Goal: Task Accomplishment & Management: Manage account settings

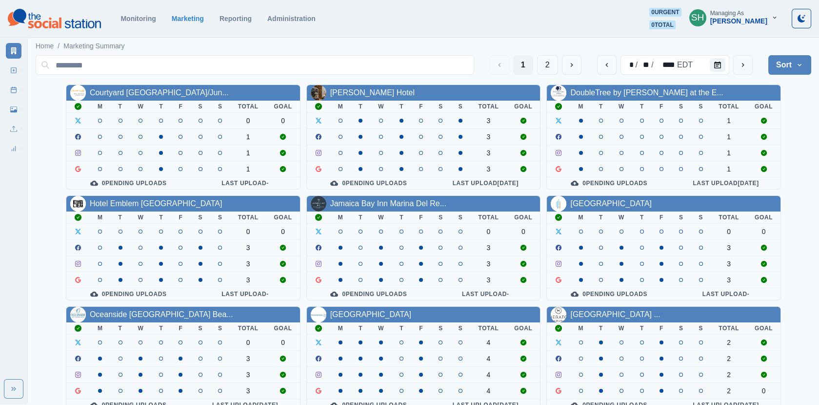
click at [737, 17] on div "Managing As" at bounding box center [728, 13] width 34 height 7
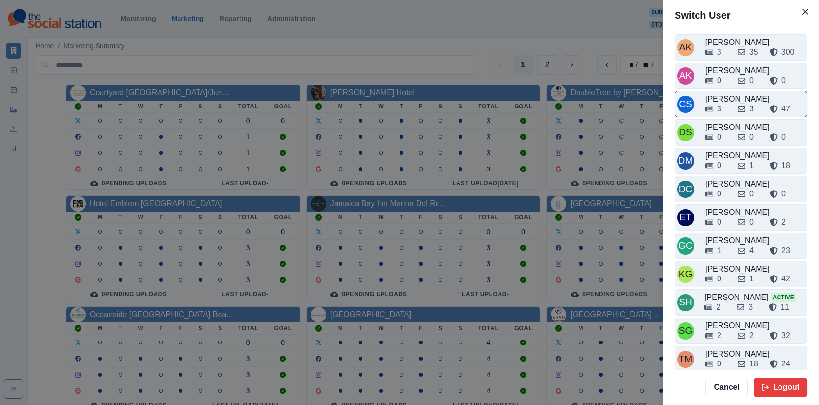
click at [737, 99] on div "3 3 47" at bounding box center [756, 107] width 100 height 16
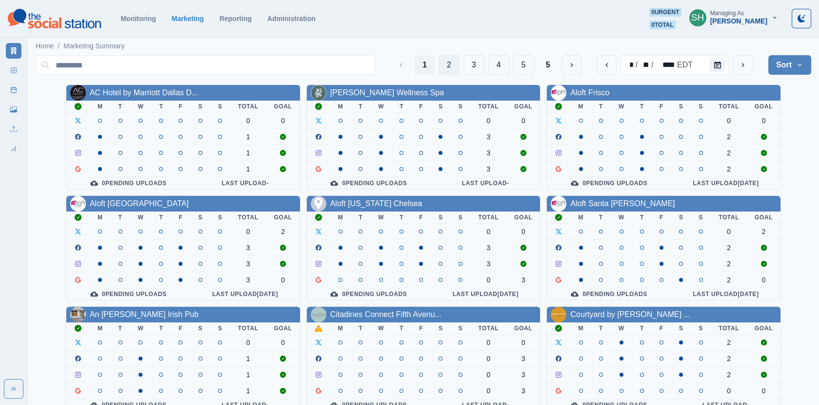
click at [447, 63] on button "2" at bounding box center [449, 65] width 21 height 20
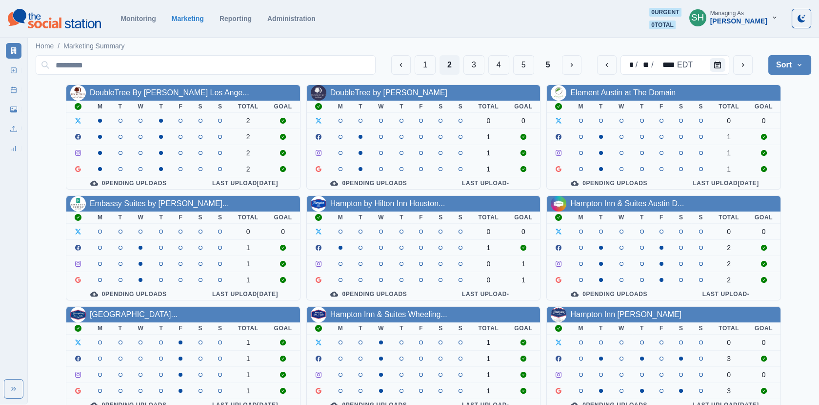
click at [718, 19] on div "Crizalyn Servida" at bounding box center [739, 21] width 57 height 8
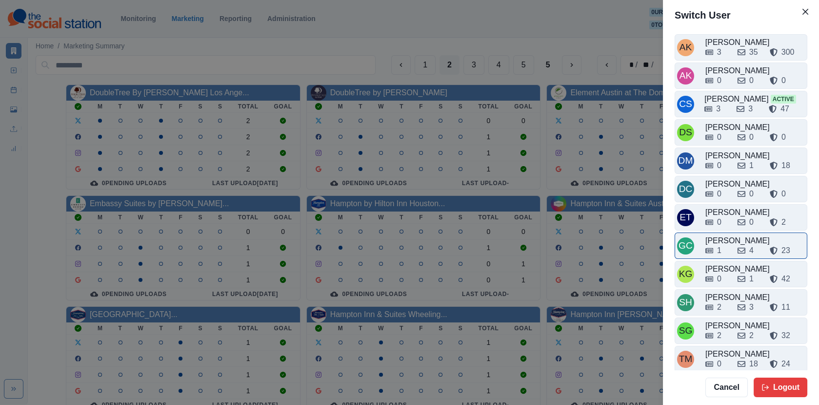
click at [724, 232] on div "GC Gizelle Carlos 1 4 23" at bounding box center [741, 245] width 133 height 26
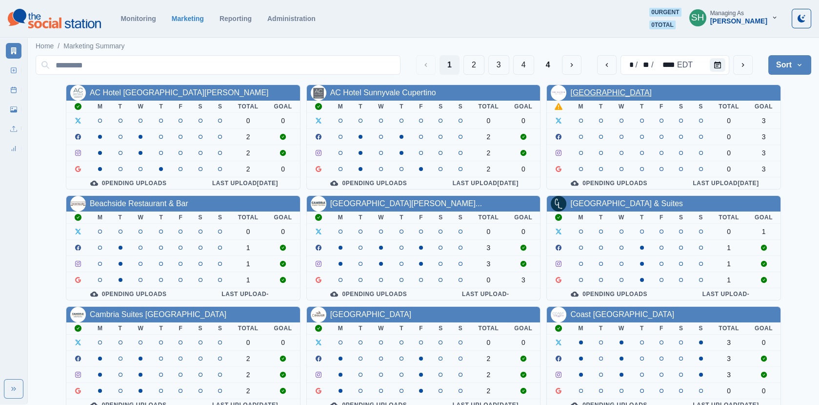
click at [597, 94] on link "Aster Event Center" at bounding box center [612, 92] width 82 height 8
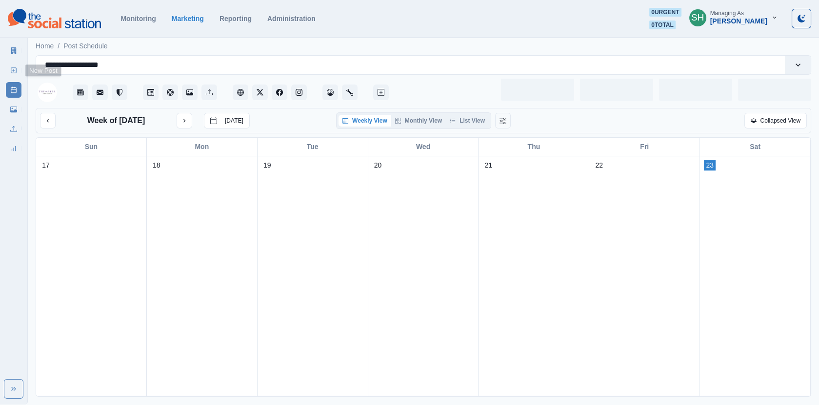
click at [13, 74] on link "New Post" at bounding box center [14, 70] width 16 height 16
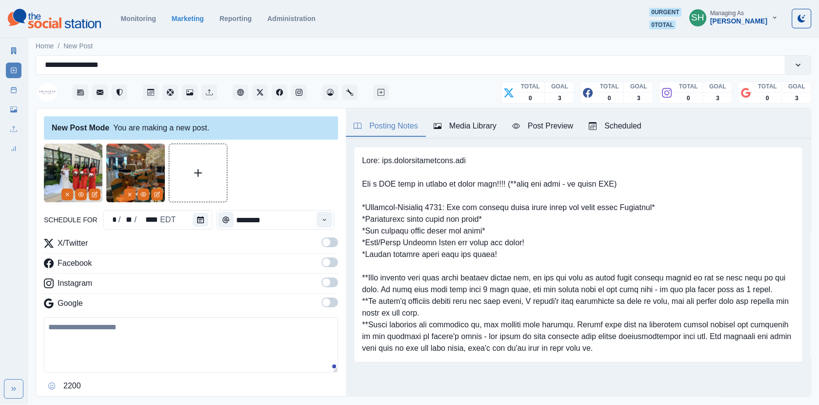
click at [520, 125] on icon "button" at bounding box center [516, 126] width 8 height 8
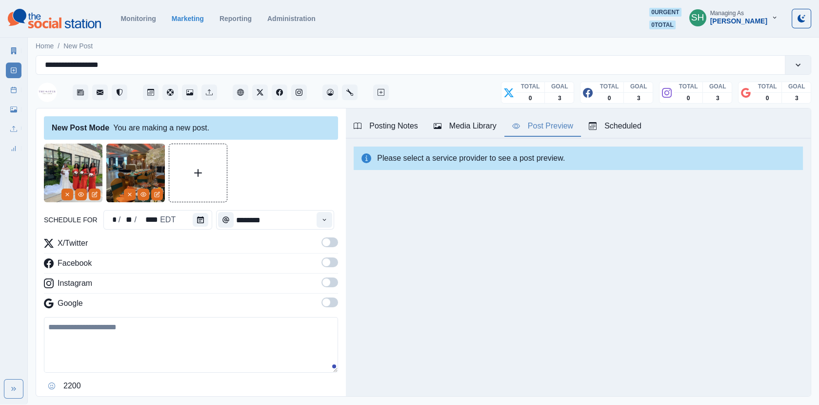
click at [140, 364] on textarea at bounding box center [191, 345] width 294 height 56
paste textarea "**********"
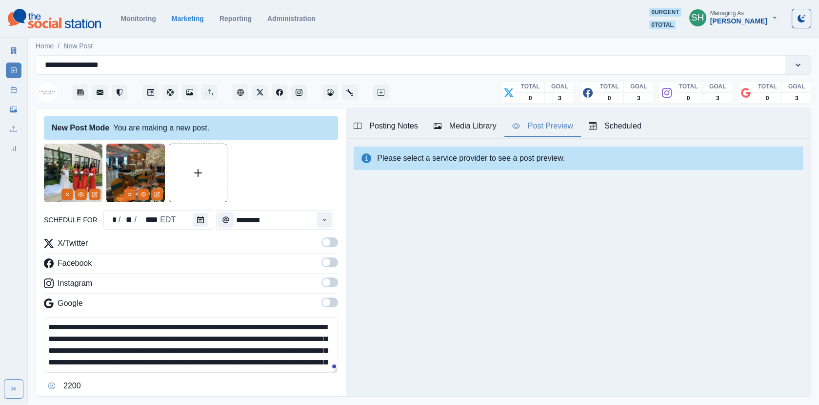
scroll to position [65, 0]
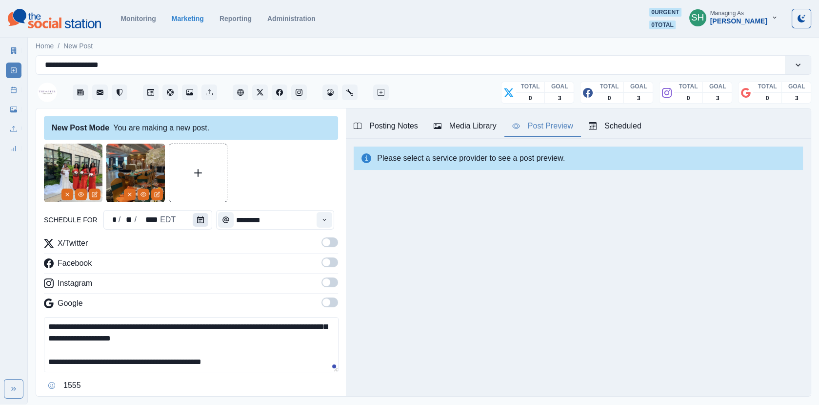
type textarea "**********"
click at [197, 222] on icon "Calendar" at bounding box center [200, 219] width 7 height 7
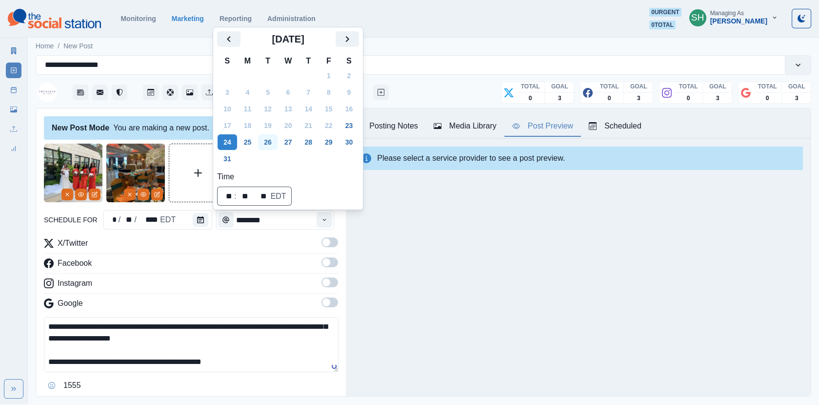
click at [261, 143] on button "26" at bounding box center [268, 142] width 20 height 16
click at [258, 136] on button "25" at bounding box center [248, 142] width 20 height 16
click at [325, 205] on div "Time ⁦ ** : ** ⁩   ** EDT" at bounding box center [288, 188] width 142 height 35
click at [331, 254] on div "X/Twitter Facebook Instagram Google" at bounding box center [191, 275] width 294 height 76
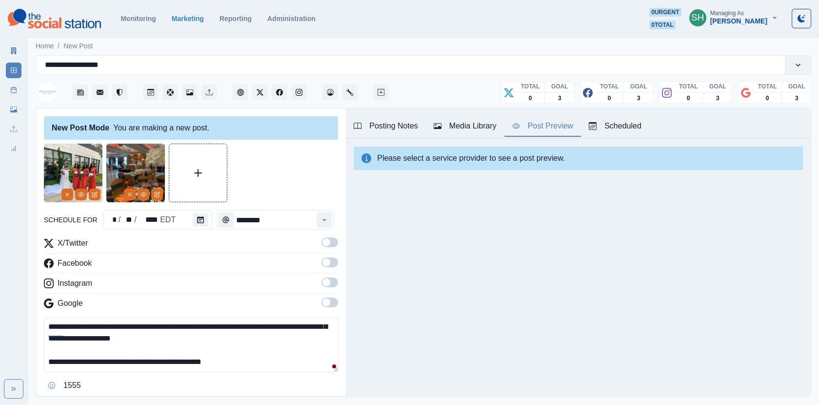
click at [331, 270] on label at bounding box center [330, 265] width 17 height 16
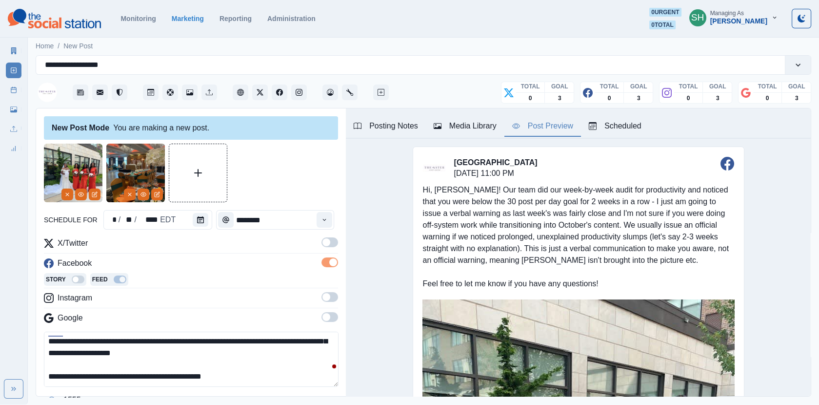
click at [330, 235] on div "**********" at bounding box center [191, 288] width 294 height 291
click at [329, 245] on span at bounding box center [330, 242] width 17 height 10
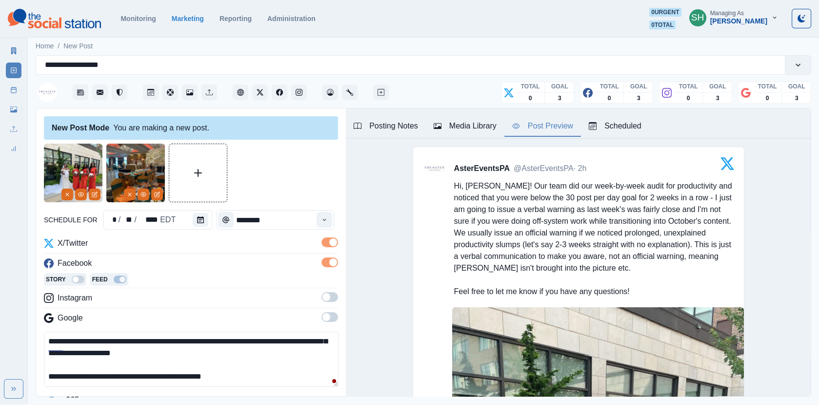
click at [327, 296] on span at bounding box center [327, 297] width 8 height 8
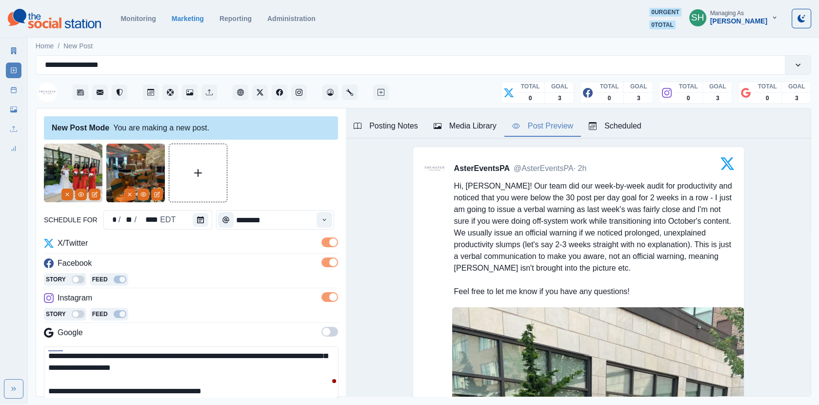
click at [328, 331] on span at bounding box center [327, 331] width 8 height 8
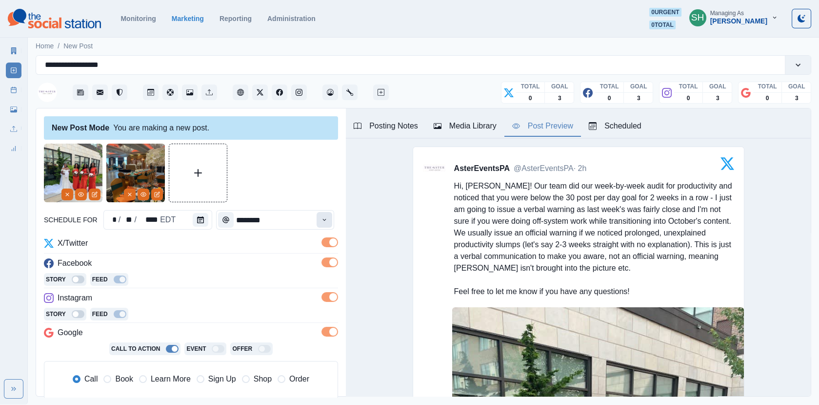
click at [323, 218] on button "Time" at bounding box center [325, 220] width 16 height 16
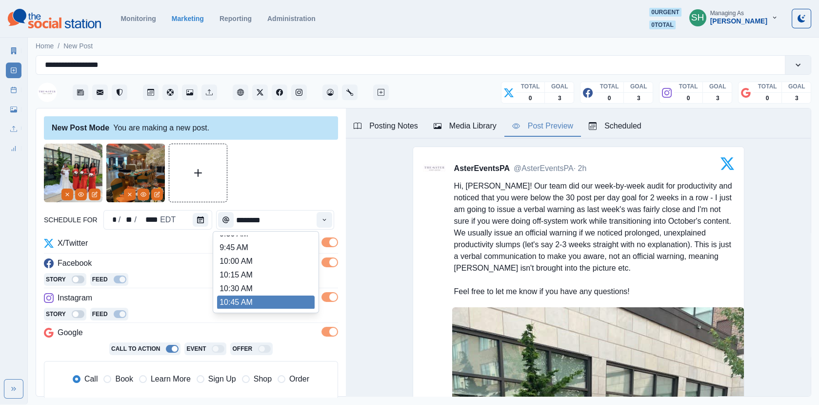
scroll to position [150, 0]
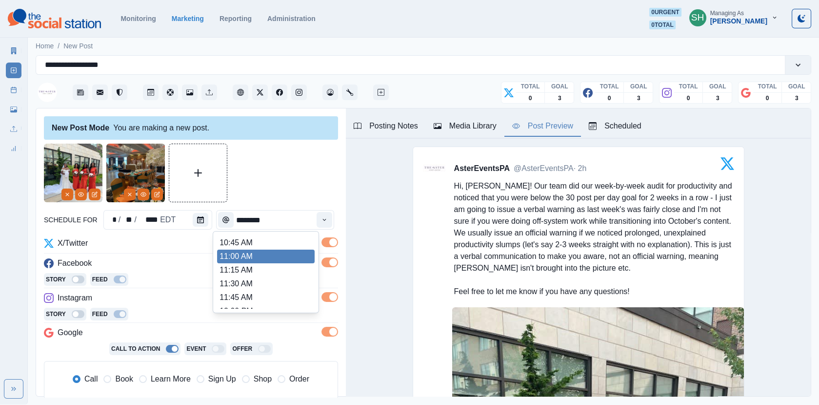
click at [272, 253] on li "11:00 AM" at bounding box center [266, 256] width 98 height 14
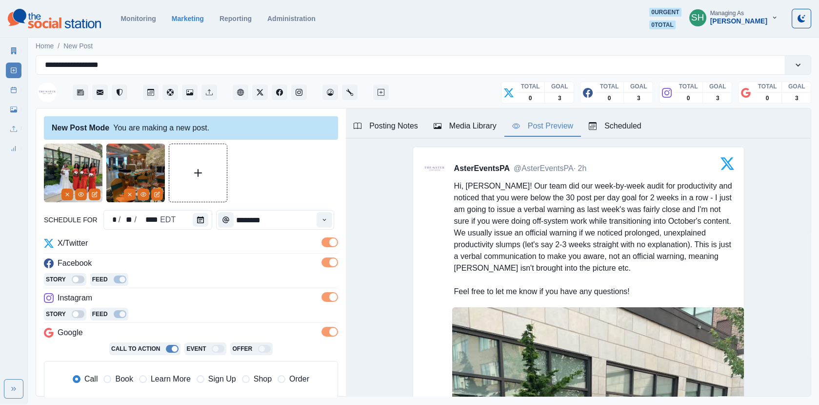
type input "********"
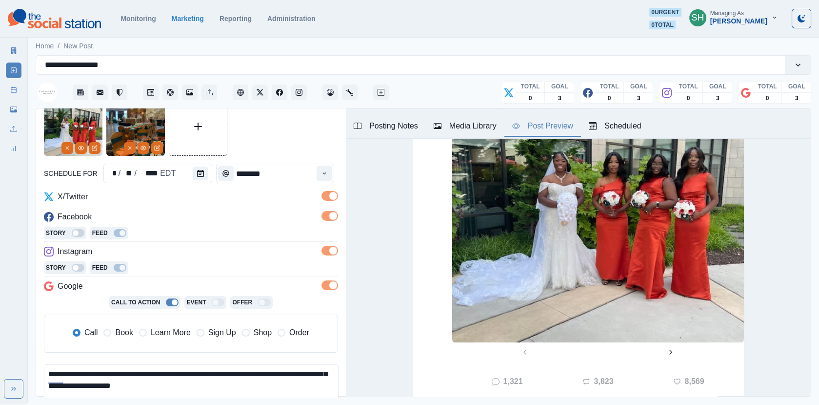
scroll to position [271, 0]
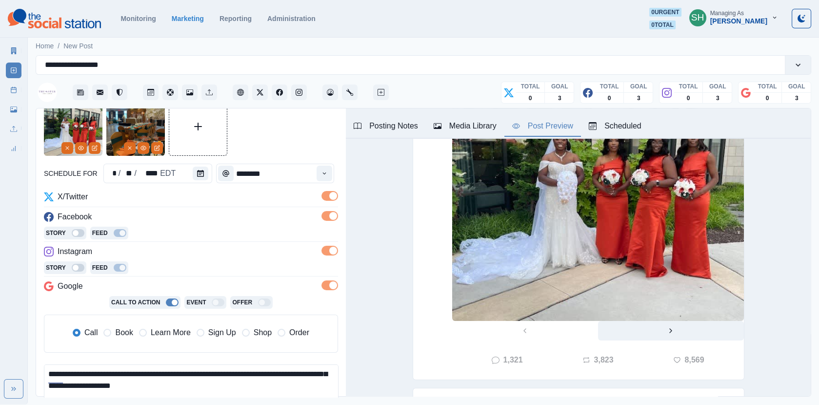
click at [674, 335] on button "Next" at bounding box center [671, 331] width 146 height 20
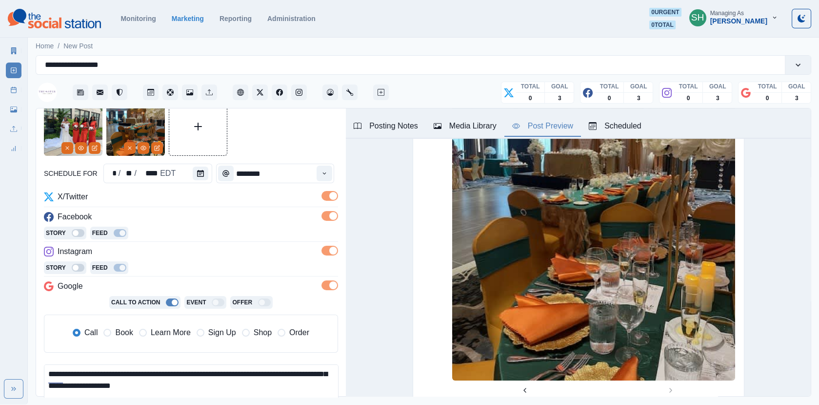
scroll to position [428, 0]
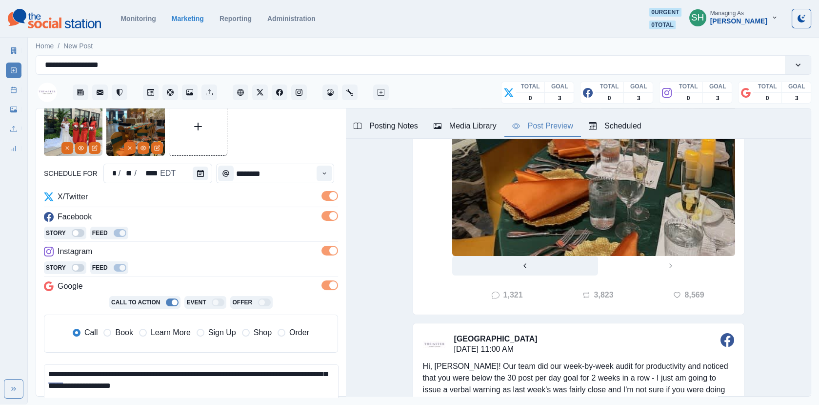
click at [541, 270] on button "Previous" at bounding box center [525, 266] width 146 height 20
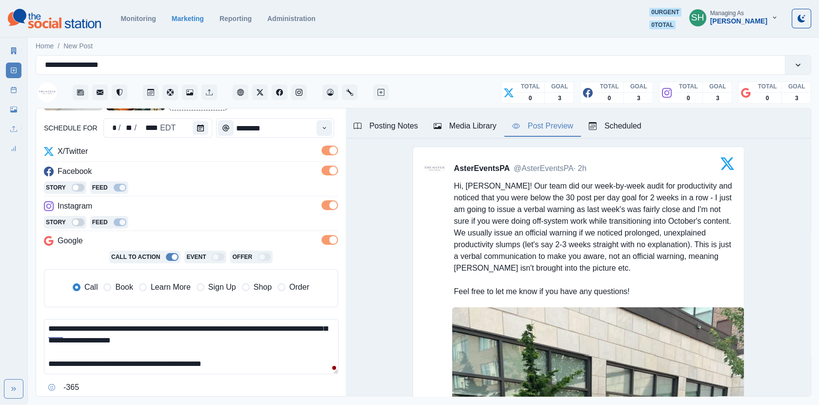
scroll to position [105, 0]
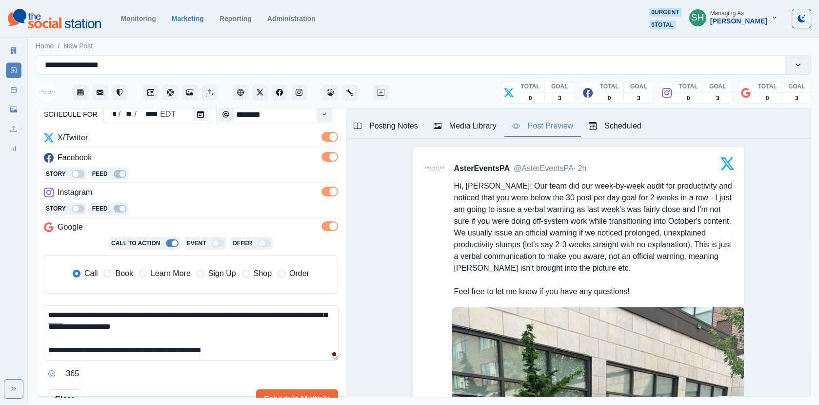
click at [114, 273] on label "Book" at bounding box center [117, 273] width 29 height 12
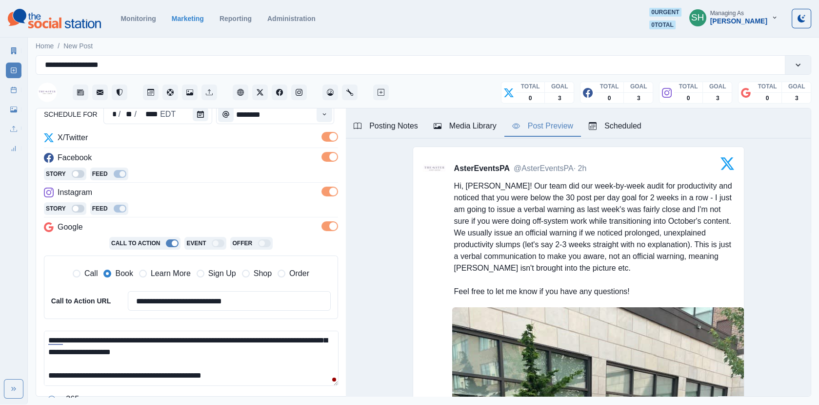
scroll to position [70, 0]
click at [237, 363] on textarea "**********" at bounding box center [191, 357] width 295 height 55
drag, startPoint x: 237, startPoint y: 372, endPoint x: 231, endPoint y: 231, distance: 141.7
click at [231, 231] on div "**********" at bounding box center [191, 269] width 294 height 275
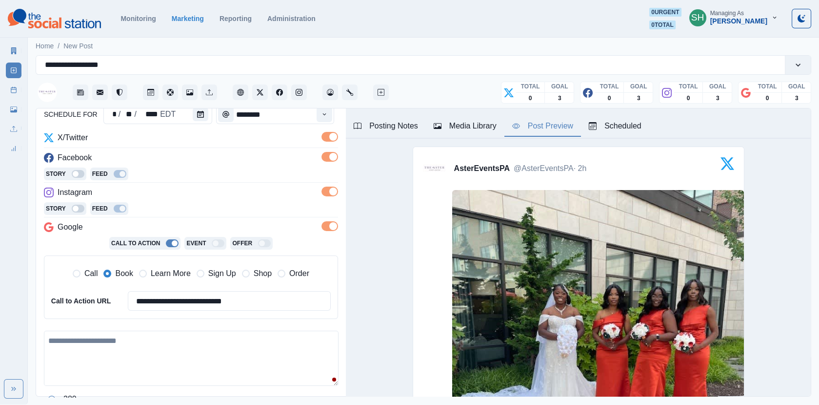
paste textarea "**********"
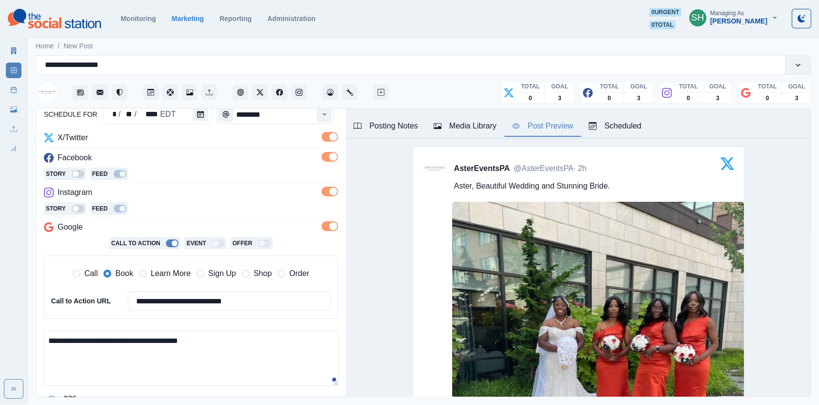
scroll to position [166, 0]
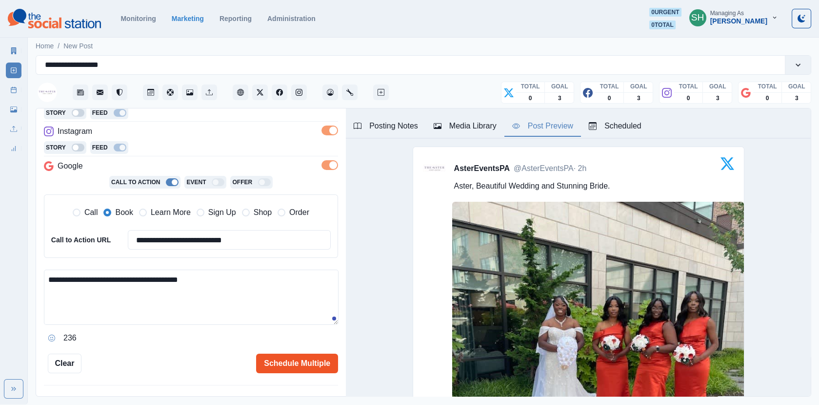
type textarea "**********"
click at [293, 364] on button "Schedule Multiple" at bounding box center [297, 363] width 82 height 20
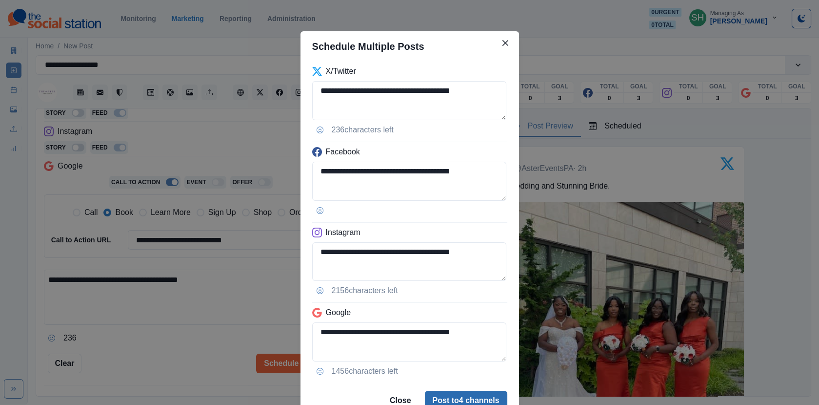
click at [444, 364] on button "Post to 4 channels" at bounding box center [466, 400] width 82 height 20
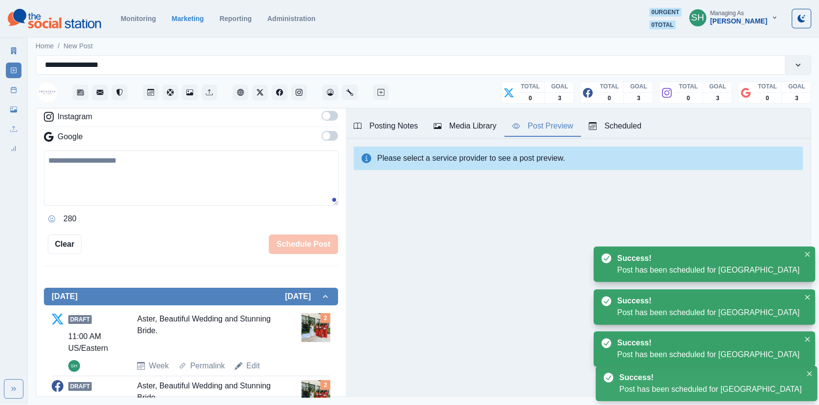
scroll to position [303, 0]
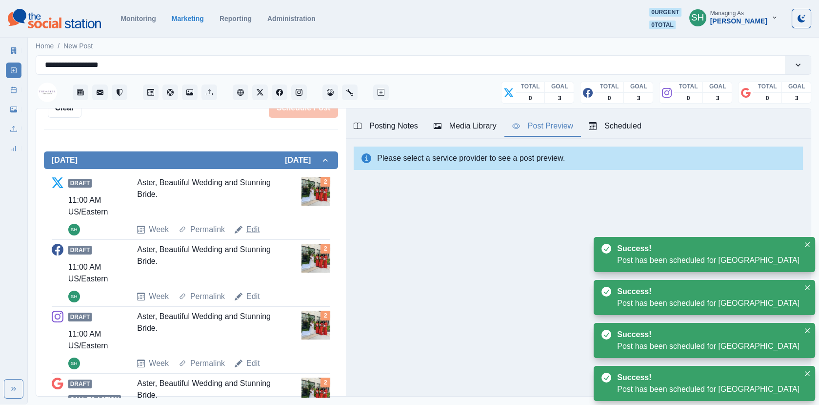
click at [249, 228] on link "Edit" at bounding box center [253, 230] width 14 height 12
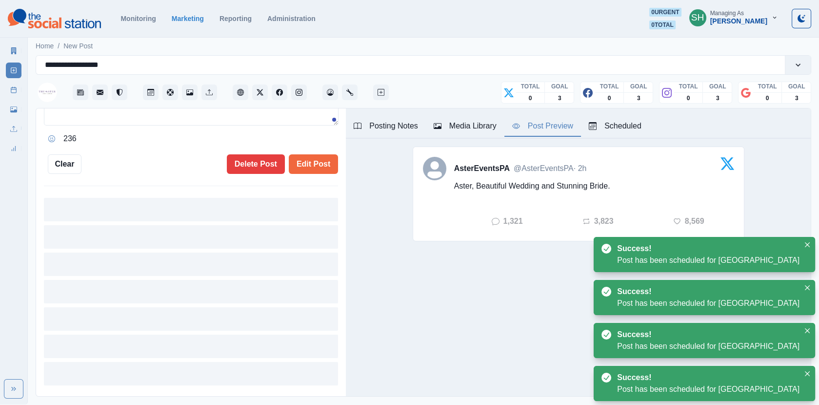
type textarea "**********"
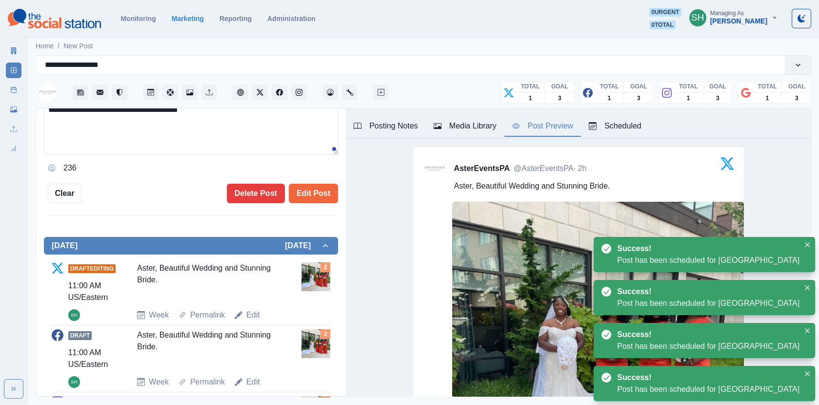
scroll to position [384, 0]
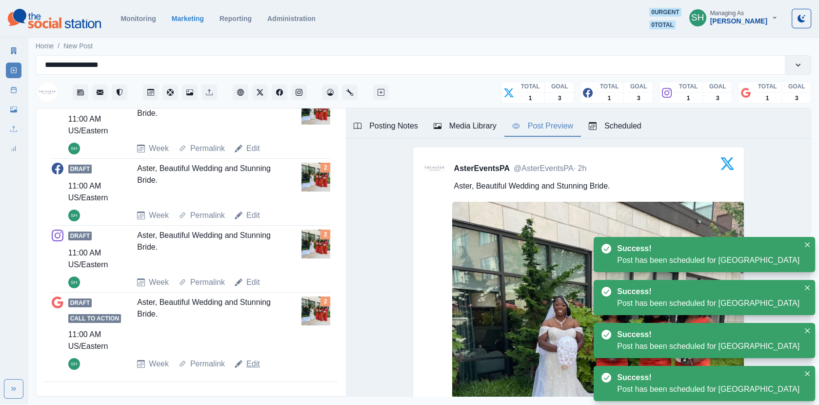
click at [247, 363] on link "Edit" at bounding box center [253, 364] width 14 height 12
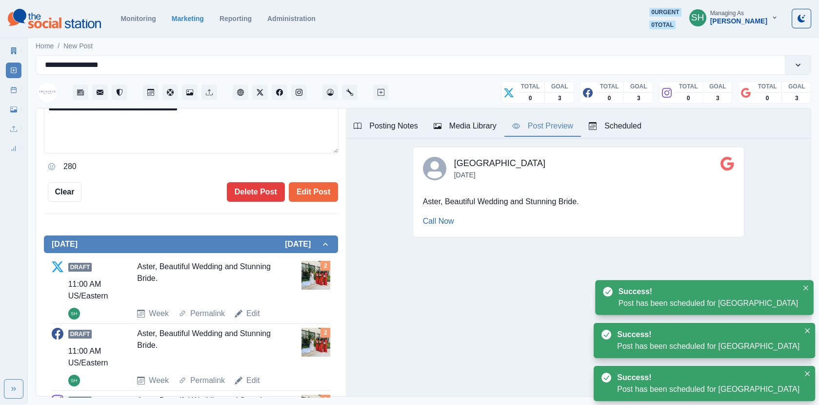
scroll to position [98, 0]
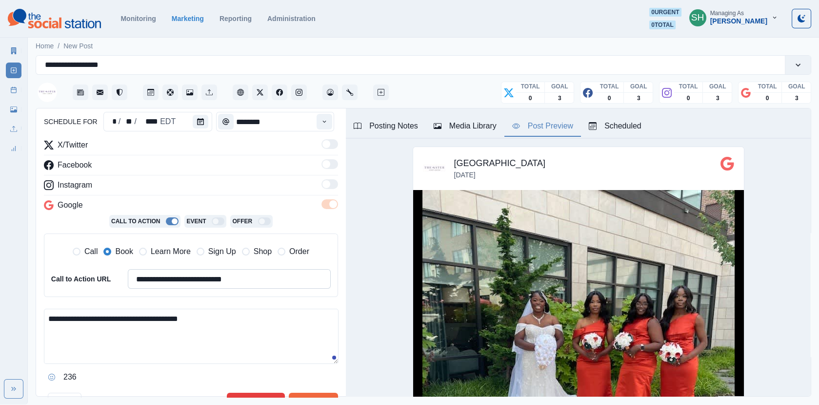
drag, startPoint x: 237, startPoint y: 276, endPoint x: 161, endPoint y: 277, distance: 76.1
click at [161, 277] on input "**********" at bounding box center [229, 279] width 203 height 20
click at [232, 337] on textarea "**********" at bounding box center [191, 335] width 295 height 55
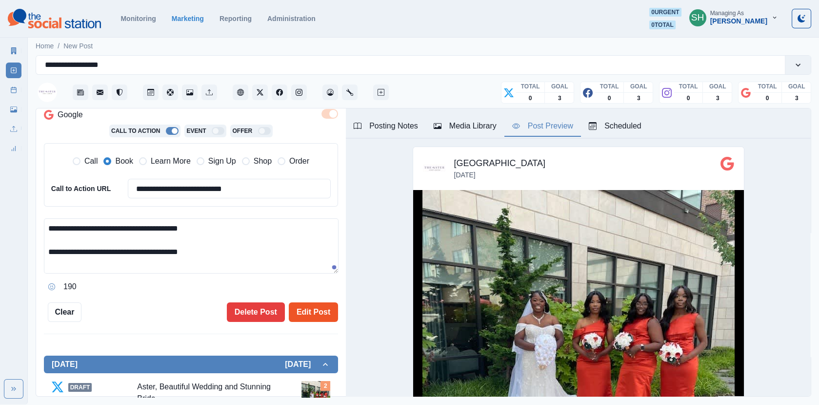
type textarea "**********"
click at [302, 311] on button "Edit Post" at bounding box center [313, 312] width 49 height 20
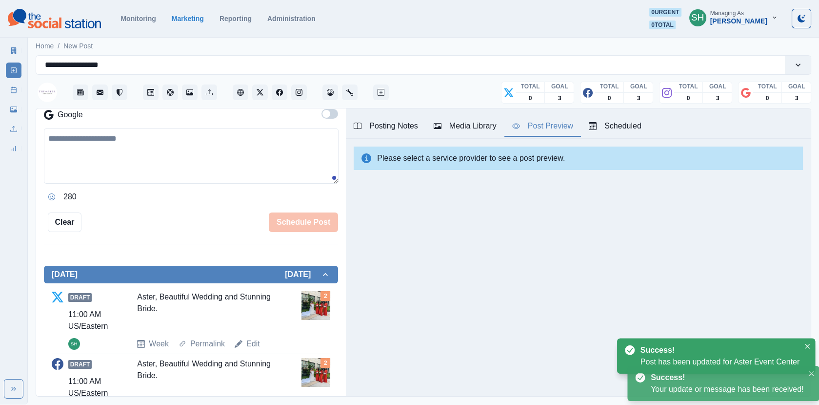
scroll to position [388, 0]
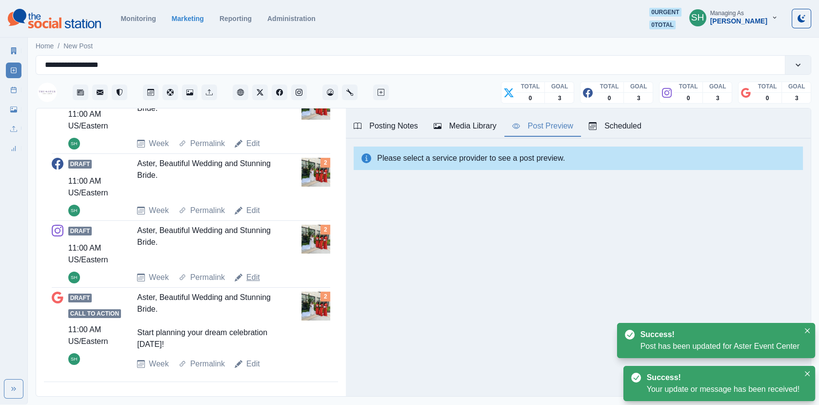
click at [257, 281] on link "Edit" at bounding box center [253, 277] width 14 height 12
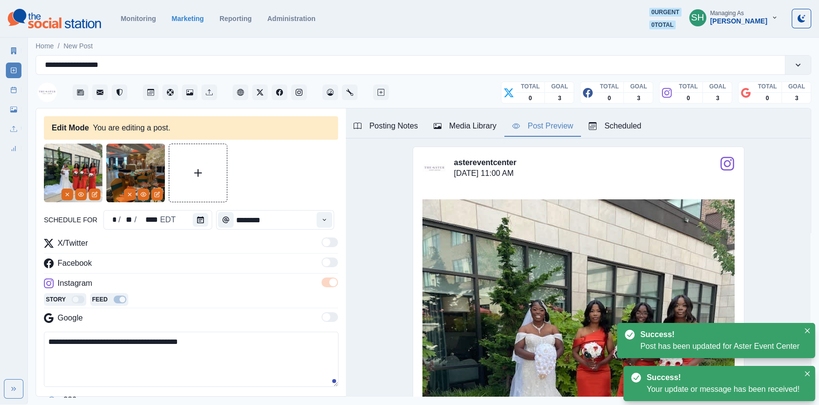
click at [215, 340] on textarea "**********" at bounding box center [191, 358] width 295 height 55
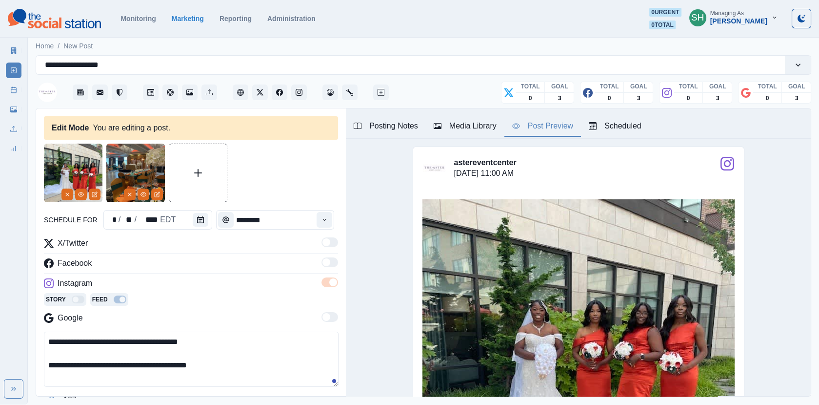
paste textarea "**********"
click at [213, 364] on textarea "**********" at bounding box center [191, 358] width 295 height 55
drag, startPoint x: 319, startPoint y: 364, endPoint x: -1, endPoint y: 361, distance: 320.2
click at [0, 361] on html "**********" at bounding box center [409, 202] width 819 height 404
click at [229, 364] on textarea "**********" at bounding box center [191, 358] width 295 height 55
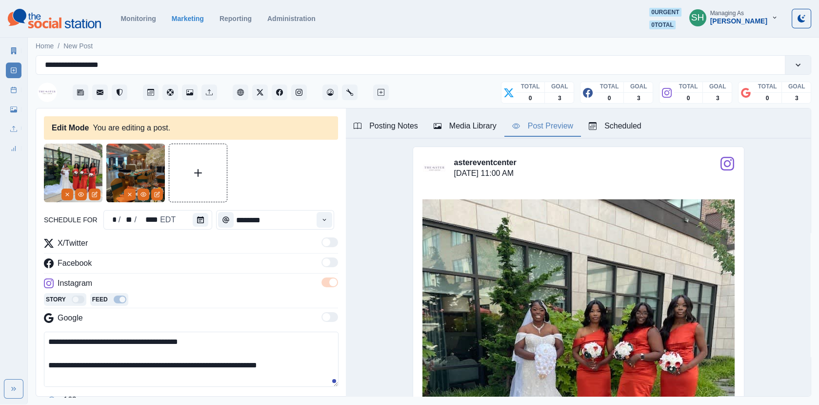
drag, startPoint x: 317, startPoint y: 359, endPoint x: 224, endPoint y: 363, distance: 92.8
click at [224, 363] on textarea "**********" at bounding box center [191, 358] width 295 height 55
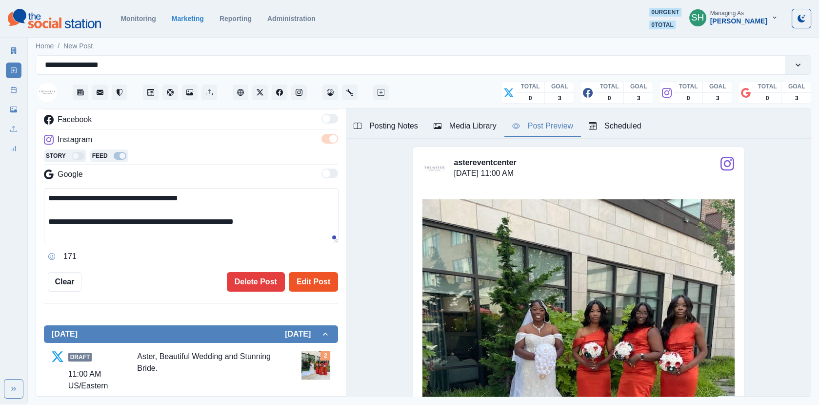
type textarea "**********"
click at [308, 282] on button "Edit Post" at bounding box center [313, 282] width 49 height 20
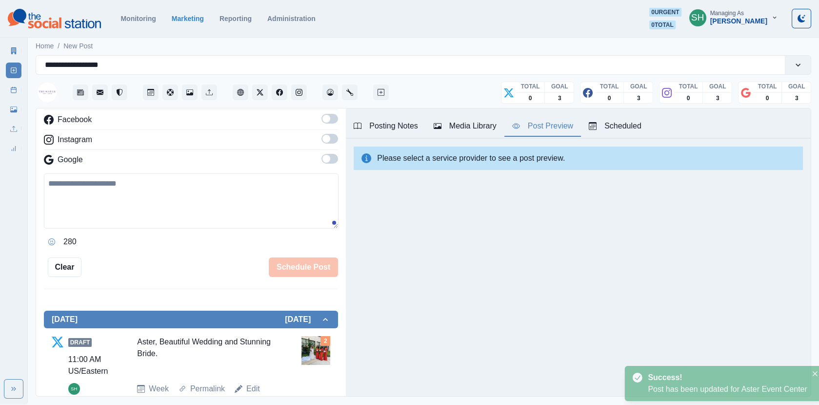
scroll to position [388, 0]
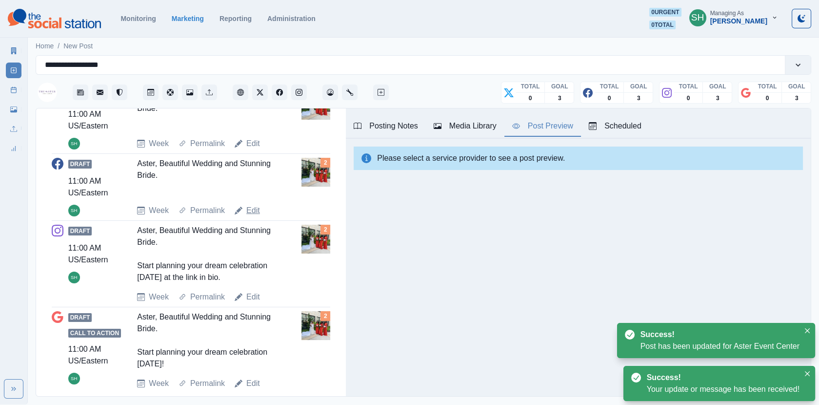
click at [251, 208] on link "Edit" at bounding box center [253, 210] width 14 height 12
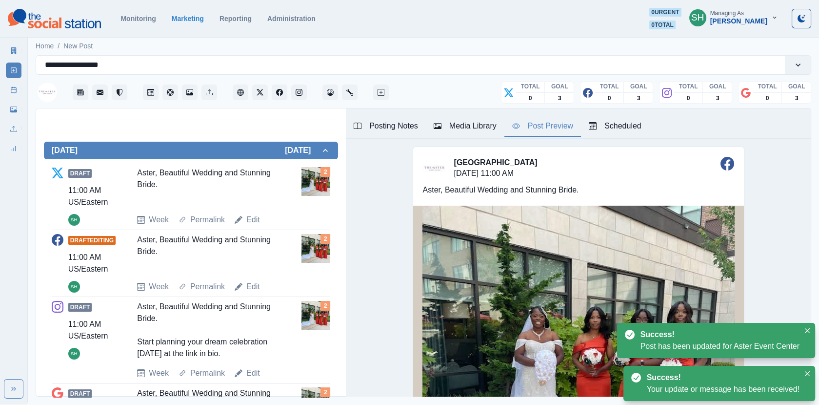
scroll to position [140, 0]
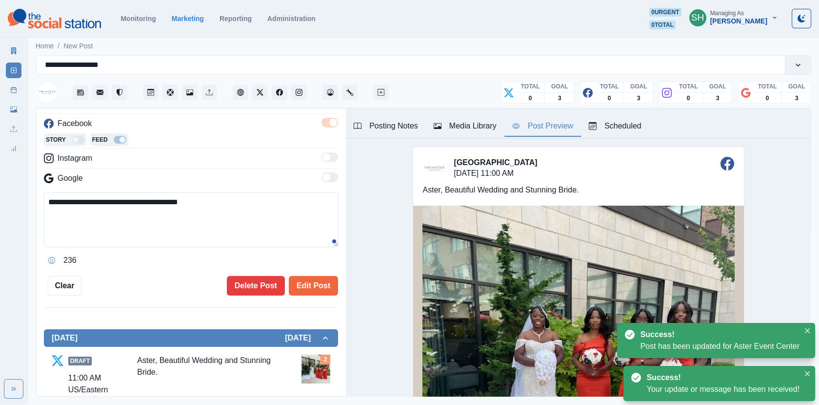
click at [236, 223] on textarea "**********" at bounding box center [191, 219] width 295 height 55
paste textarea "**********"
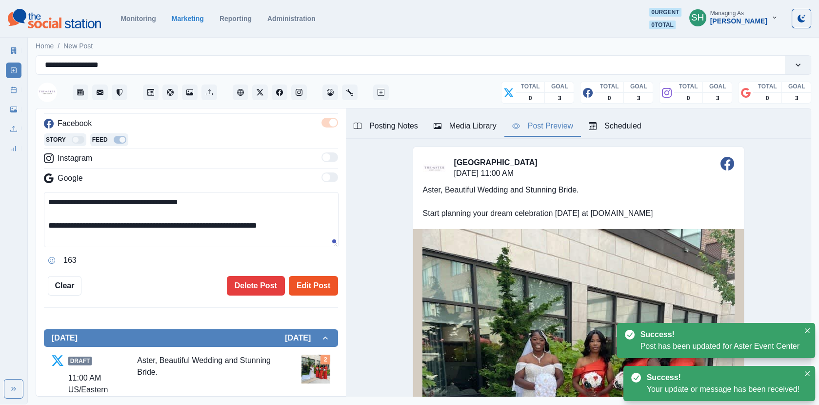
type textarea "**********"
click at [297, 288] on button "Edit Post" at bounding box center [313, 286] width 49 height 20
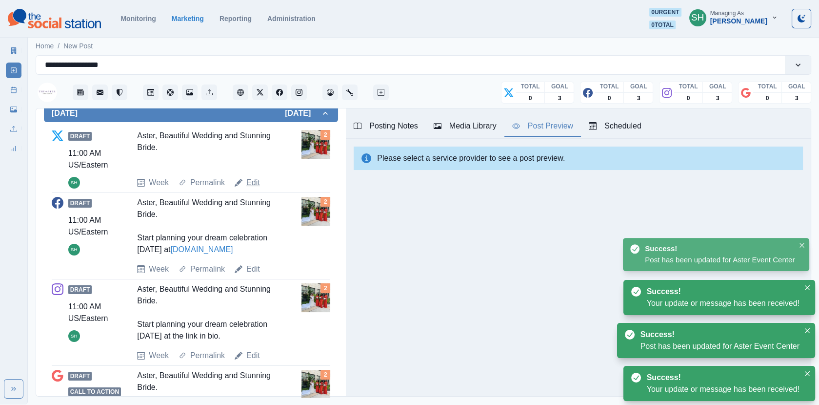
click at [250, 177] on link "Edit" at bounding box center [253, 183] width 14 height 12
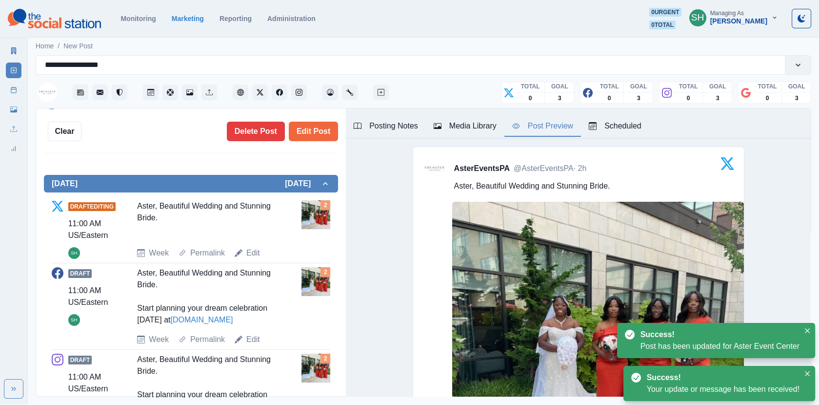
scroll to position [112, 0]
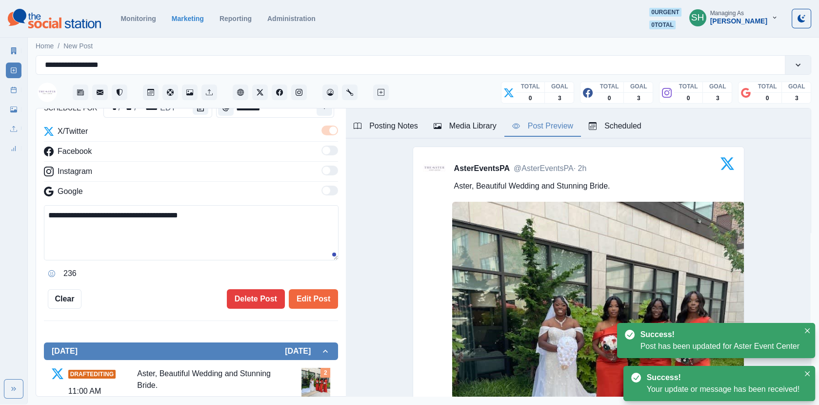
click at [263, 219] on textarea "**********" at bounding box center [191, 232] width 295 height 55
paste textarea "**********"
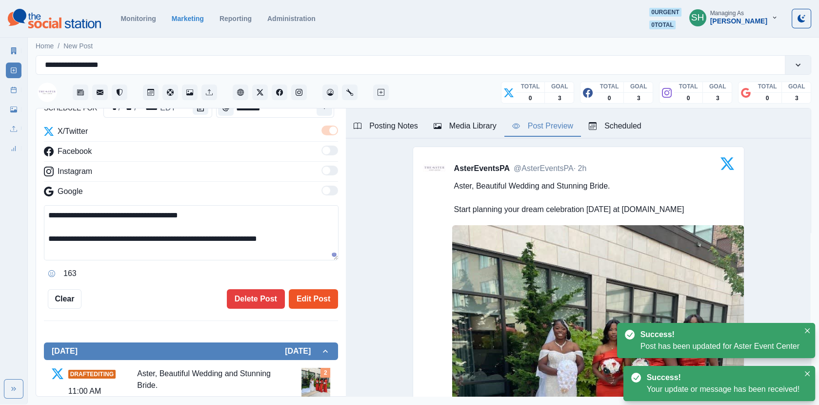
type textarea "**********"
click at [316, 296] on button "Edit Post" at bounding box center [313, 299] width 49 height 20
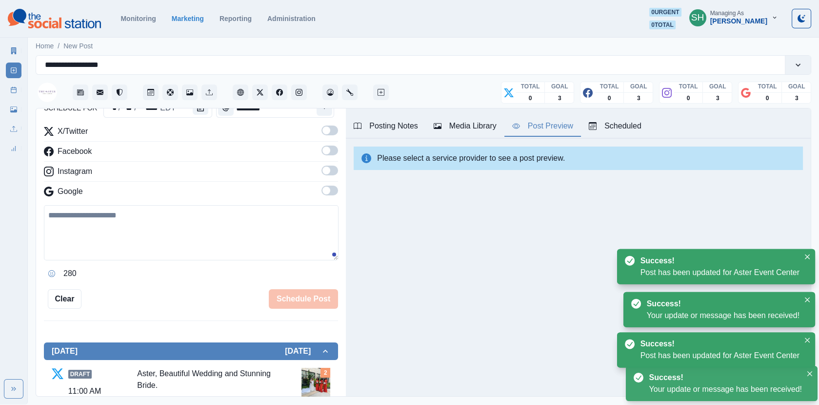
scroll to position [447, 0]
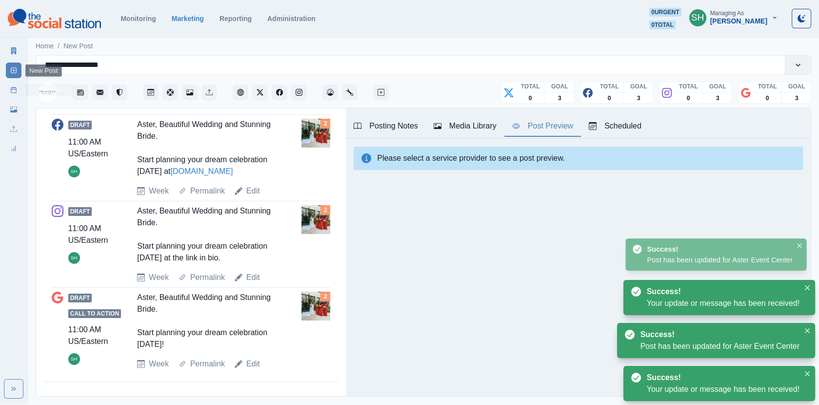
click at [12, 88] on icon at bounding box center [13, 89] width 7 height 7
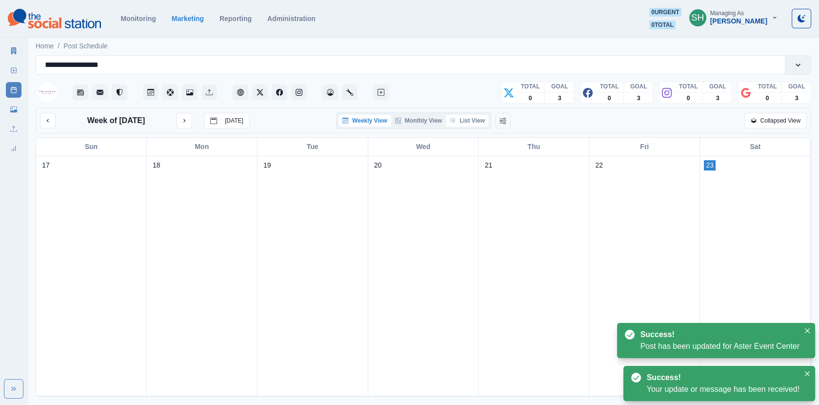
click at [473, 116] on button "List View" at bounding box center [467, 121] width 43 height 12
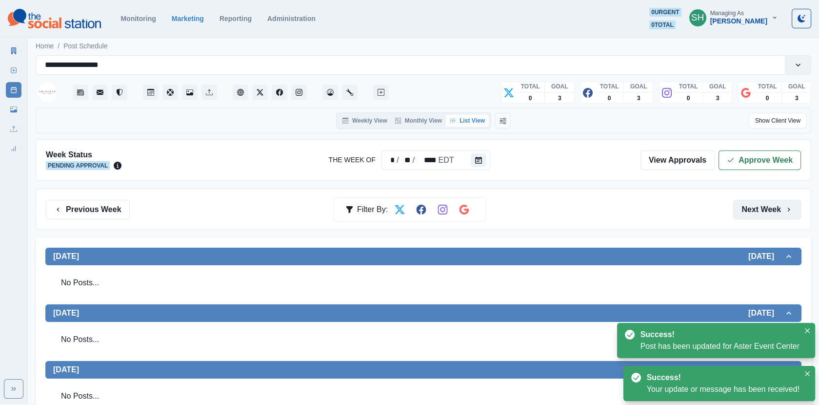
click at [737, 208] on button "Next Week" at bounding box center [768, 210] width 68 height 20
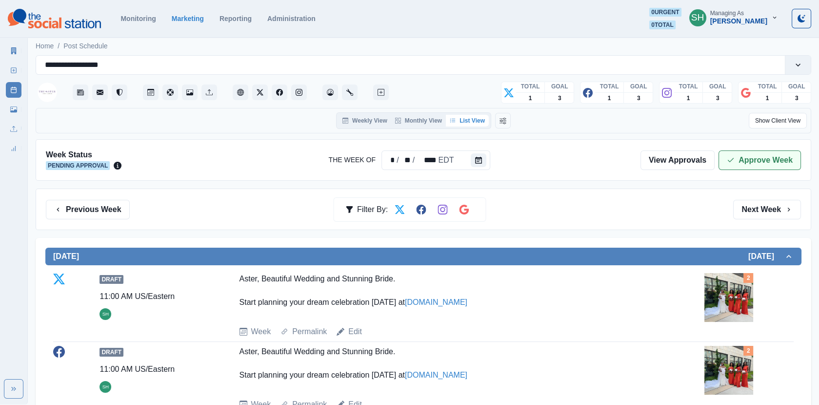
click at [737, 164] on button "Approve Week" at bounding box center [760, 160] width 82 height 20
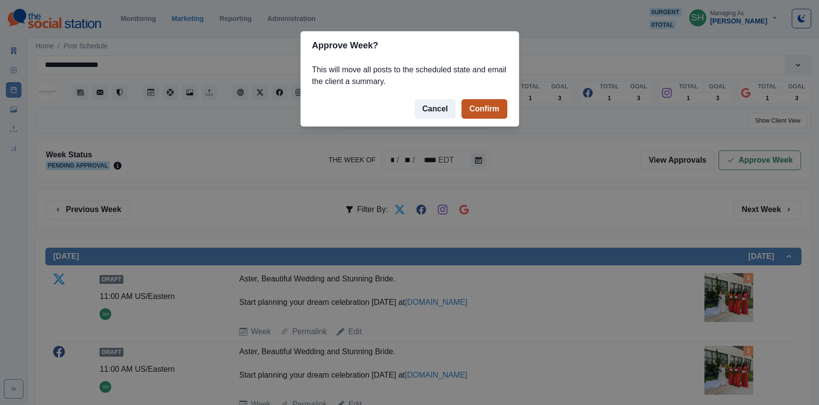
click at [482, 107] on button "Confirm" at bounding box center [484, 109] width 45 height 20
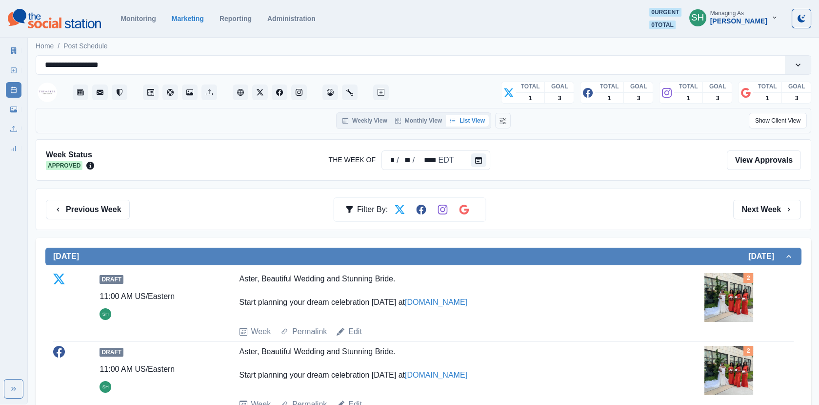
click at [22, 44] on div "Marketing Summary New Post Post Schedule Media Library Uploads Review Summary" at bounding box center [13, 97] width 27 height 117
click at [5, 50] on div "Marketing Summary New Post Post Schedule Media Library Uploads Review Summary" at bounding box center [13, 97] width 27 height 117
click at [13, 55] on link "Marketing Summary" at bounding box center [14, 51] width 16 height 16
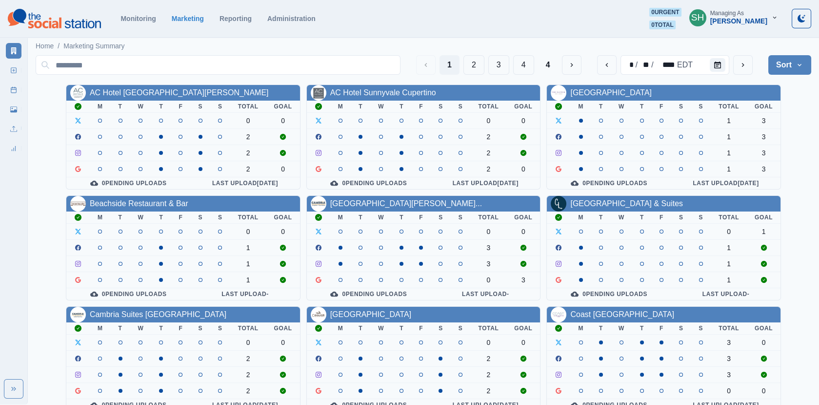
click at [737, 64] on button "Sort" at bounding box center [790, 65] width 43 height 20
click at [737, 129] on span "Pending Post Approval" at bounding box center [763, 127] width 84 height 12
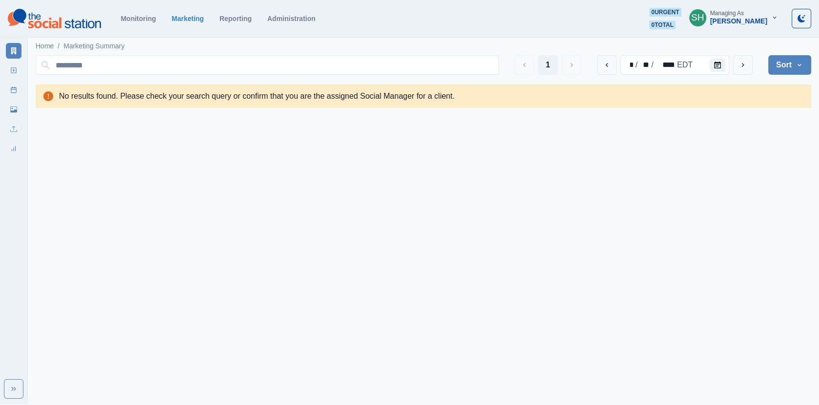
click at [737, 29] on section "Monitoring Marketing Reporting Administration 0 urgent 0 total SH Managing As G…" at bounding box center [409, 19] width 819 height 38
click at [735, 21] on div "[PERSON_NAME]" at bounding box center [739, 21] width 57 height 8
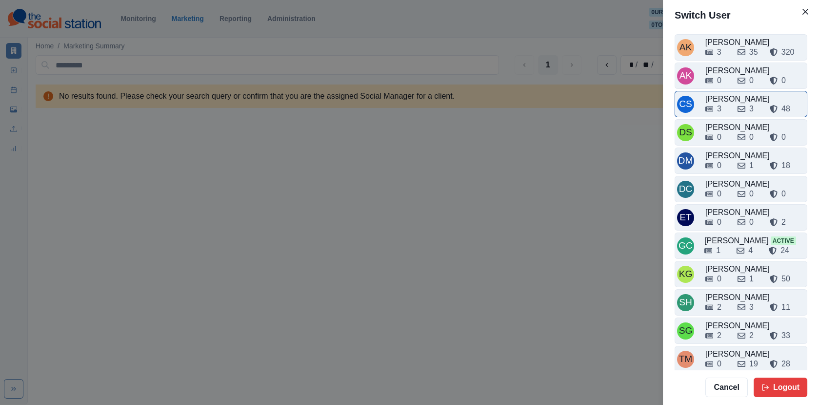
click at [730, 100] on div "3 3 48" at bounding box center [756, 107] width 100 height 16
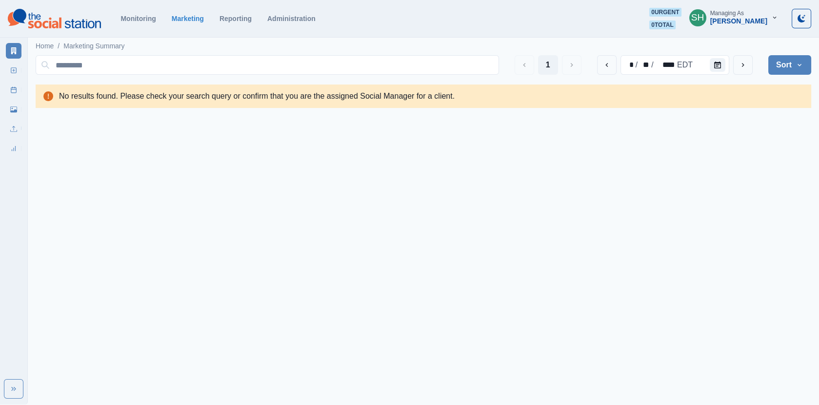
click at [737, 7] on section "Monitoring Marketing Reporting Administration 0 urgent 0 total SH Managing As C…" at bounding box center [409, 19] width 819 height 38
click at [737, 12] on div "Managing As" at bounding box center [728, 13] width 34 height 7
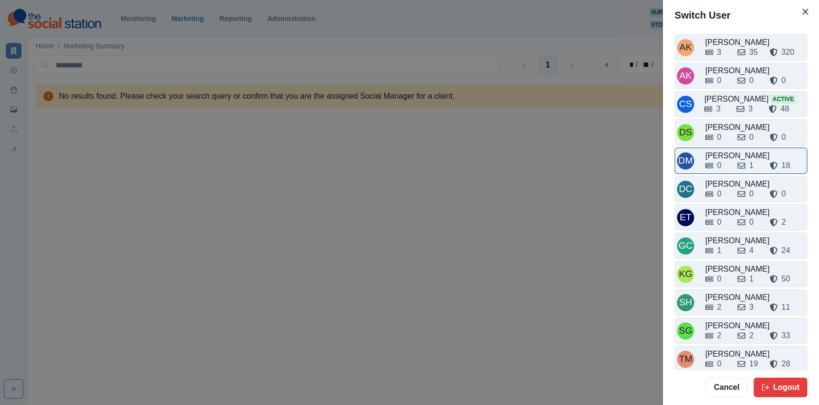
click at [732, 157] on div "0 1 18" at bounding box center [756, 164] width 100 height 16
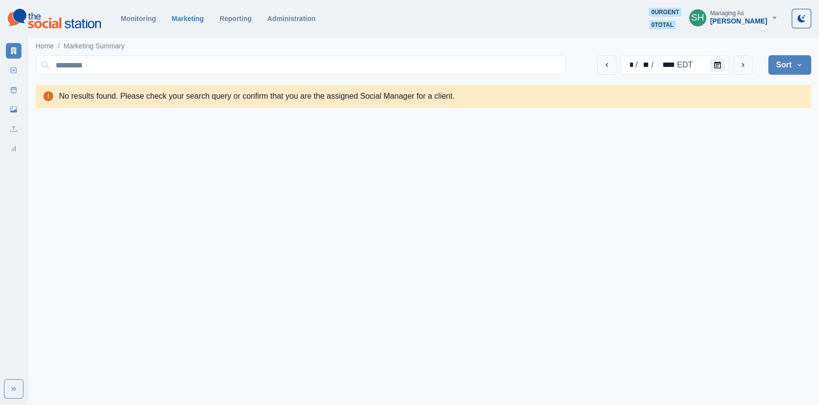
click at [737, 17] on div "[PERSON_NAME]" at bounding box center [739, 21] width 57 height 8
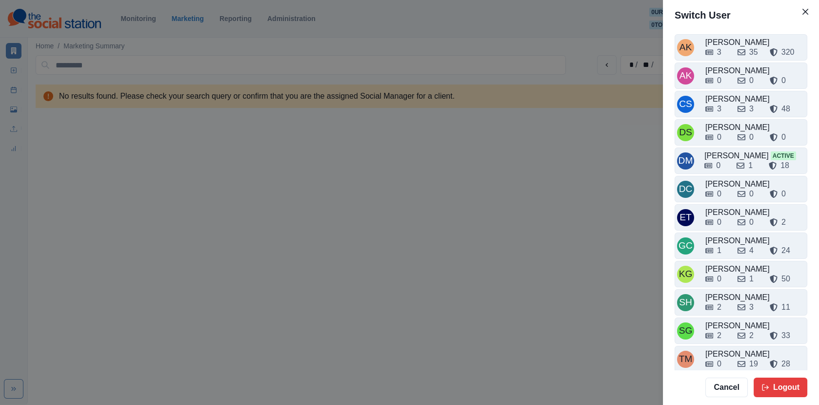
click at [727, 200] on div "AK Alex Kalogeropoulos 3 35 320 AK Alicia Kalogeropoulos 0 0 0 CS Crizalyn Serv…" at bounding box center [741, 199] width 156 height 339
click at [727, 212] on div "0 0 2" at bounding box center [756, 220] width 100 height 16
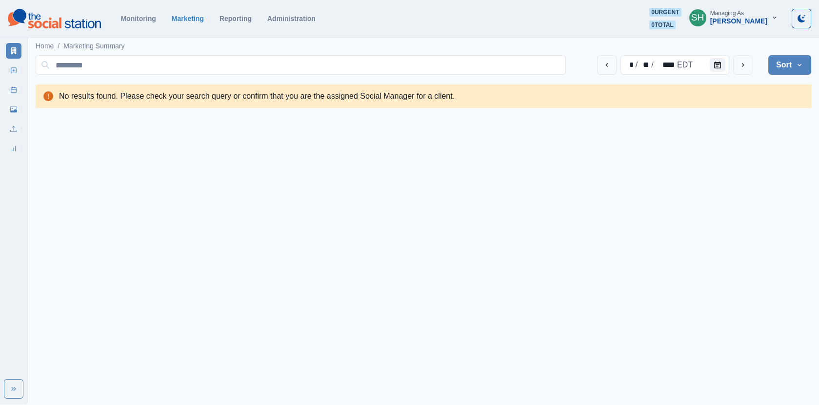
click at [737, 27] on button "SH Managing As Emily Tanedo" at bounding box center [734, 18] width 104 height 20
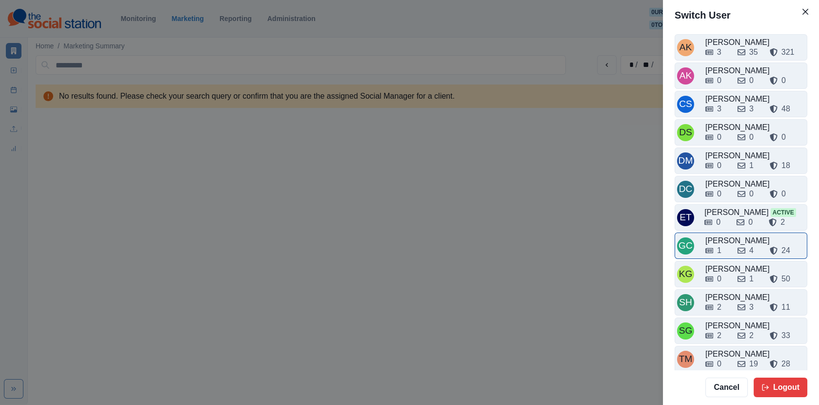
click at [725, 235] on div "[PERSON_NAME]" at bounding box center [756, 241] width 100 height 12
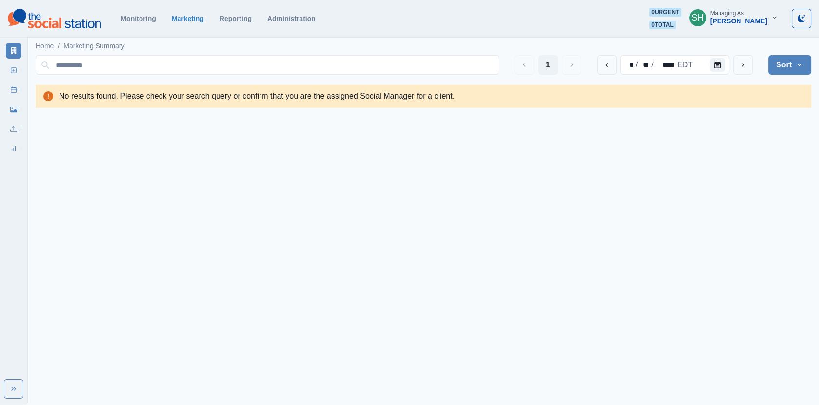
click at [737, 12] on div "Managing As" at bounding box center [728, 13] width 34 height 7
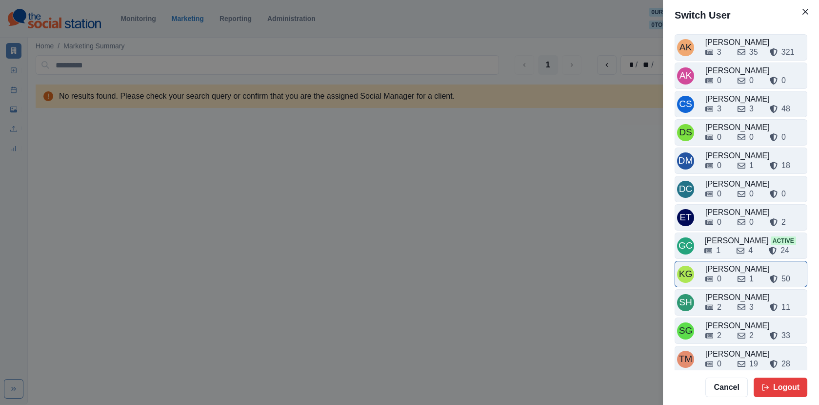
click at [728, 264] on div "[PERSON_NAME]" at bounding box center [756, 269] width 100 height 12
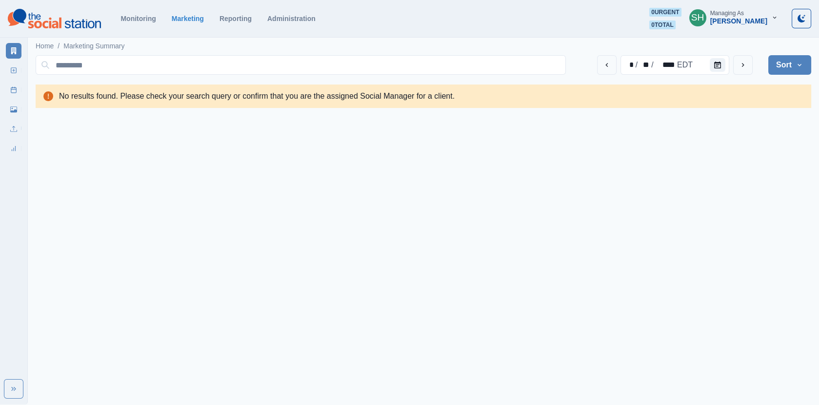
click at [737, 16] on div "Managing As" at bounding box center [728, 13] width 34 height 7
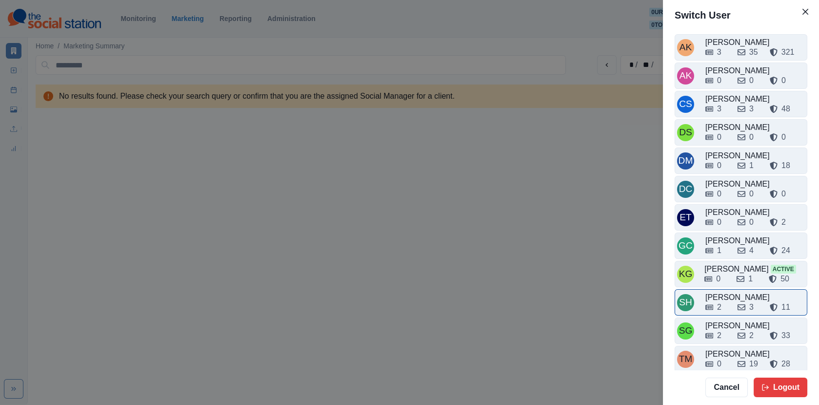
click at [729, 301] on div "2" at bounding box center [718, 307] width 24 height 12
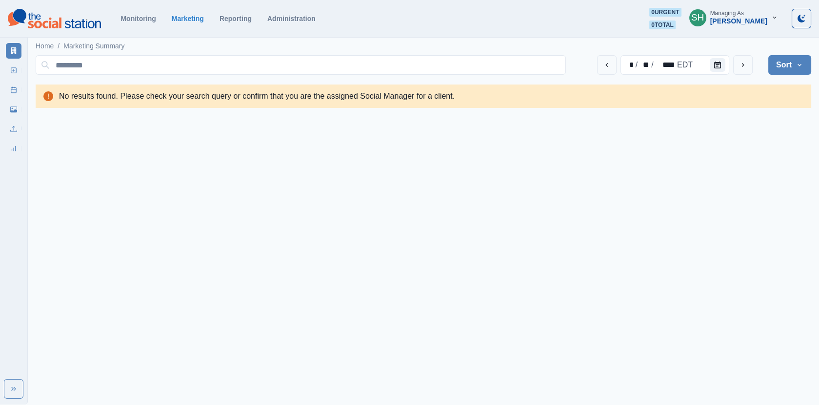
click at [729, 17] on button "SH Managing As [PERSON_NAME]" at bounding box center [734, 18] width 104 height 20
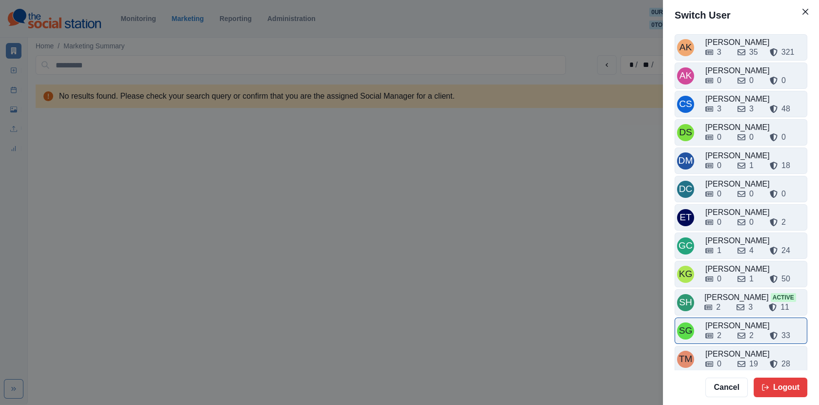
click at [732, 320] on div "[PERSON_NAME]" at bounding box center [756, 326] width 100 height 12
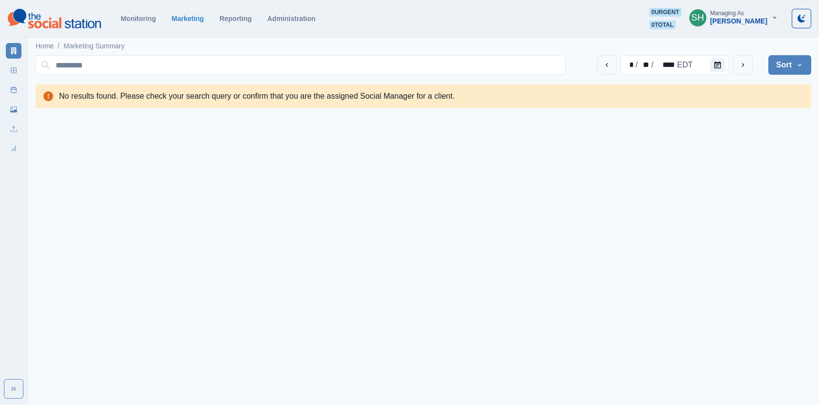
click at [737, 8] on button "SH Managing As Sarah Gleason" at bounding box center [734, 18] width 104 height 20
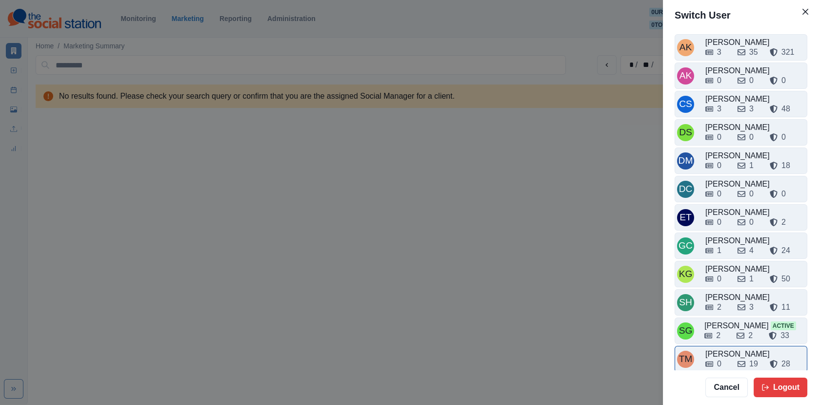
click at [732, 348] on div "[PERSON_NAME]" at bounding box center [756, 354] width 100 height 12
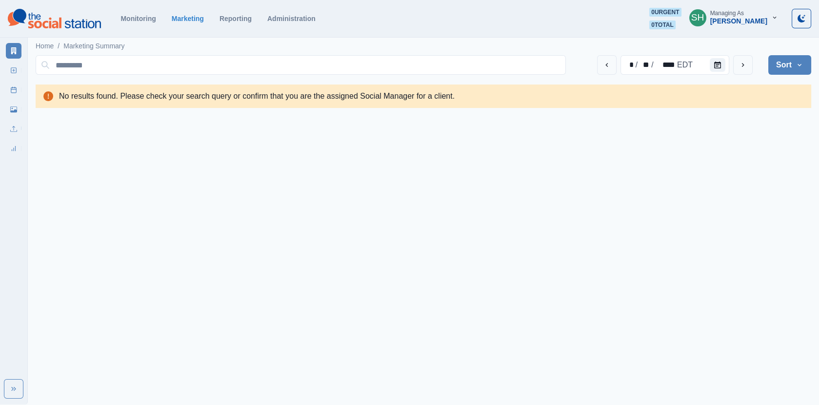
click at [737, 6] on section "Monitoring Marketing Reporting Administration 0 urgent 0 total SH Managing As T…" at bounding box center [409, 19] width 819 height 38
click at [733, 19] on div "[PERSON_NAME]" at bounding box center [739, 21] width 57 height 8
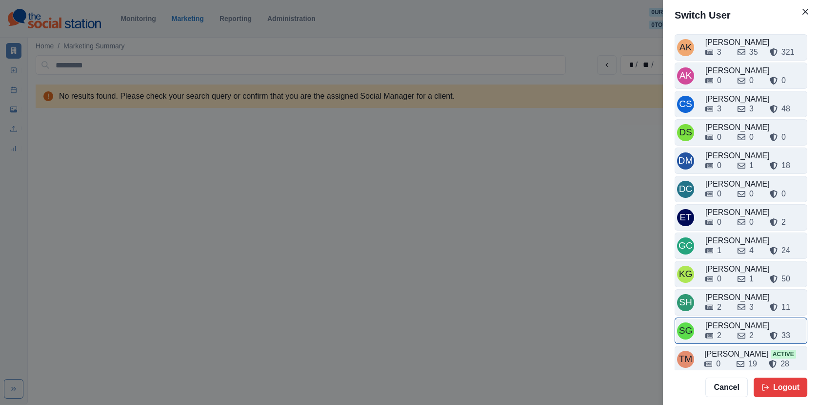
click at [723, 330] on div "2" at bounding box center [718, 335] width 24 height 12
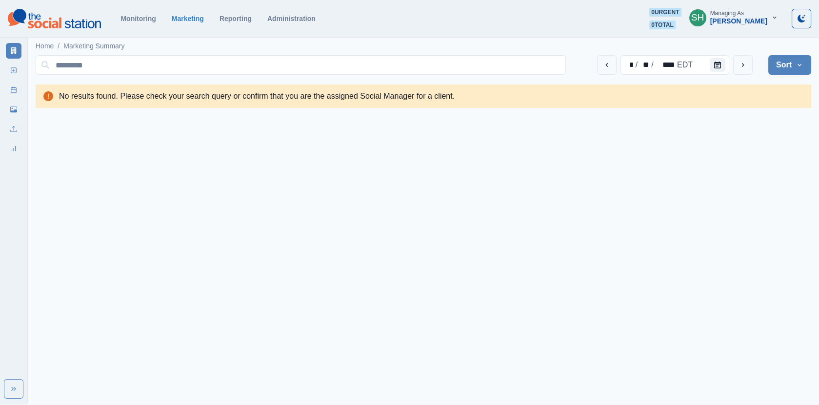
click at [737, 21] on div "[PERSON_NAME]" at bounding box center [739, 21] width 57 height 8
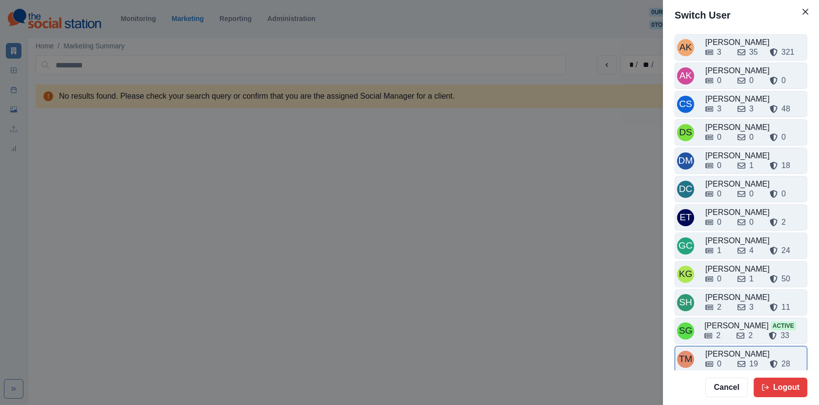
click at [726, 354] on div "0 19 28" at bounding box center [756, 362] width 100 height 16
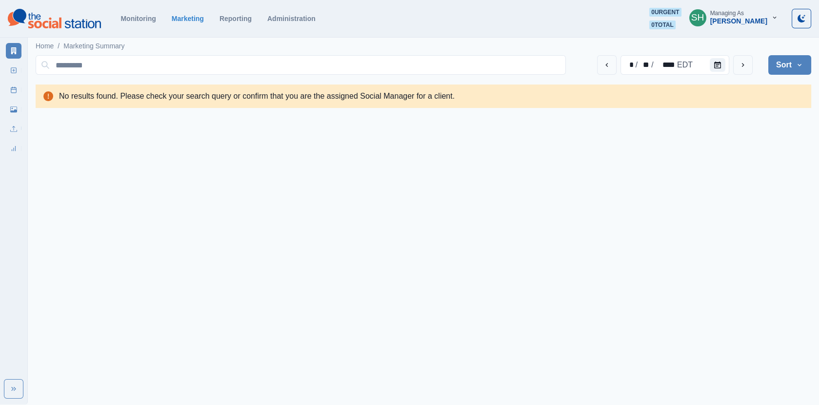
click at [737, 25] on button "SH Managing As [PERSON_NAME]" at bounding box center [734, 18] width 104 height 20
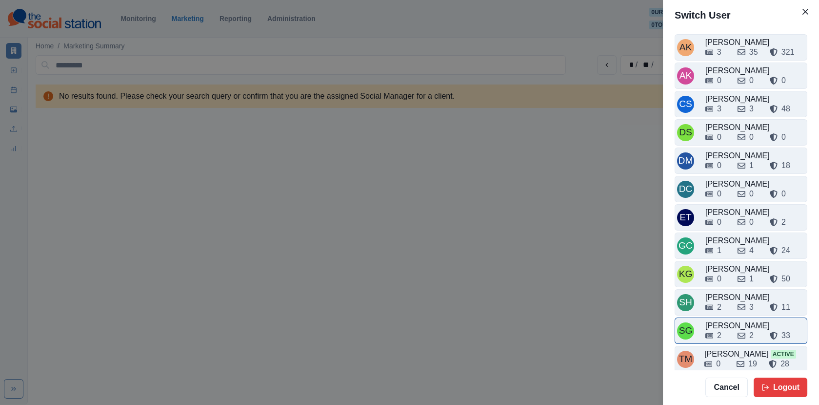
click at [726, 329] on div "2" at bounding box center [718, 335] width 24 height 12
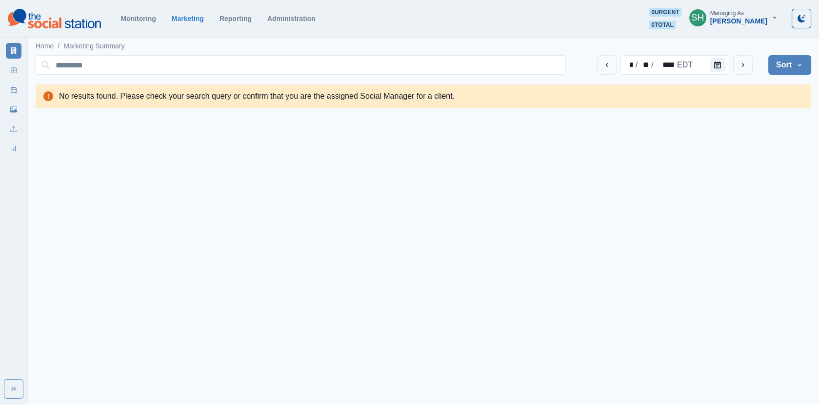
click at [737, 20] on div "[PERSON_NAME]" at bounding box center [739, 21] width 57 height 8
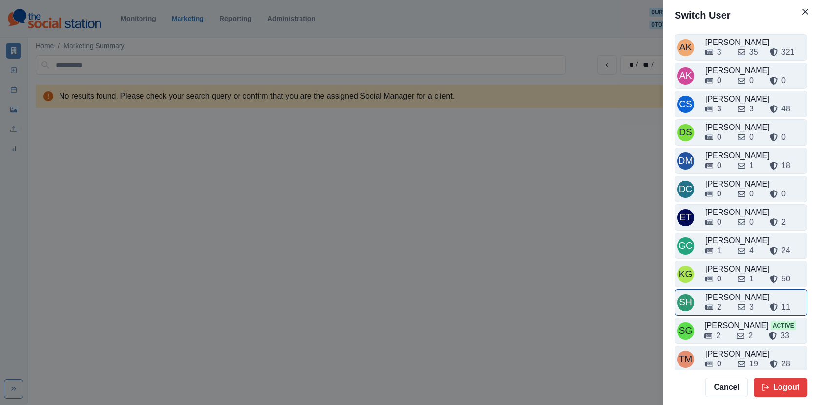
click at [724, 301] on div "2" at bounding box center [718, 307] width 24 height 12
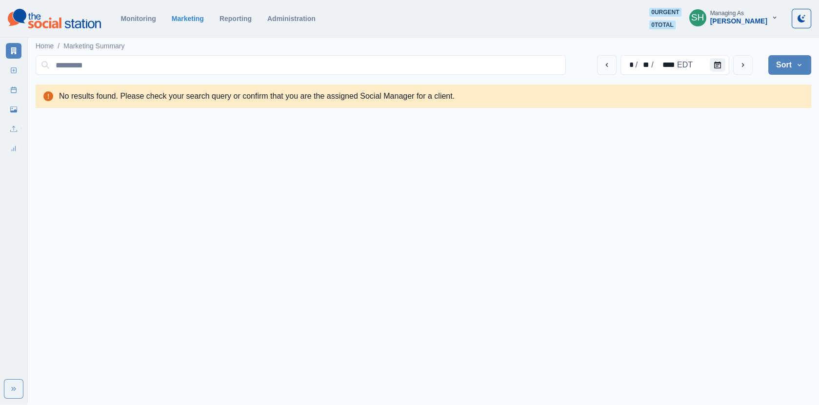
click at [737, 16] on div "Managing As" at bounding box center [728, 13] width 34 height 7
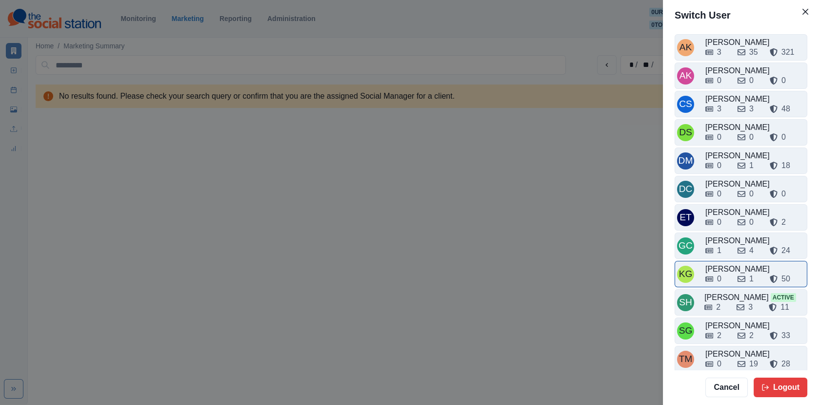
click at [727, 269] on div "0 1 50" at bounding box center [756, 277] width 100 height 16
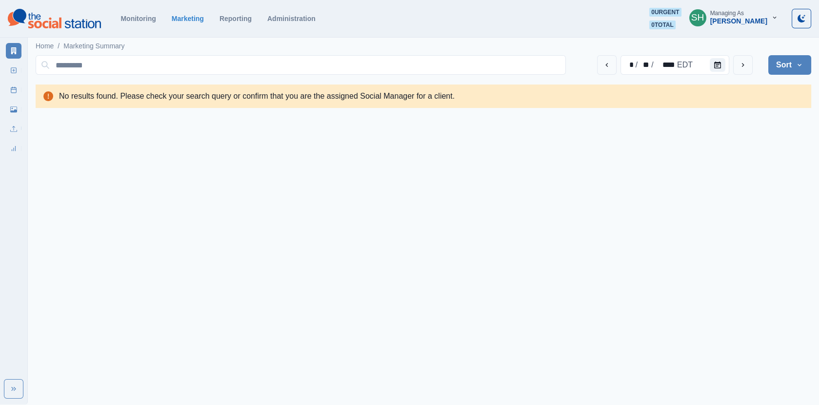
click at [737, 19] on div "[PERSON_NAME]" at bounding box center [739, 21] width 57 height 8
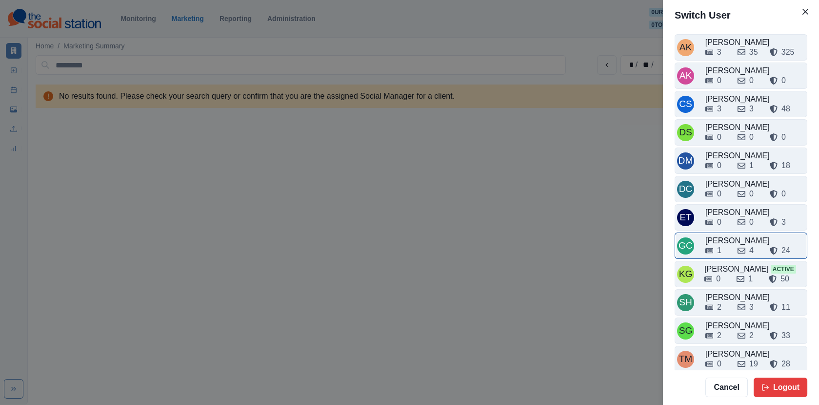
click at [735, 245] on div "1 4 24" at bounding box center [756, 251] width 100 height 12
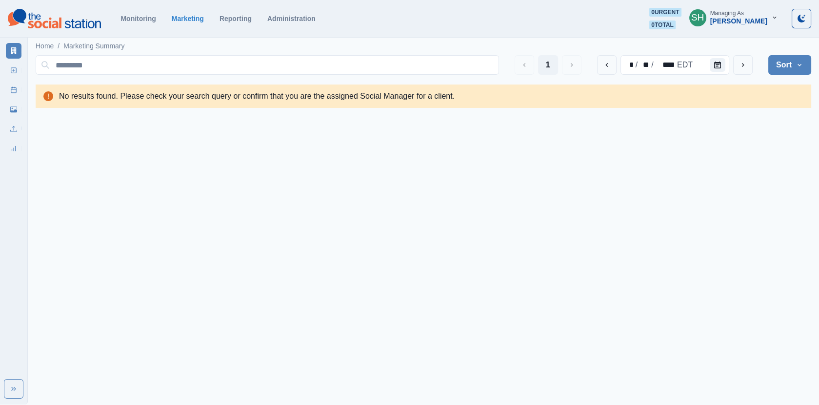
click at [737, 21] on div "[PERSON_NAME]" at bounding box center [739, 21] width 57 height 8
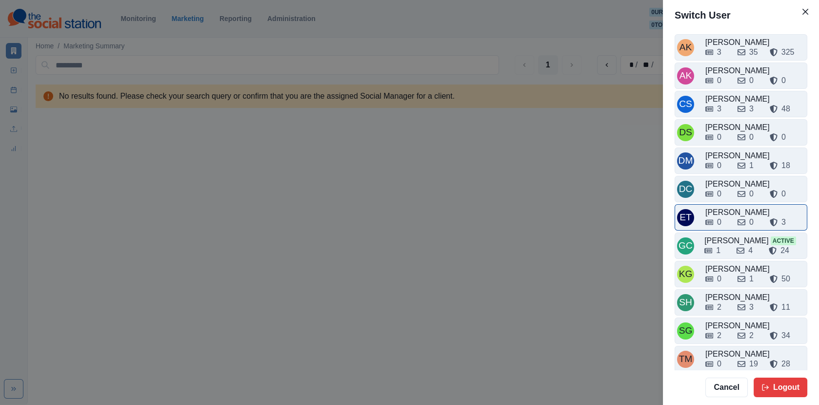
click at [732, 217] on div "0 0 3" at bounding box center [756, 222] width 100 height 12
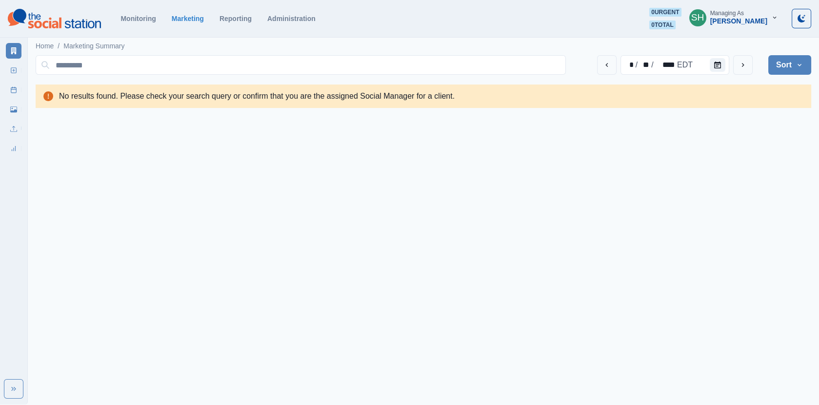
click at [737, 19] on div "[PERSON_NAME]" at bounding box center [739, 21] width 57 height 8
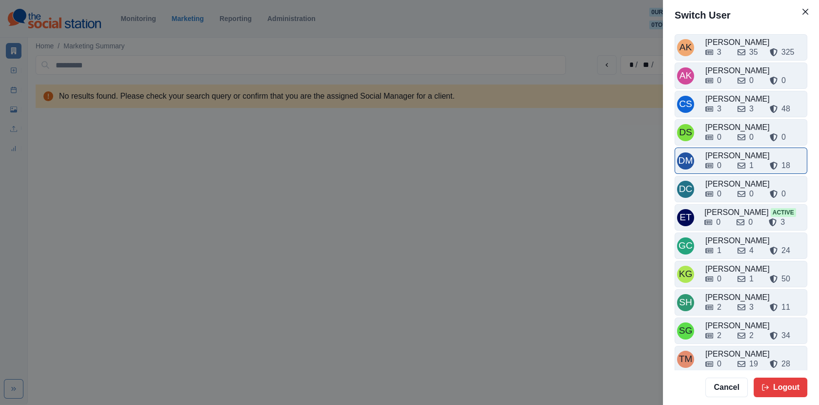
click at [729, 151] on div "[PERSON_NAME]" at bounding box center [756, 156] width 100 height 12
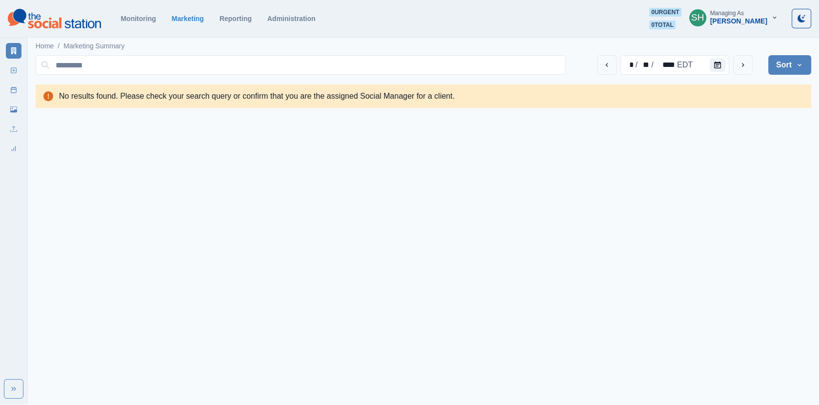
click at [737, 23] on div "[PERSON_NAME]" at bounding box center [739, 21] width 57 height 8
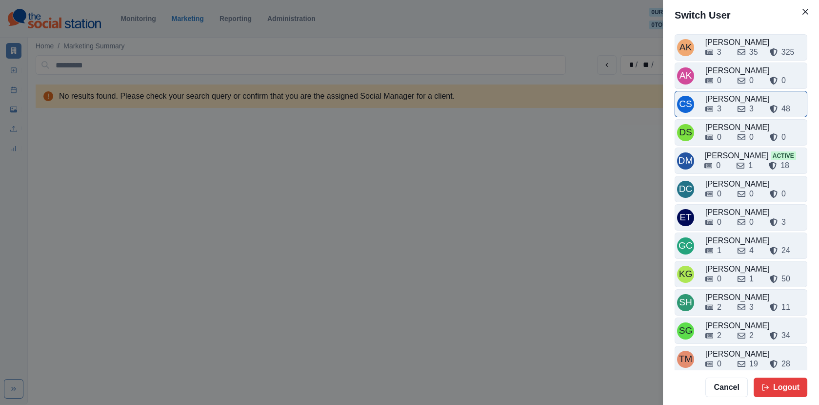
click at [732, 96] on div "[PERSON_NAME]" at bounding box center [756, 99] width 100 height 12
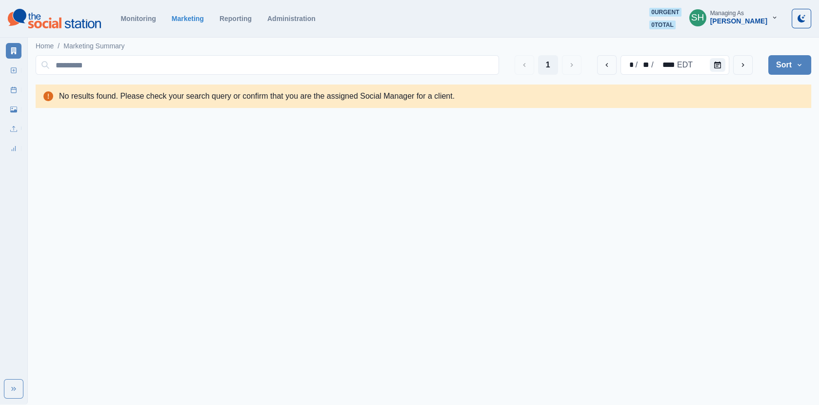
click at [732, 28] on div "SH Managing As Crizalyn Servida" at bounding box center [734, 18] width 104 height 21
click at [730, 19] on div "[PERSON_NAME]" at bounding box center [739, 21] width 57 height 8
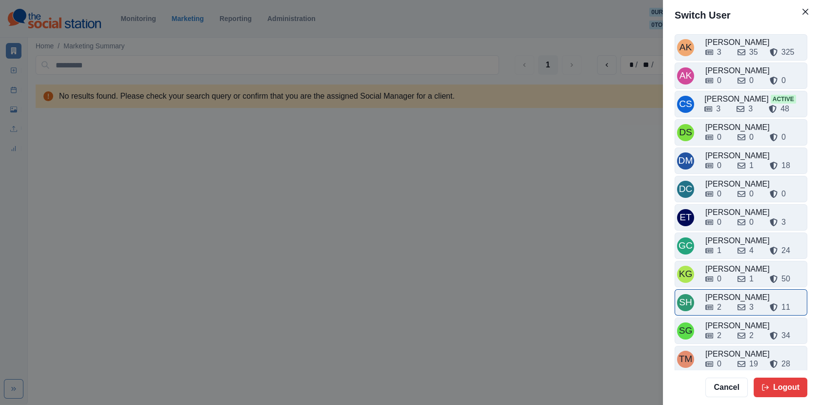
click at [731, 297] on div "2 3 11" at bounding box center [756, 305] width 100 height 16
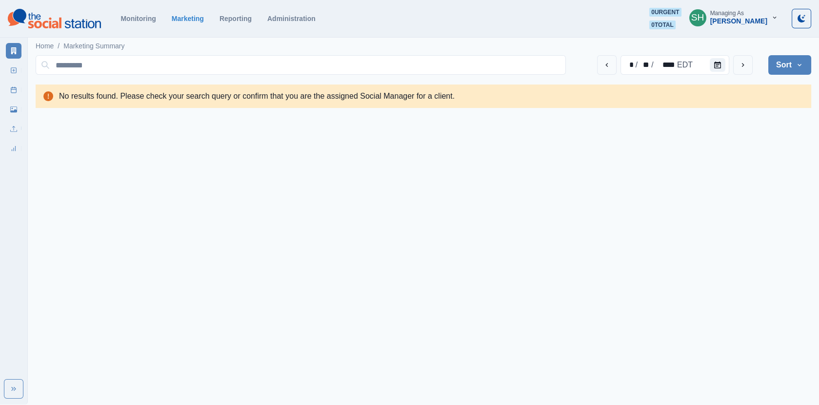
click at [737, 68] on button "Sort" at bounding box center [790, 65] width 43 height 20
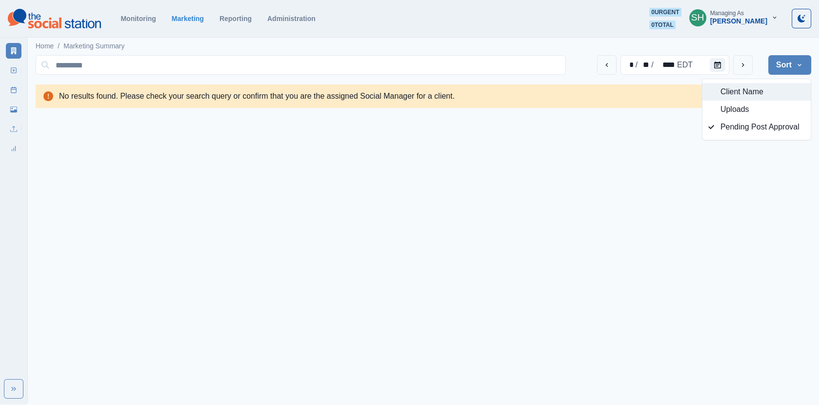
click at [737, 90] on span "Client Name" at bounding box center [763, 92] width 84 height 12
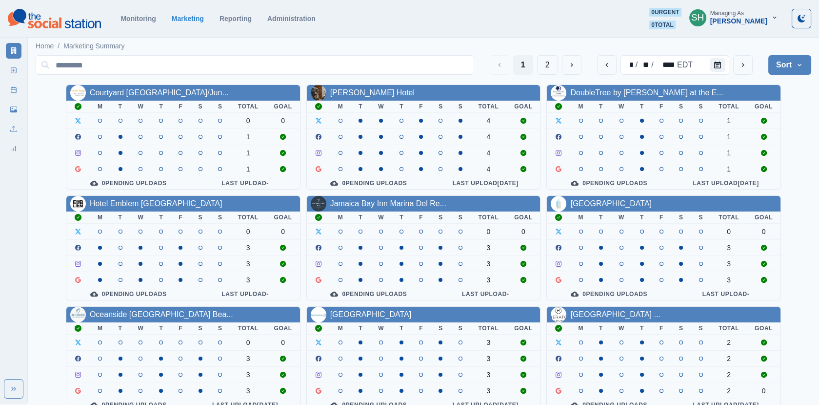
click at [737, 20] on div "[PERSON_NAME]" at bounding box center [739, 21] width 57 height 8
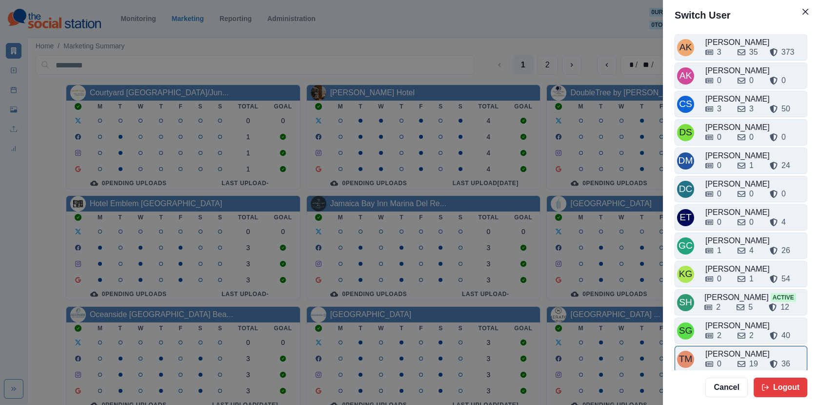
click at [732, 354] on div "0 19 36" at bounding box center [756, 362] width 100 height 16
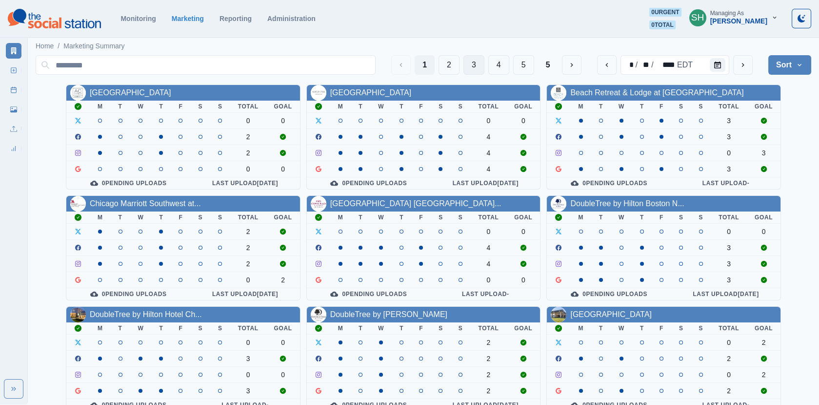
click at [484, 66] on button "3" at bounding box center [474, 65] width 21 height 20
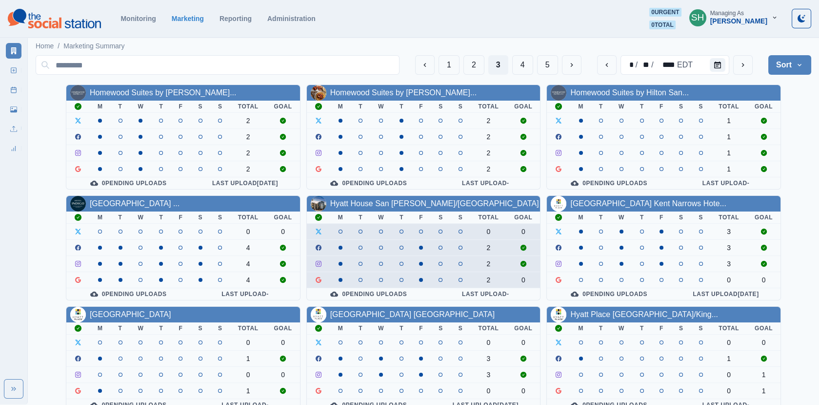
scroll to position [119, 0]
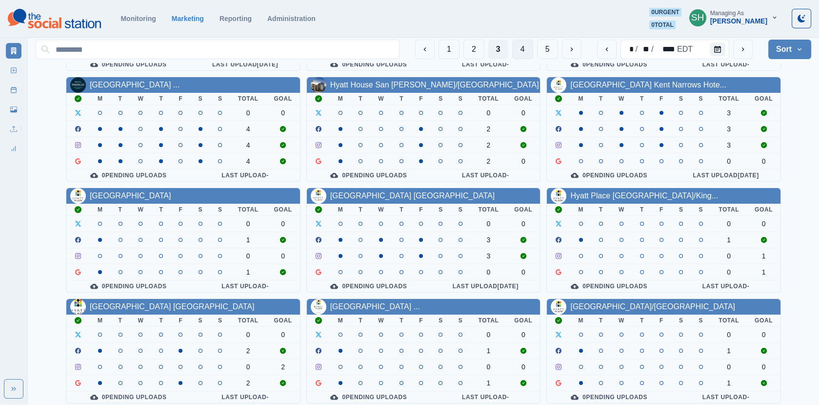
click at [519, 54] on button "4" at bounding box center [522, 50] width 21 height 20
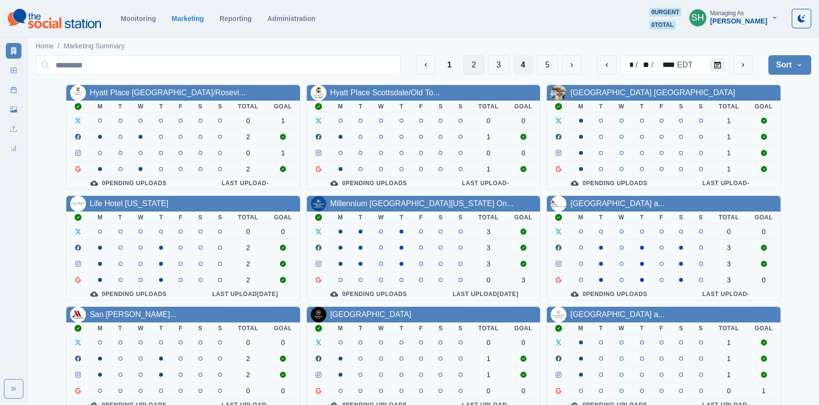
click at [477, 66] on button "2" at bounding box center [474, 65] width 21 height 20
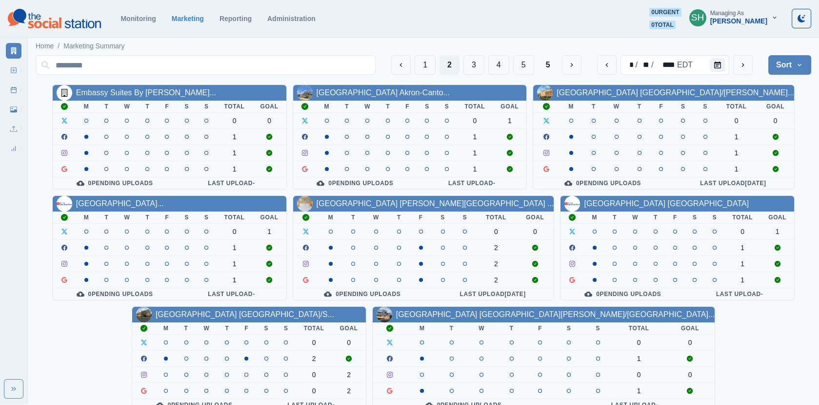
scroll to position [119, 0]
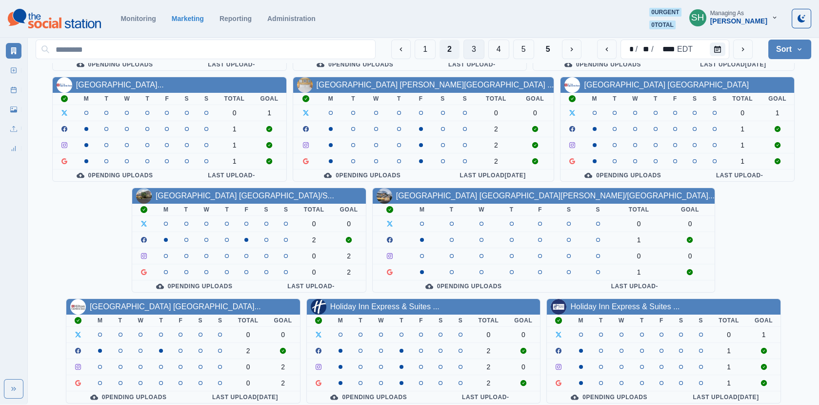
click at [474, 41] on button "3" at bounding box center [474, 50] width 21 height 20
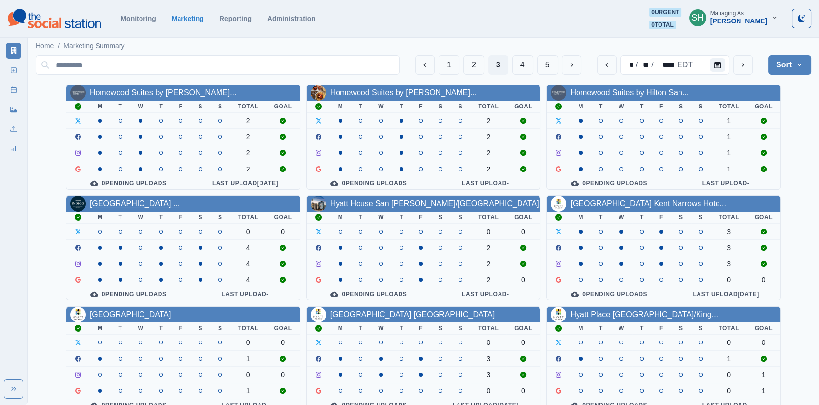
click at [101, 202] on link "Hotel Indigo Austin Downtown ..." at bounding box center [135, 203] width 90 height 8
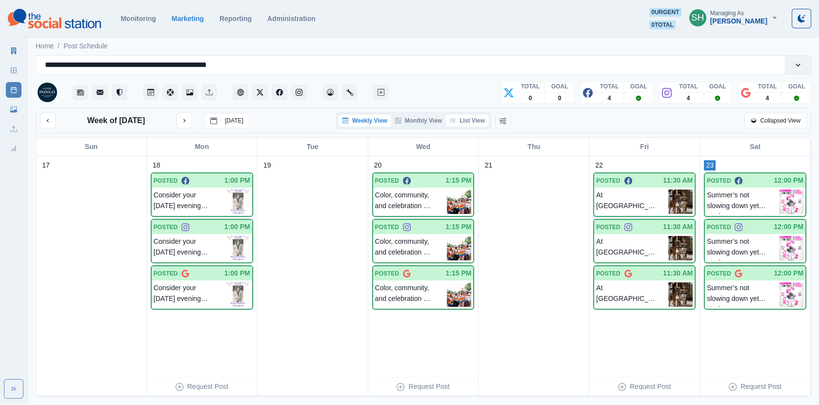
click at [474, 115] on button "List View" at bounding box center [467, 121] width 43 height 12
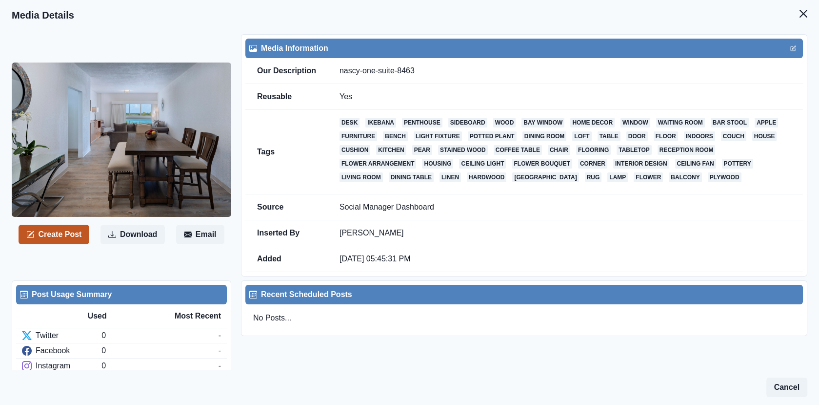
click at [76, 229] on button "Create Post" at bounding box center [54, 235] width 71 height 20
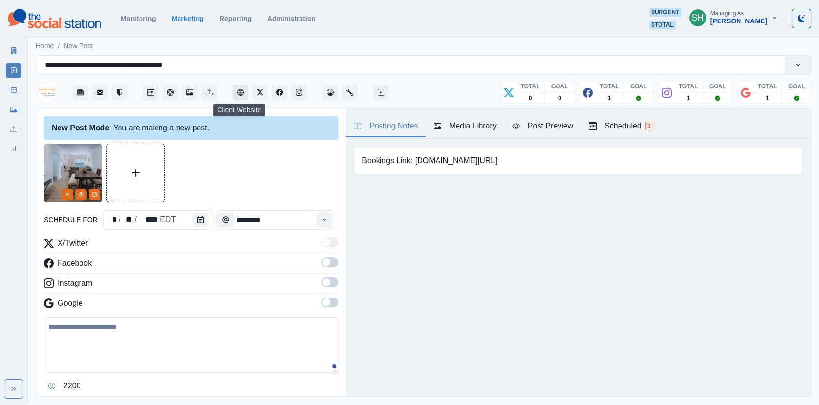
click at [242, 91] on icon "Client Website" at bounding box center [240, 92] width 7 height 7
click at [199, 223] on button "Calendar" at bounding box center [201, 220] width 16 height 14
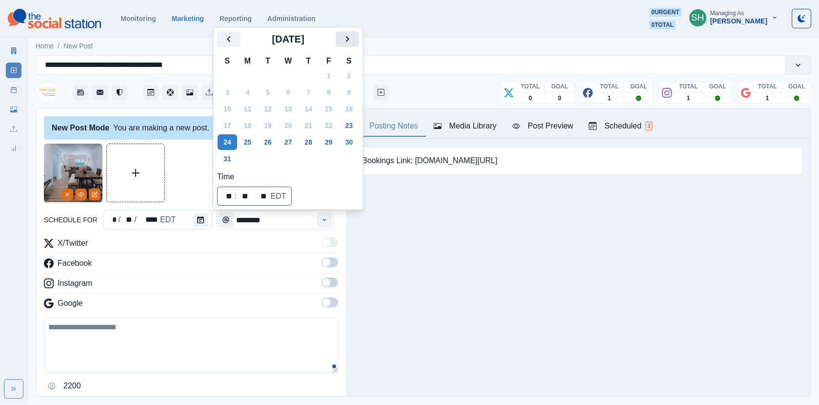
click at [353, 46] on button "Next" at bounding box center [347, 39] width 23 height 16
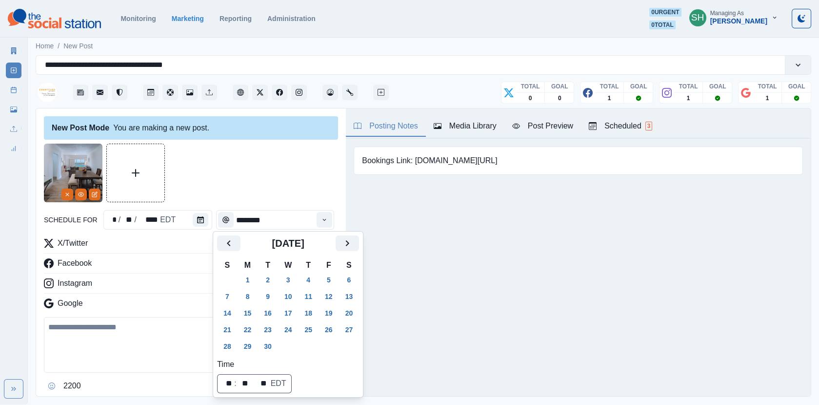
click at [336, 243] on h2 "[DATE]" at bounding box center [288, 243] width 95 height 12
click at [356, 250] on button "Next" at bounding box center [347, 243] width 23 height 16
click at [333, 294] on button "10" at bounding box center [329, 296] width 20 height 16
click at [313, 190] on div at bounding box center [191, 172] width 294 height 59
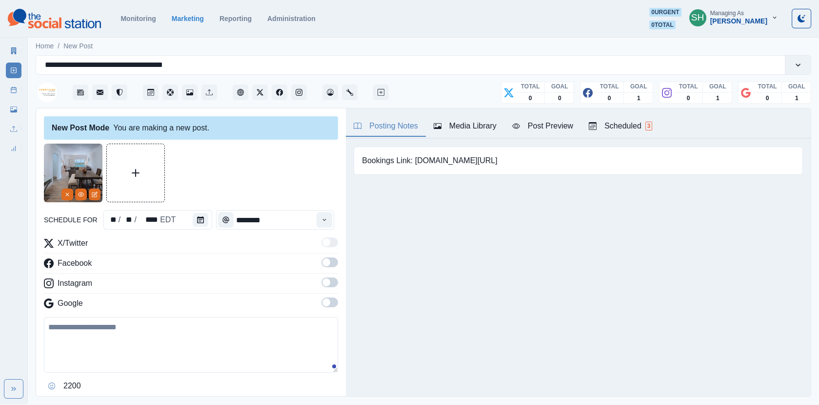
click at [336, 265] on span at bounding box center [330, 262] width 17 height 10
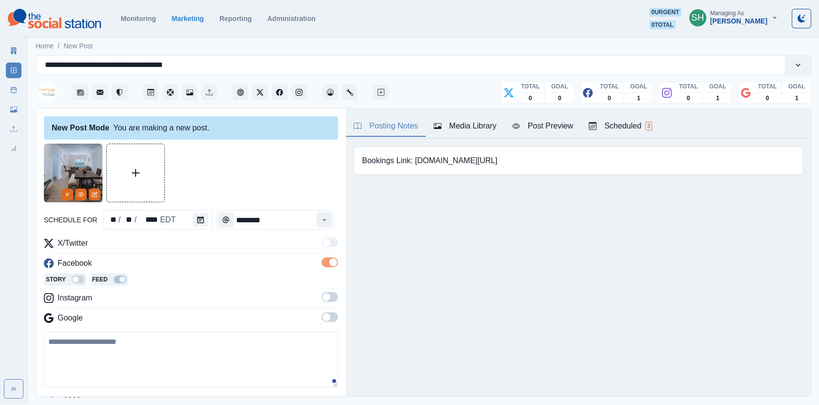
click at [333, 293] on span at bounding box center [330, 297] width 17 height 10
click at [326, 330] on span at bounding box center [327, 331] width 8 height 8
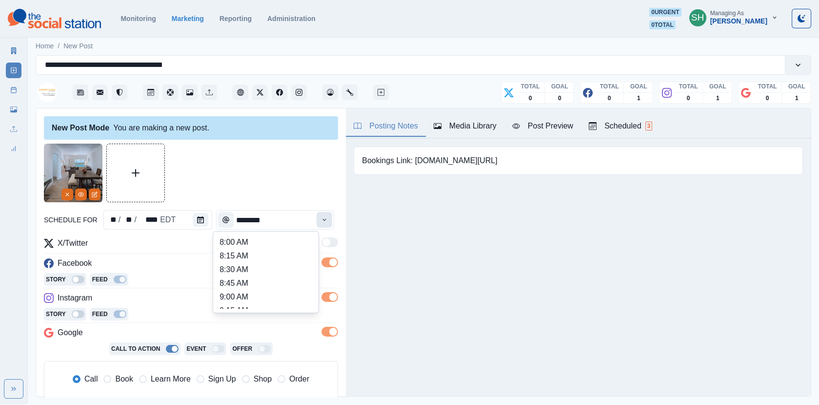
click at [327, 224] on button "Time" at bounding box center [325, 220] width 16 height 16
click at [250, 247] on li "12:00 PM" at bounding box center [266, 246] width 98 height 14
type input "********"
click at [517, 134] on button "Post Preview" at bounding box center [543, 126] width 77 height 20
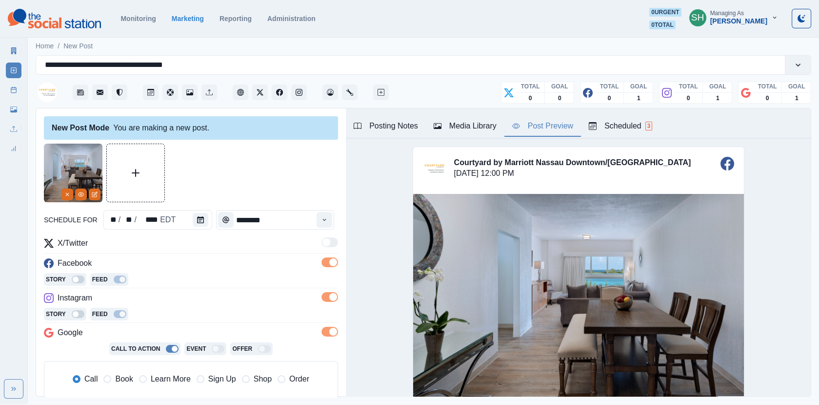
click at [388, 129] on div "Posting Notes" at bounding box center [386, 126] width 64 height 12
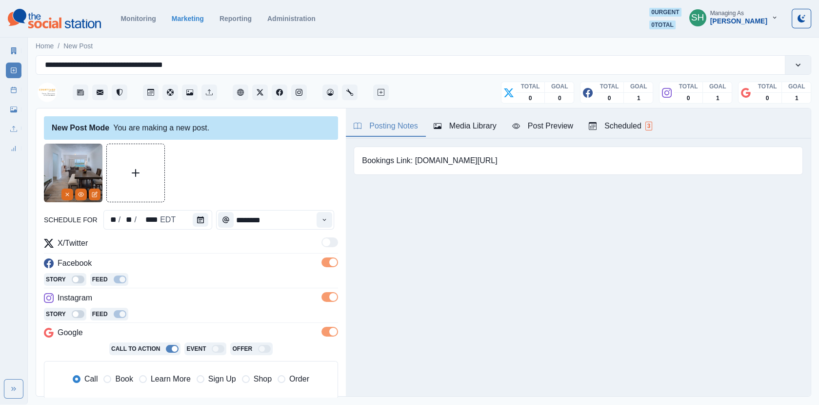
drag, startPoint x: 504, startPoint y: 158, endPoint x: 415, endPoint y: 156, distance: 88.8
click at [415, 156] on div "Bookings Link: [DOMAIN_NAME][URL]" at bounding box center [578, 160] width 449 height 28
copy pre "[DOMAIN_NAME][URL]"
click at [531, 130] on div "Post Preview" at bounding box center [542, 126] width 61 height 12
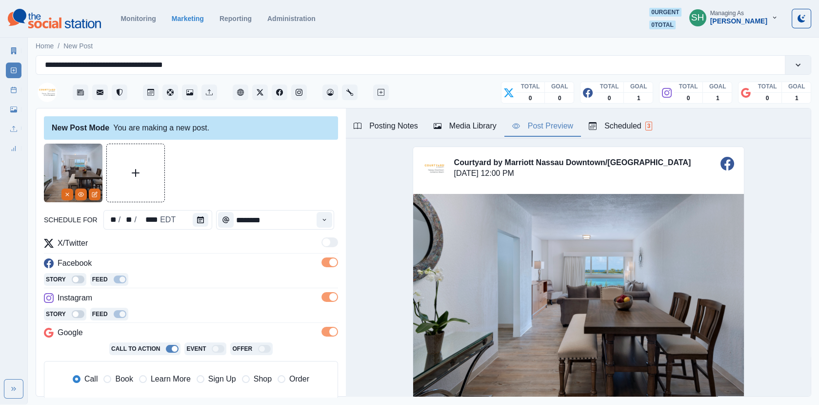
scroll to position [181, 0]
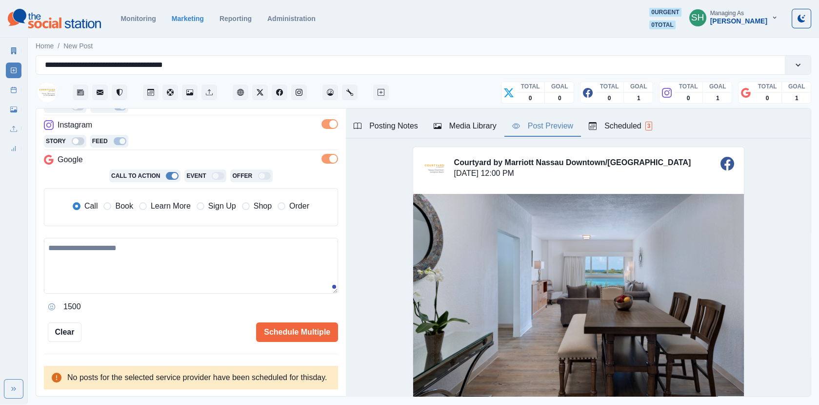
click at [126, 200] on span "Book" at bounding box center [124, 206] width 18 height 12
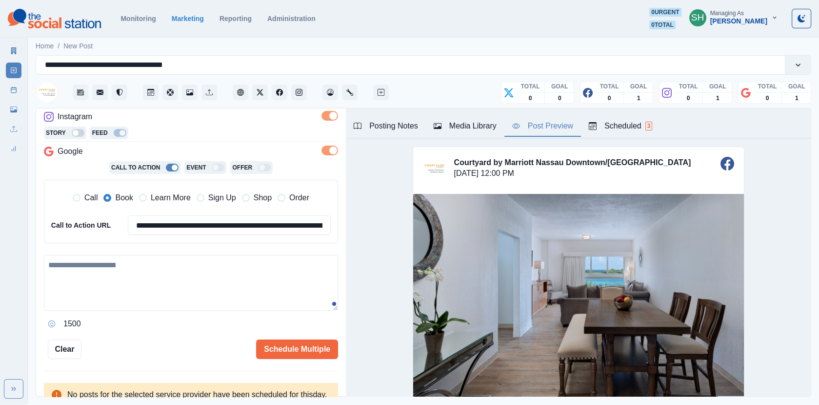
click at [132, 294] on textarea at bounding box center [191, 283] width 294 height 56
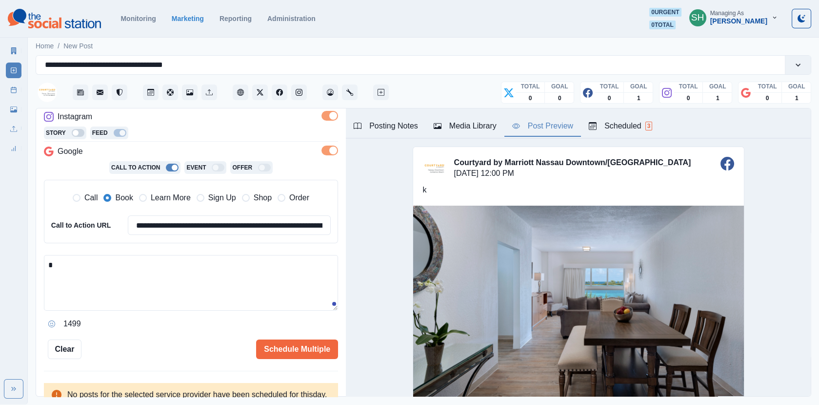
type textarea "*"
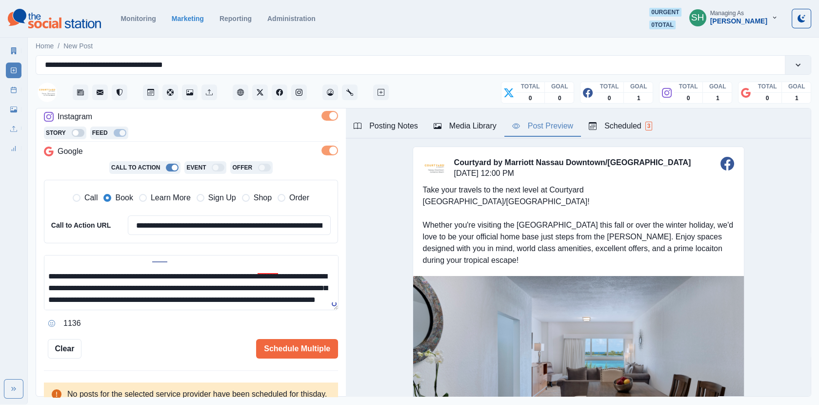
scroll to position [53, 0]
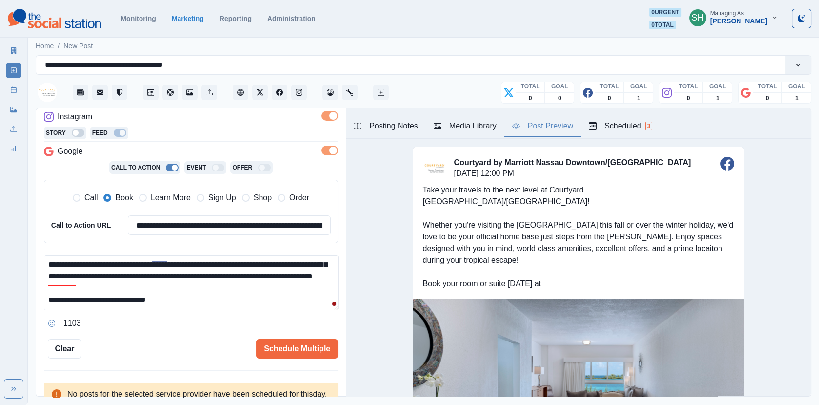
paste textarea "**********"
click at [71, 290] on div "location" at bounding box center [72, 293] width 31 height 16
drag, startPoint x: 75, startPoint y: 281, endPoint x: 303, endPoint y: 272, distance: 228.1
click at [303, 272] on textarea "**********" at bounding box center [191, 282] width 295 height 55
click at [297, 283] on textarea "**********" at bounding box center [191, 282] width 295 height 55
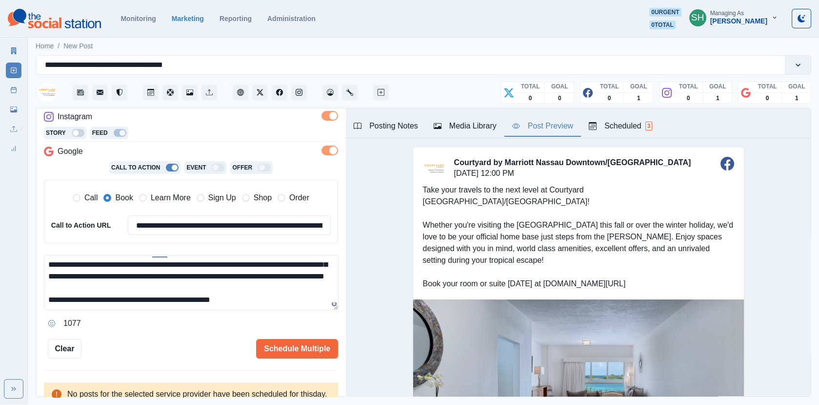
scroll to position [58, 0]
type textarea "**********"
click at [281, 344] on button "Schedule Multiple" at bounding box center [297, 349] width 82 height 20
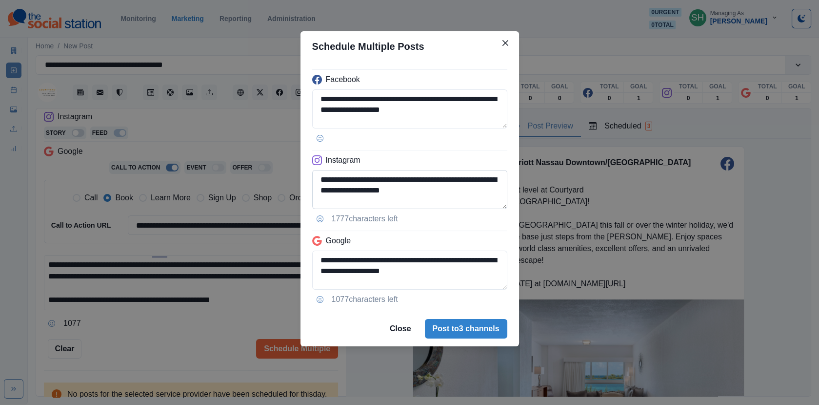
scroll to position [98, 0]
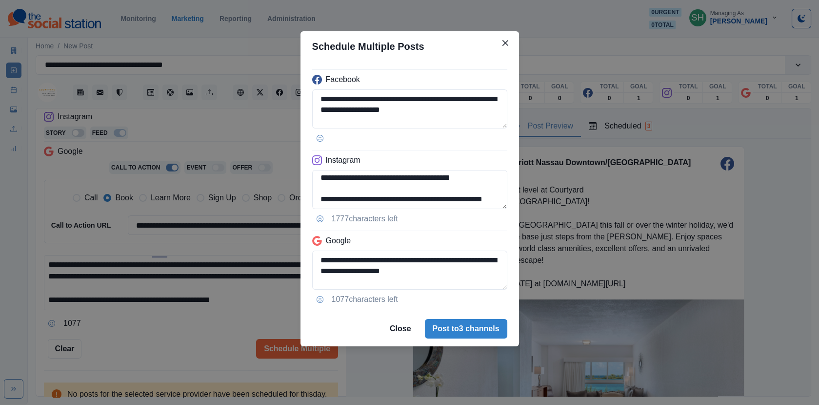
drag, startPoint x: 422, startPoint y: 203, endPoint x: 280, endPoint y: 203, distance: 141.5
click at [280, 203] on div "**********" at bounding box center [409, 202] width 819 height 405
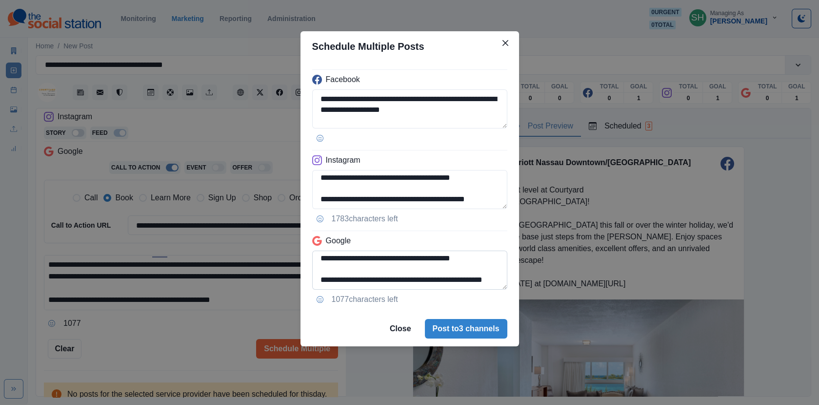
type textarea "**********"
drag, startPoint x: 469, startPoint y: 282, endPoint x: 428, endPoint y: 269, distance: 43.1
click at [428, 269] on textarea "**********" at bounding box center [409, 269] width 195 height 39
type textarea "**********"
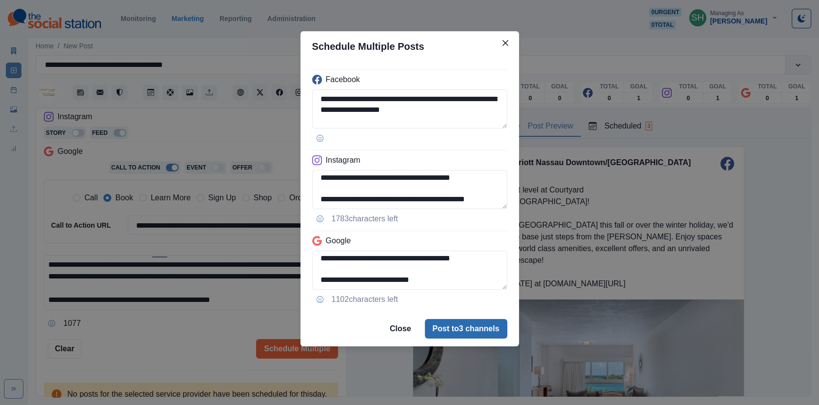
click at [463, 324] on button "Post to 3 channels" at bounding box center [466, 329] width 82 height 20
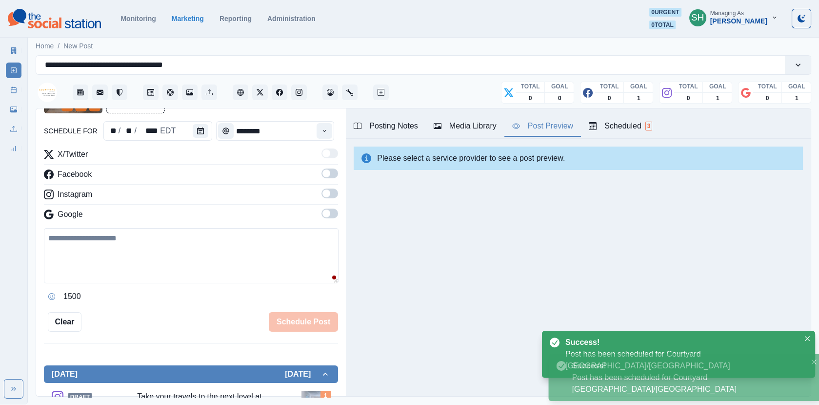
scroll to position [166, 0]
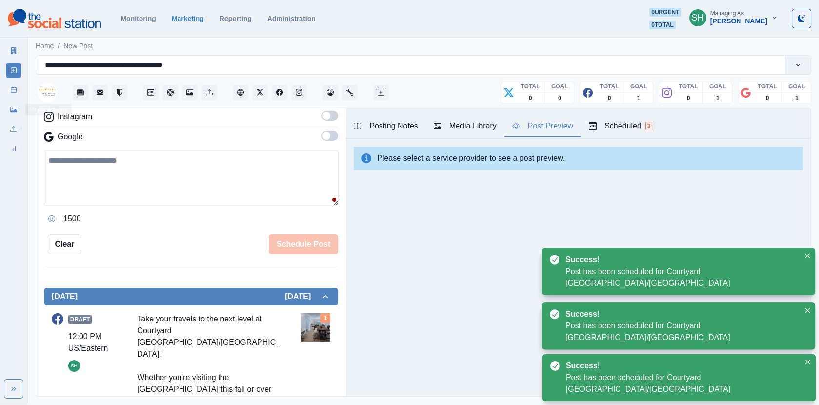
click at [15, 93] on icon at bounding box center [13, 89] width 7 height 7
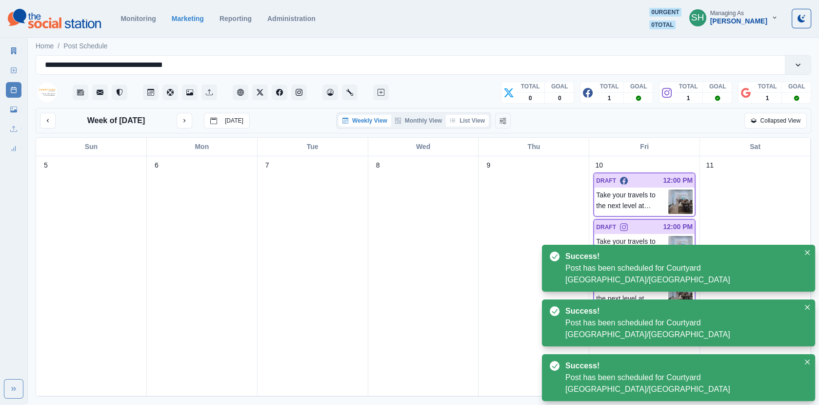
click at [481, 117] on button "List View" at bounding box center [467, 121] width 43 height 12
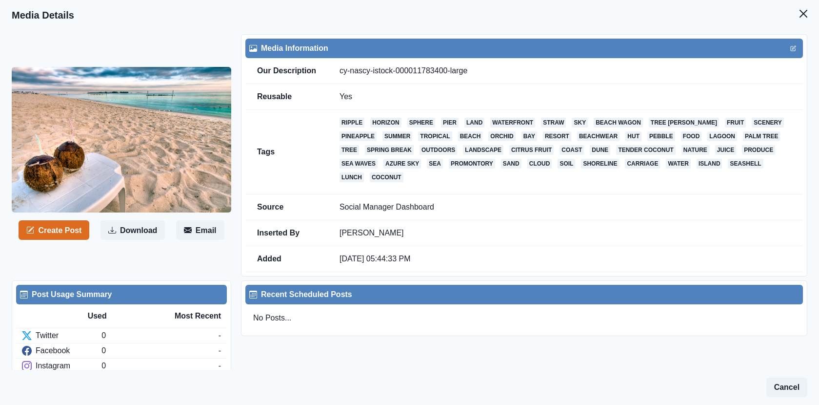
click at [61, 219] on div "Create Post Download Email" at bounding box center [126, 155] width 229 height 242
click at [86, 233] on button "Create Post" at bounding box center [54, 230] width 71 height 20
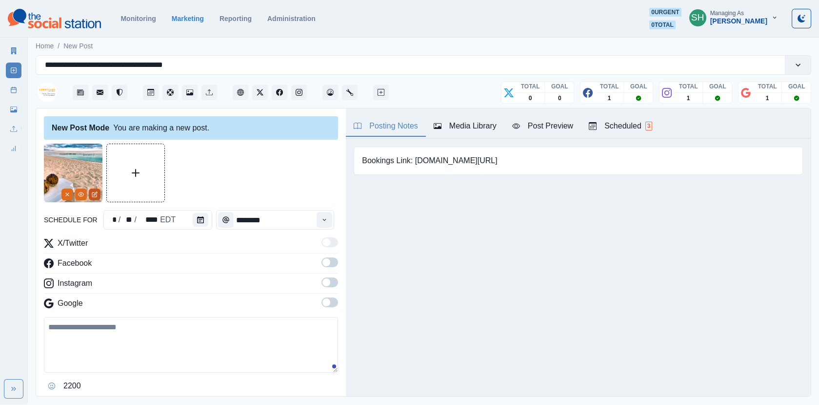
click at [94, 191] on icon "Edit Media" at bounding box center [95, 194] width 6 height 6
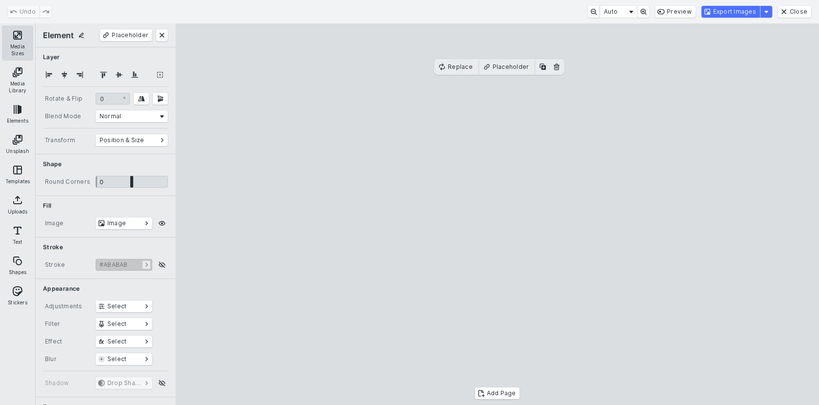
click at [20, 38] on button "Media Sizes" at bounding box center [17, 42] width 31 height 35
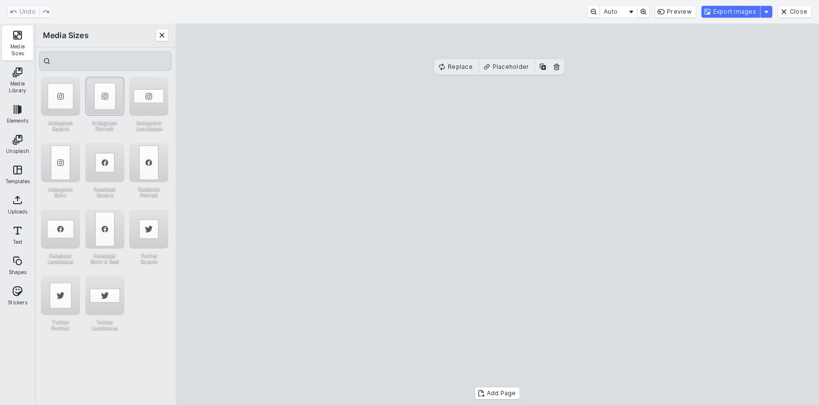
click at [114, 101] on div "Instagram Portrait" at bounding box center [104, 96] width 39 height 39
click at [498, 214] on cesdk-canvas "Editor canvas" at bounding box center [498, 214] width 0 height 0
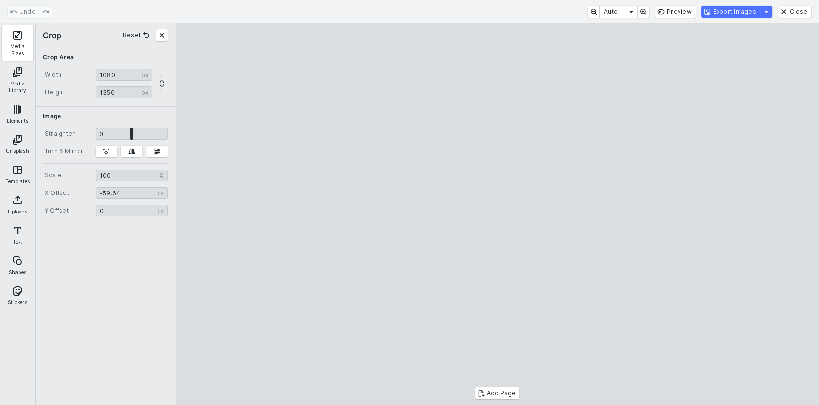
drag, startPoint x: 524, startPoint y: 192, endPoint x: 617, endPoint y: 211, distance: 95.7
click at [498, 214] on cesdk-canvas "Editor canvas" at bounding box center [498, 214] width 0 height 0
type input "******"
click at [498, 214] on cesdk-canvas "Editor canvas" at bounding box center [498, 214] width 0 height 0
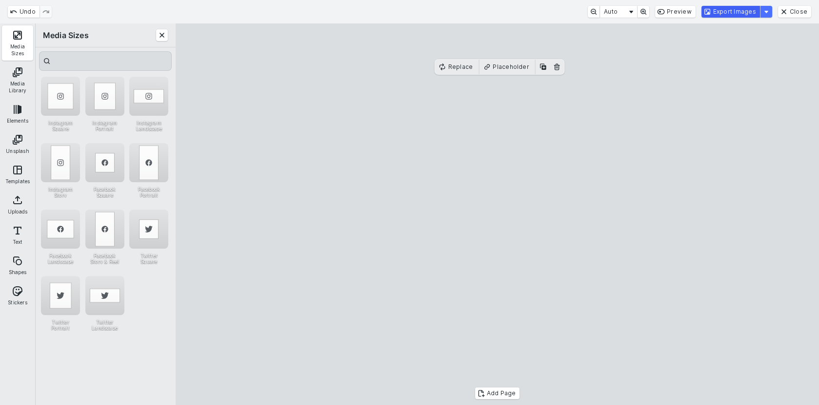
click at [716, 8] on button "Export Images" at bounding box center [731, 12] width 59 height 12
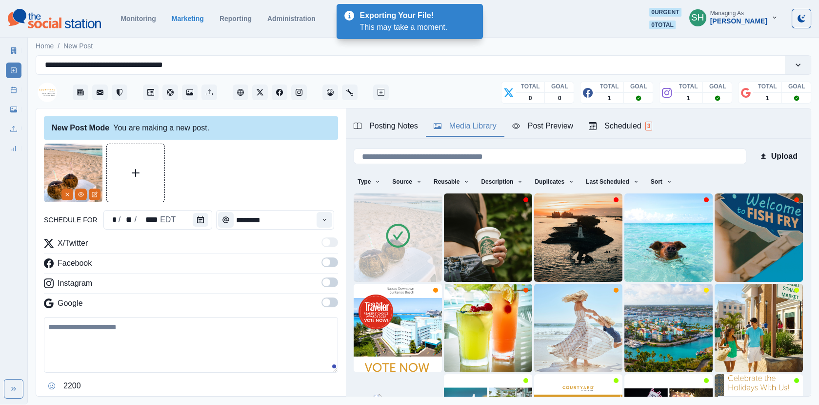
click at [469, 129] on div "Media Library" at bounding box center [465, 126] width 63 height 12
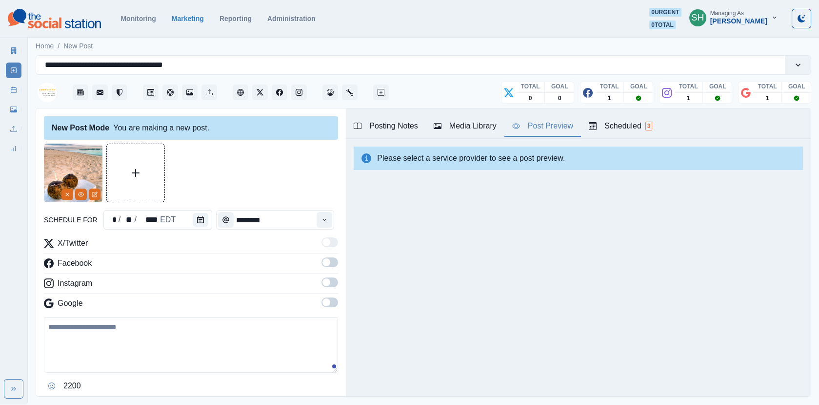
click at [535, 124] on div "Post Preview" at bounding box center [542, 126] width 61 height 12
click at [334, 262] on span at bounding box center [330, 262] width 17 height 10
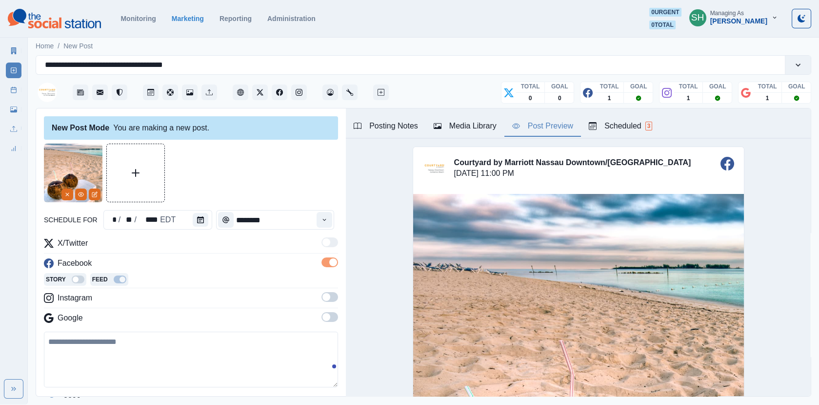
click at [328, 293] on span at bounding box center [327, 297] width 8 height 8
click at [328, 327] on span at bounding box center [330, 332] width 17 height 10
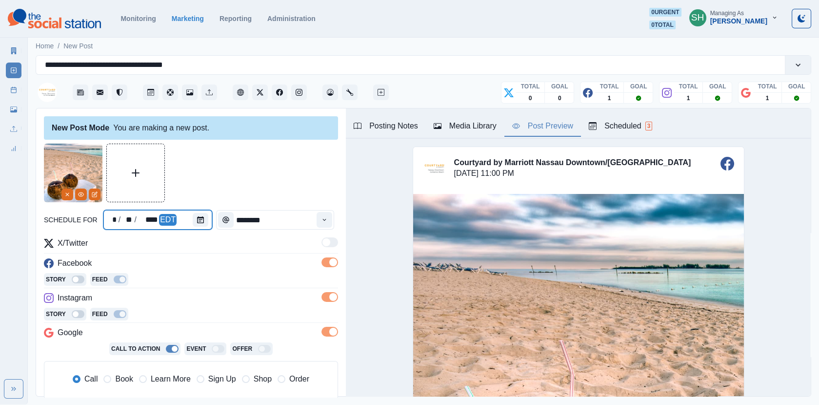
click at [205, 224] on div at bounding box center [203, 220] width 20 height 20
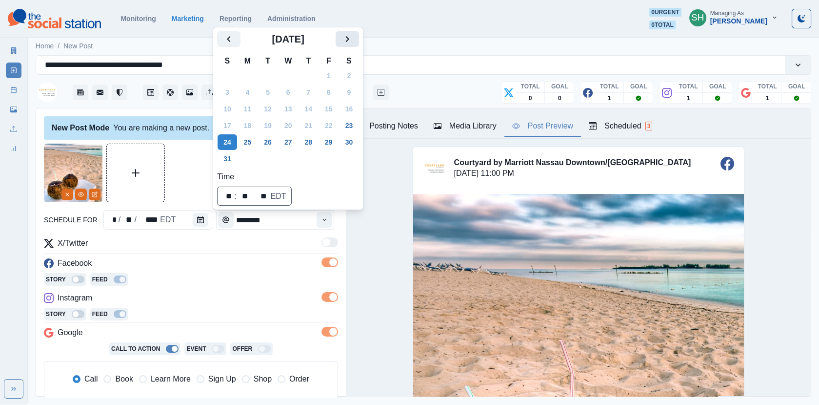
click at [358, 32] on button "Next" at bounding box center [347, 39] width 23 height 16
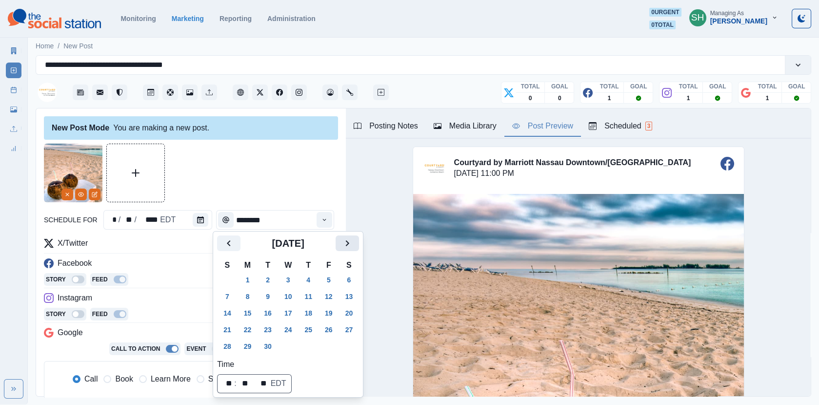
click at [349, 245] on icon "Next" at bounding box center [348, 243] width 12 height 12
click at [292, 315] on button "15" at bounding box center [289, 313] width 20 height 16
click at [272, 313] on button "14" at bounding box center [268, 313] width 20 height 16
click at [280, 201] on div at bounding box center [191, 172] width 294 height 59
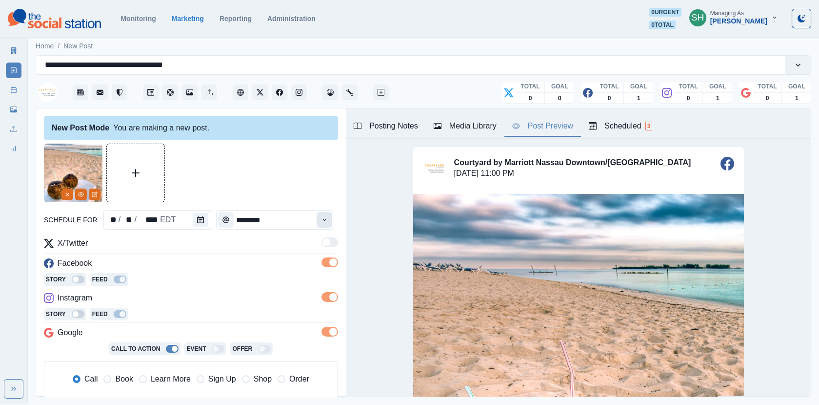
click at [323, 224] on button "Time" at bounding box center [325, 220] width 16 height 16
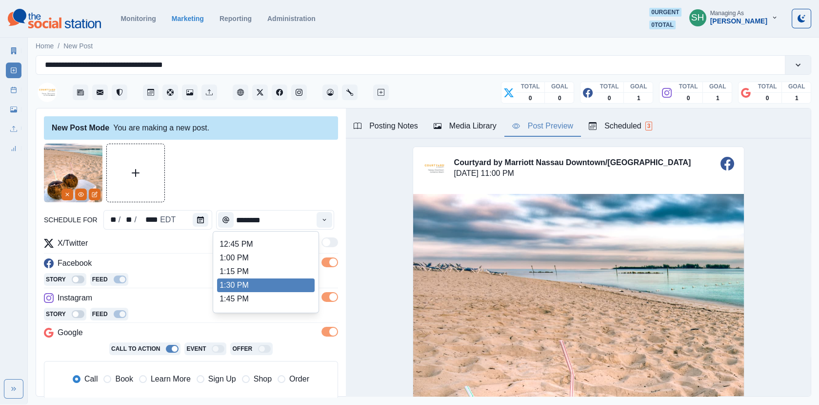
scroll to position [279, 0]
click at [244, 290] on li "2:00 PM" at bounding box center [266, 291] width 98 height 14
type input "*******"
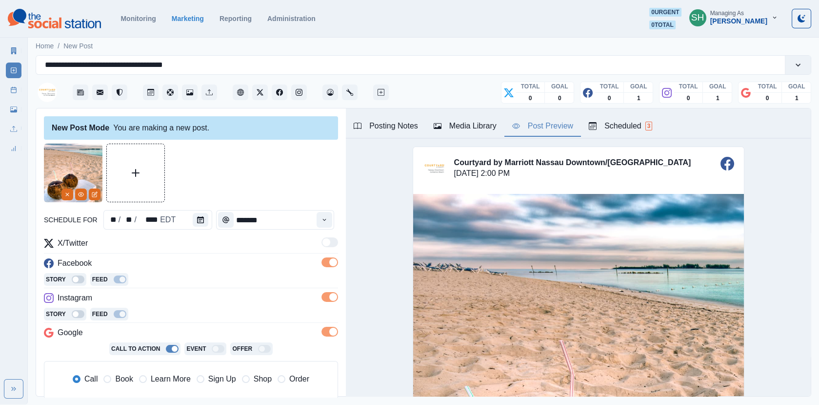
scroll to position [120, 0]
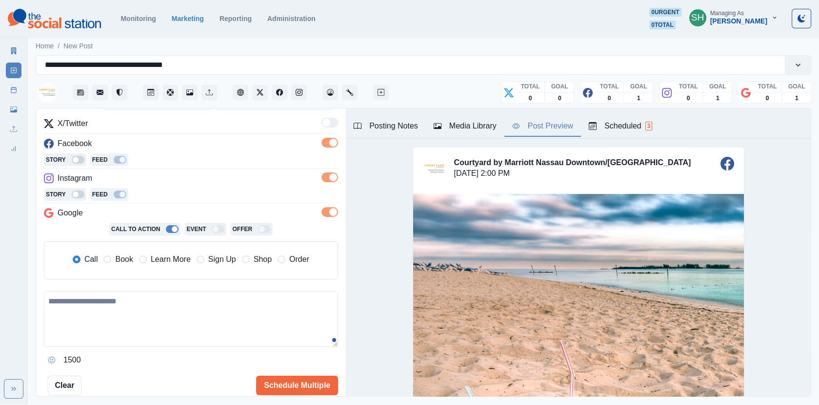
click at [125, 253] on span "Book" at bounding box center [124, 259] width 18 height 12
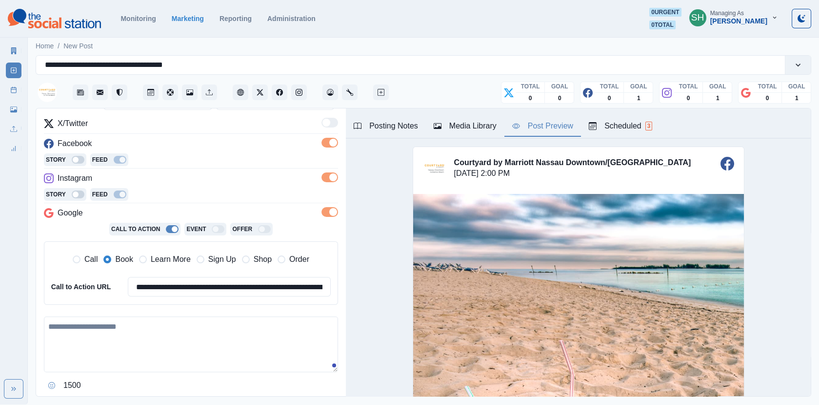
click at [124, 337] on textarea at bounding box center [191, 344] width 294 height 56
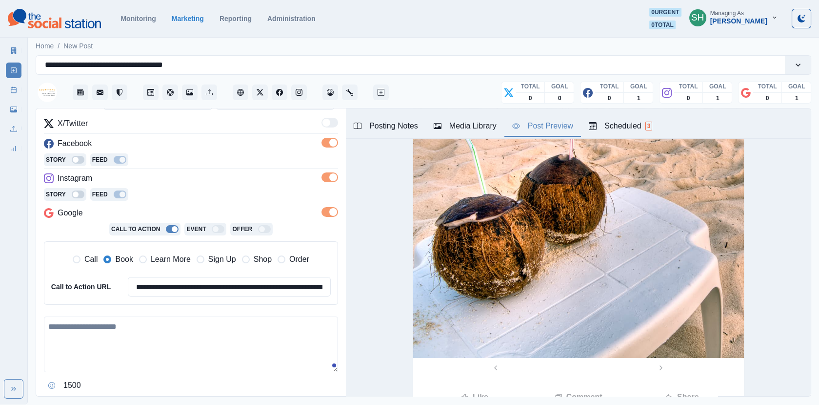
scroll to position [0, 0]
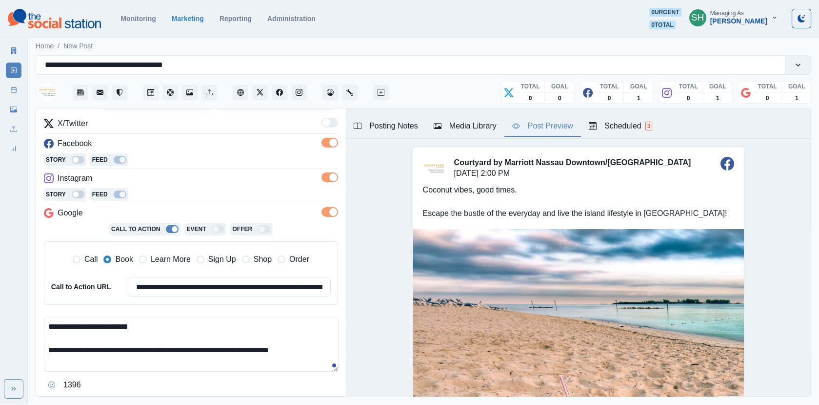
click at [157, 330] on textarea "**********" at bounding box center [191, 343] width 295 height 55
click at [156, 322] on textarea "**********" at bounding box center [191, 343] width 295 height 55
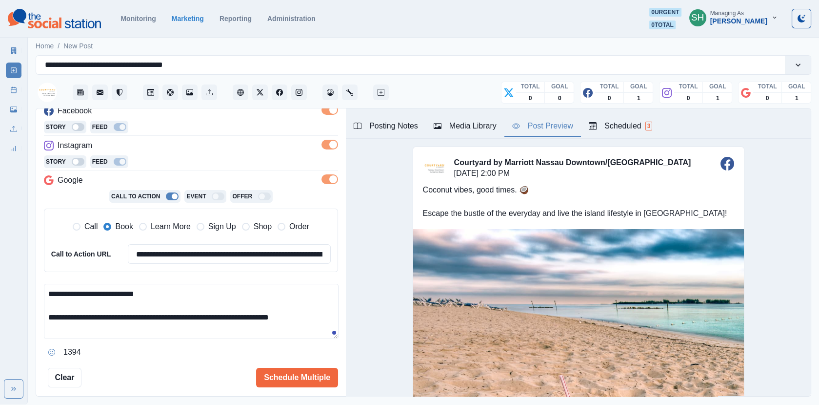
click at [319, 317] on textarea "**********" at bounding box center [191, 311] width 295 height 55
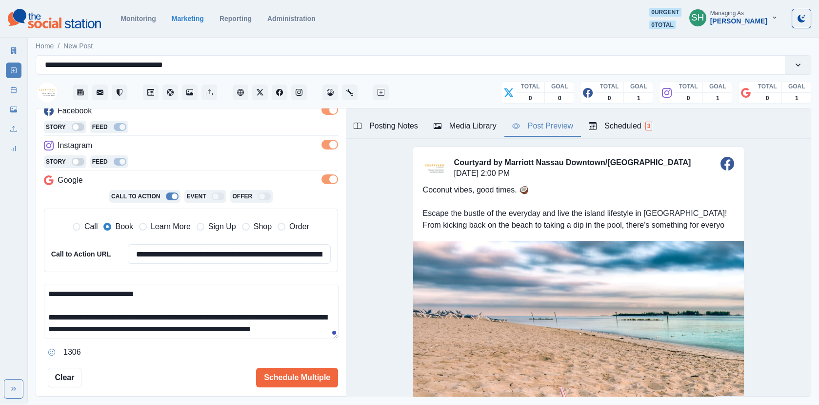
scroll to position [6, 0]
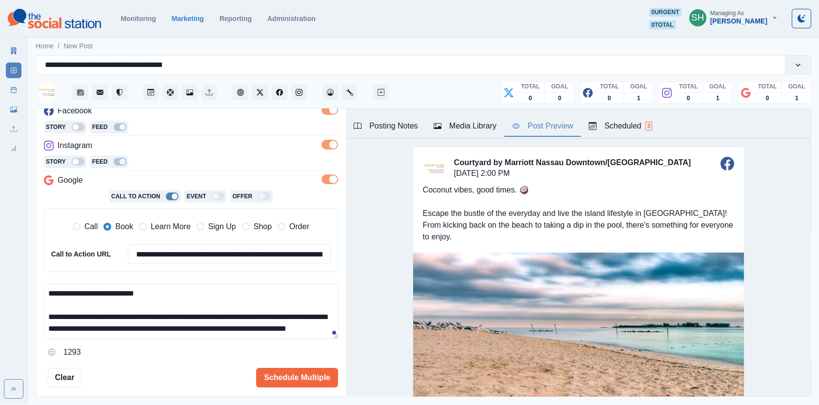
drag, startPoint x: 262, startPoint y: 306, endPoint x: 200, endPoint y: 307, distance: 61.5
click at [200, 307] on textarea "**********" at bounding box center [191, 311] width 295 height 55
click at [204, 324] on textarea "**********" at bounding box center [191, 311] width 295 height 55
click at [185, 312] on textarea "**********" at bounding box center [191, 311] width 295 height 55
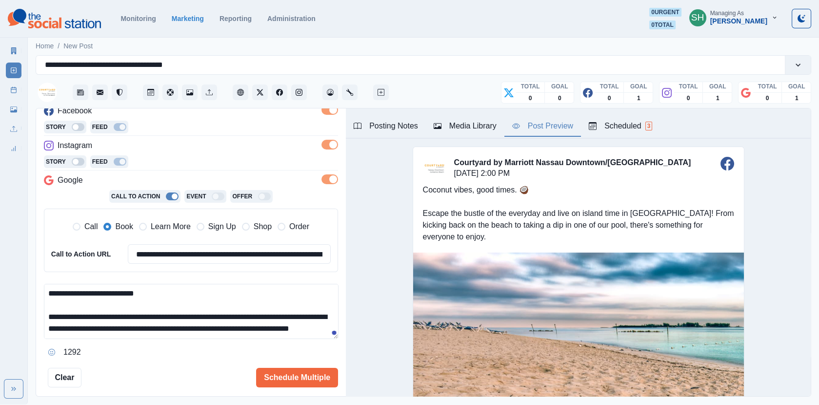
click at [227, 318] on textarea "**********" at bounding box center [191, 311] width 295 height 55
click at [256, 328] on textarea "**********" at bounding box center [191, 311] width 295 height 55
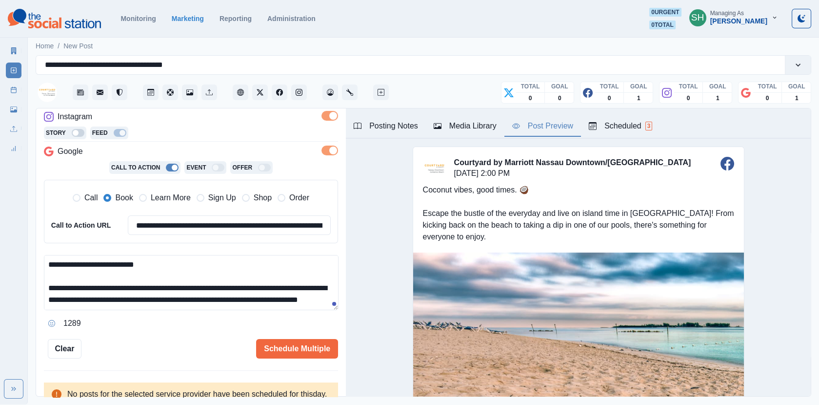
scroll to position [30, 0]
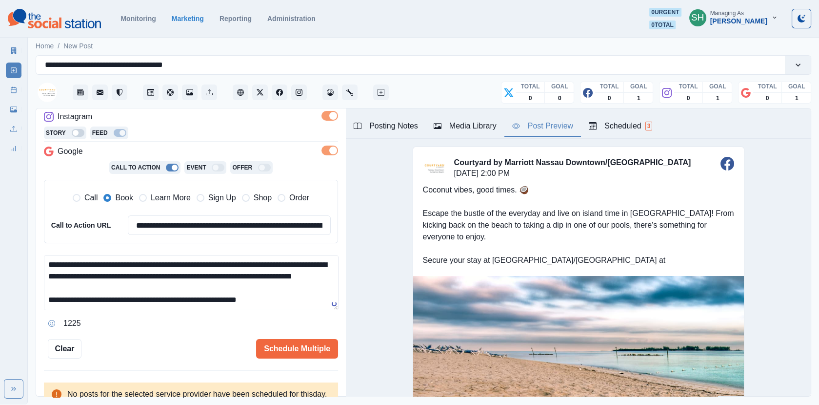
paste textarea "**********"
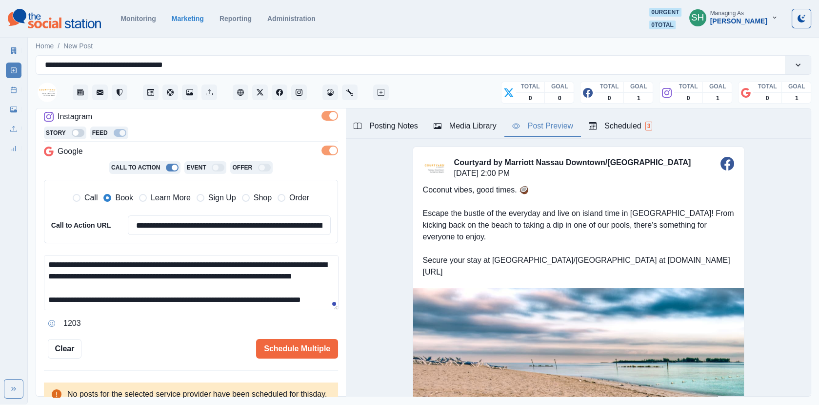
scroll to position [46, 0]
type textarea "**********"
click at [303, 346] on button "Schedule Multiple" at bounding box center [297, 349] width 82 height 20
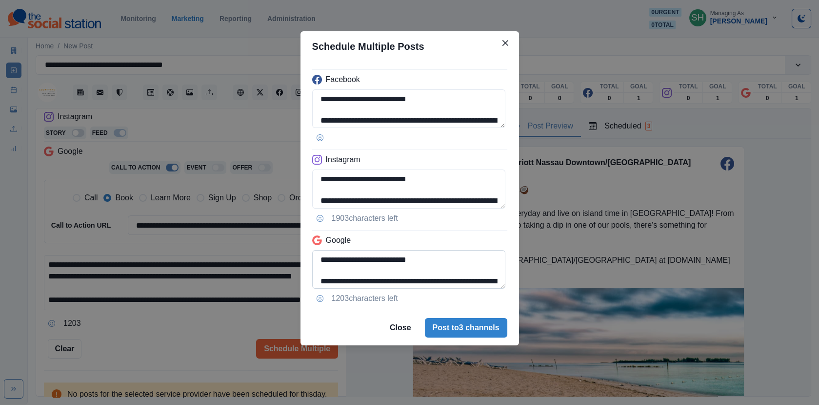
scroll to position [77, 0]
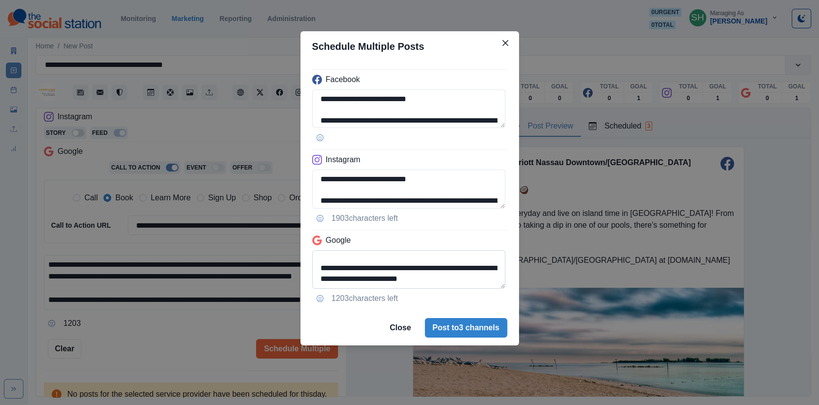
drag, startPoint x: 429, startPoint y: 285, endPoint x: 421, endPoint y: 264, distance: 22.1
click at [421, 264] on textarea "**********" at bounding box center [409, 269] width 194 height 39
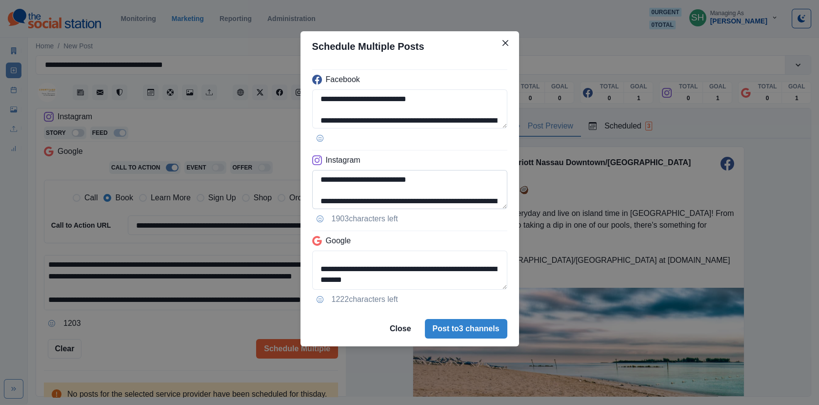
scroll to position [76, 0]
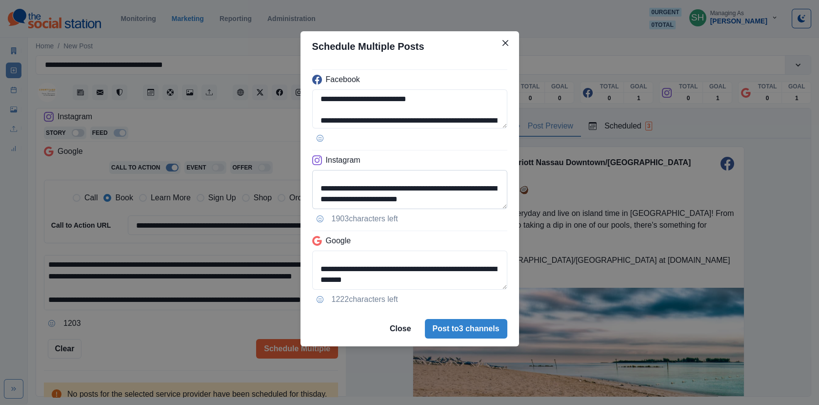
type textarea "**********"
drag, startPoint x: 456, startPoint y: 201, endPoint x: 430, endPoint y: 188, distance: 28.8
click at [430, 188] on textarea "**********" at bounding box center [409, 189] width 195 height 39
type textarea "**********"
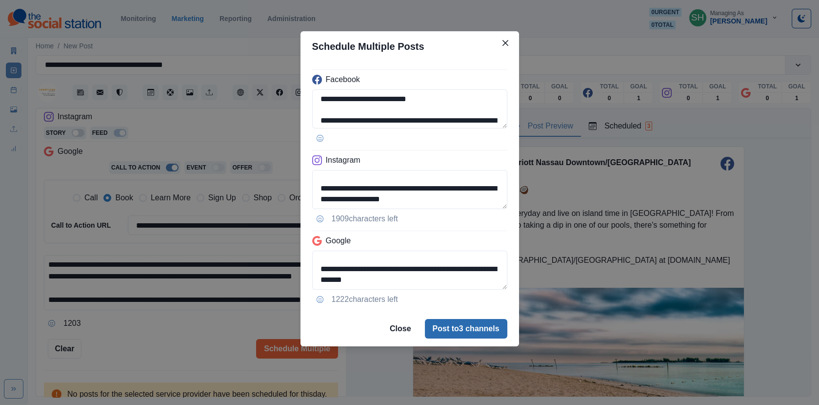
click at [443, 325] on button "Post to 3 channels" at bounding box center [466, 329] width 82 height 20
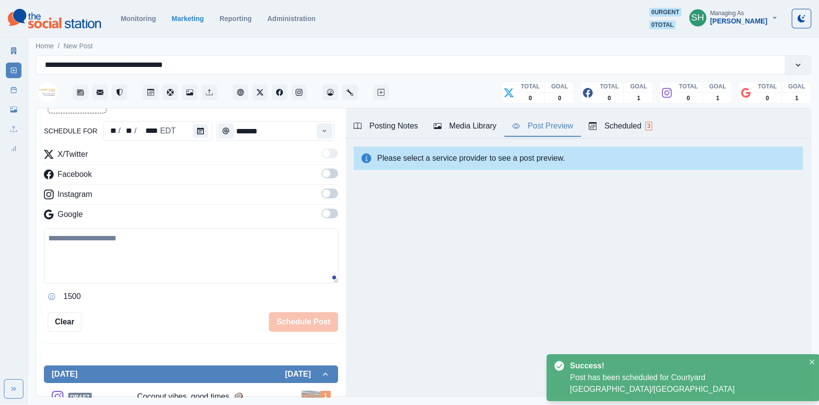
scroll to position [166, 0]
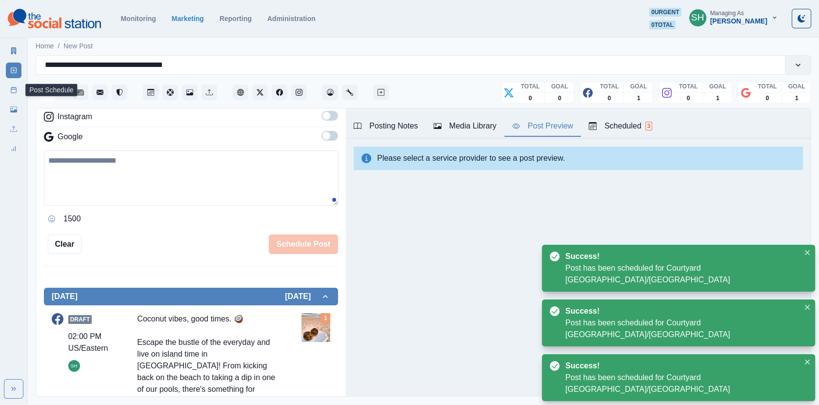
click at [10, 90] on icon at bounding box center [13, 89] width 7 height 7
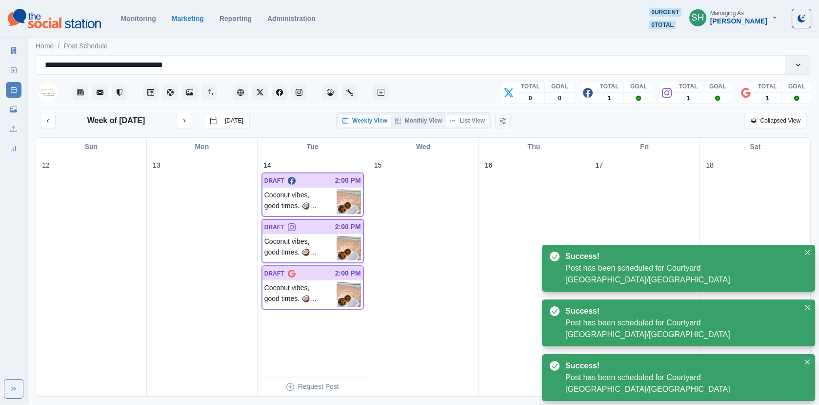
click at [462, 115] on button "List View" at bounding box center [467, 121] width 43 height 12
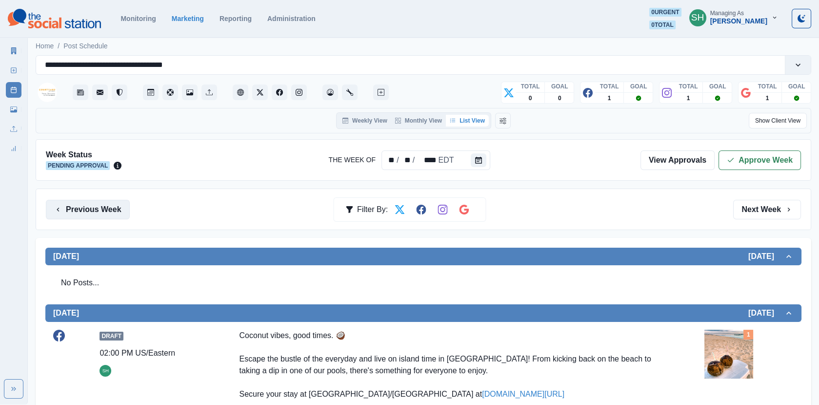
click at [97, 206] on button "Previous Week" at bounding box center [88, 210] width 84 height 20
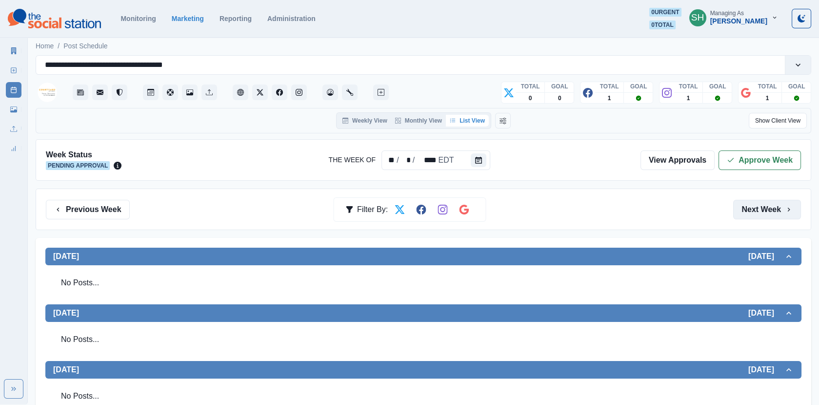
click at [784, 203] on button "Next Week" at bounding box center [768, 210] width 68 height 20
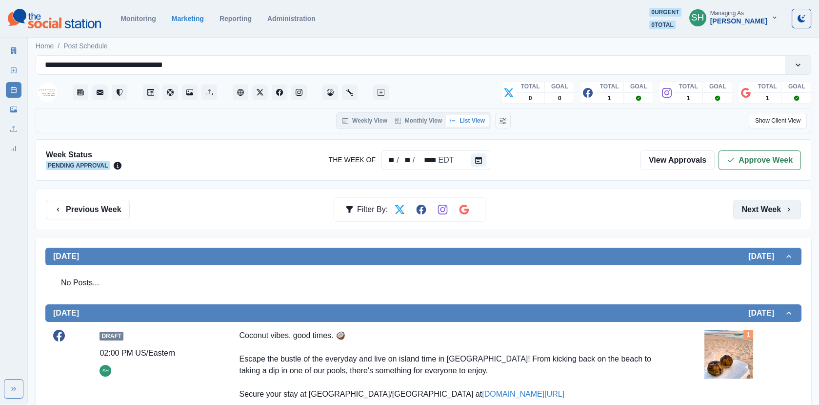
click at [784, 203] on button "Next Week" at bounding box center [768, 210] width 68 height 20
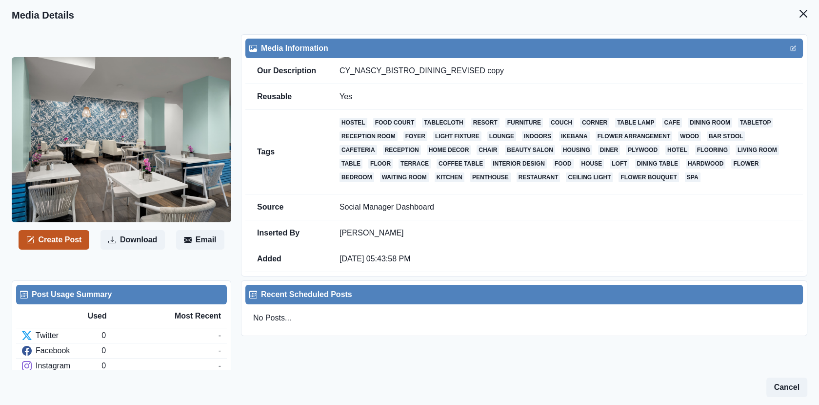
click at [70, 235] on button "Create Post" at bounding box center [54, 240] width 71 height 20
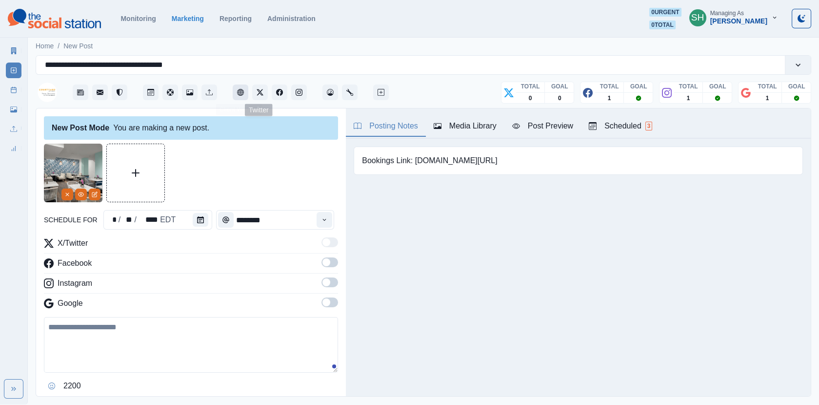
click at [239, 96] on button "Client Website" at bounding box center [241, 92] width 16 height 16
click at [111, 331] on textarea at bounding box center [191, 345] width 294 height 56
paste textarea "**********"
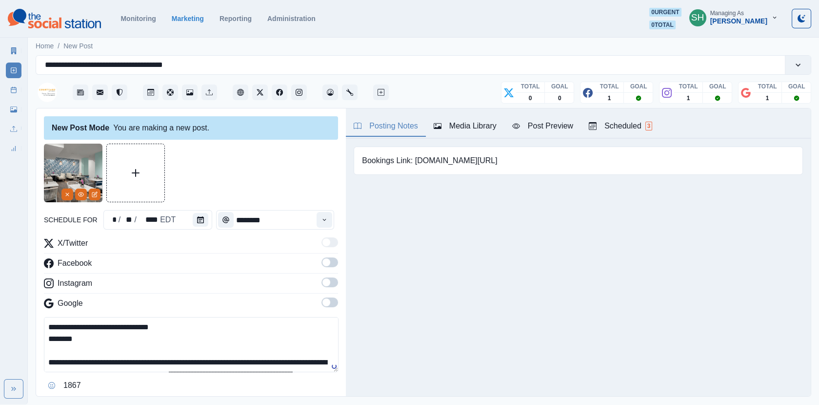
drag, startPoint x: 93, startPoint y: 324, endPoint x: 37, endPoint y: 324, distance: 56.6
click at [37, 324] on div "**********" at bounding box center [191, 252] width 310 height 288
click at [128, 323] on textarea "**********" at bounding box center [191, 344] width 295 height 55
click at [108, 333] on textarea "**********" at bounding box center [191, 344] width 295 height 55
drag, startPoint x: 103, startPoint y: 340, endPoint x: 4, endPoint y: 340, distance: 99.1
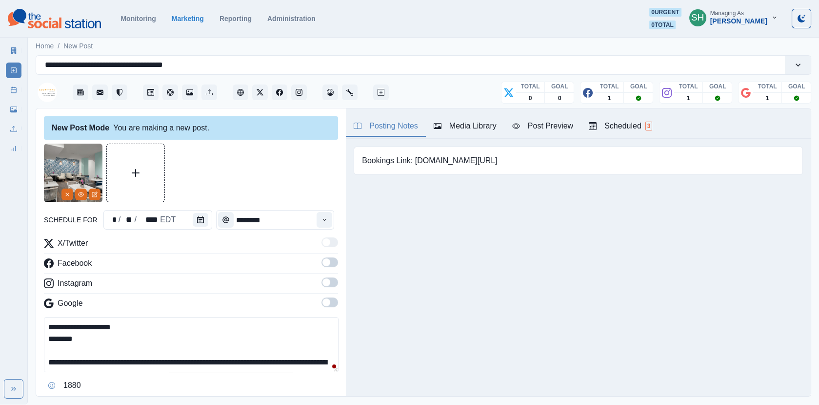
click at [4, 340] on div "**********" at bounding box center [409, 202] width 819 height 404
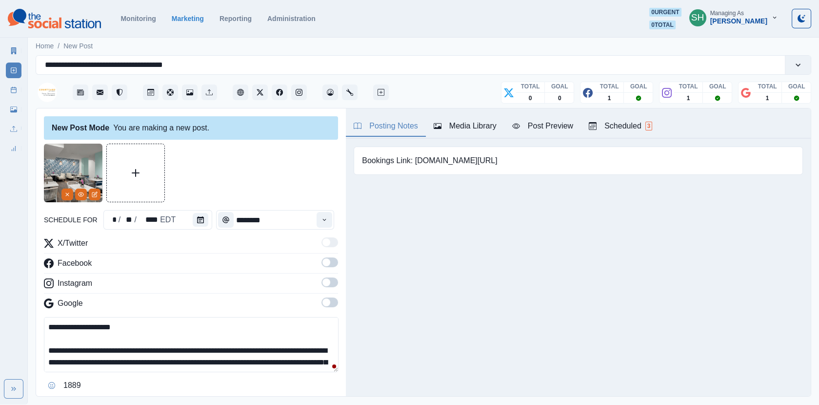
drag, startPoint x: 82, startPoint y: 347, endPoint x: -1, endPoint y: 347, distance: 82.5
click at [0, 347] on html "**********" at bounding box center [409, 202] width 819 height 404
click at [119, 346] on textarea "**********" at bounding box center [191, 344] width 295 height 55
click at [116, 346] on textarea "**********" at bounding box center [191, 344] width 295 height 55
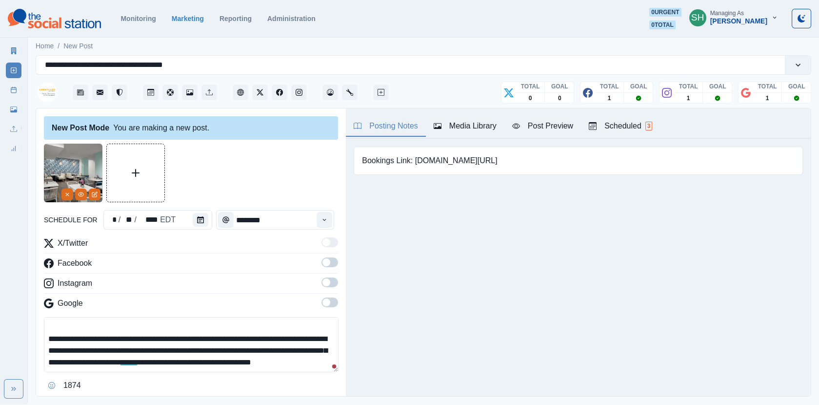
scroll to position [13, 0]
drag, startPoint x: 154, startPoint y: 347, endPoint x: 123, endPoint y: 346, distance: 30.3
click at [123, 346] on textarea "**********" at bounding box center [191, 344] width 295 height 55
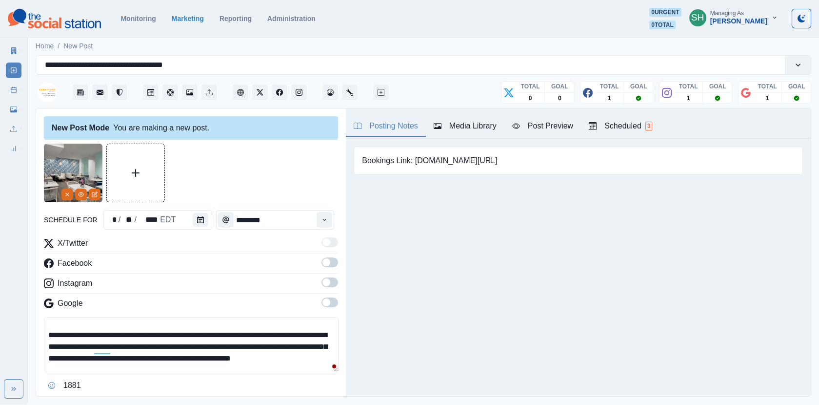
scroll to position [26, 0]
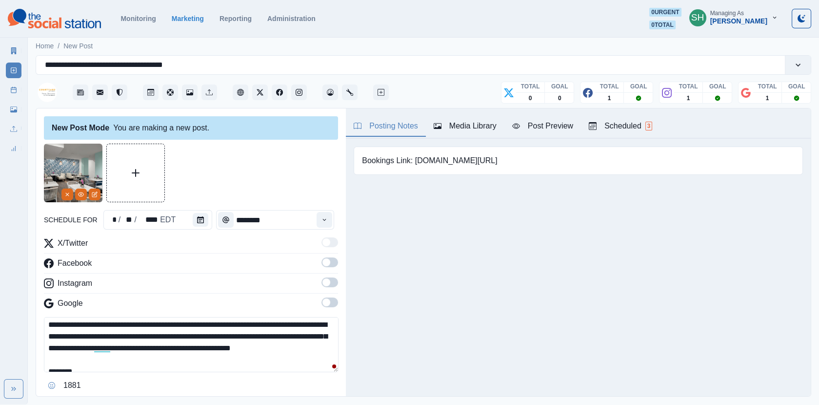
drag, startPoint x: 217, startPoint y: 360, endPoint x: 236, endPoint y: 322, distance: 41.9
click at [236, 322] on textarea "**********" at bounding box center [191, 344] width 295 height 55
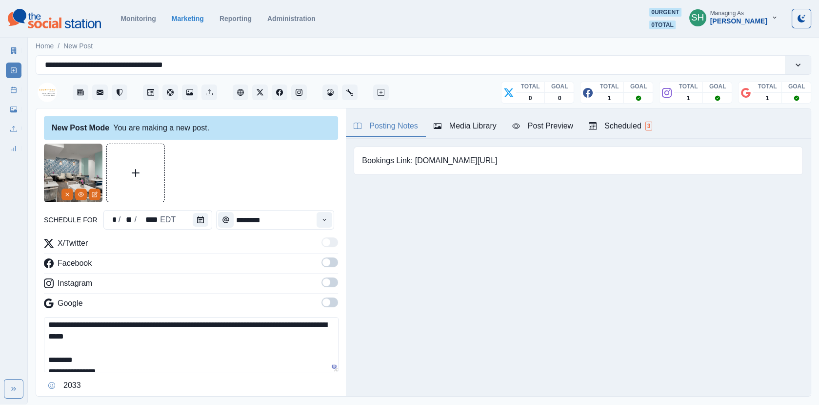
scroll to position [0, 0]
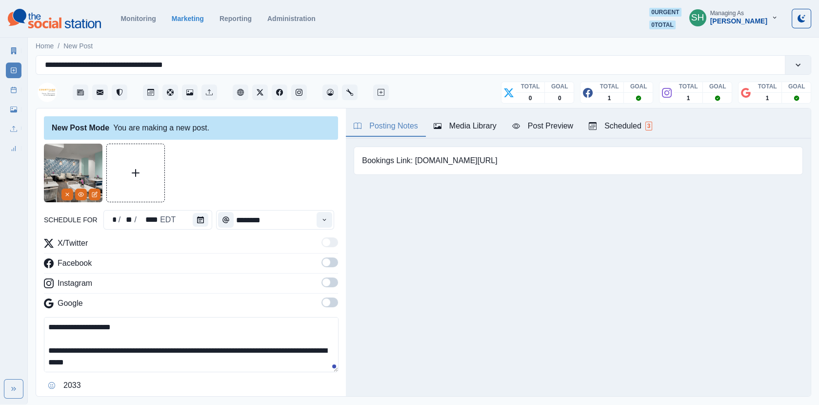
click at [86, 355] on textarea "**********" at bounding box center [191, 344] width 295 height 55
click at [85, 359] on textarea "**********" at bounding box center [191, 344] width 295 height 55
click at [143, 364] on textarea "**********" at bounding box center [191, 344] width 295 height 55
click at [223, 347] on textarea "**********" at bounding box center [191, 344] width 295 height 55
drag, startPoint x: 166, startPoint y: 359, endPoint x: 122, endPoint y: 359, distance: 43.9
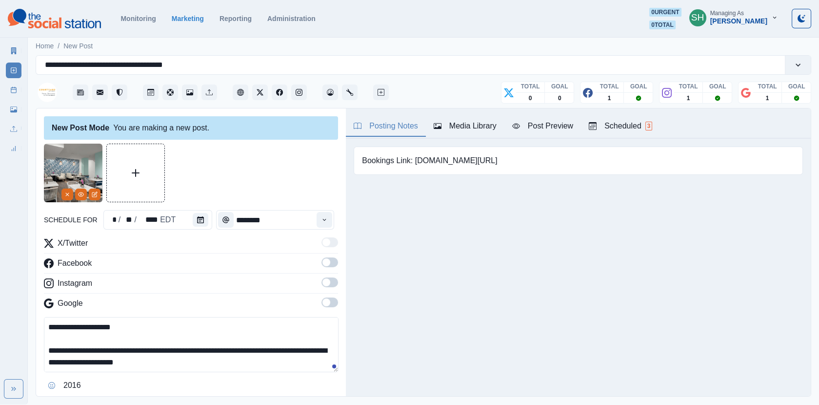
click at [122, 359] on textarea "**********" at bounding box center [191, 344] width 295 height 55
click at [211, 357] on textarea "**********" at bounding box center [191, 344] width 295 height 55
drag, startPoint x: 185, startPoint y: 356, endPoint x: 147, endPoint y: 356, distance: 38.6
click at [147, 356] on textarea "**********" at bounding box center [191, 344] width 295 height 55
click at [178, 348] on textarea "**********" at bounding box center [191, 344] width 295 height 55
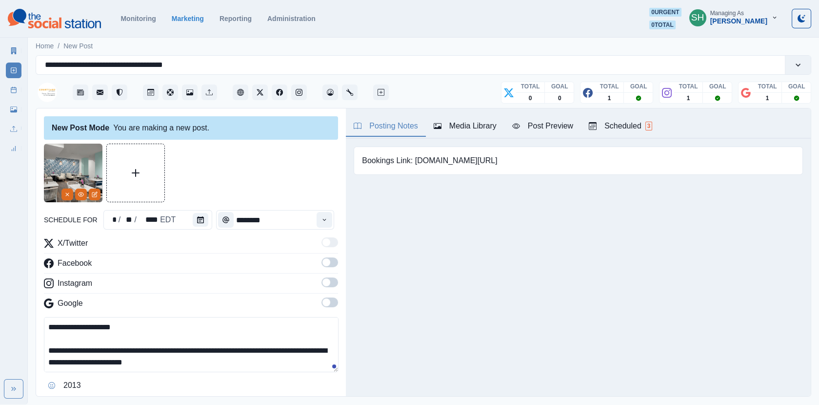
click at [193, 364] on textarea "**********" at bounding box center [191, 344] width 295 height 55
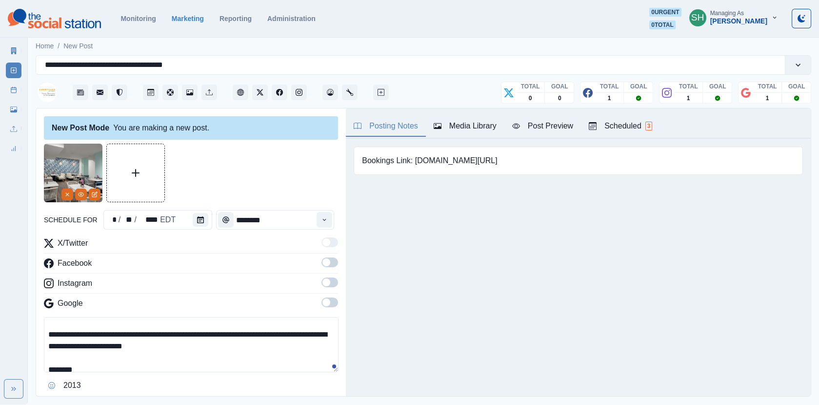
drag, startPoint x: 184, startPoint y: 344, endPoint x: 160, endPoint y: 345, distance: 24.4
click at [160, 345] on textarea "**********" at bounding box center [191, 344] width 295 height 55
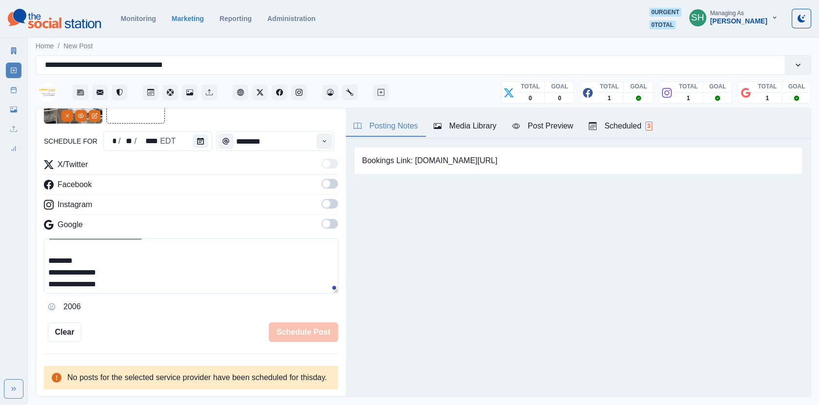
scroll to position [0, 0]
click at [48, 261] on textarea "**********" at bounding box center [191, 265] width 295 height 55
click at [170, 265] on textarea "**********" at bounding box center [191, 265] width 295 height 55
click at [45, 263] on textarea "**********" at bounding box center [191, 265] width 295 height 55
click at [46, 271] on textarea "**********" at bounding box center [191, 265] width 295 height 55
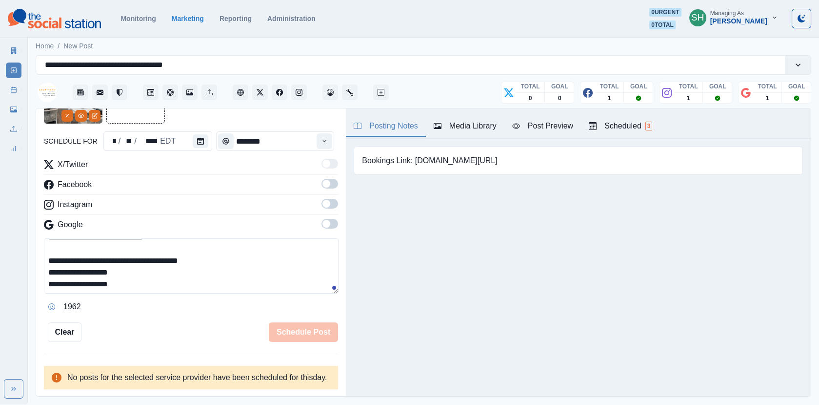
type textarea "**********"
click at [329, 220] on span at bounding box center [327, 224] width 8 height 8
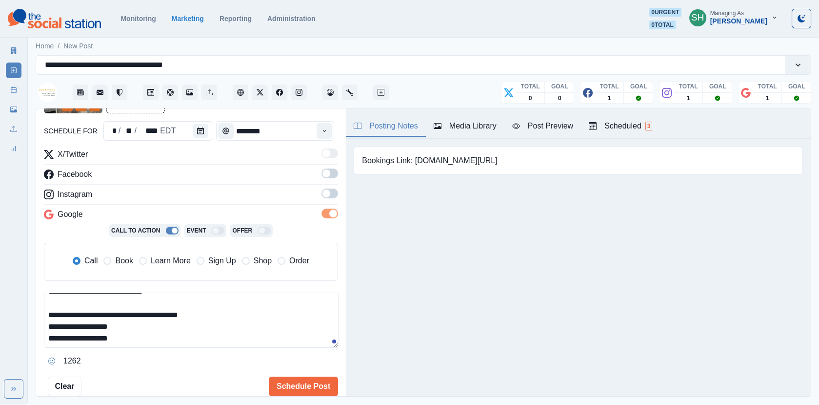
click at [331, 190] on span at bounding box center [330, 193] width 17 height 10
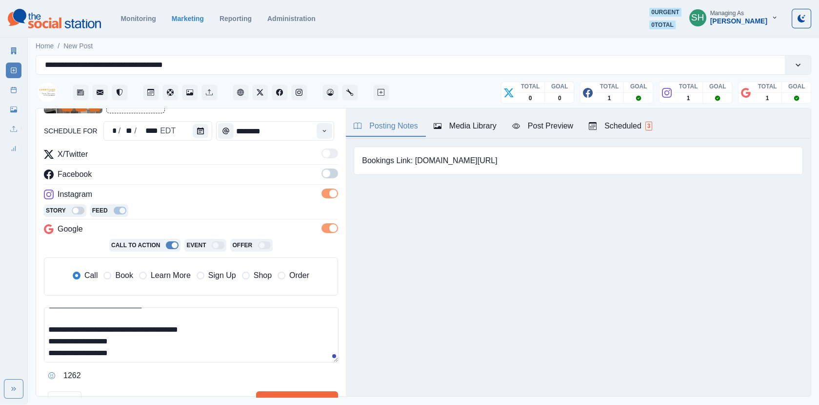
click at [331, 179] on label at bounding box center [330, 176] width 17 height 16
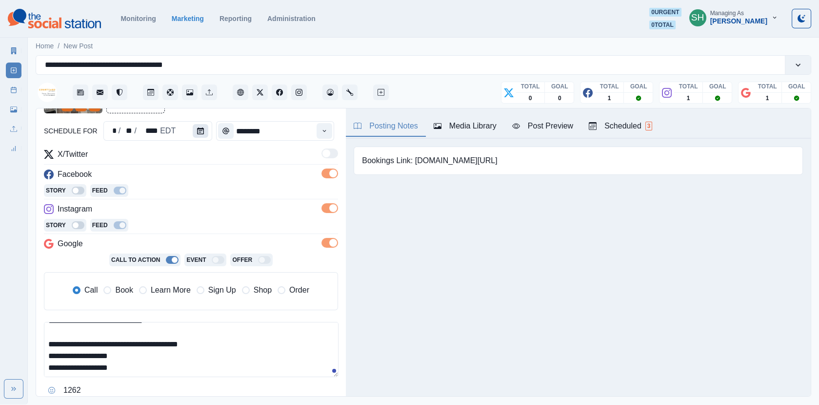
click at [193, 130] on button "Calendar" at bounding box center [201, 131] width 16 height 14
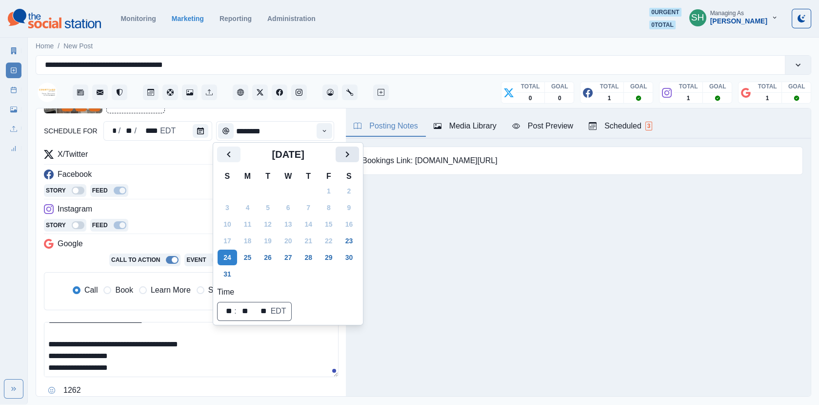
click at [352, 153] on icon "Next" at bounding box center [348, 154] width 12 height 12
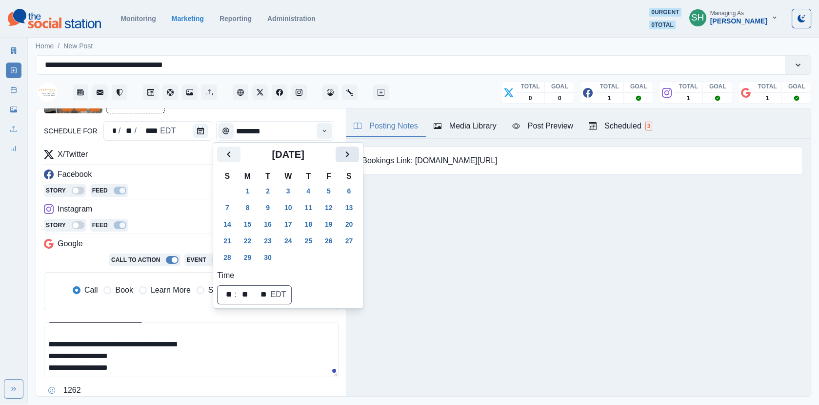
click at [352, 153] on icon "Next" at bounding box center [348, 154] width 12 height 12
click at [315, 240] on button "23" at bounding box center [309, 241] width 20 height 16
click at [211, 207] on div "Instagram" at bounding box center [191, 211] width 294 height 16
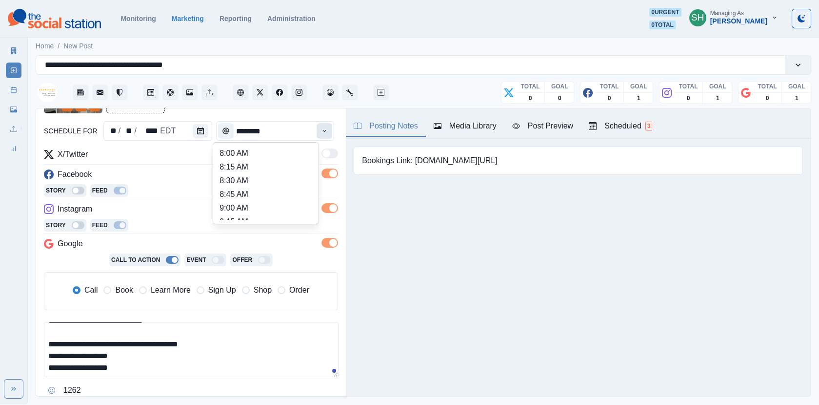
click at [328, 137] on button "Time" at bounding box center [325, 131] width 16 height 16
click at [252, 203] on li "9:00 AM" at bounding box center [266, 208] width 98 height 14
type input "*******"
click at [113, 290] on label "Book" at bounding box center [117, 290] width 29 height 12
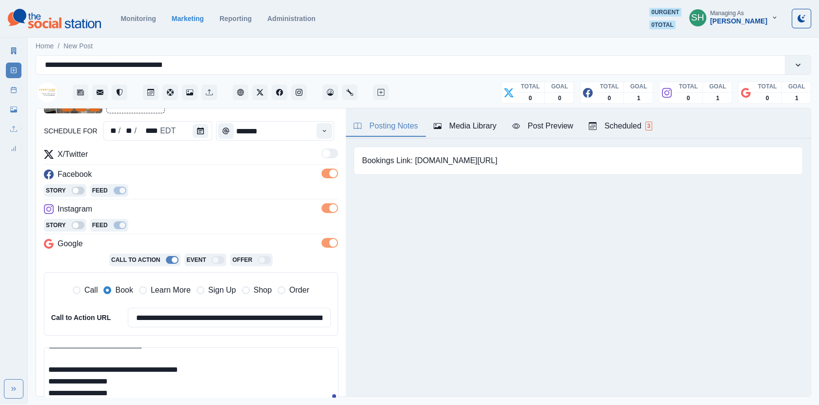
click at [543, 118] on button "Post Preview" at bounding box center [543, 126] width 77 height 20
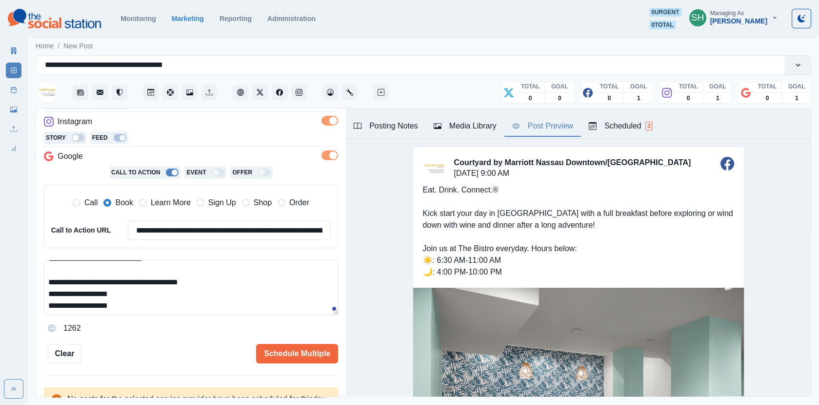
scroll to position [207, 0]
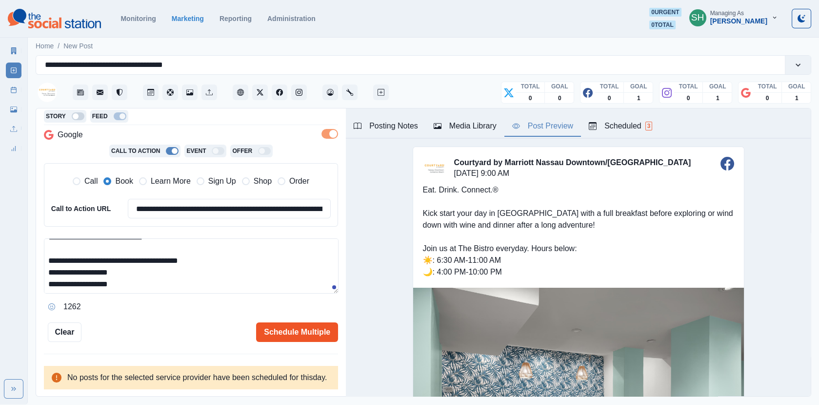
click at [302, 322] on button "Schedule Multiple" at bounding box center [297, 332] width 82 height 20
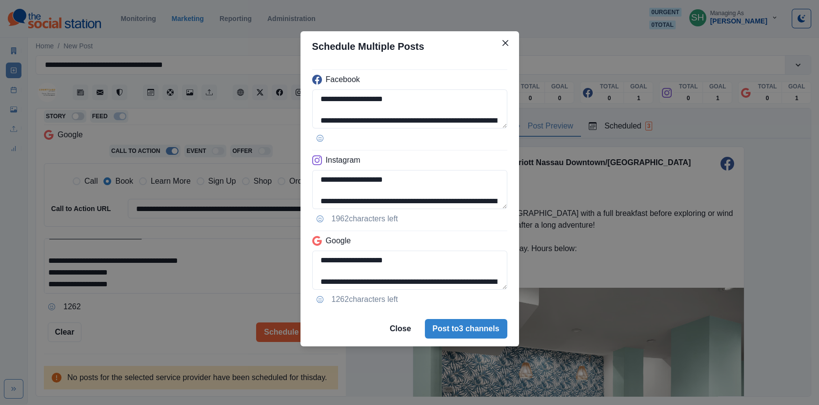
click at [246, 232] on div "**********" at bounding box center [409, 202] width 819 height 405
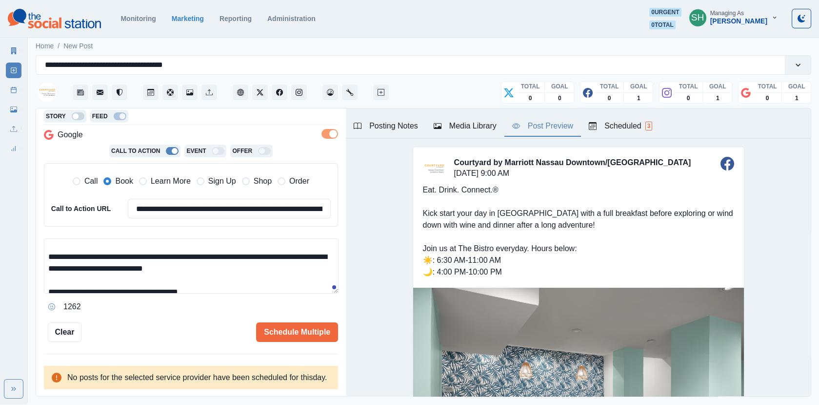
scroll to position [46, 0]
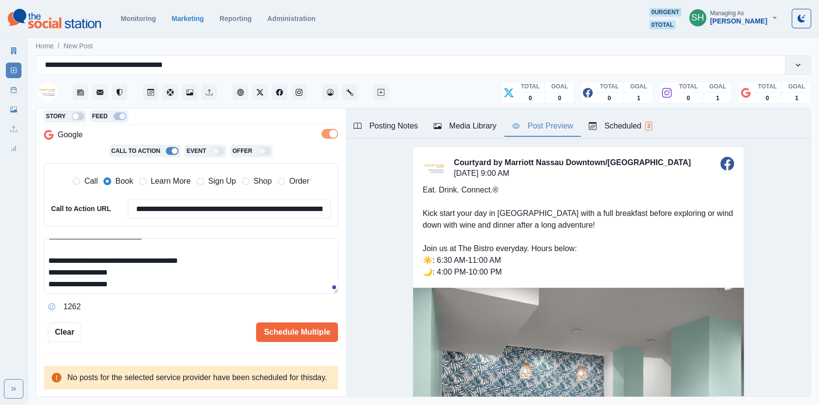
click at [175, 175] on span "Learn More" at bounding box center [171, 181] width 40 height 12
click at [172, 199] on input "**********" at bounding box center [229, 209] width 203 height 20
paste input
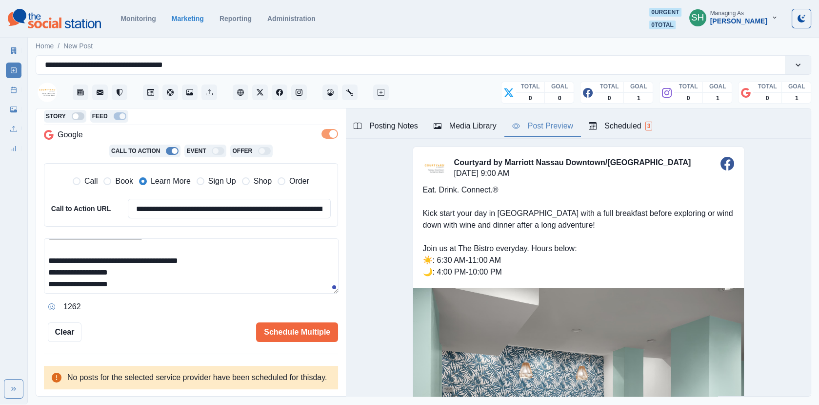
scroll to position [0, 164]
type input "**********"
click at [279, 309] on div "**********" at bounding box center [191, 144] width 294 height 396
click at [282, 322] on button "Schedule Multiple" at bounding box center [297, 332] width 82 height 20
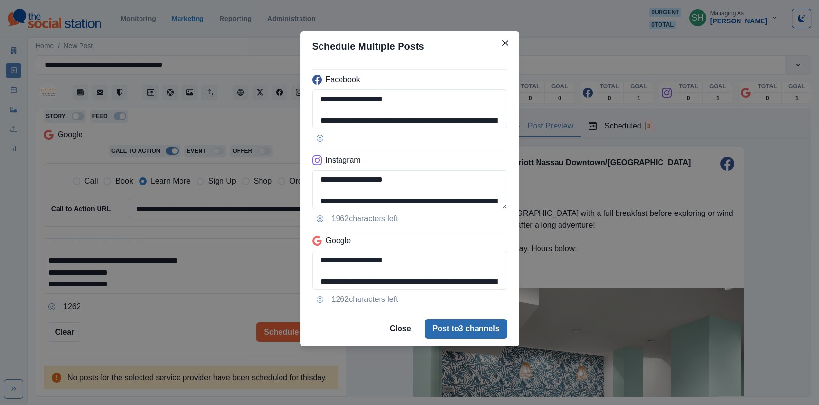
click at [459, 326] on button "Post to 3 channels" at bounding box center [466, 329] width 82 height 20
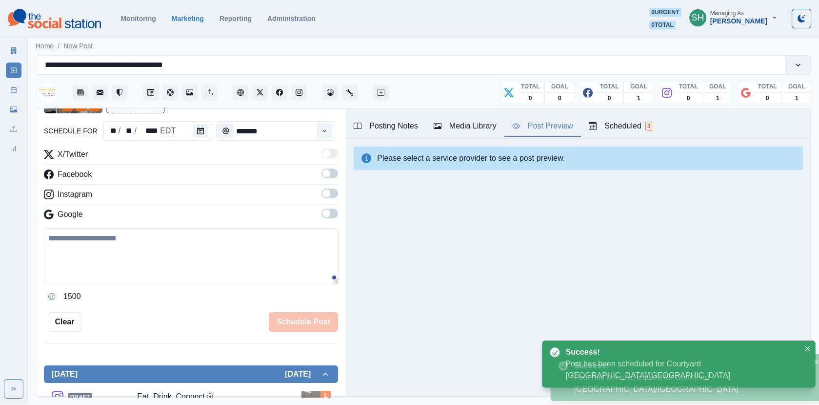
scroll to position [193, 0]
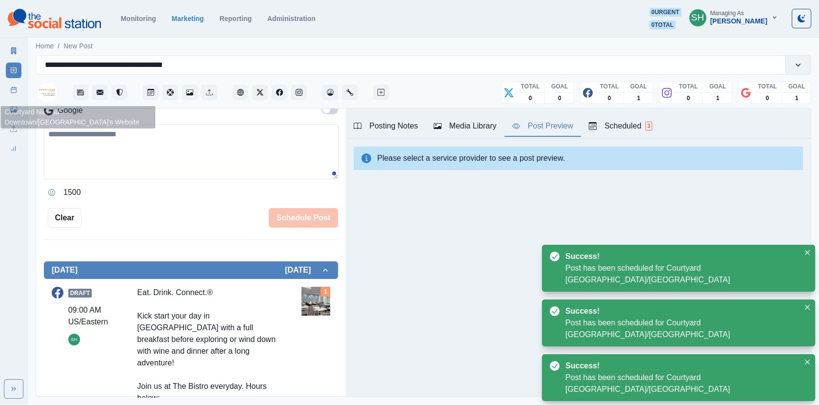
click at [23, 93] on div "Marketing Summary New Post Post Schedule Media Library Uploads Review Summary" at bounding box center [13, 97] width 27 height 117
click at [10, 92] on icon at bounding box center [13, 89] width 7 height 7
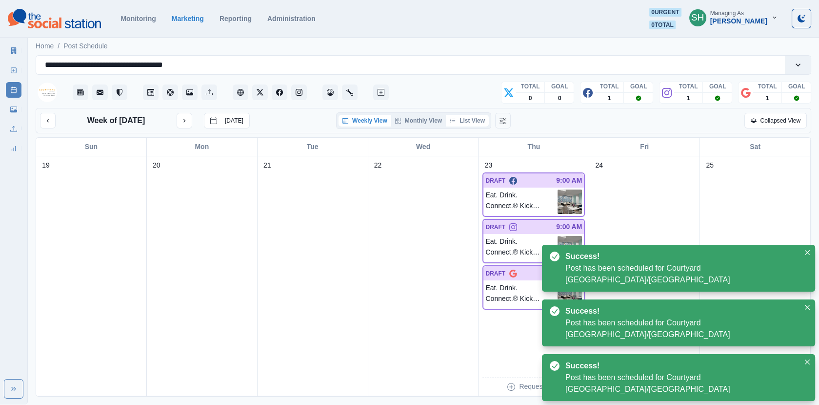
click at [461, 122] on button "List View" at bounding box center [467, 121] width 43 height 12
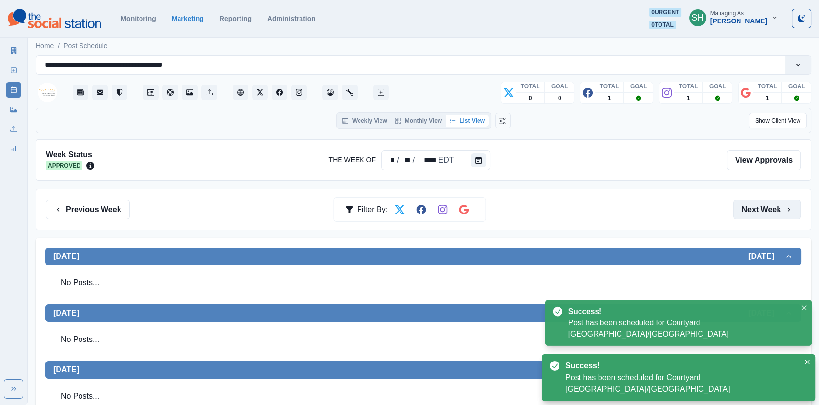
click at [766, 205] on button "Next Week" at bounding box center [768, 210] width 68 height 20
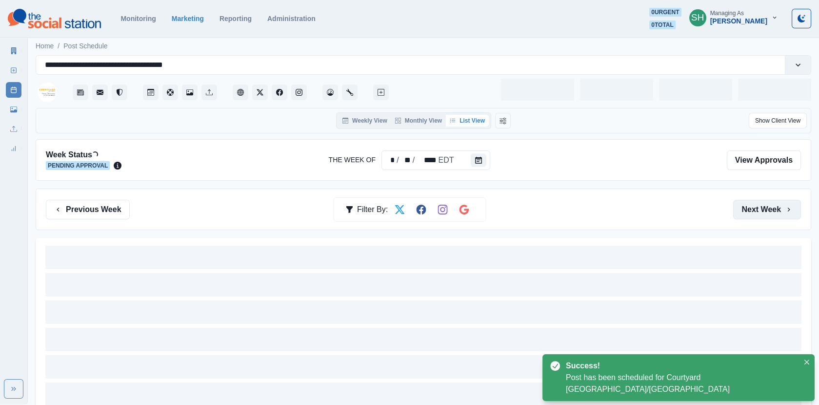
click at [766, 205] on button "Next Week" at bounding box center [768, 210] width 68 height 20
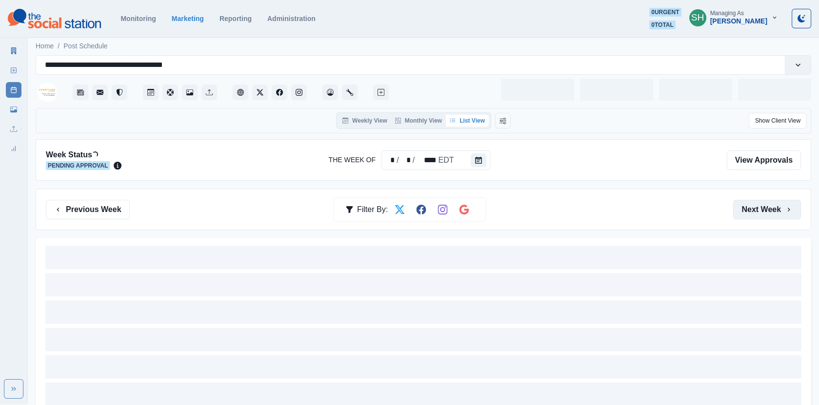
click at [766, 205] on button "Next Week" at bounding box center [768, 210] width 68 height 20
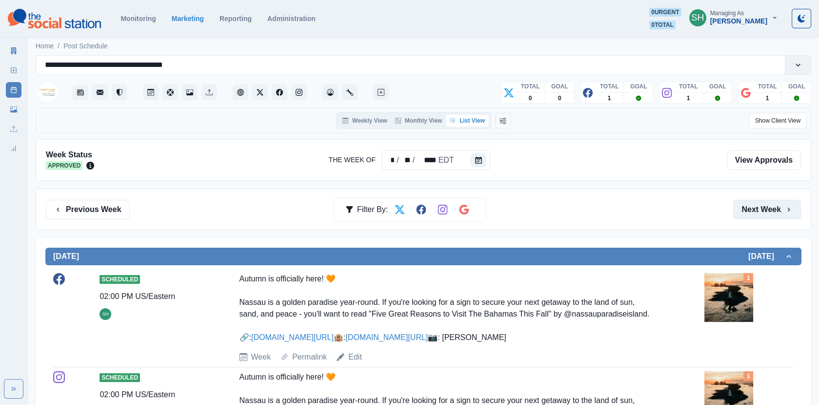
click at [766, 205] on button "Next Week" at bounding box center [768, 210] width 68 height 20
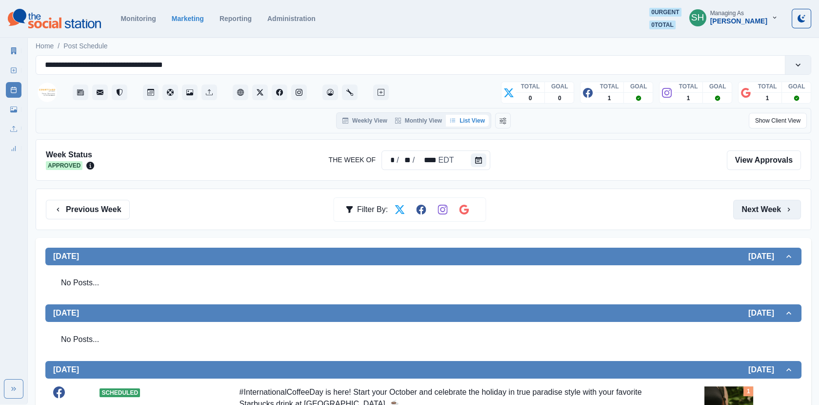
click at [766, 205] on button "Next Week" at bounding box center [768, 210] width 68 height 20
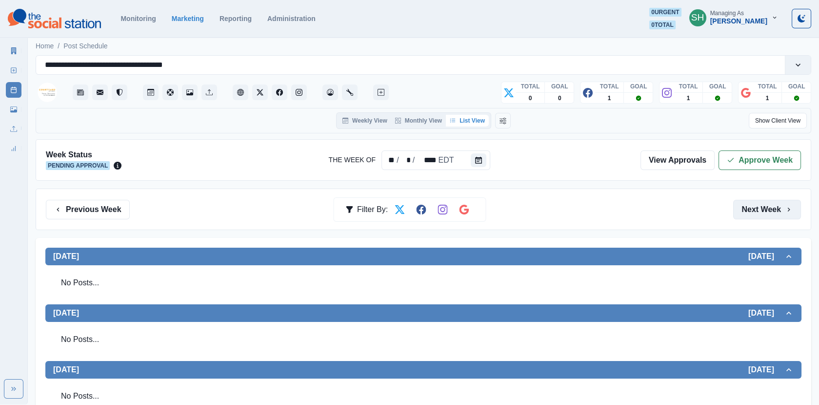
click at [766, 205] on button "Next Week" at bounding box center [768, 210] width 68 height 20
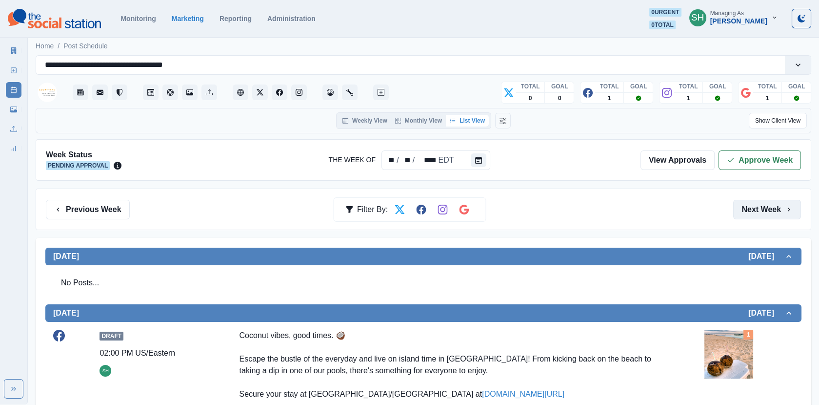
click at [766, 205] on button "Next Week" at bounding box center [768, 210] width 68 height 20
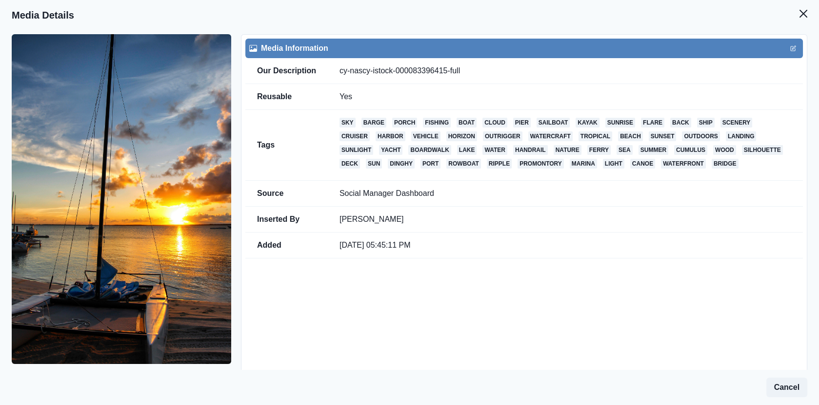
scroll to position [60, 0]
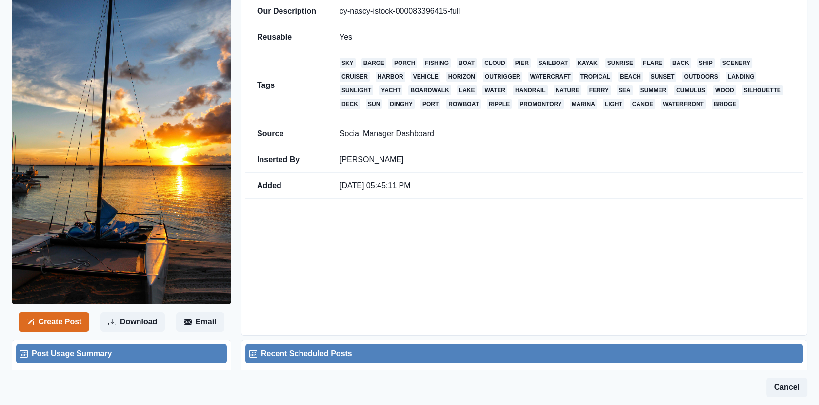
click at [80, 293] on img at bounding box center [122, 139] width 220 height 329
click at [77, 306] on div "Create Post Download Email" at bounding box center [126, 155] width 229 height 361
click at [77, 320] on button "Create Post" at bounding box center [54, 322] width 71 height 20
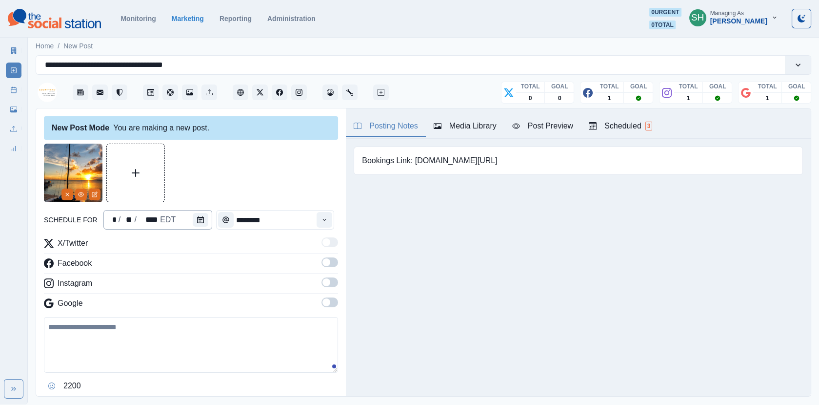
click at [188, 212] on div "* / ** / **** EDT" at bounding box center [157, 220] width 109 height 20
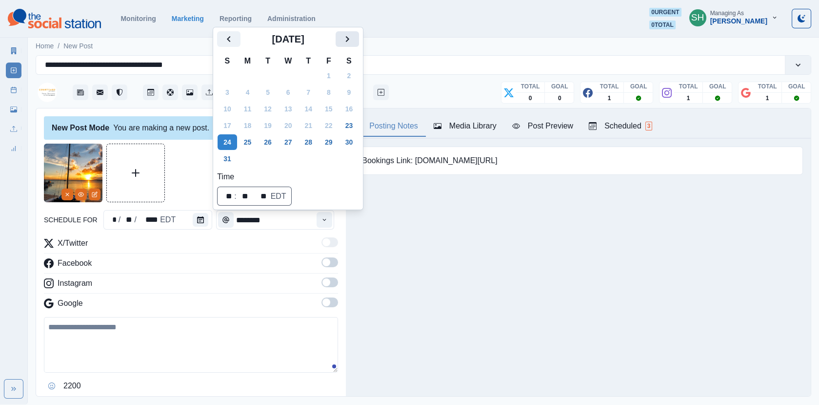
click at [353, 44] on icon "Next" at bounding box center [348, 39] width 12 height 12
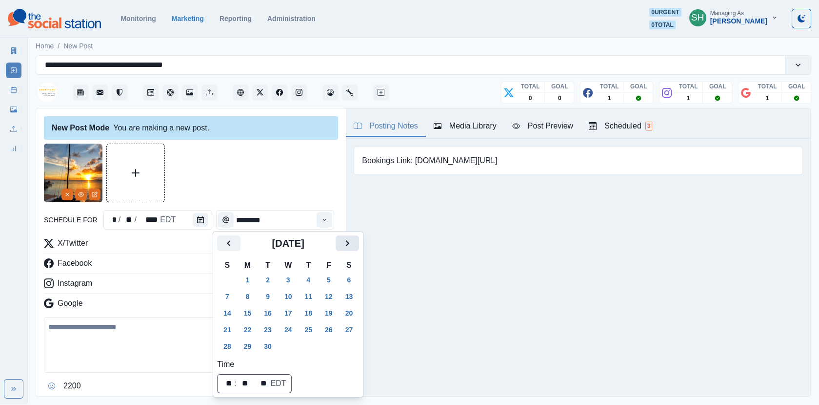
click at [352, 242] on icon "Next" at bounding box center [348, 243] width 12 height 12
click at [288, 351] on button "29" at bounding box center [289, 346] width 20 height 16
click at [247, 345] on button "27" at bounding box center [248, 346] width 20 height 16
click at [306, 202] on div "schedule for ** / ** / **** EDT ******** X/Twitter Facebook Instagram Google 22…" at bounding box center [191, 281] width 294 height 277
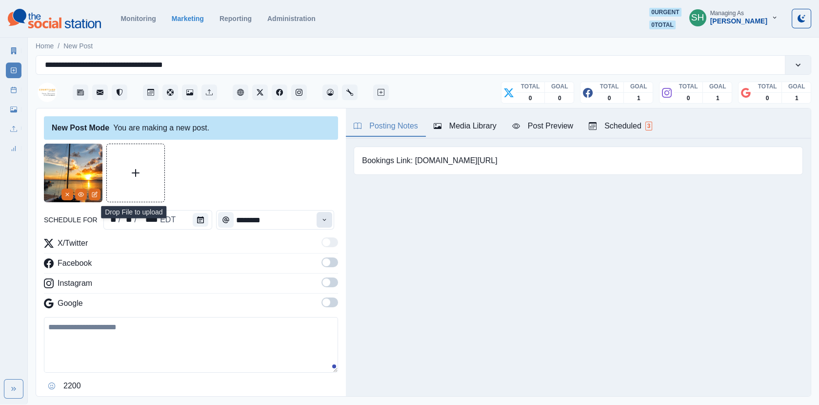
click at [323, 215] on button "Time" at bounding box center [325, 220] width 16 height 16
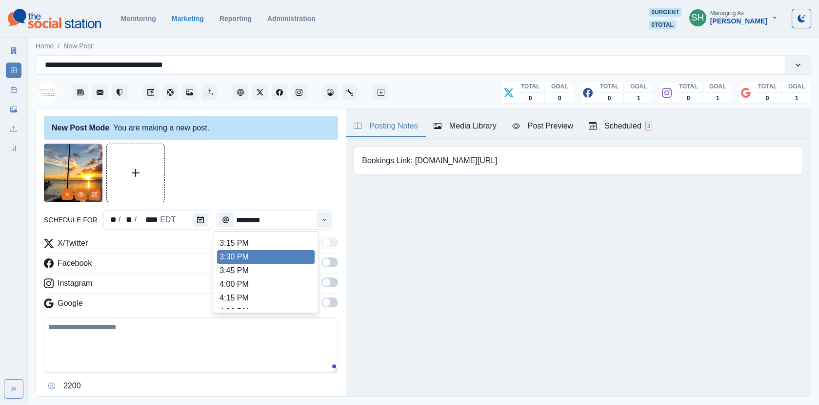
scroll to position [448, 0]
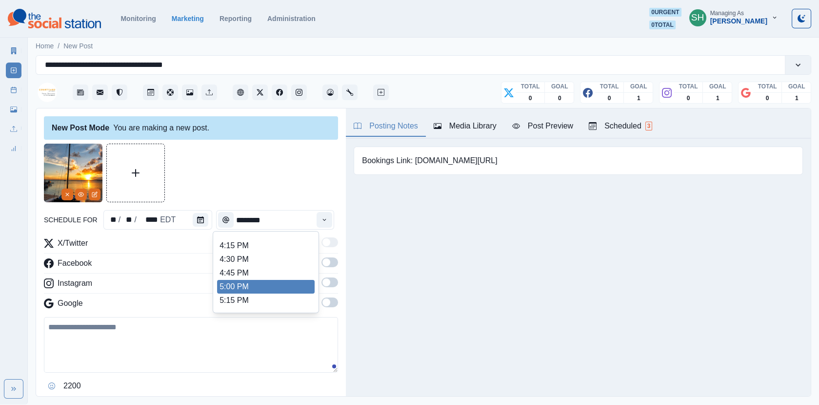
click at [270, 287] on li "5:00 PM" at bounding box center [266, 287] width 98 height 14
type input "*******"
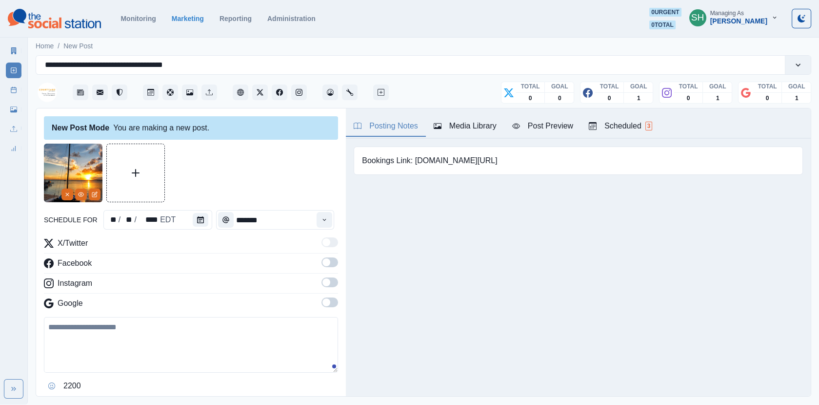
click at [324, 258] on span at bounding box center [330, 262] width 17 height 10
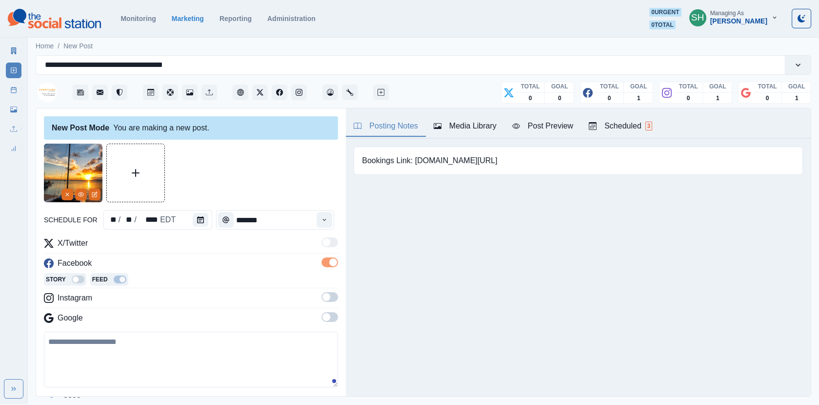
click at [329, 295] on span at bounding box center [327, 297] width 8 height 8
click at [329, 322] on div "X/Twitter Facebook Story Feed Instagram Story Feed Google" at bounding box center [191, 289] width 294 height 105
click at [333, 327] on span at bounding box center [330, 332] width 17 height 10
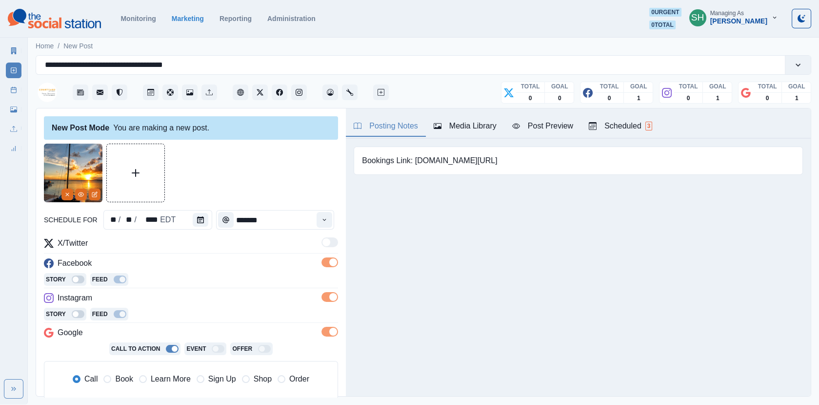
click at [542, 128] on div "Post Preview" at bounding box center [542, 126] width 61 height 12
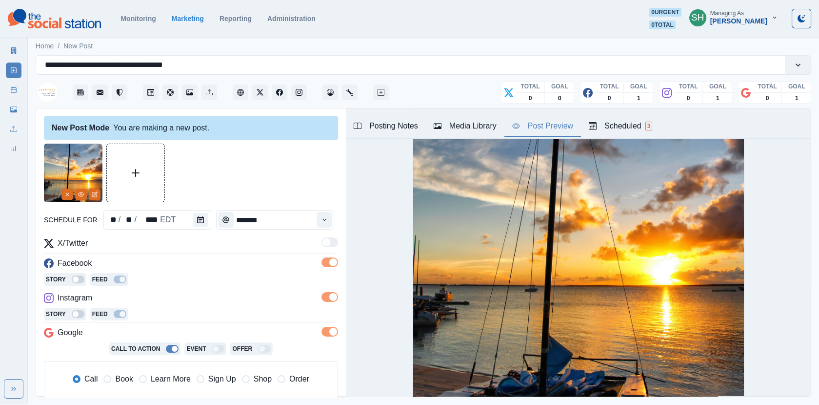
scroll to position [269, 0]
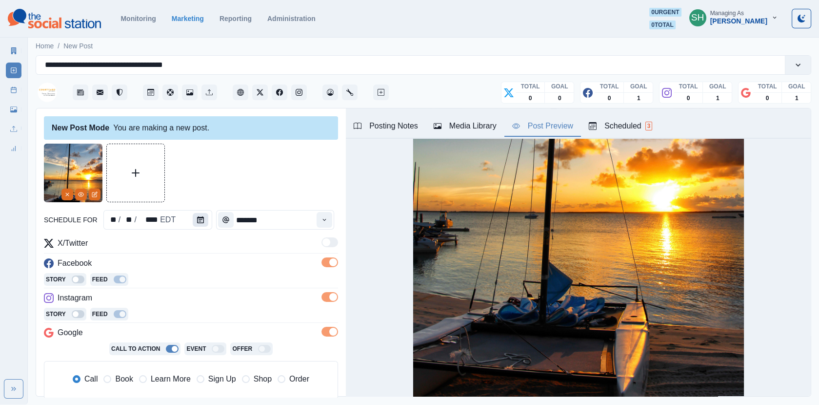
click at [193, 221] on button "Calendar" at bounding box center [201, 220] width 16 height 14
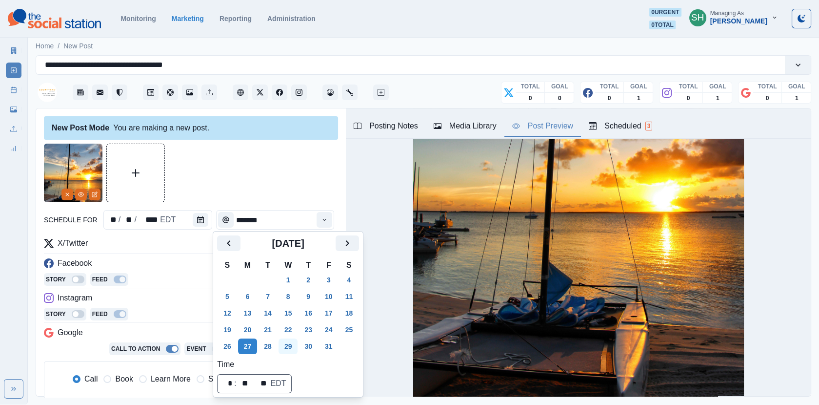
click at [298, 349] on button "29" at bounding box center [289, 346] width 20 height 16
click at [286, 201] on div at bounding box center [191, 172] width 294 height 59
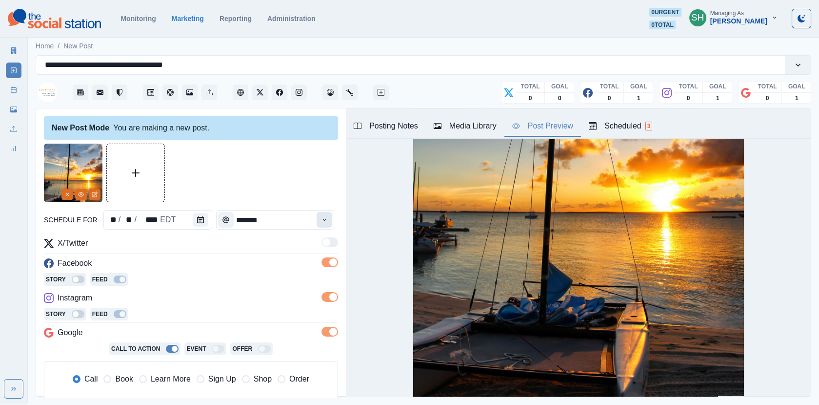
click at [320, 218] on button "Time" at bounding box center [325, 220] width 16 height 16
click at [312, 179] on div at bounding box center [191, 172] width 294 height 59
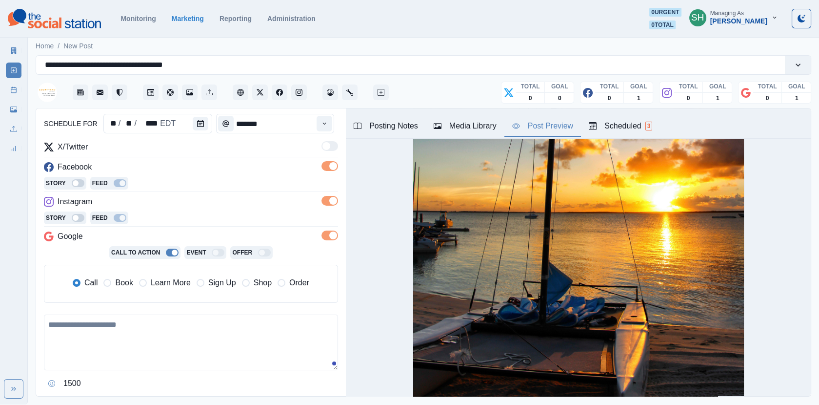
click at [127, 278] on span "Book" at bounding box center [124, 283] width 18 height 12
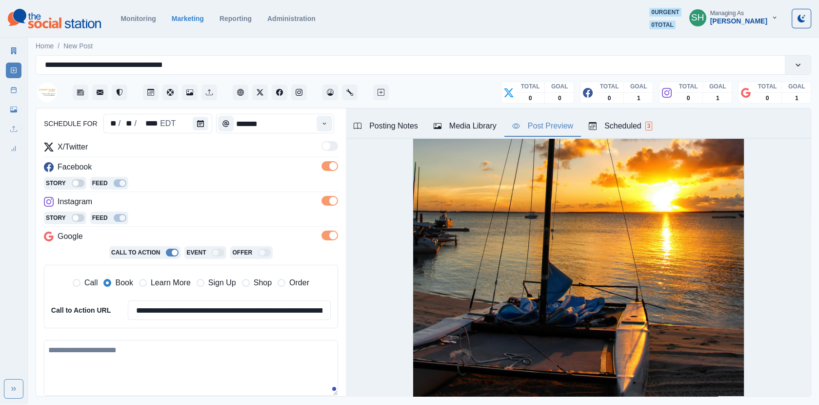
click at [159, 354] on textarea at bounding box center [191, 368] width 294 height 56
paste textarea "**********"
click at [116, 348] on textarea "**********" at bounding box center [191, 367] width 295 height 55
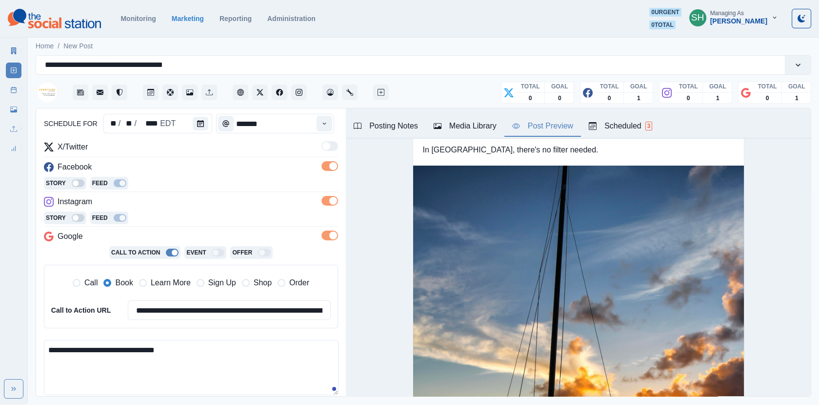
scroll to position [328, 0]
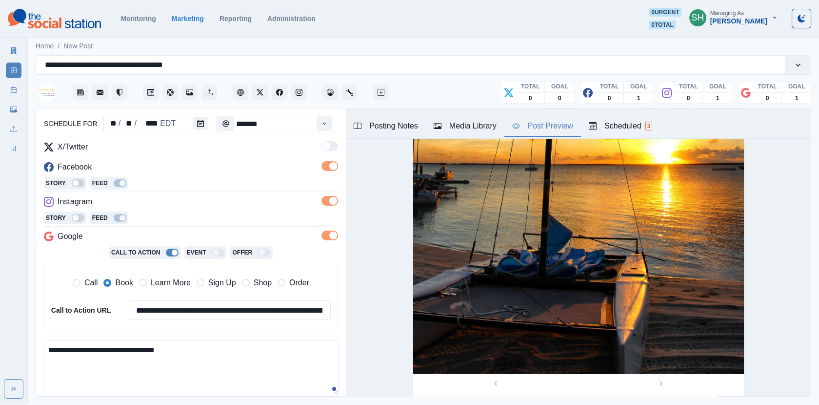
click at [211, 354] on textarea "**********" at bounding box center [191, 367] width 295 height 55
type textarea "**********"
drag, startPoint x: 170, startPoint y: 354, endPoint x: -1, endPoint y: 344, distance: 171.1
click at [0, 344] on html "**********" at bounding box center [409, 202] width 819 height 404
click at [156, 358] on div "Nassau Sunset" at bounding box center [152, 361] width 57 height 16
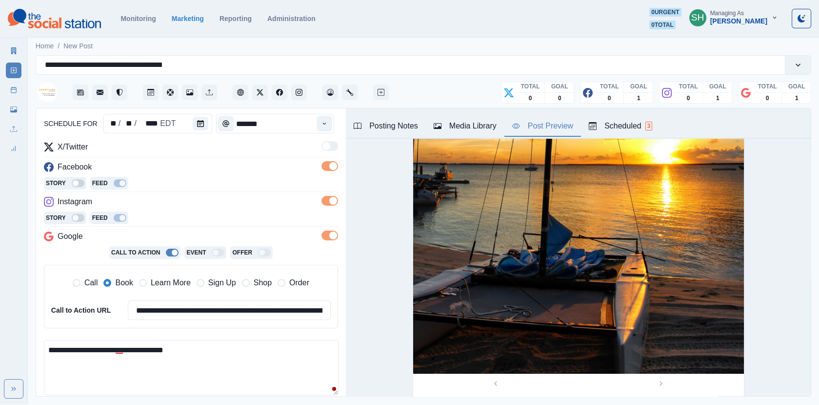
click at [155, 348] on textarea "**********" at bounding box center [191, 367] width 295 height 55
click at [186, 361] on textarea "**********" at bounding box center [191, 367] width 295 height 55
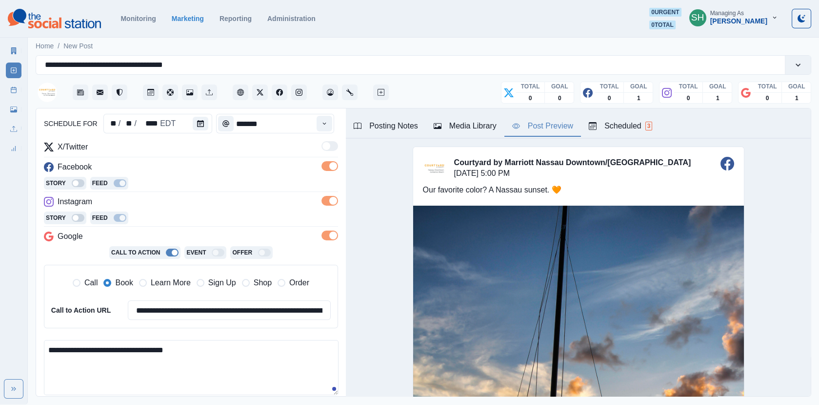
scroll to position [207, 0]
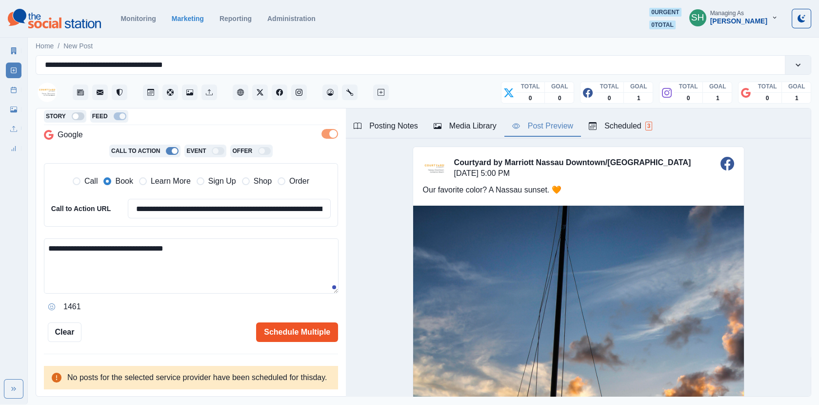
type textarea "**********"
click at [288, 326] on button "Schedule Multiple" at bounding box center [297, 332] width 82 height 20
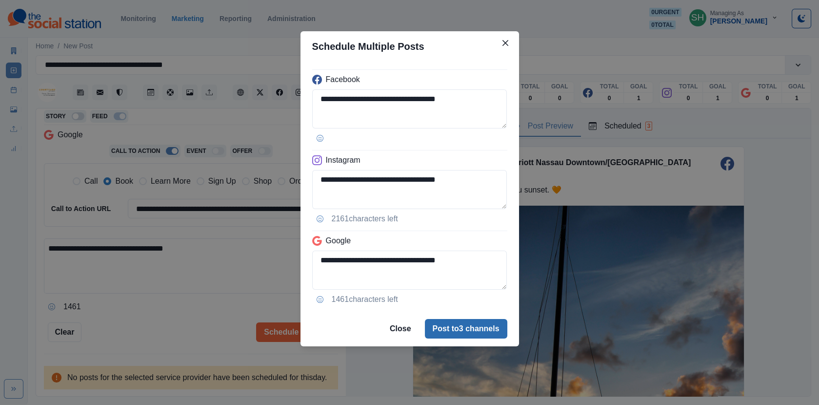
click at [454, 329] on button "Post to 3 channels" at bounding box center [466, 329] width 82 height 20
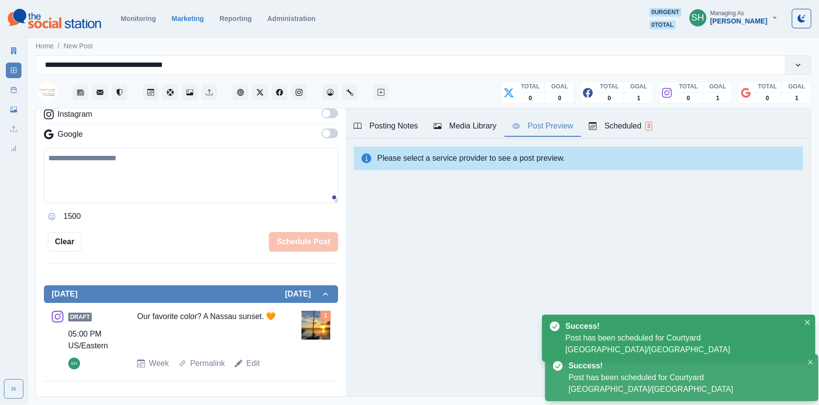
scroll to position [193, 0]
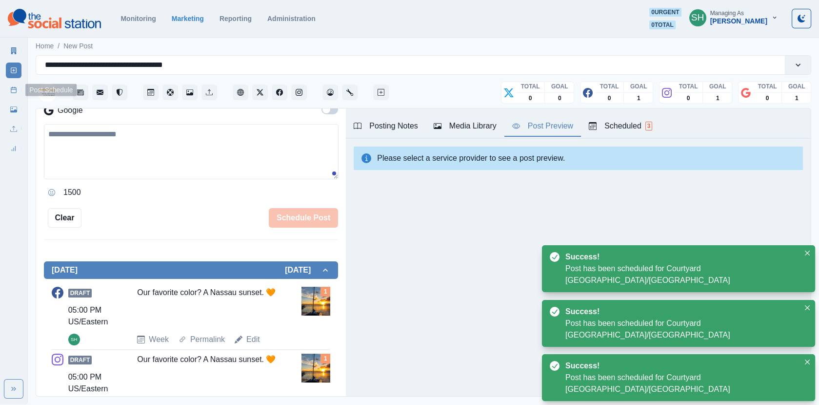
click at [13, 92] on icon at bounding box center [13, 89] width 7 height 7
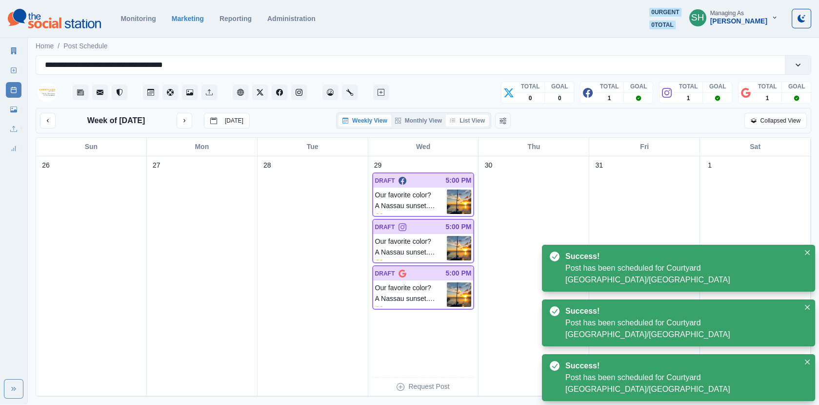
click at [470, 124] on button "List View" at bounding box center [467, 121] width 43 height 12
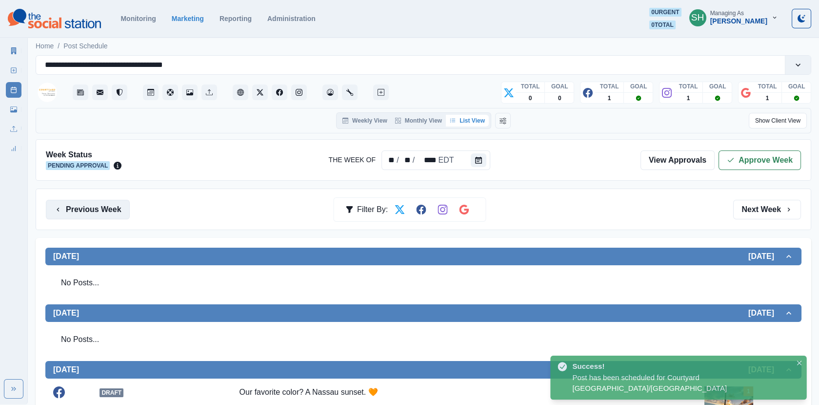
click at [96, 205] on button "Previous Week" at bounding box center [88, 210] width 84 height 20
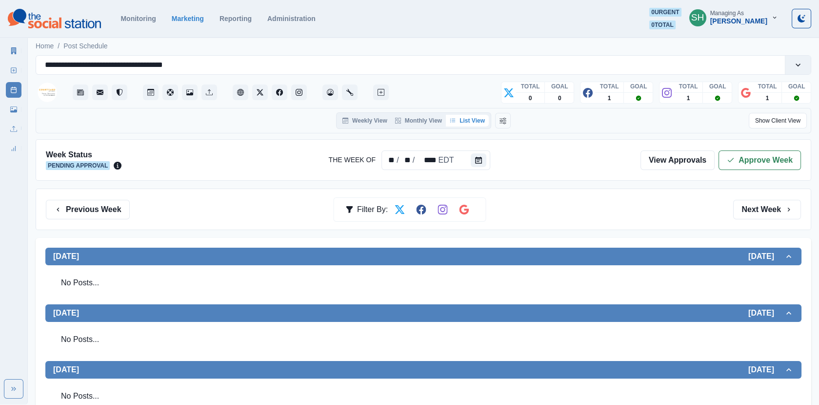
click at [96, 208] on button "Previous Week" at bounding box center [88, 210] width 84 height 20
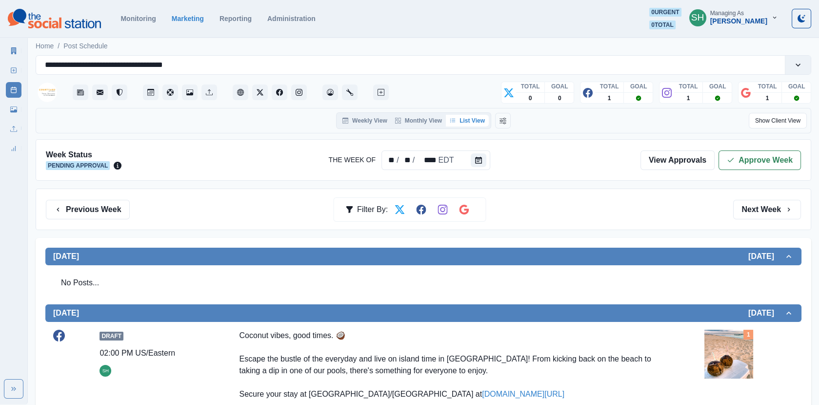
click at [96, 212] on button "Previous Week" at bounding box center [88, 210] width 84 height 20
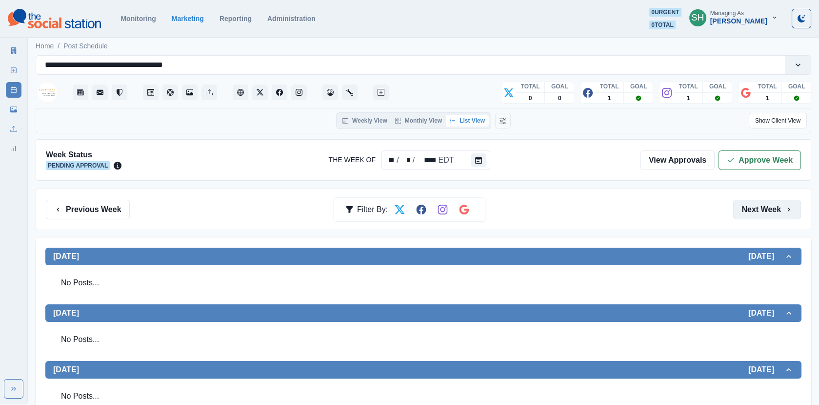
click at [751, 204] on button "Next Week" at bounding box center [768, 210] width 68 height 20
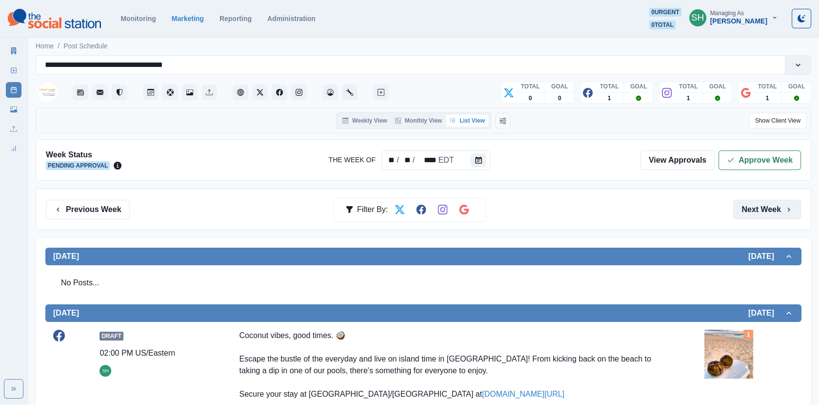
click at [751, 204] on button "Next Week" at bounding box center [768, 210] width 68 height 20
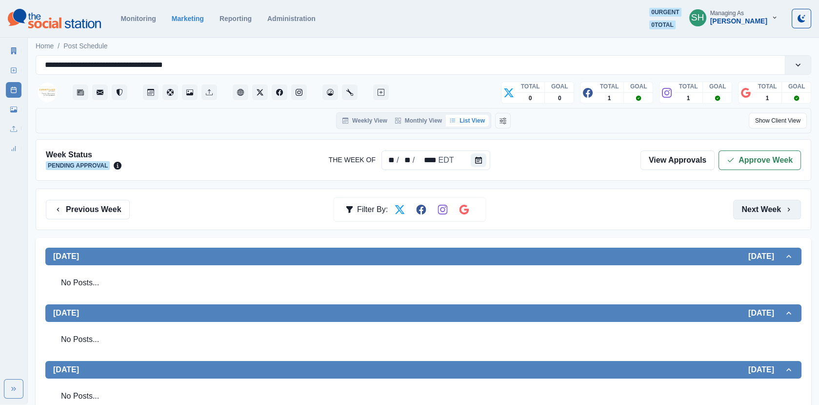
click at [751, 204] on button "Next Week" at bounding box center [768, 210] width 68 height 20
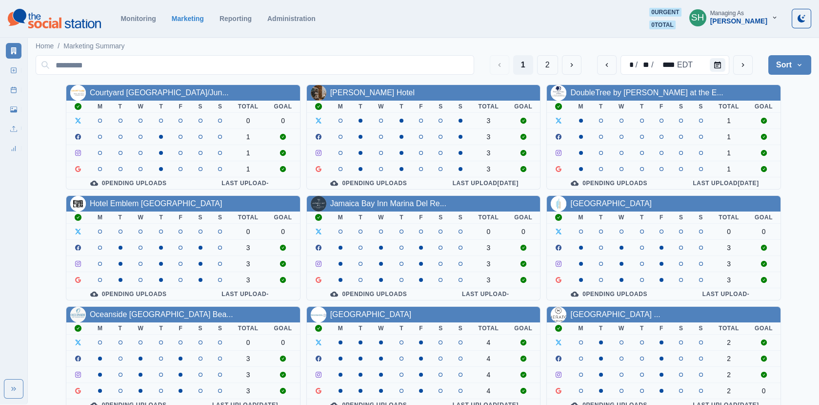
click at [754, 19] on div "[PERSON_NAME]" at bounding box center [739, 21] width 57 height 8
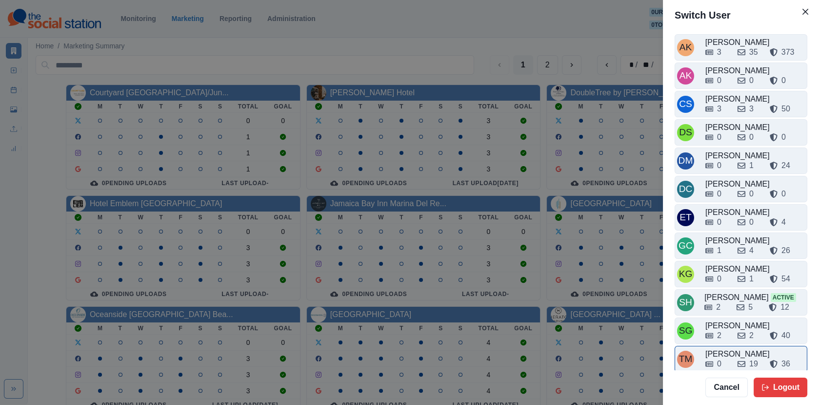
click at [730, 362] on div "0" at bounding box center [718, 364] width 24 height 12
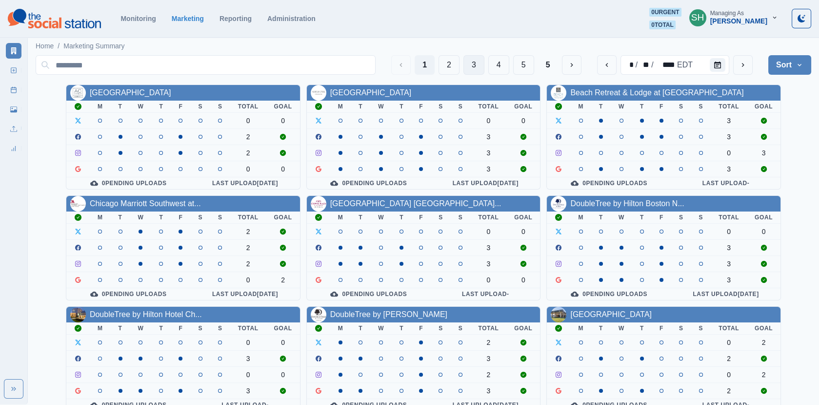
click at [480, 63] on button "3" at bounding box center [474, 65] width 21 height 20
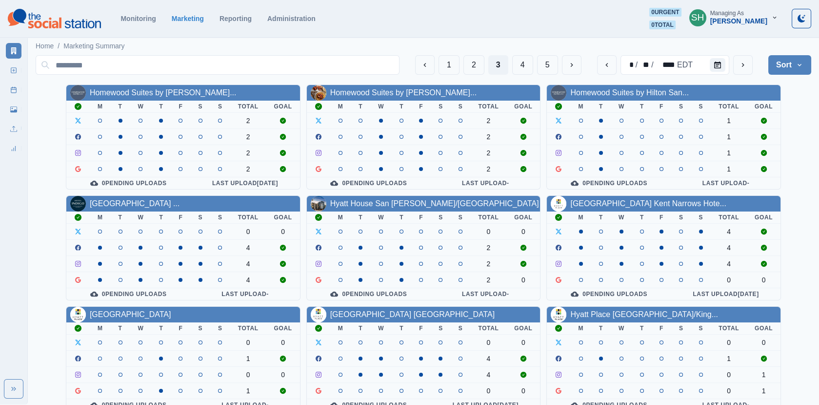
click at [154, 196] on div "[GEOGRAPHIC_DATA] ..." at bounding box center [183, 204] width 234 height 16
click at [153, 200] on link "[GEOGRAPHIC_DATA] ..." at bounding box center [135, 203] width 90 height 8
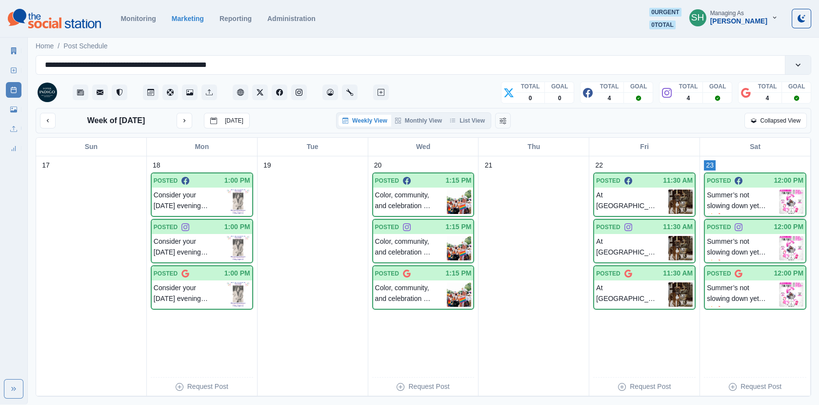
click at [788, 201] on img at bounding box center [791, 201] width 24 height 24
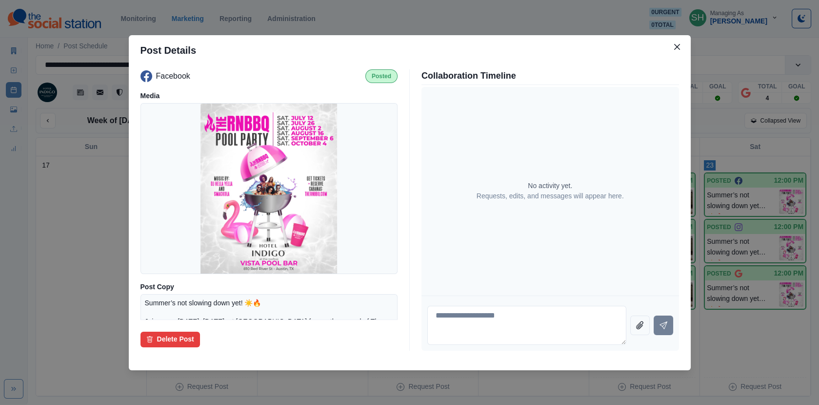
click at [727, 136] on div "Post Details Facebook Posted Media Post Copy Summer’s not slowing down yet! ☀️🔥…" at bounding box center [409, 202] width 819 height 405
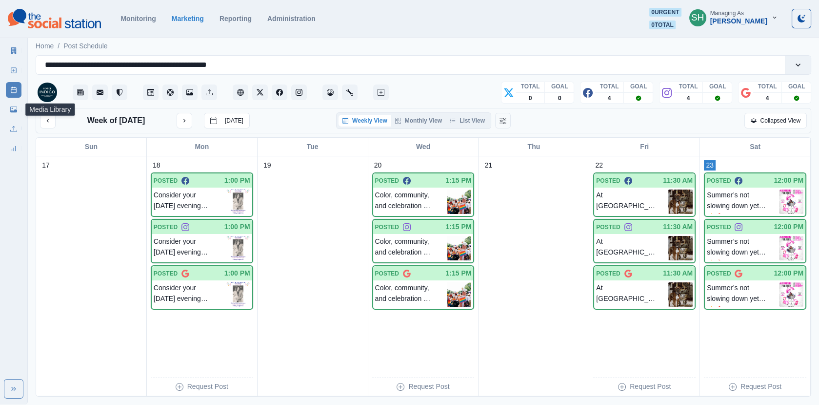
click at [7, 108] on link "Media Library" at bounding box center [14, 110] width 16 height 16
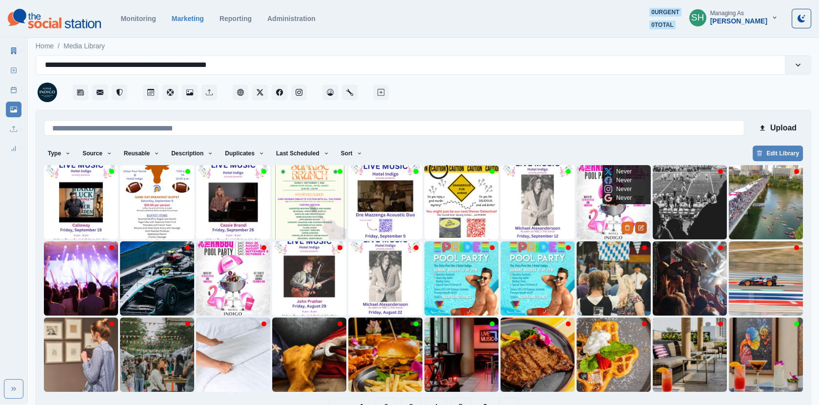
click at [638, 228] on icon "Edit Media" at bounding box center [641, 228] width 6 height 6
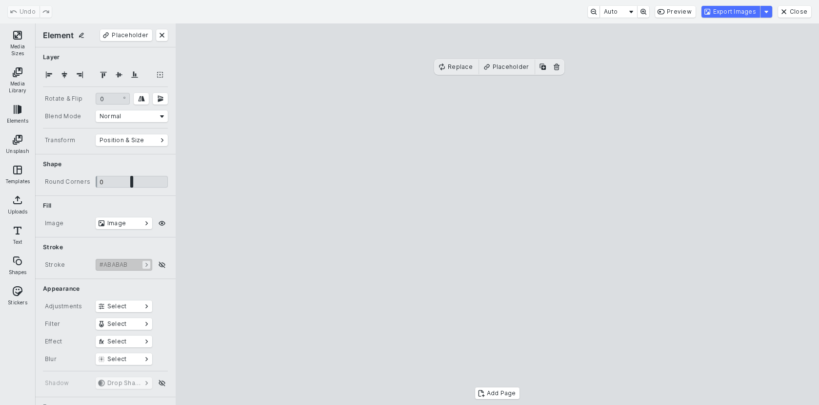
click at [34, 36] on div "Media Sizes Media Library Elements Unsplash Templates Uploads Text Shapes Stick…" at bounding box center [17, 213] width 35 height 381
click at [18, 38] on button "Media Sizes" at bounding box center [17, 42] width 31 height 35
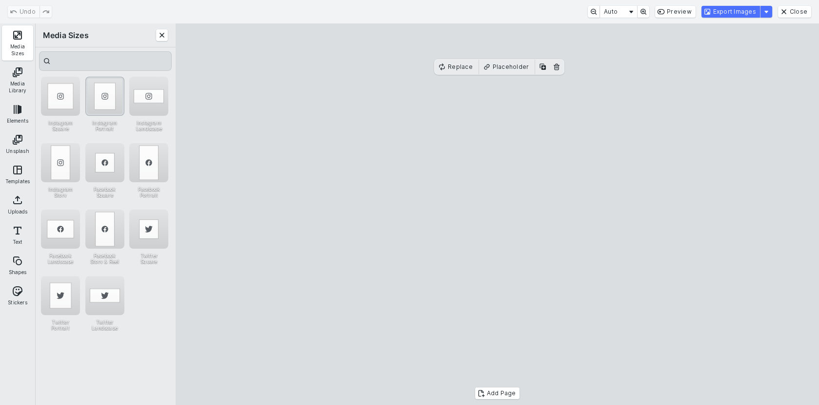
click at [94, 98] on div "Instagram Portrait" at bounding box center [104, 96] width 39 height 39
click at [109, 94] on div "Instagram Portrait" at bounding box center [104, 96] width 39 height 39
click at [733, 13] on button "Export Images" at bounding box center [731, 12] width 59 height 12
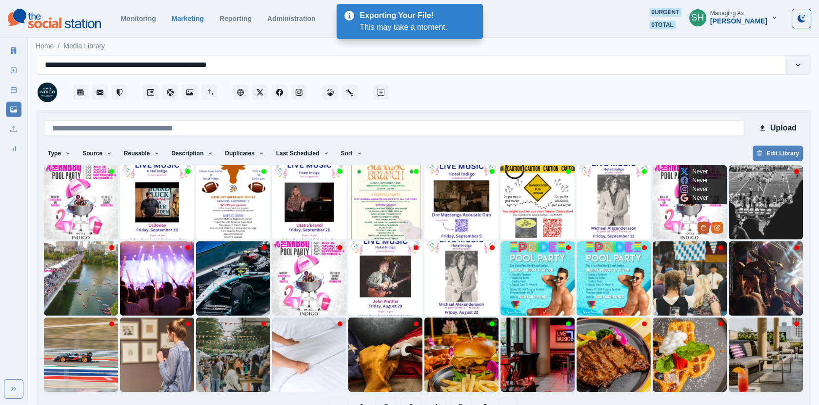
click at [703, 228] on icon "Delete Media" at bounding box center [704, 228] width 6 height 6
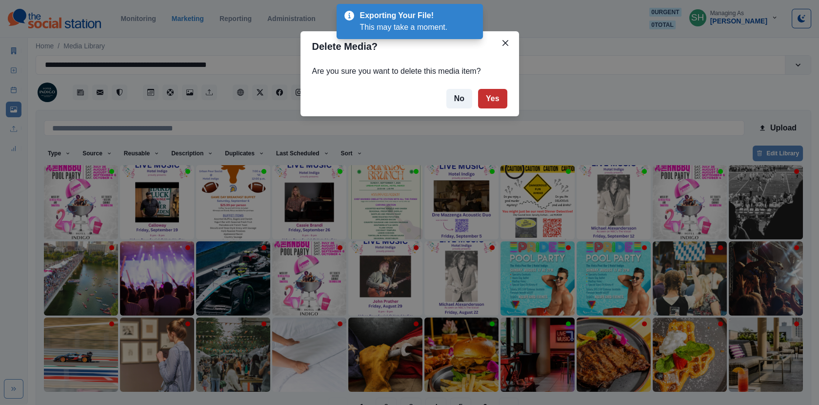
click at [499, 97] on button "Yes" at bounding box center [492, 99] width 29 height 20
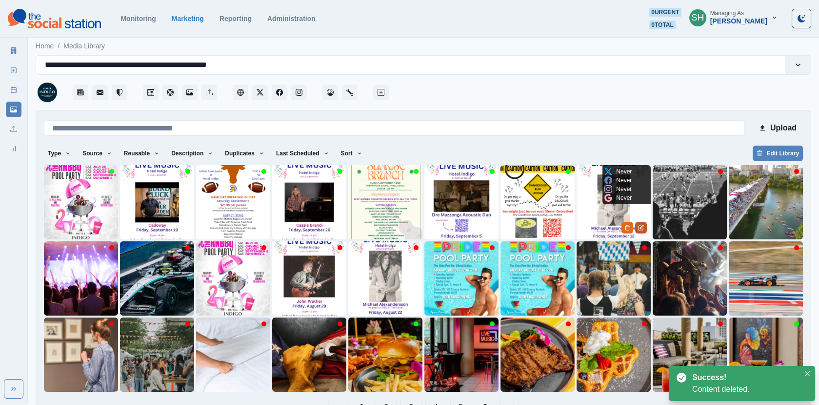
click at [643, 222] on button "Edit Media" at bounding box center [641, 228] width 12 height 12
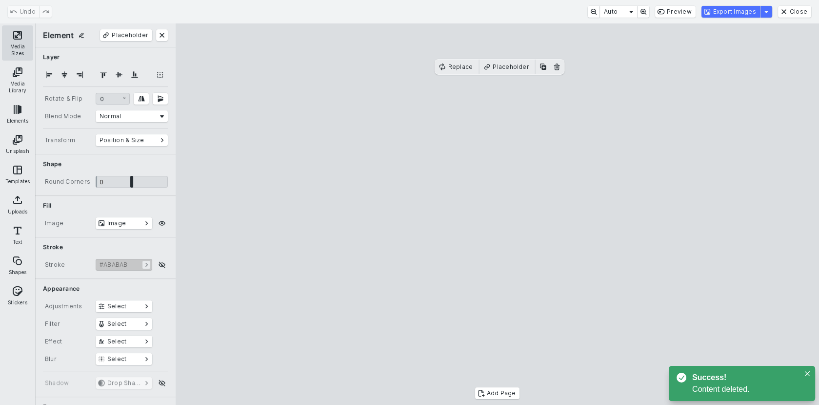
click at [14, 50] on button "Media Sizes" at bounding box center [17, 42] width 31 height 35
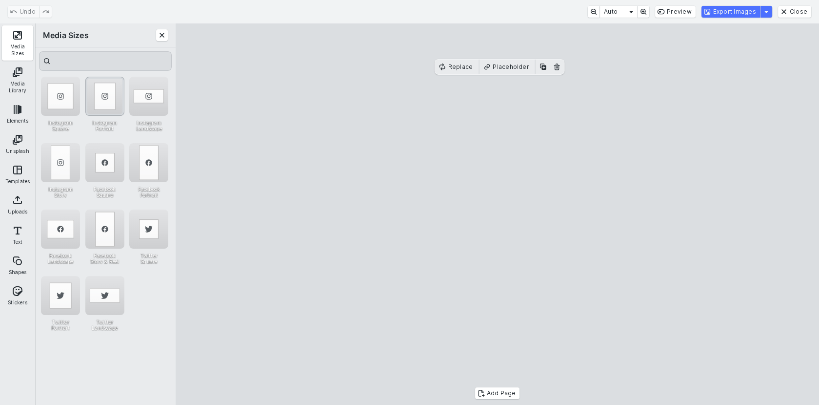
click at [94, 95] on div "Instagram Portrait" at bounding box center [104, 96] width 39 height 39
click at [498, 214] on cesdk-canvas "Editor canvas" at bounding box center [498, 214] width 0 height 0
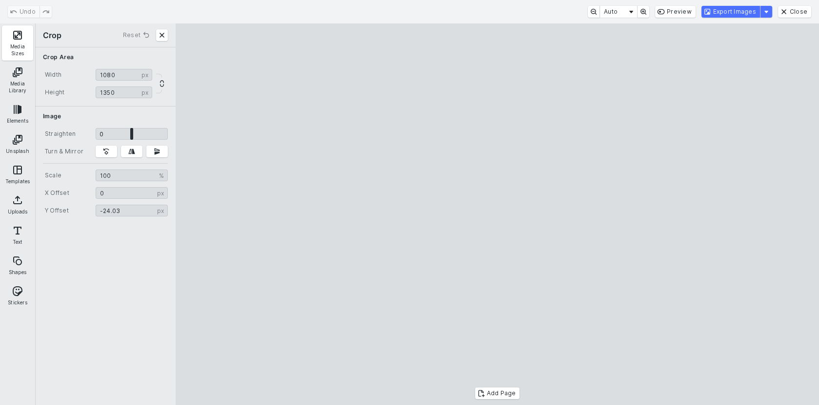
click at [498, 214] on cesdk-canvas "Editor canvas" at bounding box center [498, 214] width 0 height 0
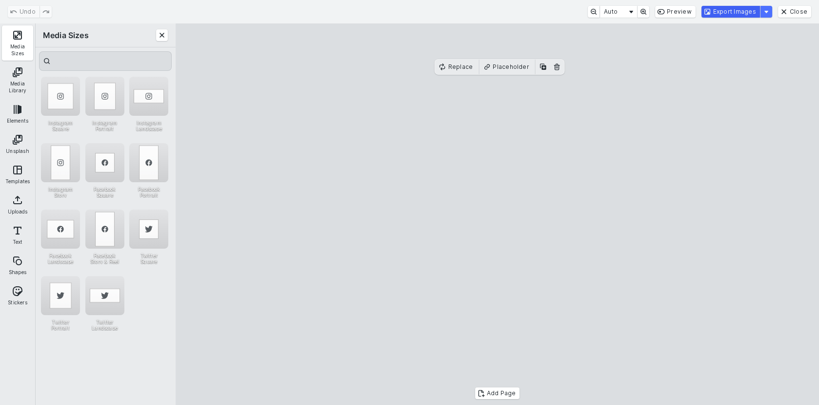
click at [740, 9] on button "Export Images" at bounding box center [731, 12] width 59 height 12
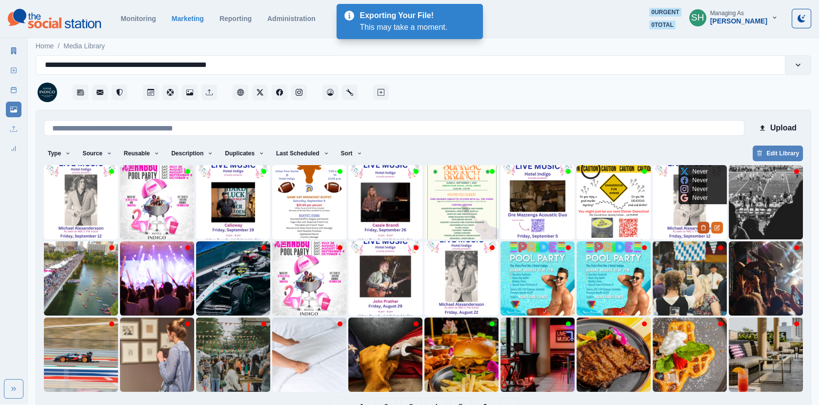
click at [705, 228] on icon "Delete Media" at bounding box center [704, 228] width 6 height 6
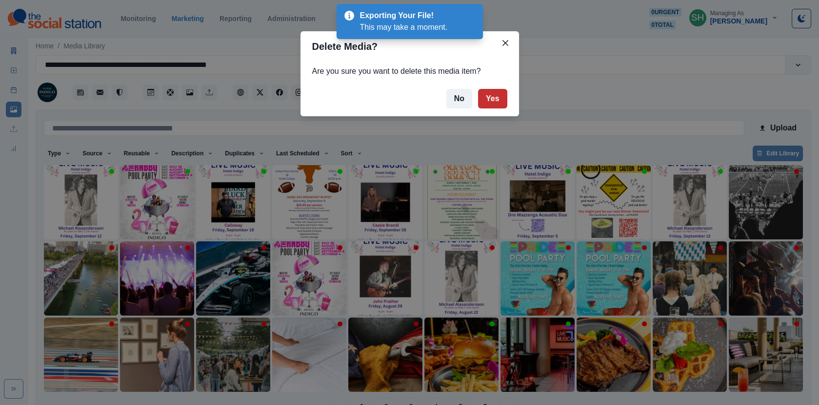
click at [497, 101] on button "Yes" at bounding box center [492, 99] width 29 height 20
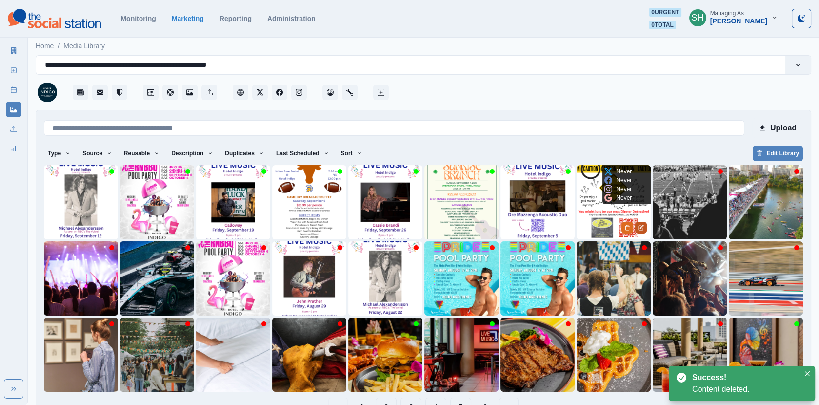
click at [641, 226] on icon "Edit Media" at bounding box center [641, 228] width 6 height 6
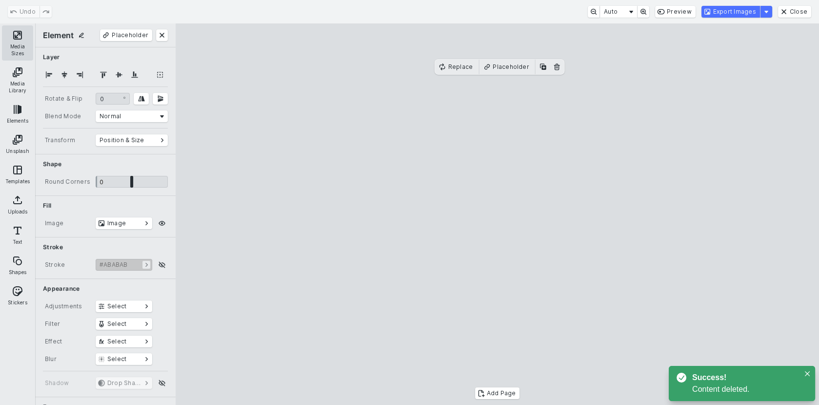
click at [25, 35] on button "Media Sizes" at bounding box center [17, 42] width 31 height 35
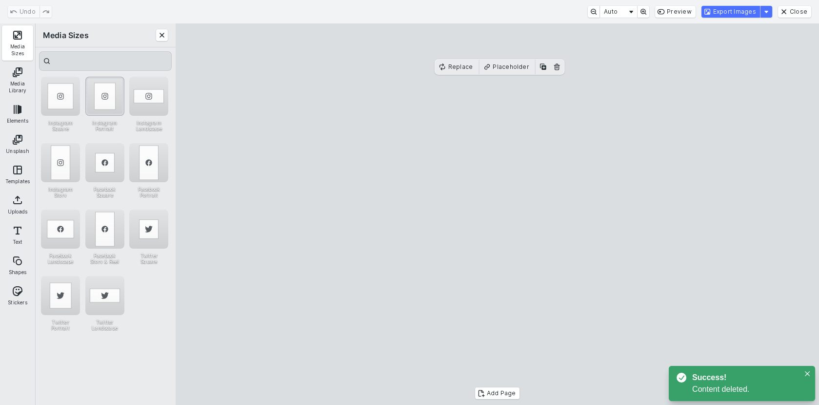
click at [105, 93] on div "Instagram Portrait" at bounding box center [104, 96] width 39 height 39
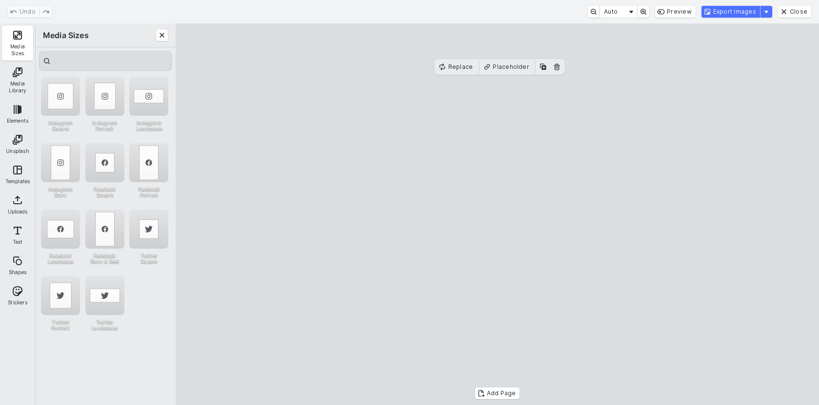
click at [498, 214] on cesdk-canvas "Editor canvas" at bounding box center [498, 214] width 0 height 0
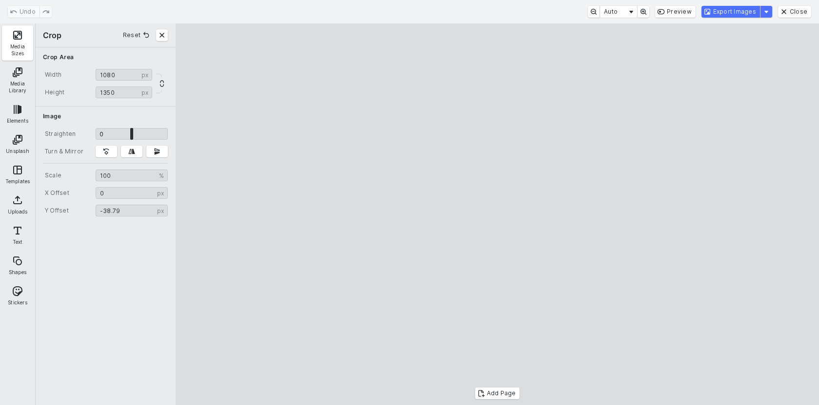
type input "******"
click at [498, 214] on cesdk-canvas "Editor canvas" at bounding box center [498, 214] width 0 height 0
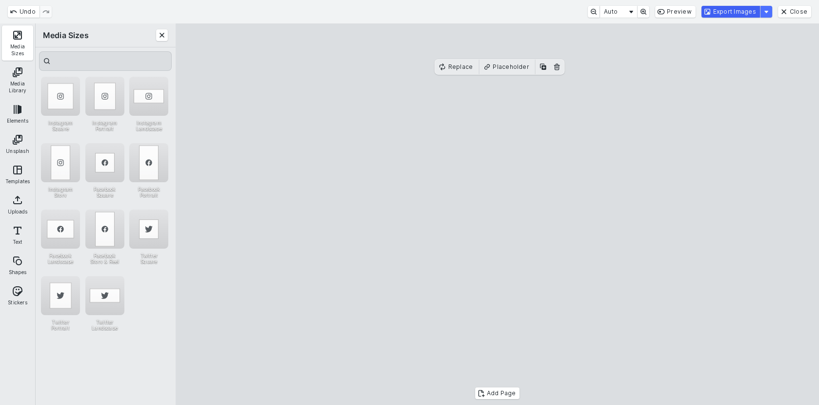
click at [721, 12] on button "Export Images" at bounding box center [731, 12] width 59 height 12
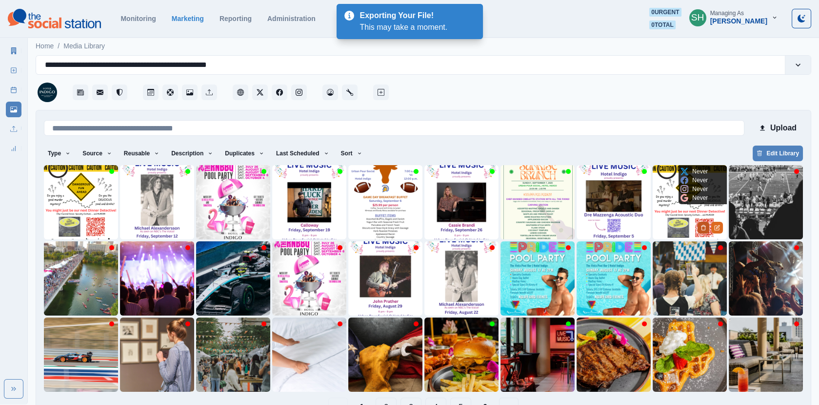
click at [704, 227] on icon "Delete Media" at bounding box center [704, 228] width 6 height 6
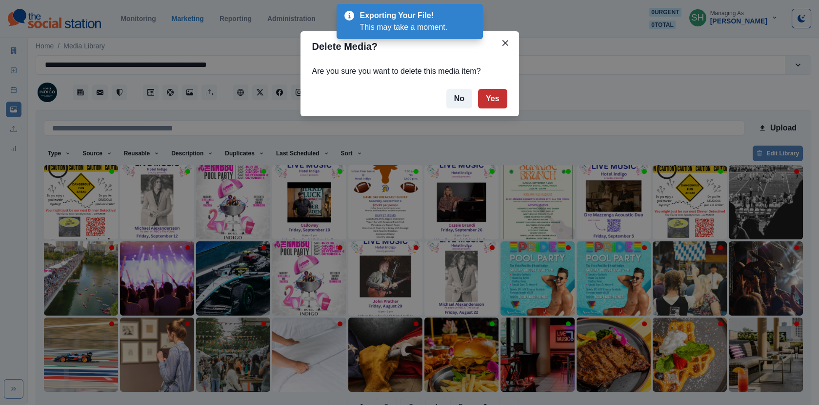
click at [491, 99] on button "Yes" at bounding box center [492, 99] width 29 height 20
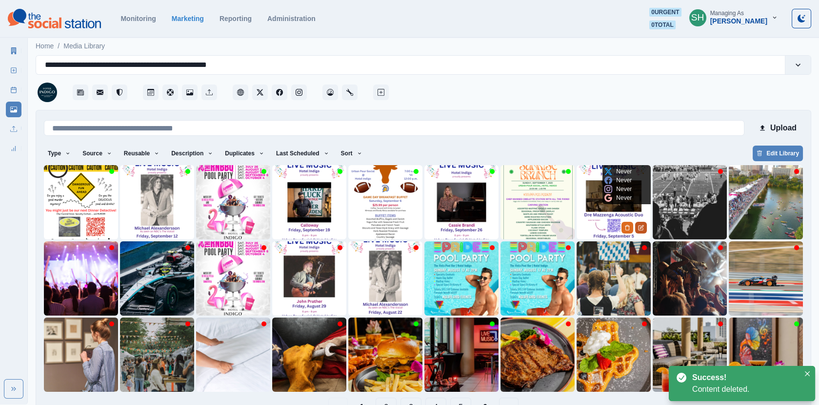
click at [644, 228] on icon "Edit Media" at bounding box center [641, 228] width 6 height 6
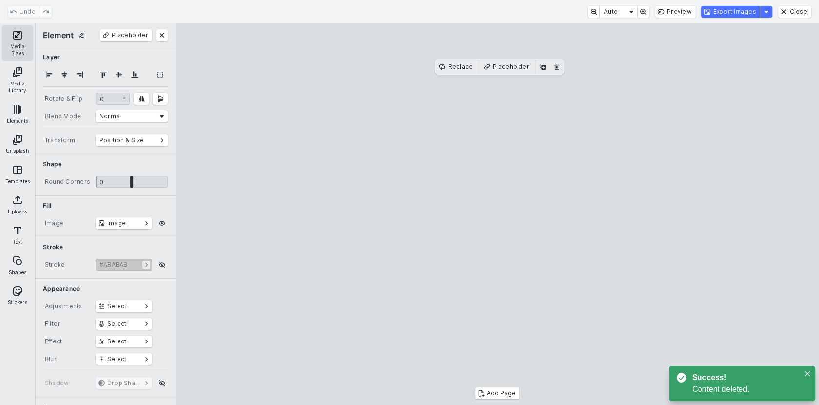
click at [18, 38] on button "Media Sizes" at bounding box center [17, 42] width 31 height 35
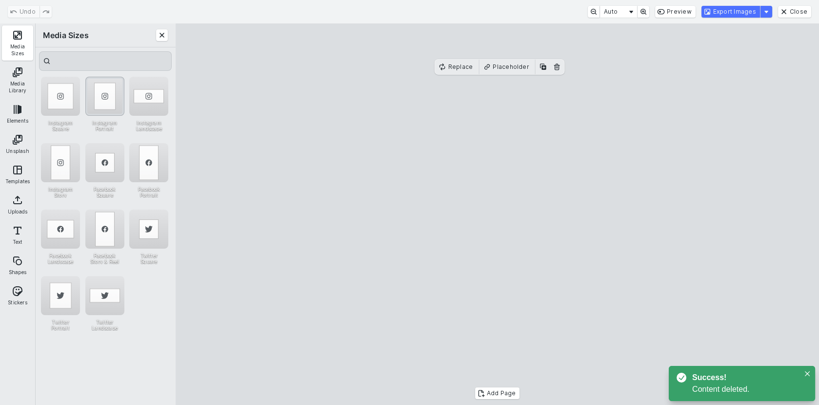
click at [102, 97] on div "Instagram Portrait" at bounding box center [104, 96] width 39 height 39
click at [498, 214] on cesdk-canvas "Editor canvas" at bounding box center [498, 214] width 0 height 0
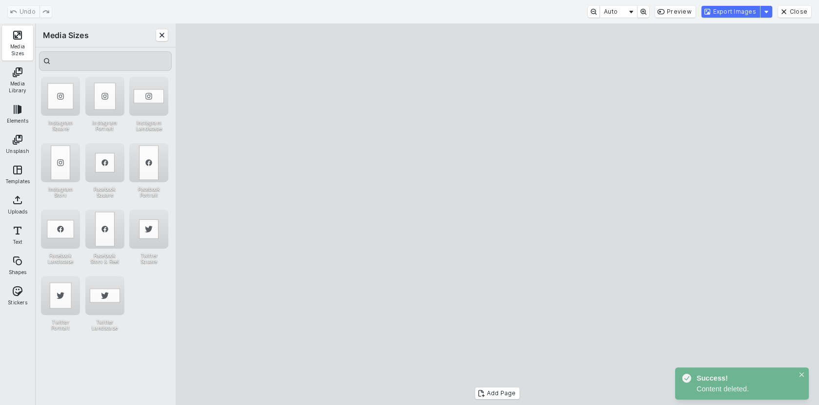
click at [498, 214] on cesdk-canvas "Editor canvas" at bounding box center [498, 214] width 0 height 0
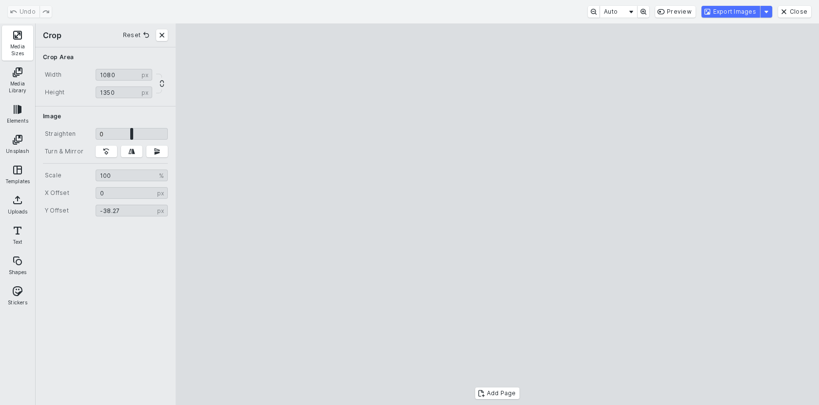
type input "******"
click at [498, 214] on cesdk-canvas "Editor canvas" at bounding box center [498, 214] width 0 height 0
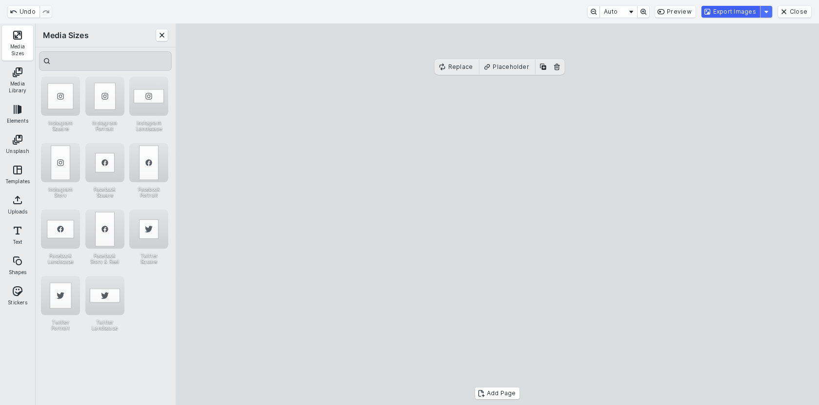
click at [744, 8] on button "Export Images" at bounding box center [731, 12] width 59 height 12
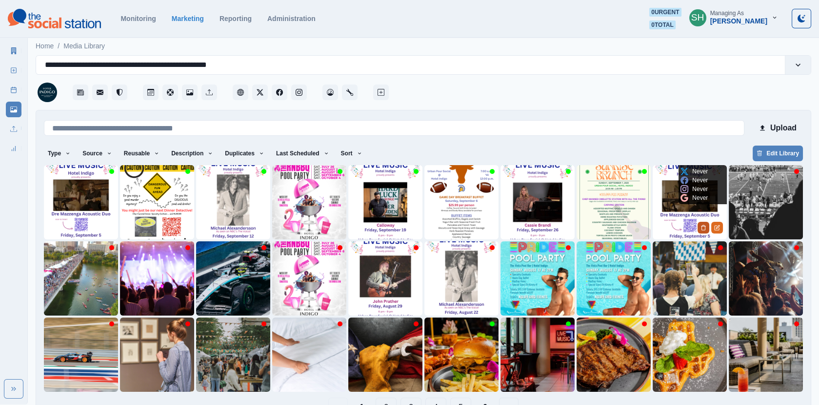
click at [702, 225] on icon "Delete Media" at bounding box center [704, 228] width 6 height 6
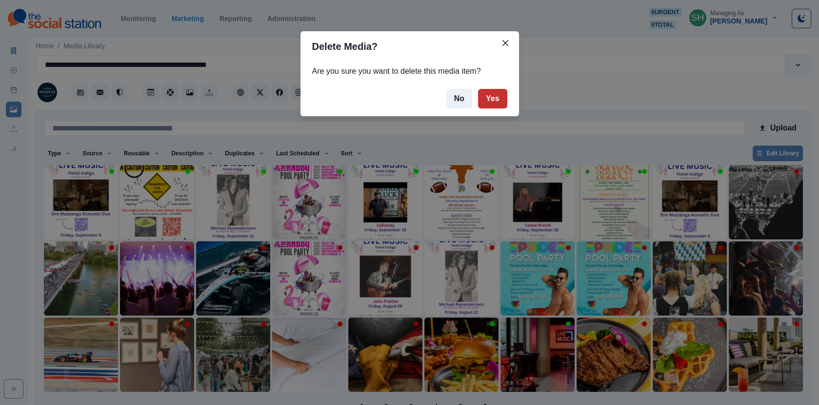
click at [497, 97] on button "Yes" at bounding box center [492, 99] width 29 height 20
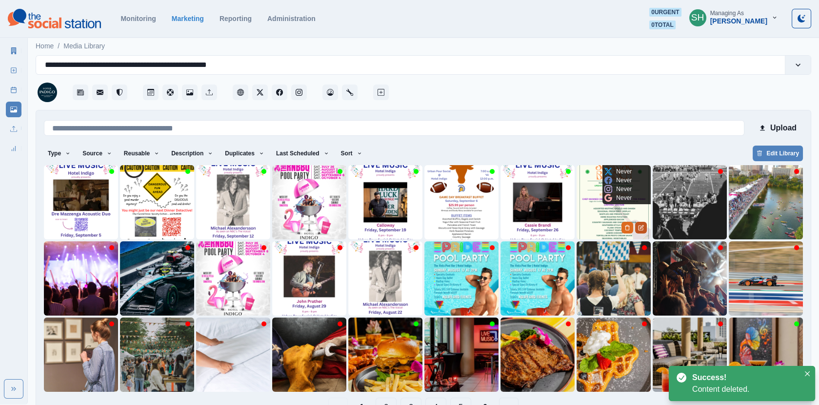
click at [642, 227] on icon "Edit Media" at bounding box center [641, 228] width 6 height 6
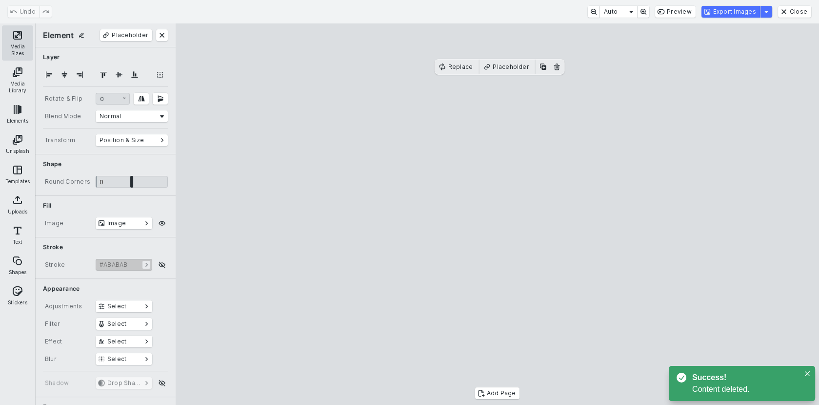
click at [20, 43] on button "Media Sizes" at bounding box center [17, 42] width 31 height 35
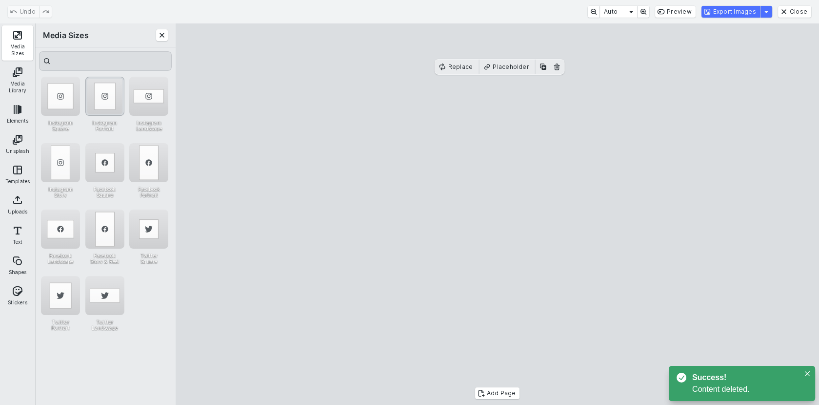
click at [109, 88] on div "Instagram Portrait" at bounding box center [104, 96] width 39 height 39
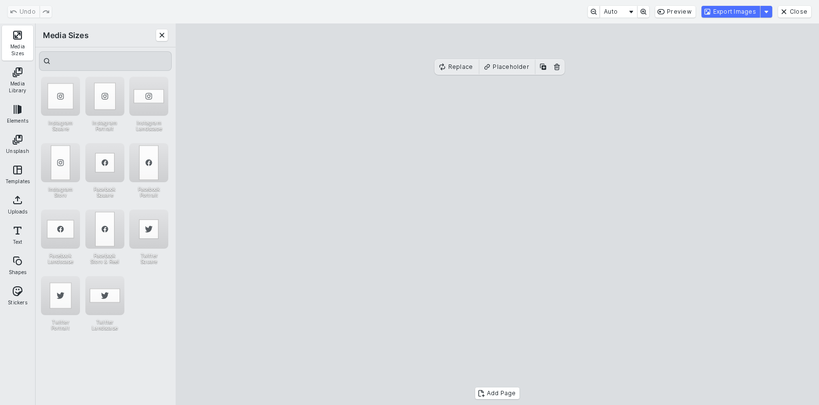
click at [498, 214] on cesdk-canvas "Editor canvas" at bounding box center [498, 214] width 0 height 0
click at [728, 10] on button "Export Images" at bounding box center [731, 12] width 59 height 12
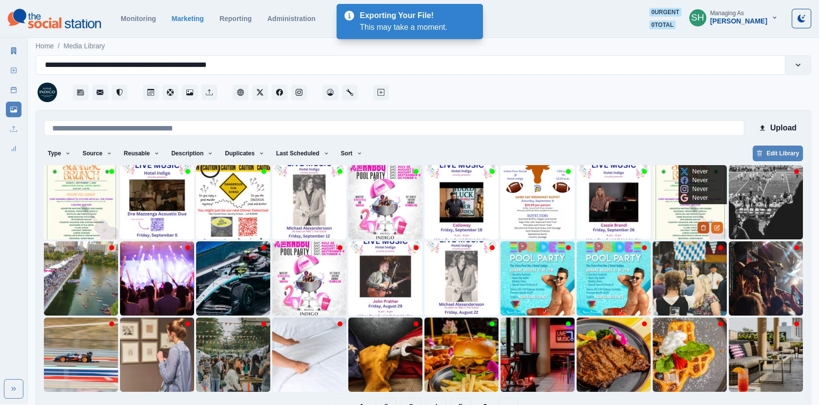
click at [704, 225] on icon "Delete Media" at bounding box center [703, 227] width 3 height 5
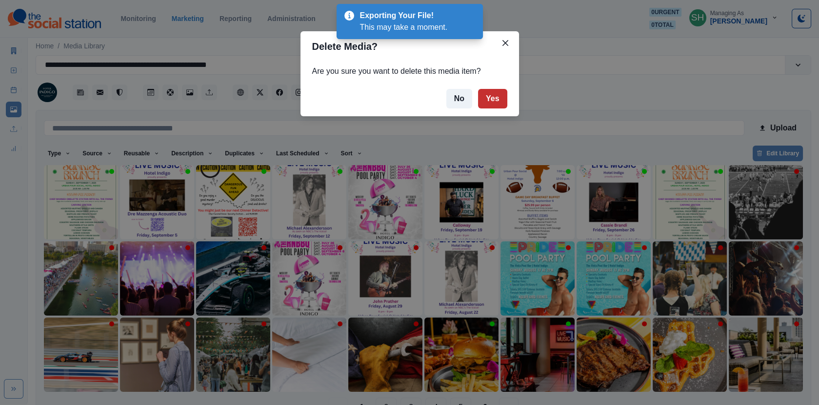
click at [497, 96] on button "Yes" at bounding box center [492, 99] width 29 height 20
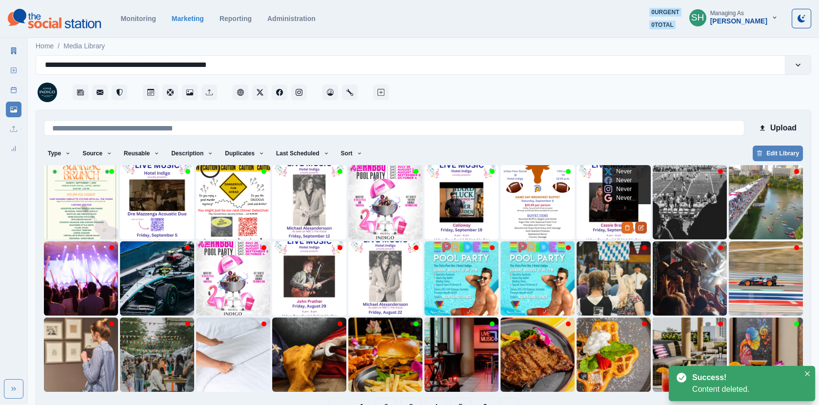
click at [643, 225] on icon "Edit Media" at bounding box center [641, 228] width 6 height 6
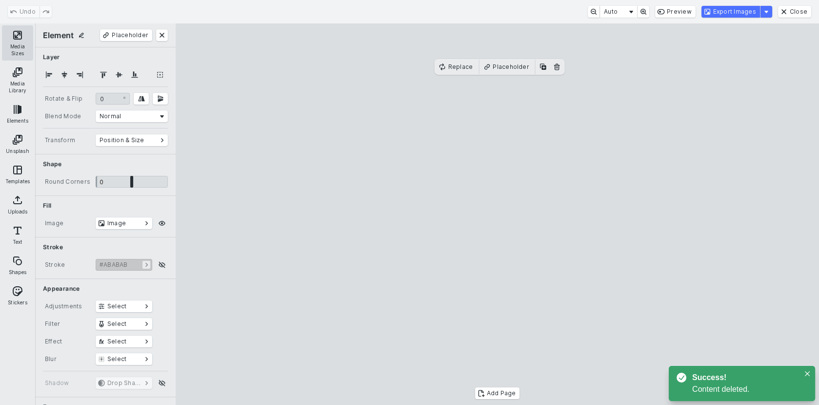
click at [14, 40] on button "Media Sizes" at bounding box center [17, 42] width 31 height 35
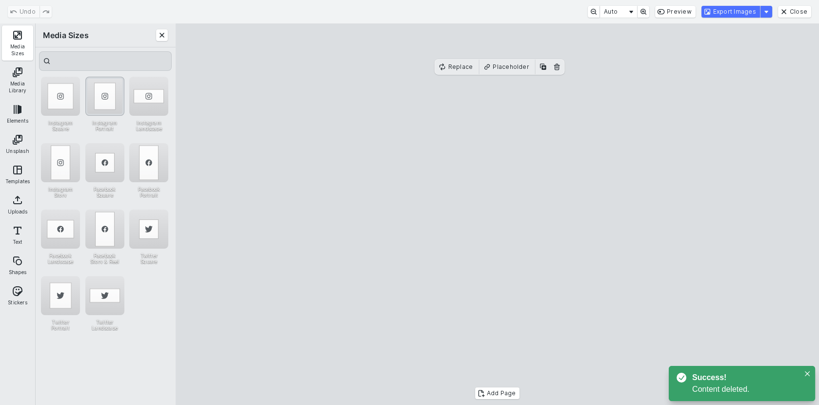
click at [106, 102] on div "Instagram Portrait" at bounding box center [104, 96] width 39 height 39
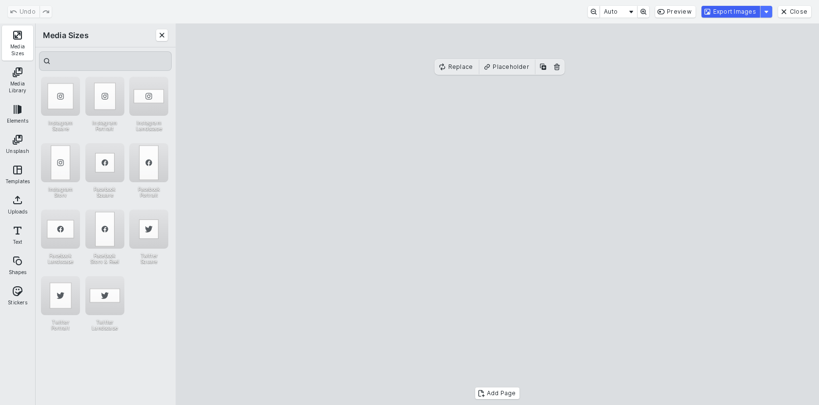
click at [725, 8] on button "Export Images" at bounding box center [731, 12] width 59 height 12
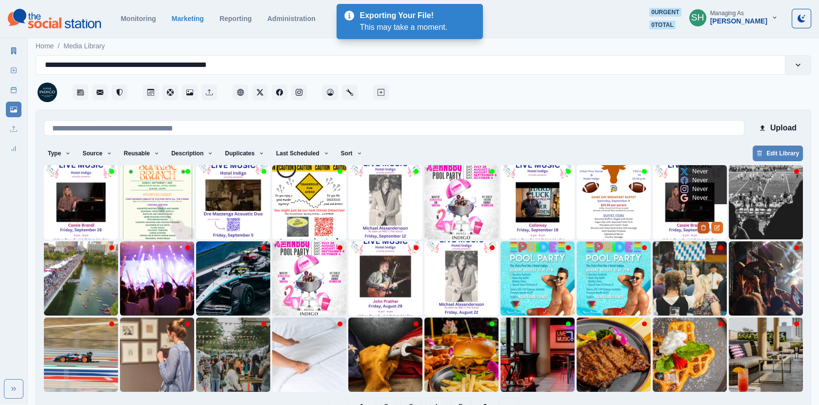
click at [705, 225] on icon "Delete Media" at bounding box center [703, 227] width 3 height 5
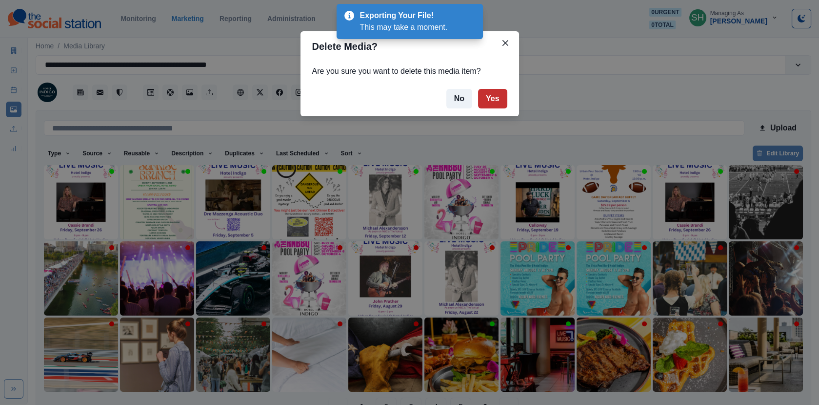
click at [497, 95] on button "Yes" at bounding box center [492, 99] width 29 height 20
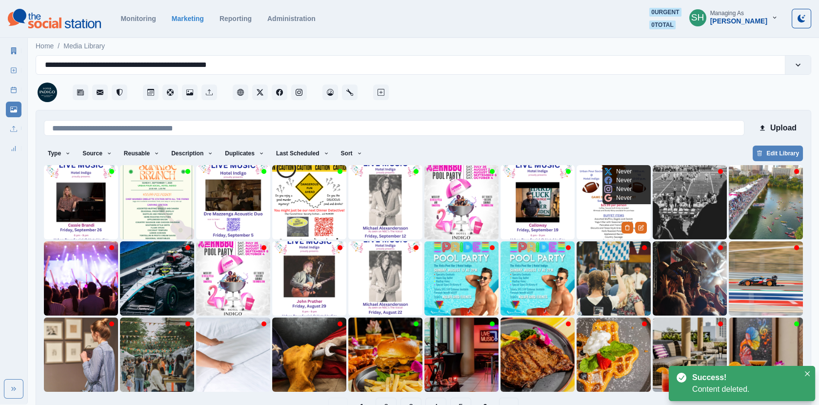
click at [640, 226] on icon "Edit Media" at bounding box center [641, 228] width 6 height 6
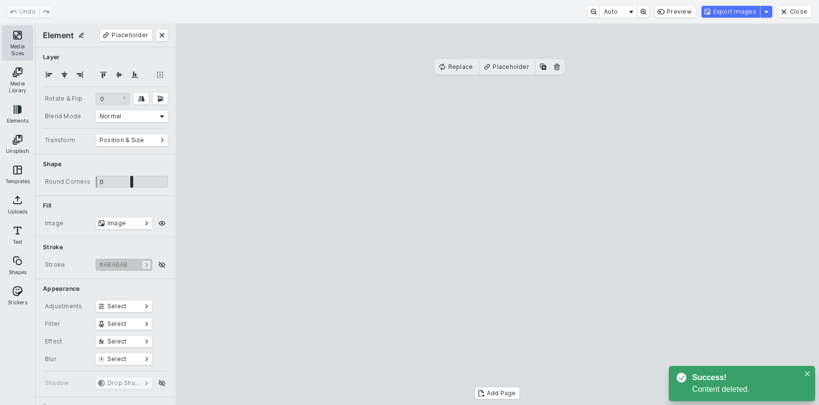
click at [22, 43] on button "Media Sizes" at bounding box center [17, 42] width 31 height 35
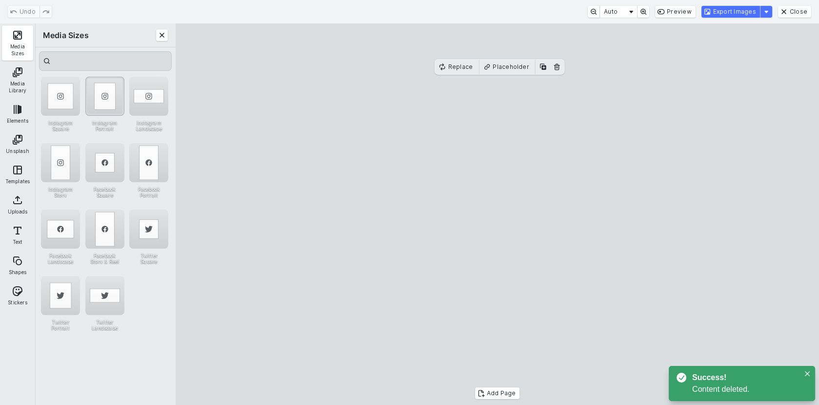
click at [113, 100] on div "Instagram Portrait" at bounding box center [104, 96] width 39 height 39
click at [498, 214] on cesdk-canvas "Editor canvas" at bounding box center [498, 214] width 0 height 0
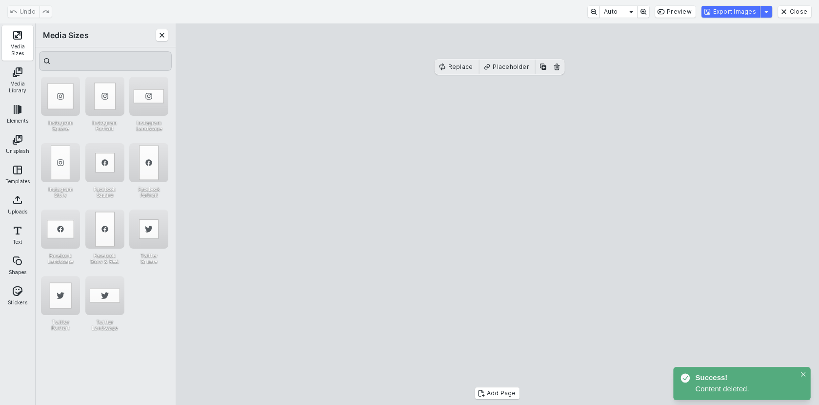
click at [498, 214] on cesdk-canvas "Editor canvas" at bounding box center [498, 214] width 0 height 0
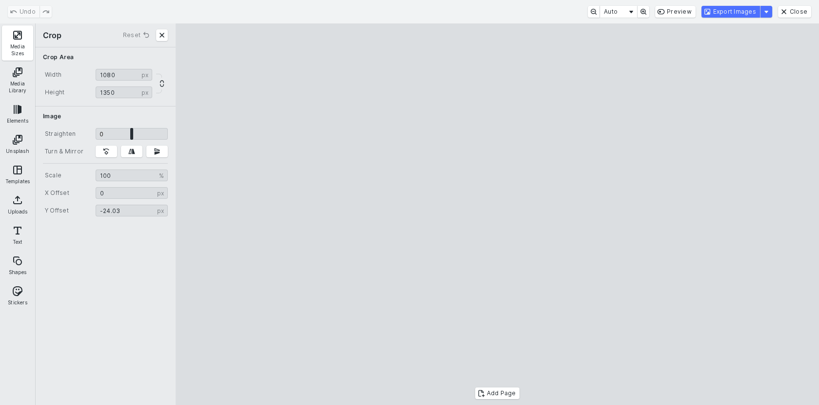
click at [498, 214] on cesdk-canvas "Editor canvas" at bounding box center [498, 214] width 0 height 0
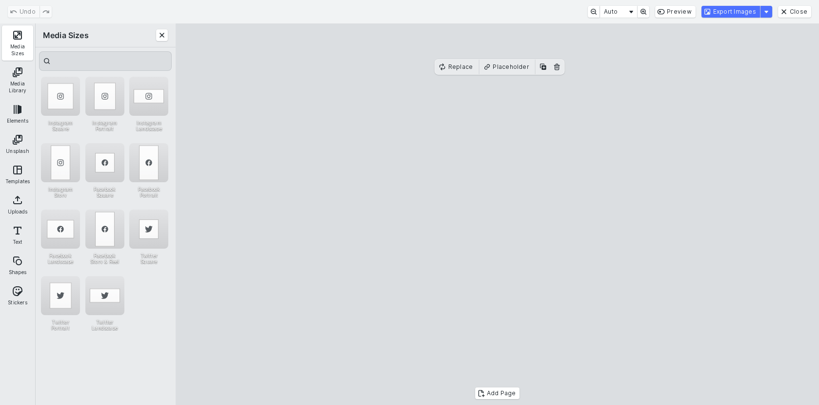
click at [723, 6] on div "Export Images" at bounding box center [737, 12] width 71 height 12
click at [721, 16] on button "Export Images" at bounding box center [731, 12] width 59 height 12
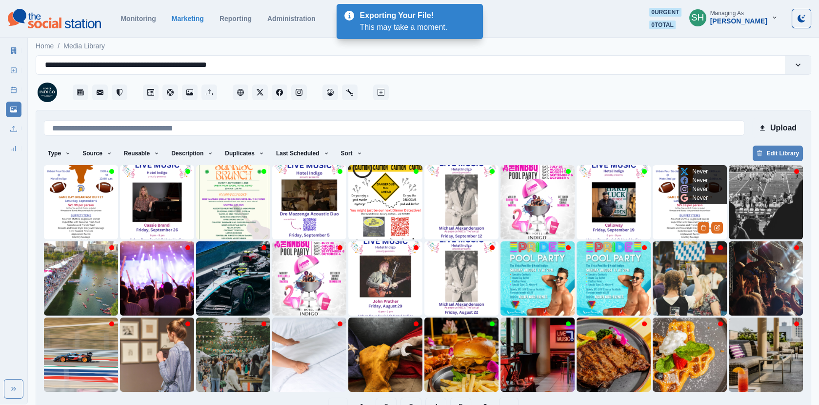
click at [702, 219] on img at bounding box center [690, 202] width 74 height 74
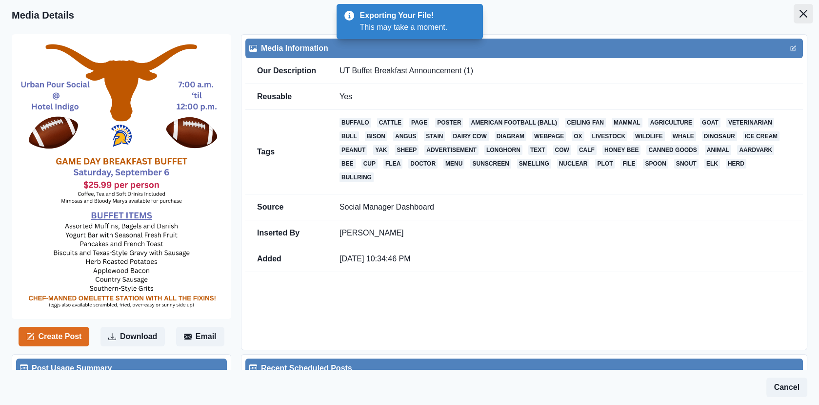
click at [805, 20] on button "Close" at bounding box center [804, 14] width 20 height 20
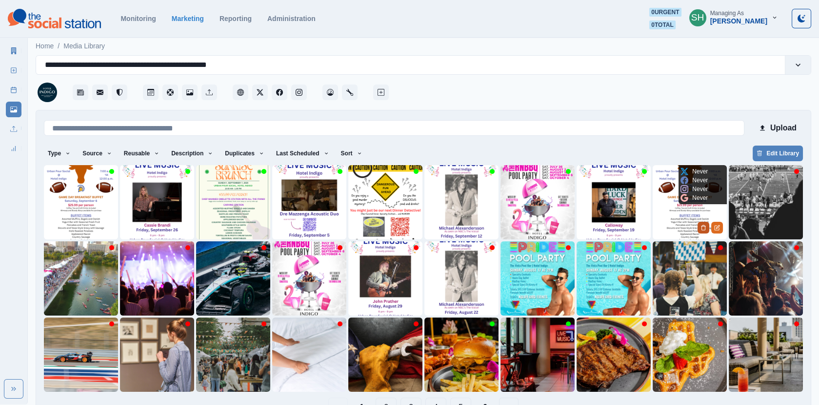
click at [703, 229] on icon "Delete Media" at bounding box center [704, 228] width 6 height 6
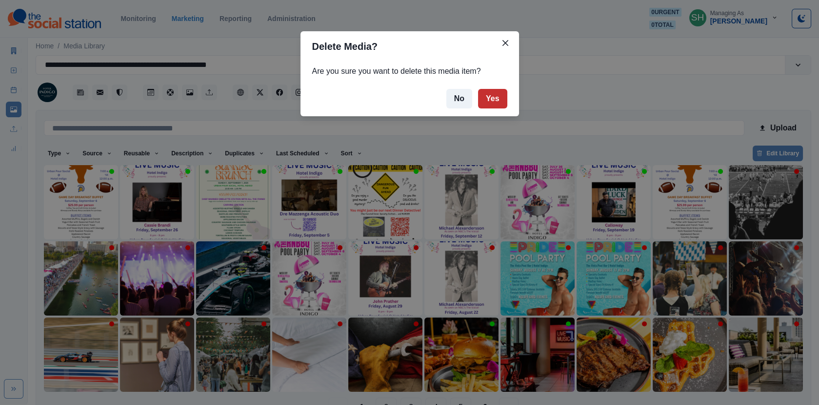
click at [506, 97] on button "Yes" at bounding box center [492, 99] width 29 height 20
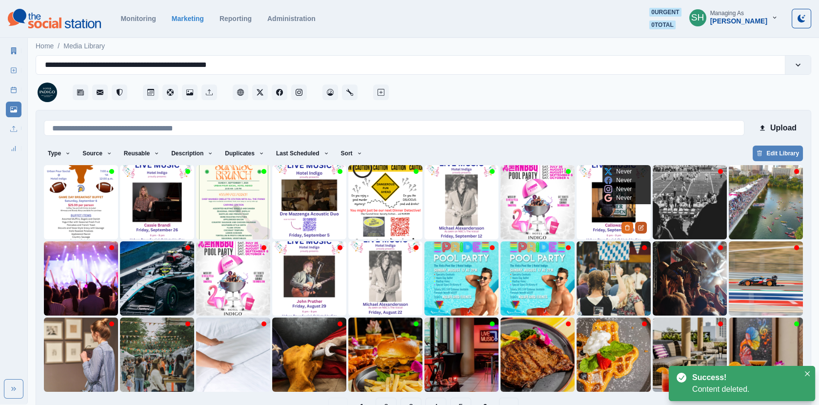
click at [641, 226] on icon "Edit Media" at bounding box center [641, 228] width 6 height 6
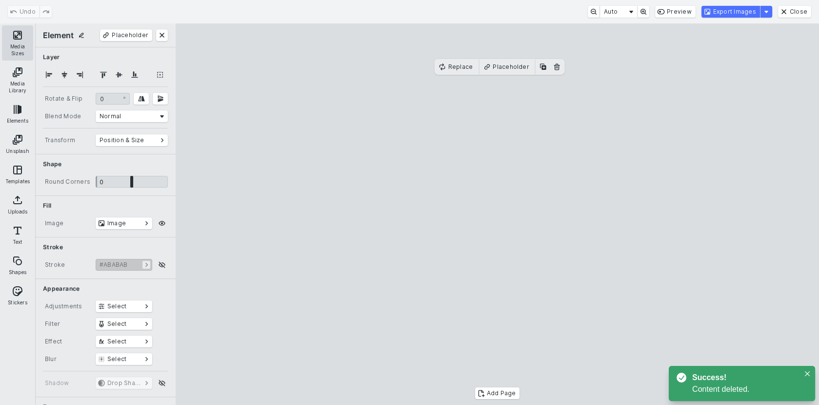
click at [16, 40] on button "Media Sizes" at bounding box center [17, 42] width 31 height 35
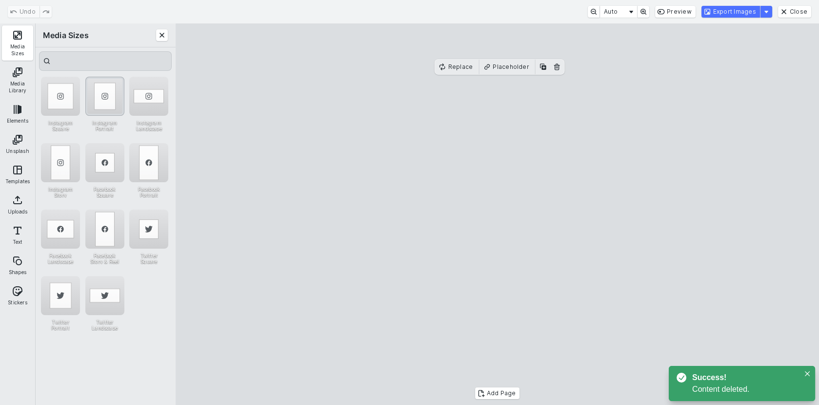
click at [100, 90] on div "Instagram Portrait" at bounding box center [104, 96] width 39 height 39
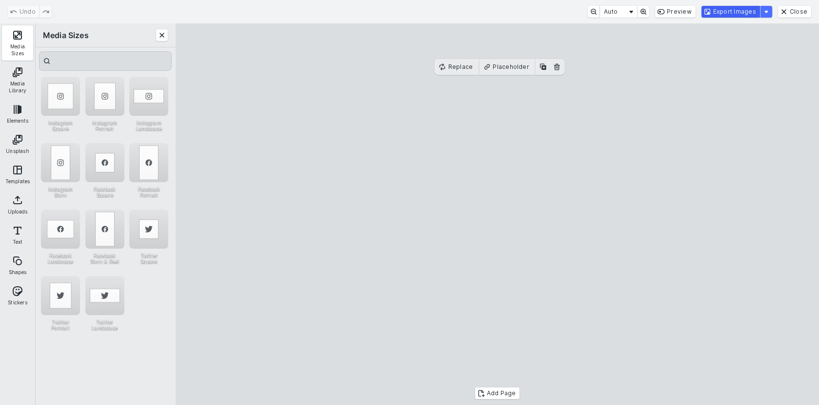
click at [716, 16] on button "Export Images" at bounding box center [731, 12] width 59 height 12
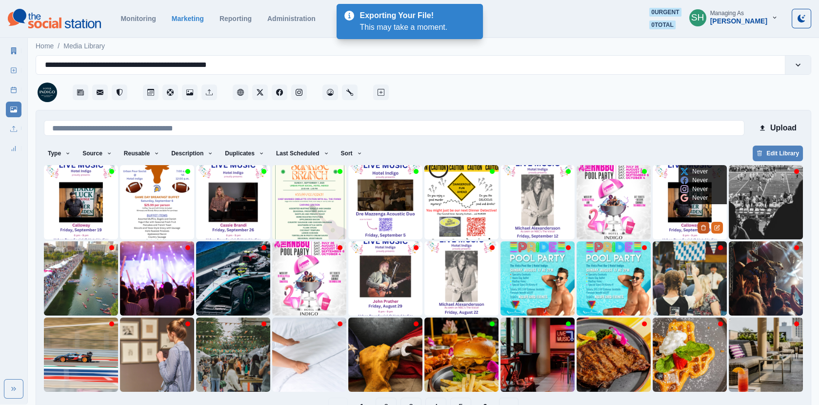
click at [702, 231] on button "Delete Media" at bounding box center [704, 228] width 12 height 12
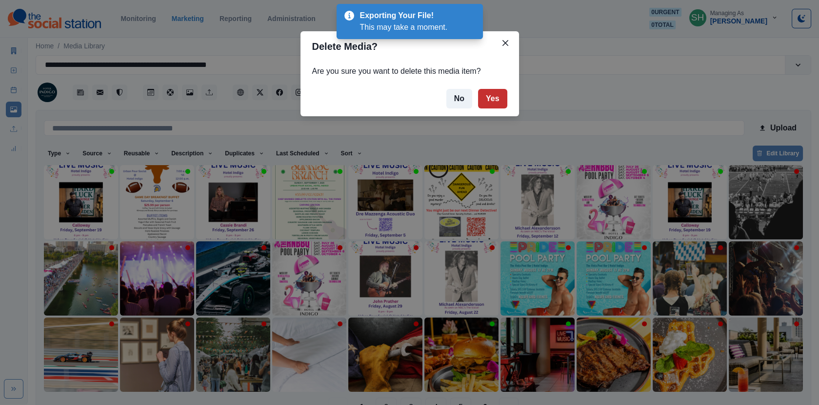
click at [491, 101] on button "Yes" at bounding box center [492, 99] width 29 height 20
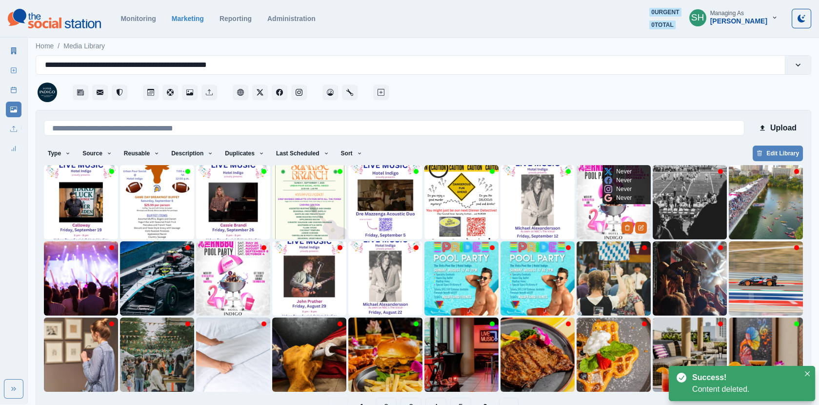
click at [623, 213] on img at bounding box center [614, 202] width 74 height 74
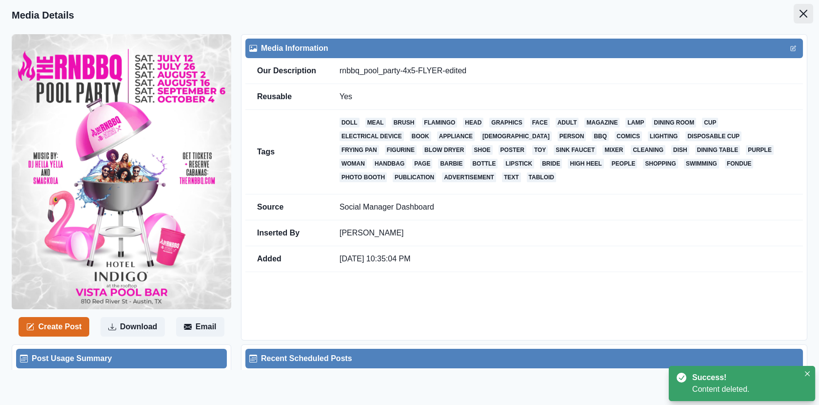
click at [801, 9] on button "Close" at bounding box center [804, 14] width 20 height 20
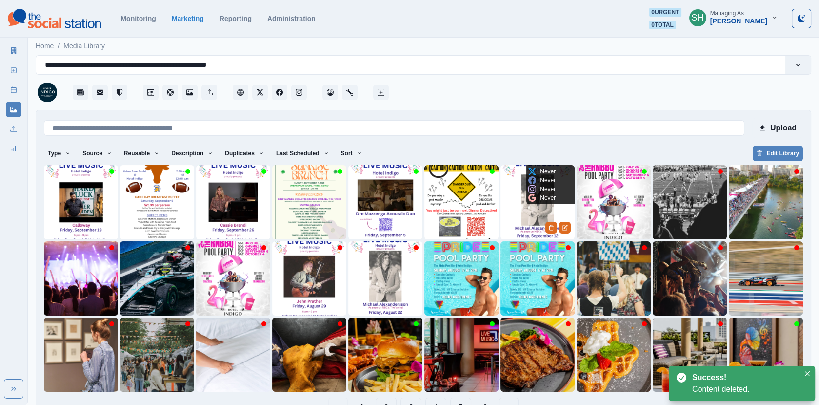
click at [536, 207] on img at bounding box center [538, 202] width 74 height 74
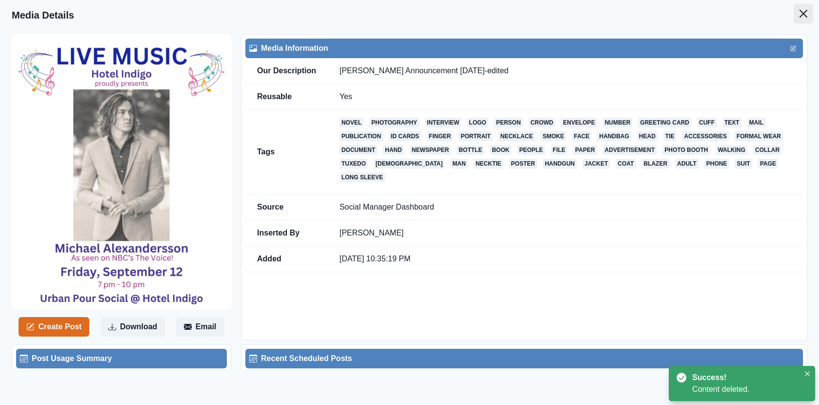
click at [804, 14] on icon "Close" at bounding box center [804, 14] width 8 height 8
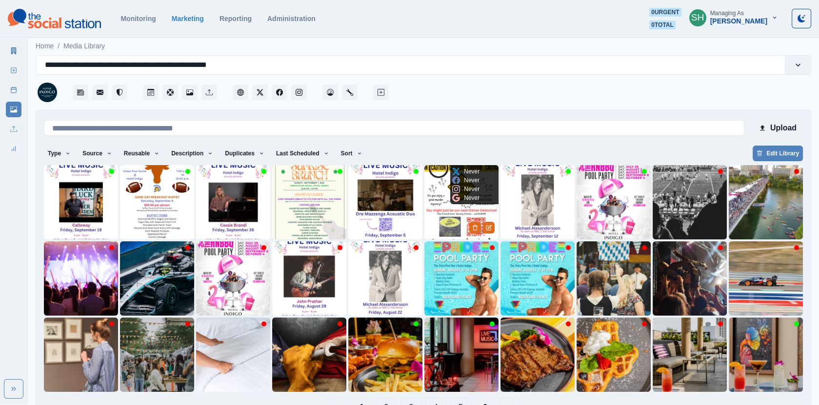
click at [458, 213] on img at bounding box center [462, 202] width 74 height 74
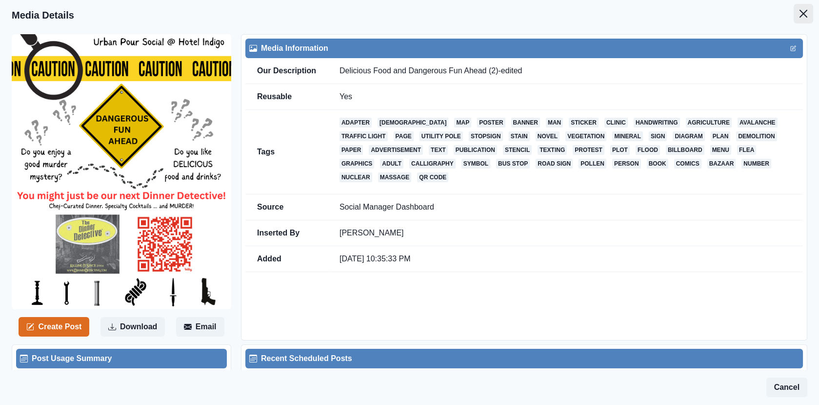
click at [809, 17] on button "Close" at bounding box center [804, 14] width 20 height 20
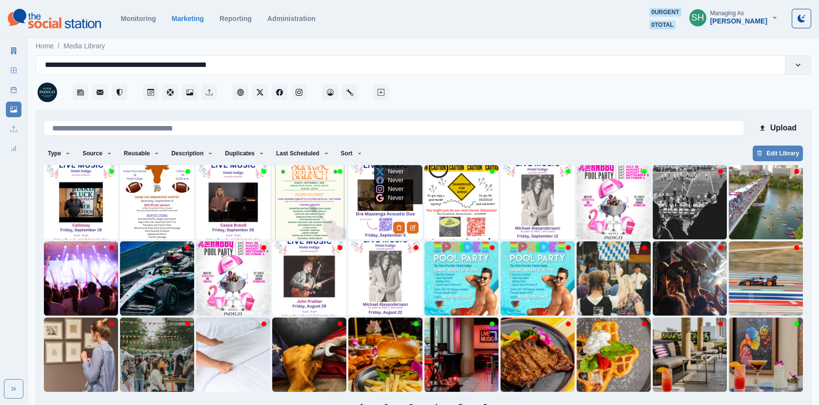
click at [383, 207] on img at bounding box center [385, 202] width 74 height 74
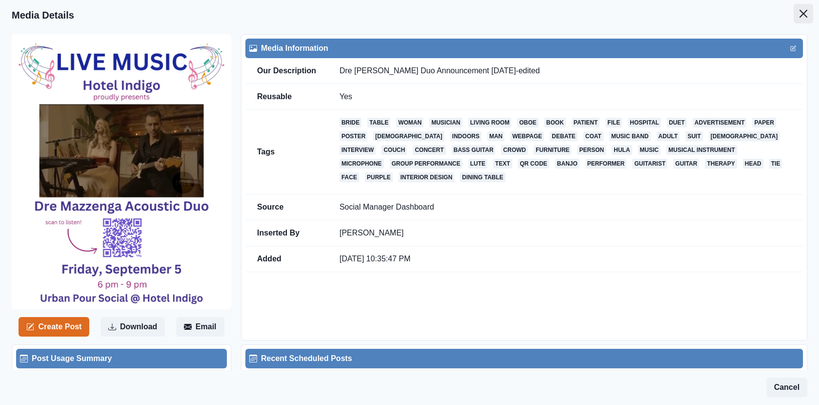
click at [806, 13] on icon "Close" at bounding box center [804, 14] width 8 height 8
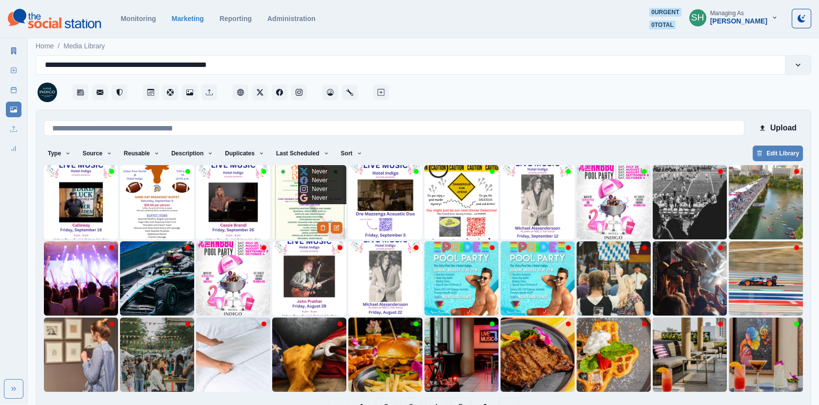
click at [316, 224] on img at bounding box center [309, 202] width 74 height 74
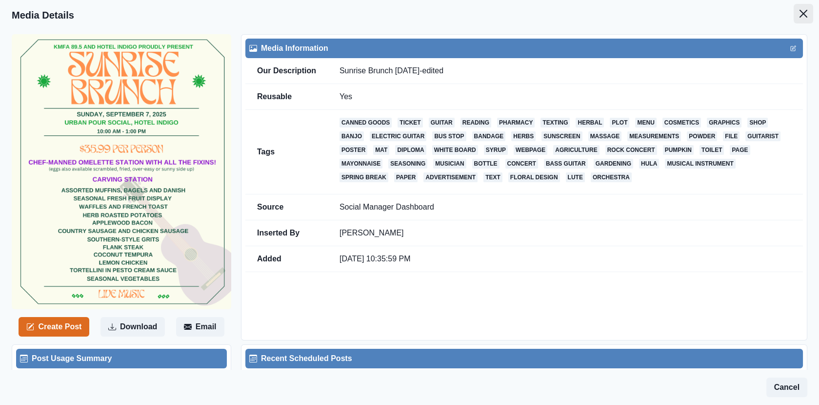
click at [801, 15] on icon "Close" at bounding box center [804, 14] width 8 height 8
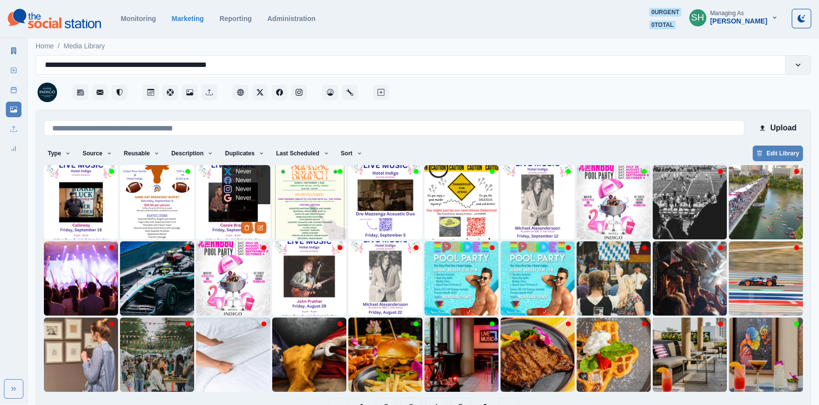
click at [232, 214] on img at bounding box center [233, 202] width 74 height 74
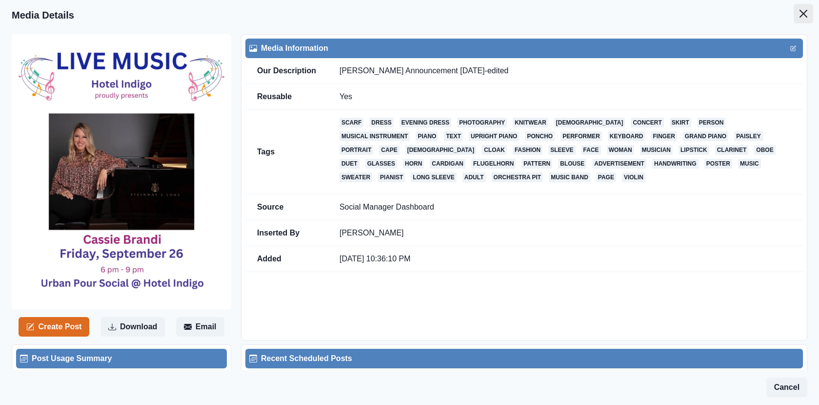
click at [806, 11] on icon "Close" at bounding box center [804, 14] width 8 height 8
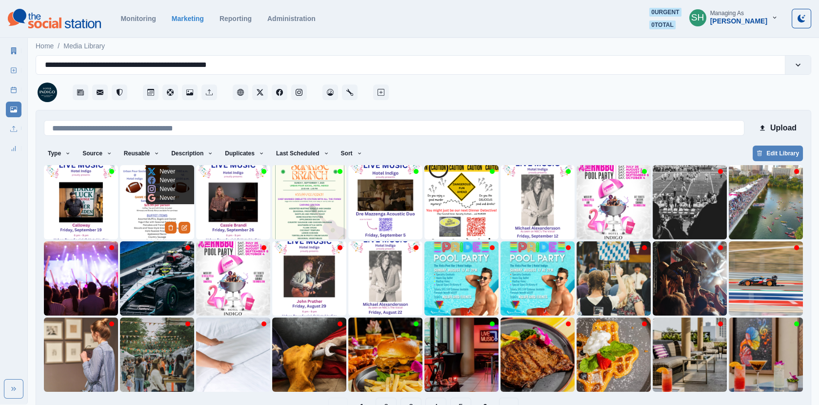
click at [173, 214] on img at bounding box center [157, 202] width 74 height 74
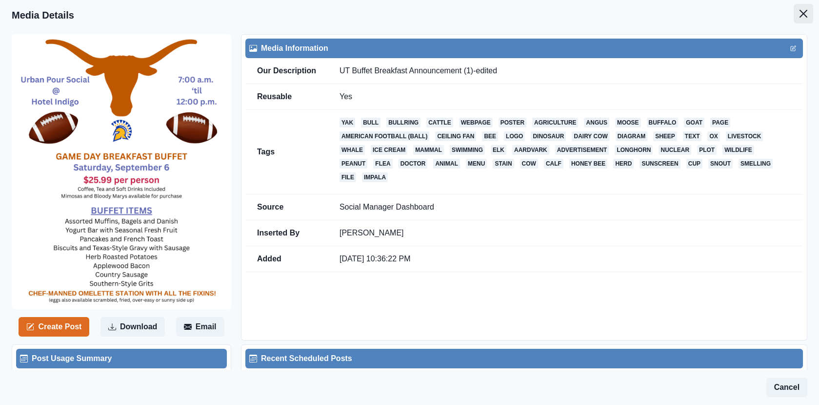
click at [801, 16] on icon "Close" at bounding box center [804, 14] width 8 height 8
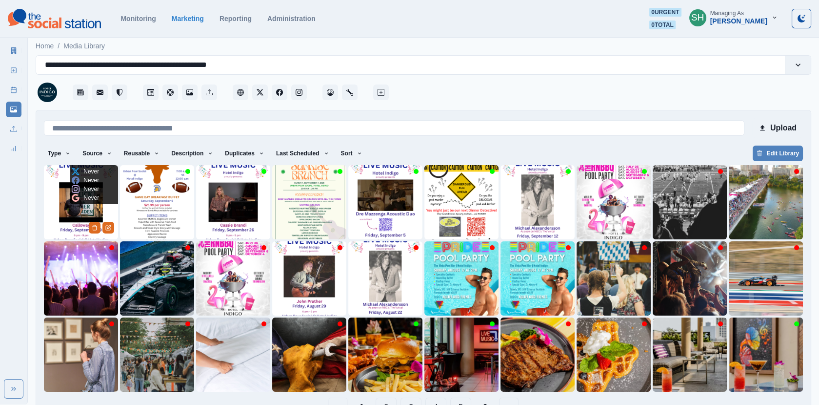
click at [78, 211] on img at bounding box center [81, 202] width 74 height 74
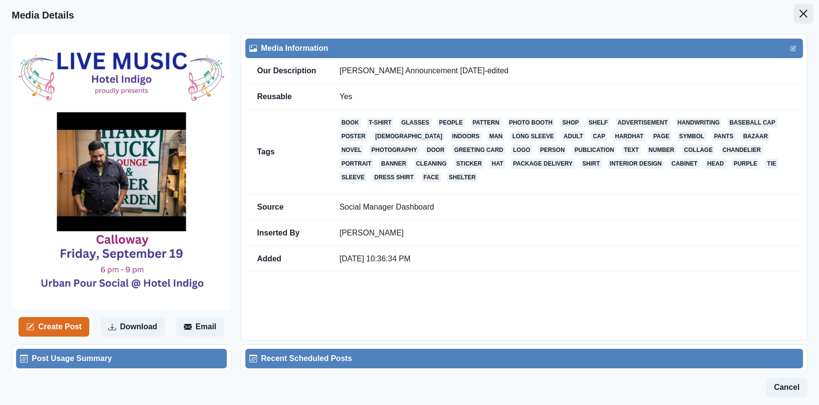
click at [813, 19] on button "Close" at bounding box center [804, 14] width 20 height 20
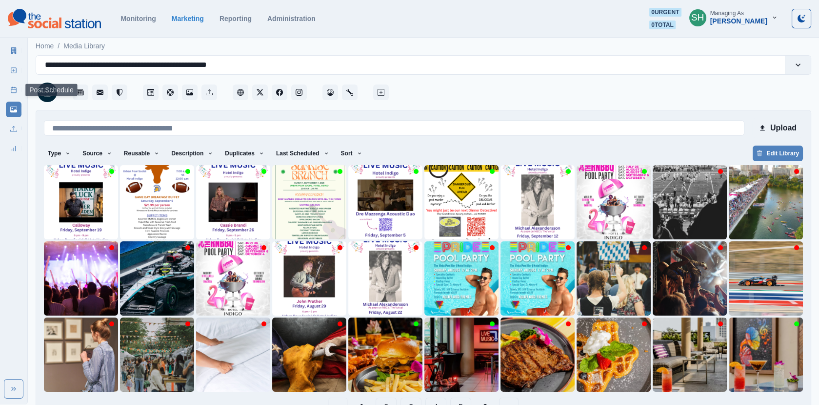
click at [12, 91] on icon at bounding box center [13, 89] width 7 height 7
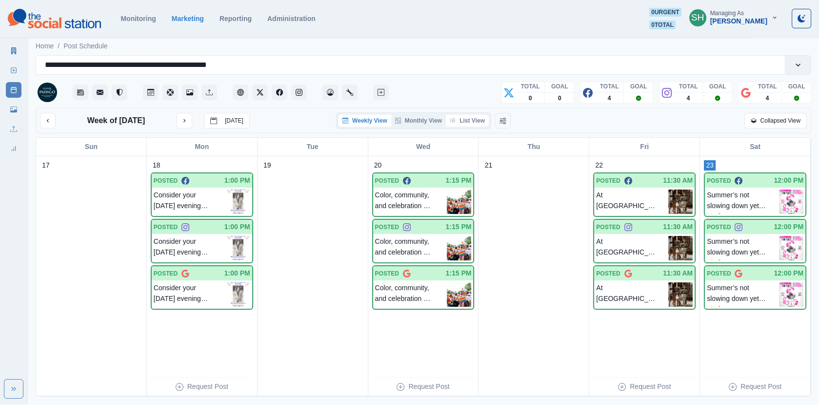
click at [477, 123] on button "List View" at bounding box center [467, 121] width 43 height 12
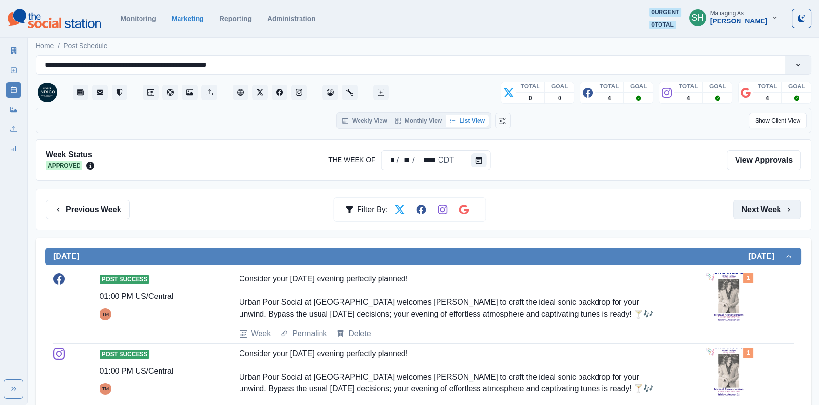
click at [771, 203] on button "Next Week" at bounding box center [768, 210] width 68 height 20
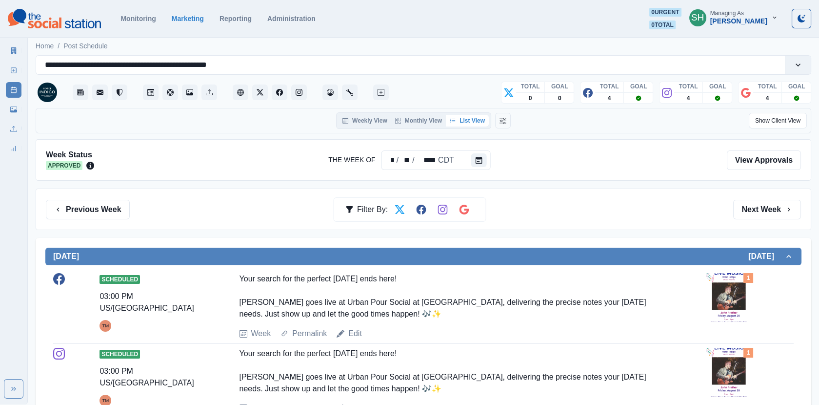
click at [729, 278] on img at bounding box center [729, 297] width 49 height 49
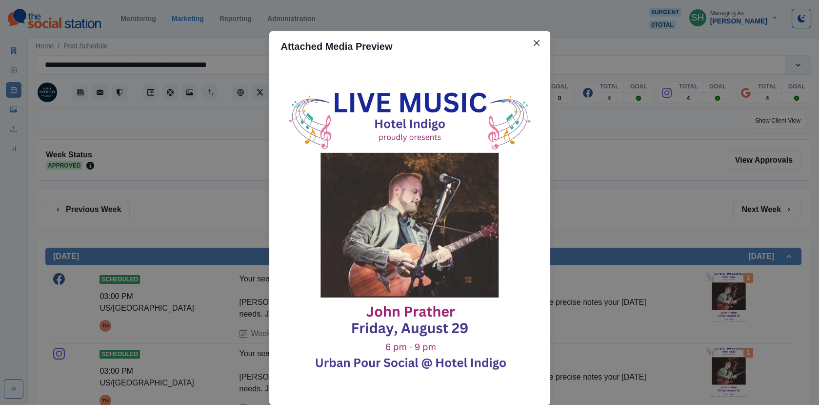
click at [710, 259] on div "Attached Media Preview" at bounding box center [409, 202] width 819 height 405
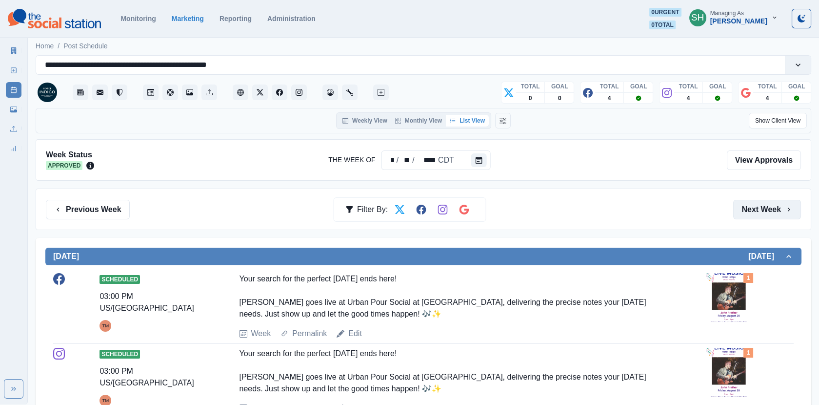
click at [749, 204] on button "Next Week" at bounding box center [768, 210] width 68 height 20
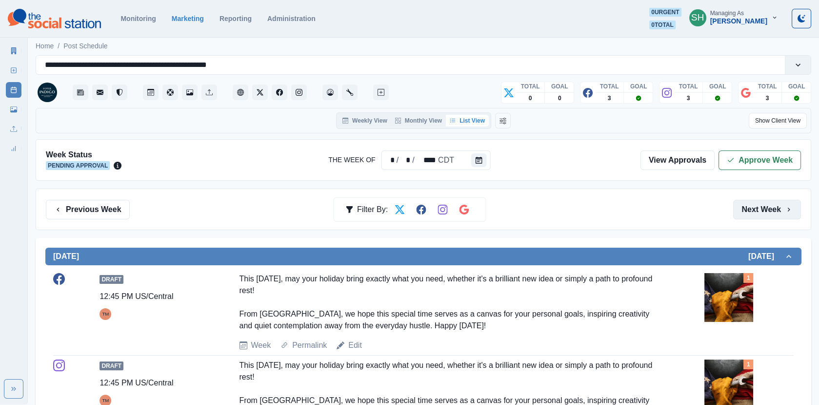
click at [751, 212] on button "Next Week" at bounding box center [768, 210] width 68 height 20
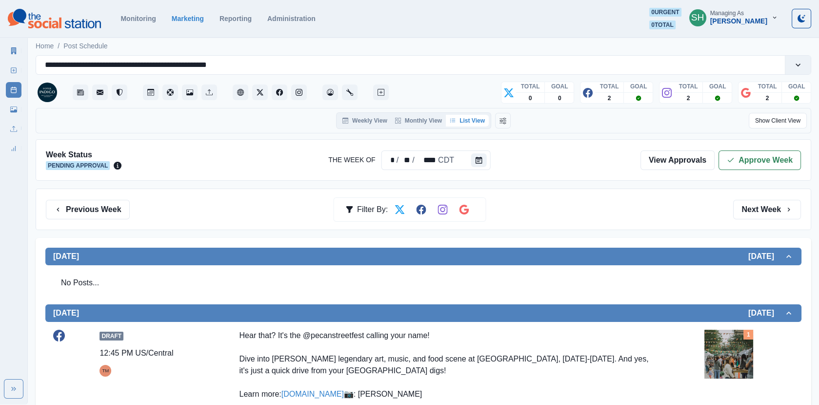
click at [751, 213] on button "Next Week" at bounding box center [768, 210] width 68 height 20
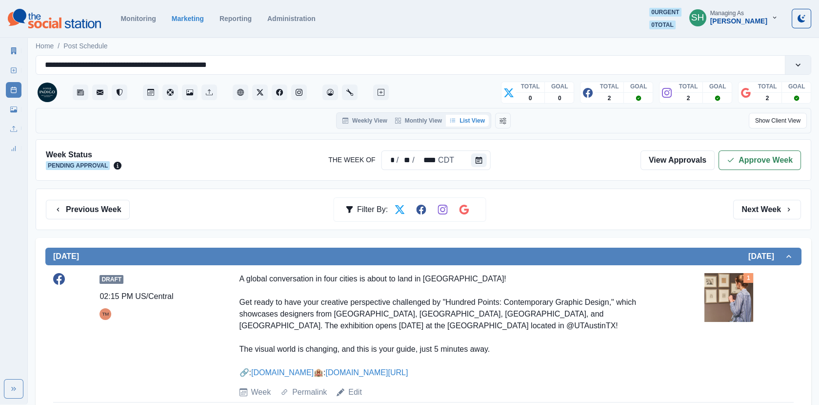
click at [751, 218] on button "Next Week" at bounding box center [768, 210] width 68 height 20
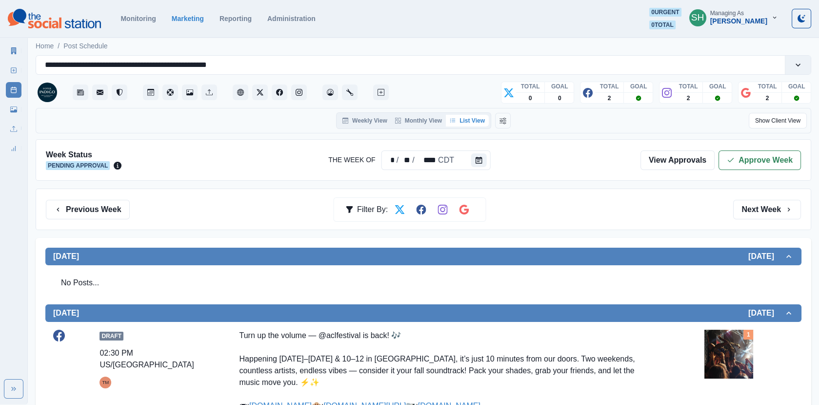
click at [751, 226] on div "Previous Week Filter By: Next Week" at bounding box center [424, 208] width 776 height 41
click at [744, 208] on button "Next Week" at bounding box center [768, 210] width 68 height 20
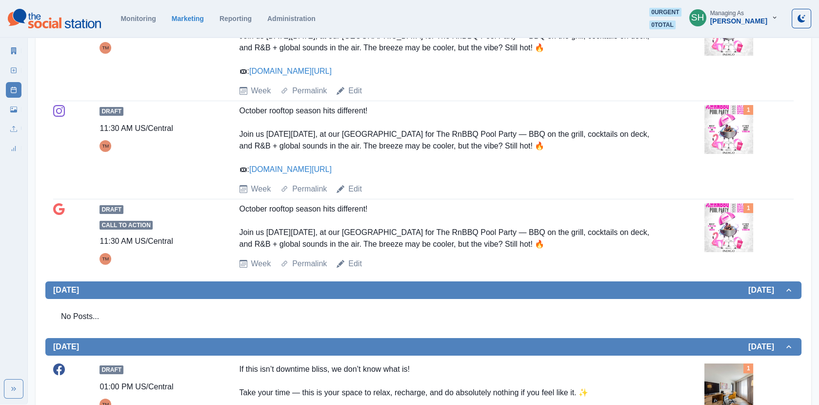
scroll to position [252, 0]
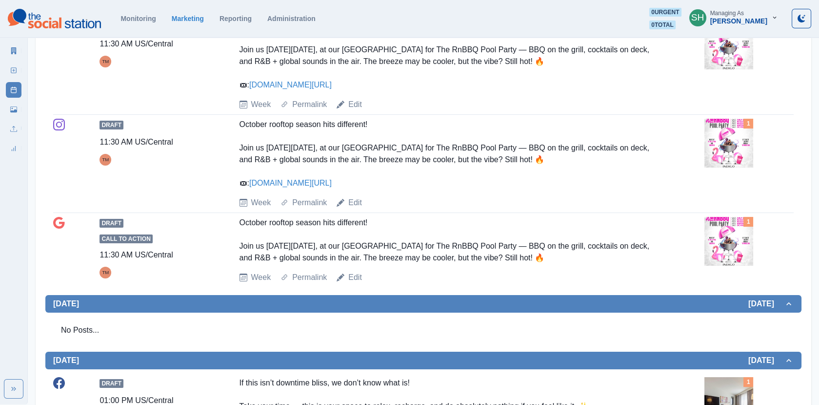
click at [735, 184] on div "1" at bounding box center [749, 156] width 89 height 74
click at [734, 177] on div "1" at bounding box center [749, 156] width 89 height 74
click at [736, 167] on div "1" at bounding box center [749, 156] width 89 height 74
click at [731, 150] on img at bounding box center [729, 143] width 49 height 49
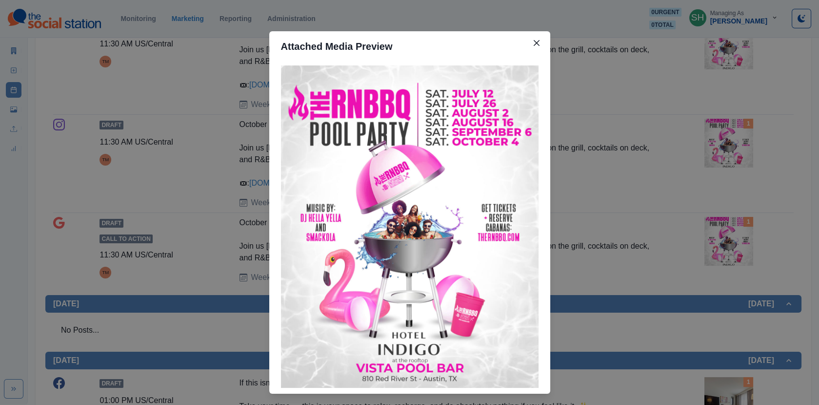
click at [615, 148] on div "Attached Media Preview" at bounding box center [409, 202] width 819 height 405
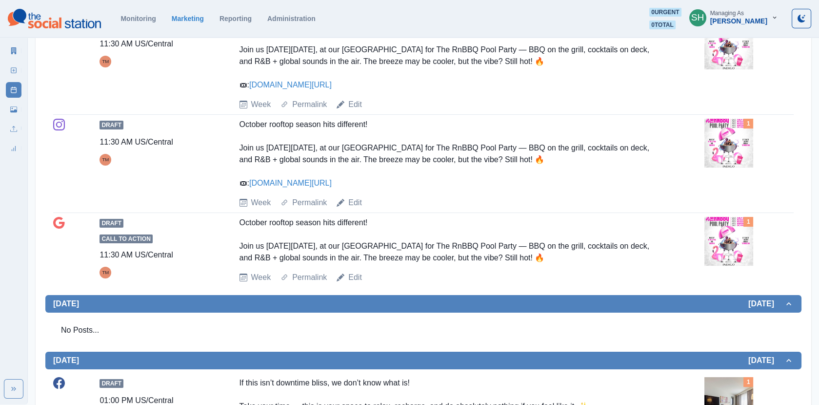
scroll to position [0, 0]
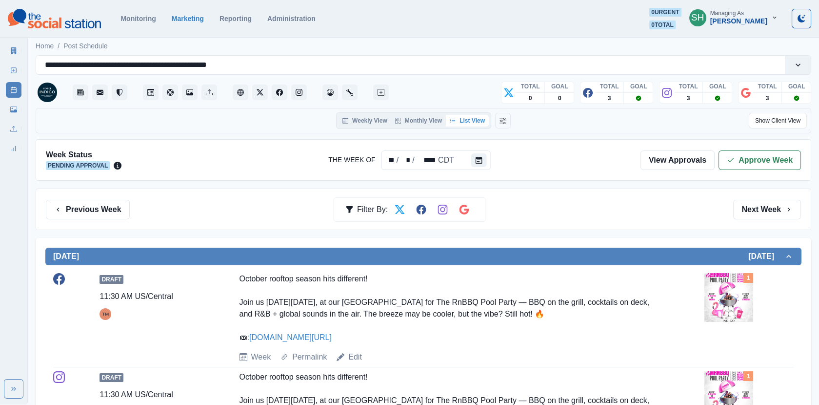
click at [77, 224] on div "Previous Week Filter By: Next Week" at bounding box center [424, 208] width 776 height 41
click at [74, 213] on button "Previous Week" at bounding box center [88, 210] width 84 height 20
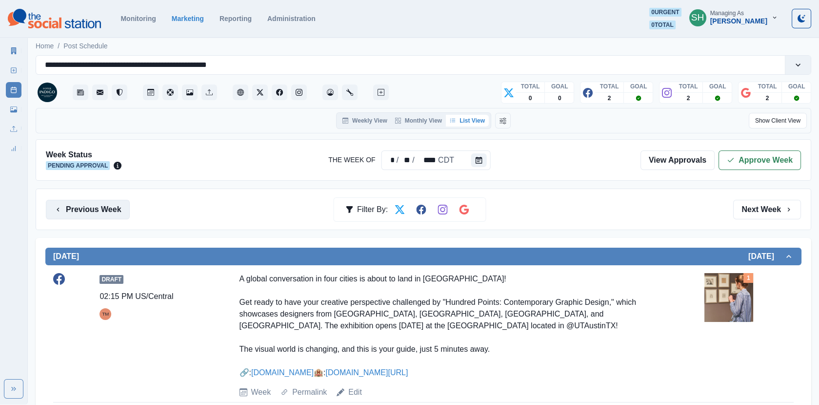
click at [74, 213] on button "Previous Week" at bounding box center [88, 210] width 84 height 20
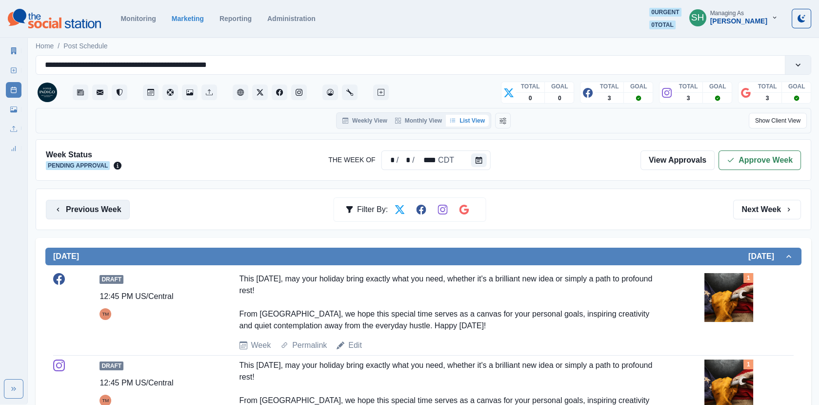
click at [74, 213] on button "Previous Week" at bounding box center [88, 210] width 84 height 20
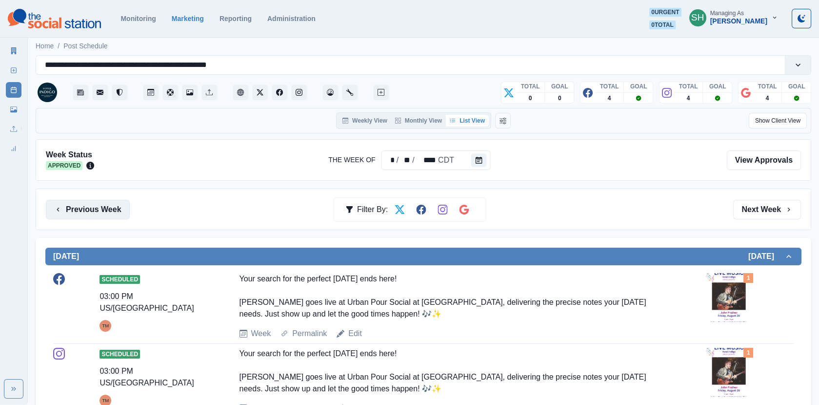
click at [74, 213] on button "Previous Week" at bounding box center [88, 210] width 84 height 20
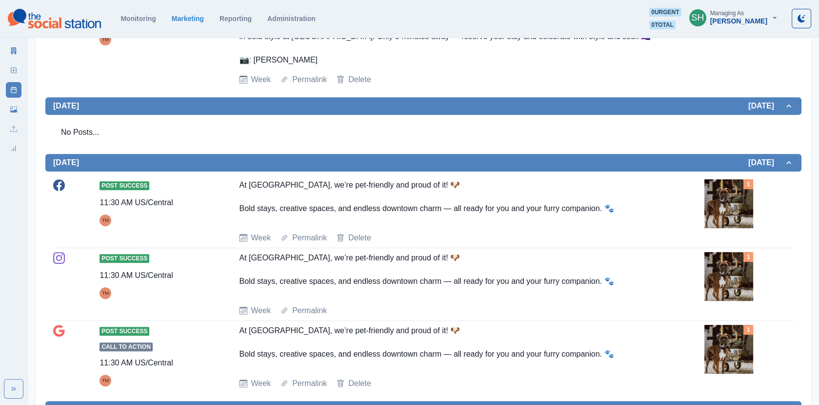
scroll to position [1290, 0]
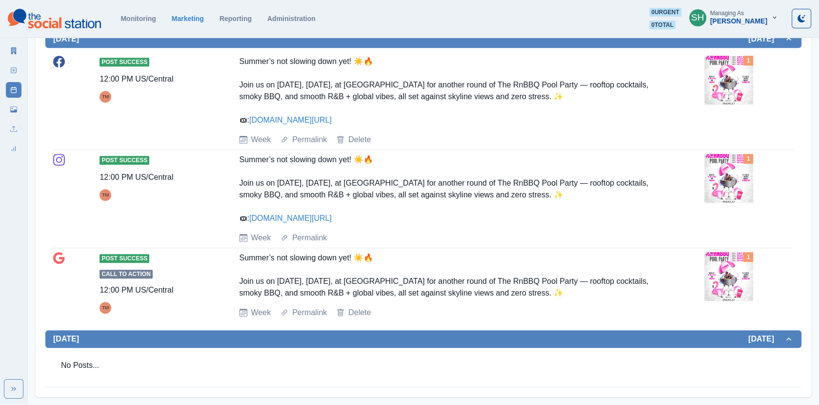
click at [740, 77] on img at bounding box center [729, 80] width 49 height 49
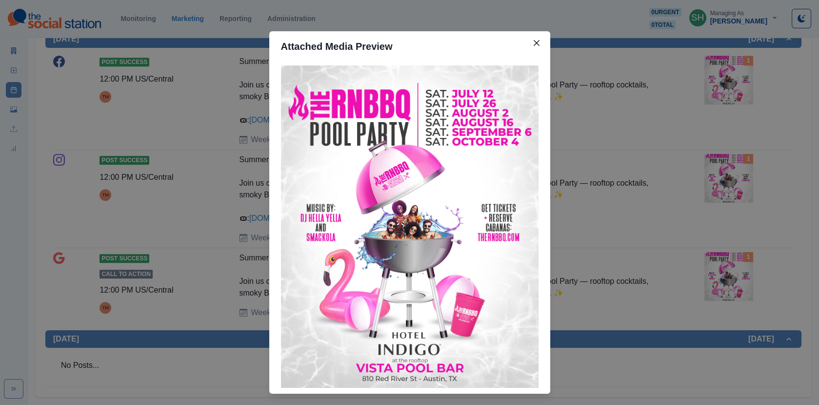
click at [633, 99] on div "Attached Media Preview" at bounding box center [409, 202] width 819 height 405
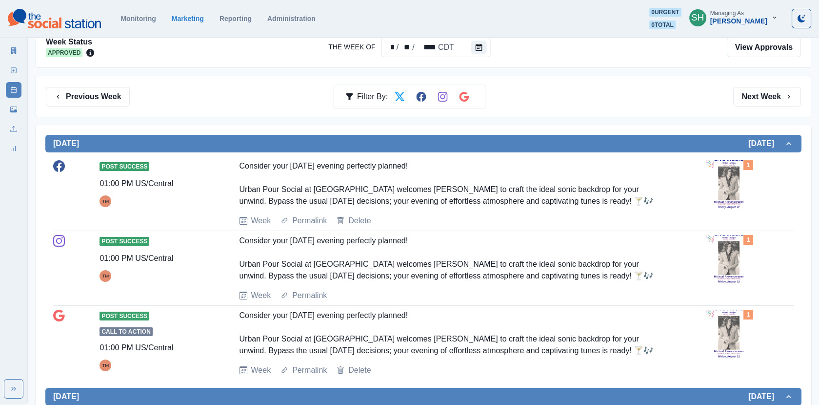
scroll to position [0, 0]
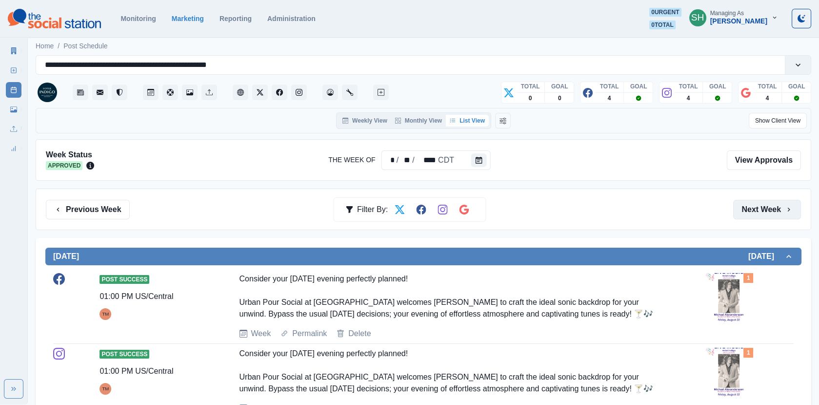
click at [752, 207] on button "Next Week" at bounding box center [768, 210] width 68 height 20
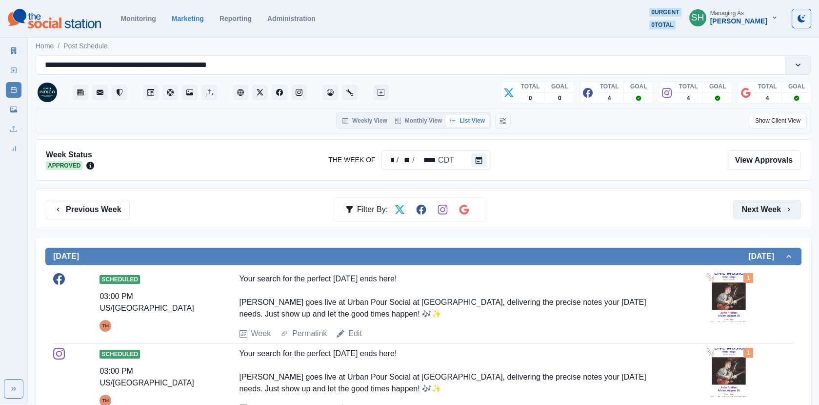
click at [752, 207] on button "Next Week" at bounding box center [768, 210] width 68 height 20
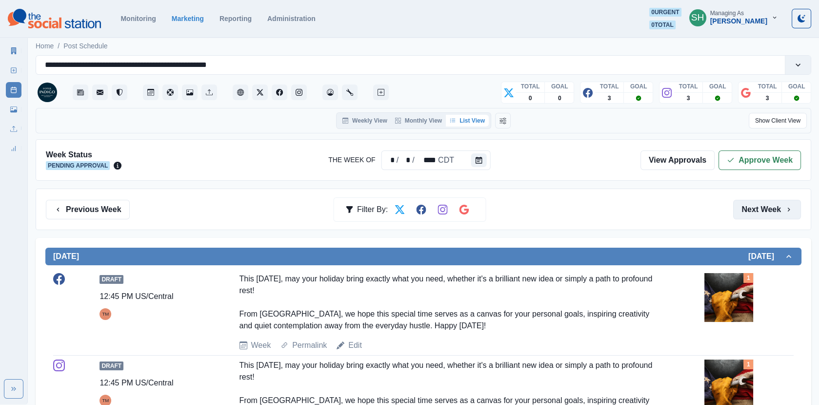
click at [752, 207] on button "Next Week" at bounding box center [768, 210] width 68 height 20
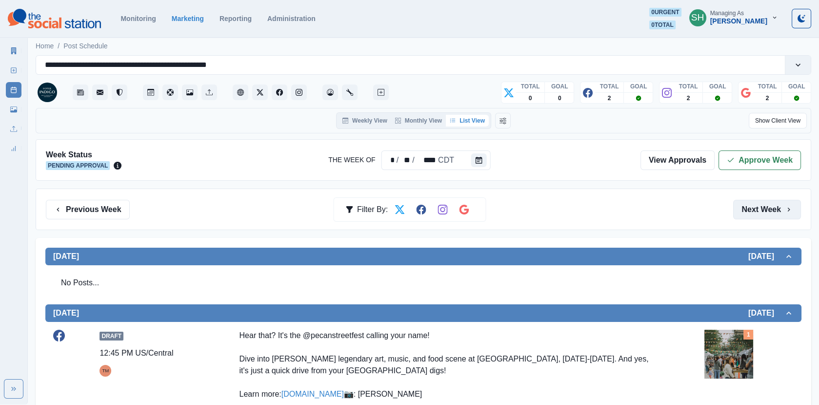
click at [752, 207] on button "Next Week" at bounding box center [768, 210] width 68 height 20
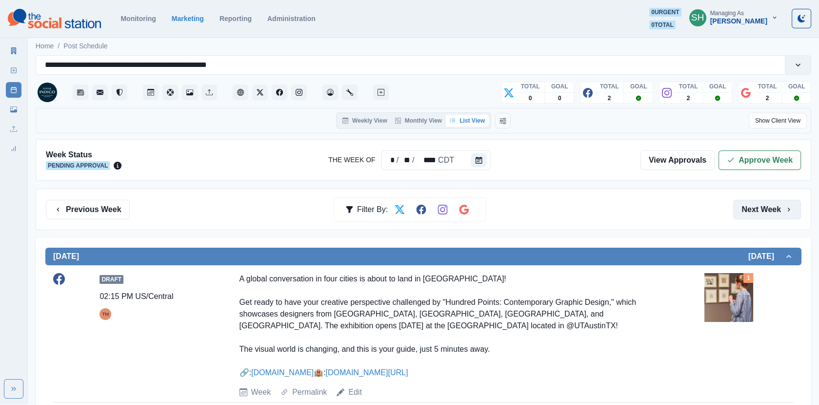
click at [752, 207] on button "Next Week" at bounding box center [768, 210] width 68 height 20
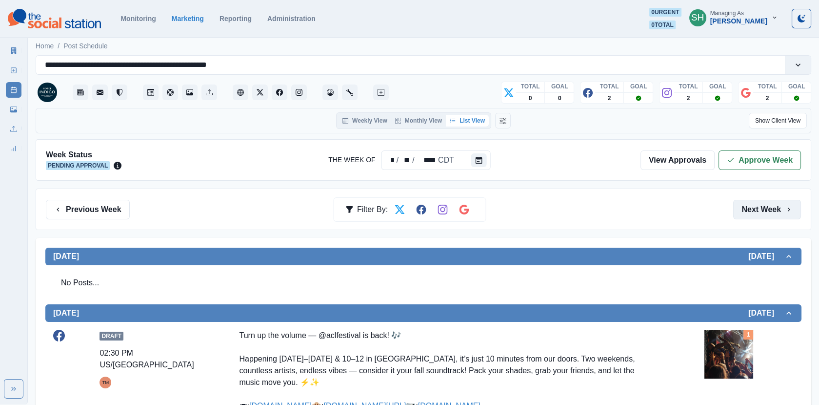
click at [752, 207] on button "Next Week" at bounding box center [768, 210] width 68 height 20
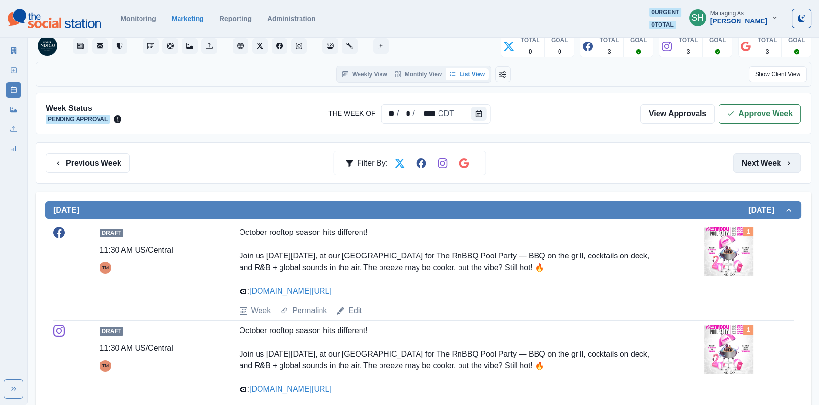
click at [754, 170] on button "Next Week" at bounding box center [768, 163] width 68 height 20
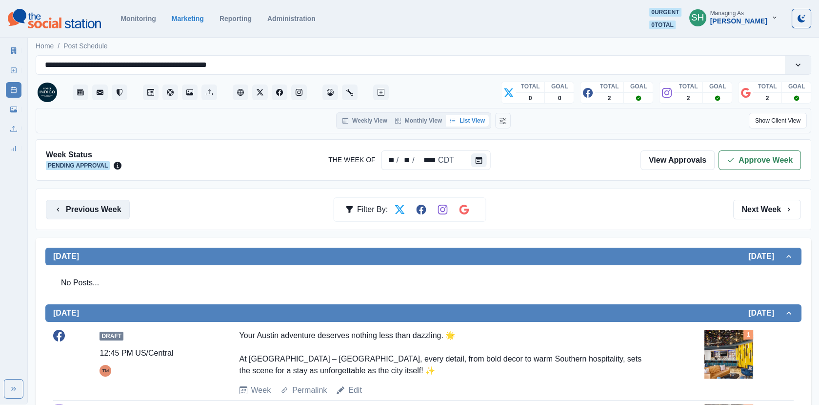
click at [120, 206] on button "Previous Week" at bounding box center [88, 210] width 84 height 20
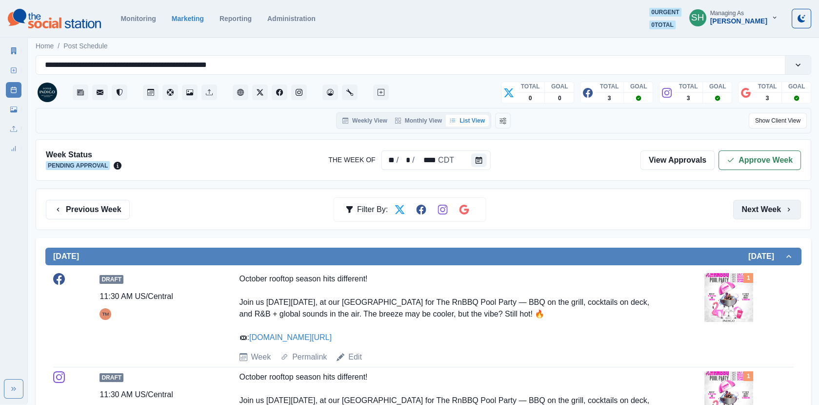
click at [764, 208] on button "Next Week" at bounding box center [768, 210] width 68 height 20
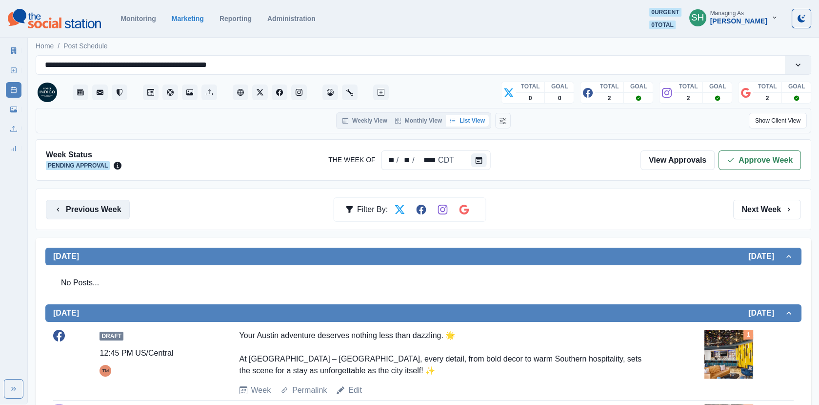
click at [113, 202] on button "Previous Week" at bounding box center [88, 210] width 84 height 20
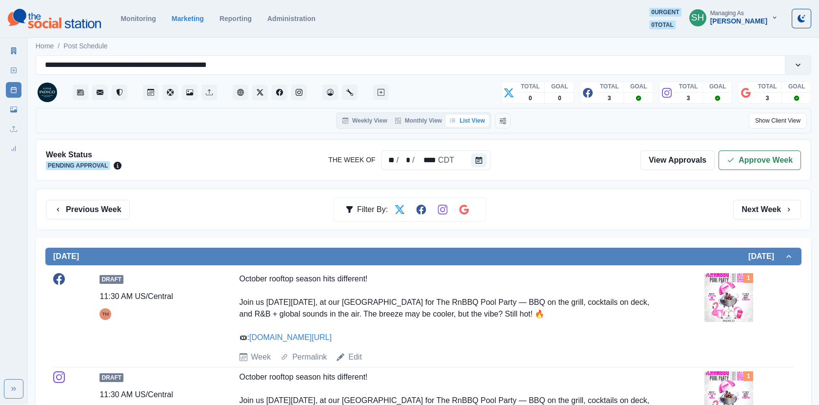
click at [724, 301] on img at bounding box center [729, 297] width 49 height 49
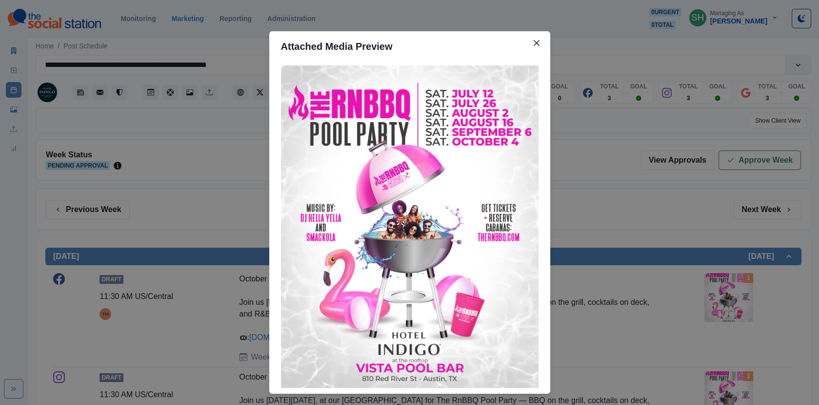
click at [661, 210] on div "Attached Media Preview" at bounding box center [409, 202] width 819 height 405
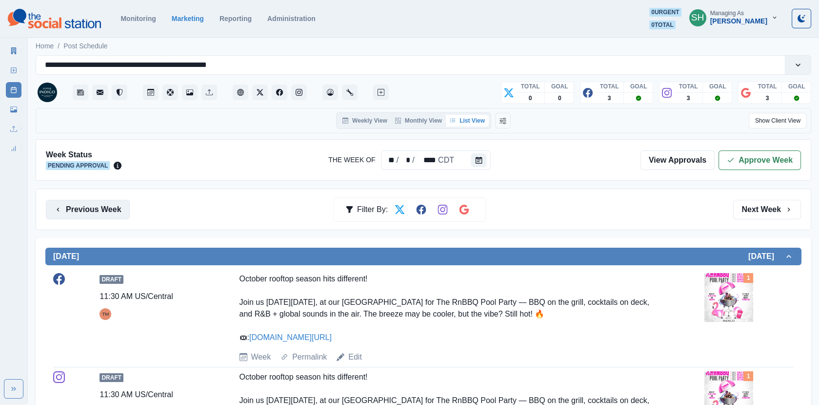
click at [101, 213] on button "Previous Week" at bounding box center [88, 210] width 84 height 20
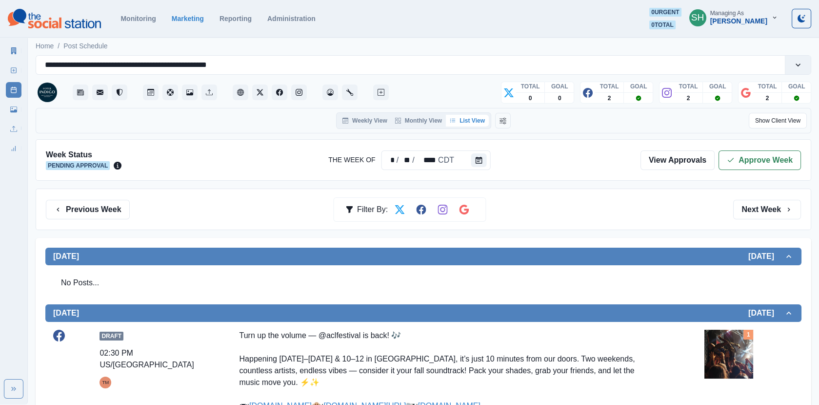
click at [100, 218] on div "Previous Week Filter By: Next Week" at bounding box center [424, 208] width 776 height 41
click at [97, 209] on button "Previous Week" at bounding box center [88, 210] width 84 height 20
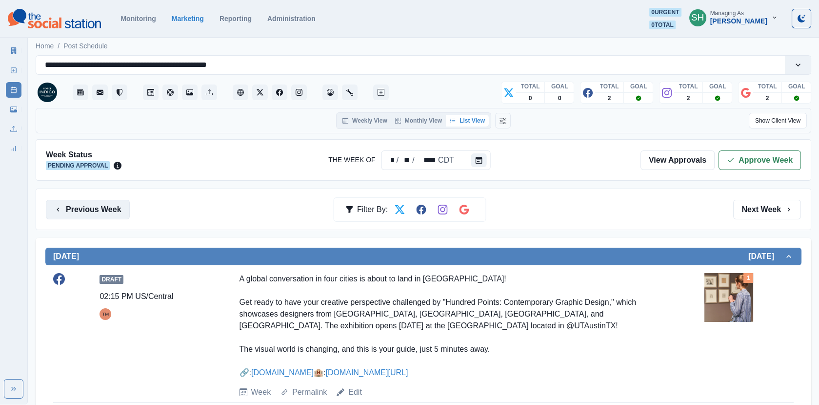
click at [97, 209] on button "Previous Week" at bounding box center [88, 210] width 84 height 20
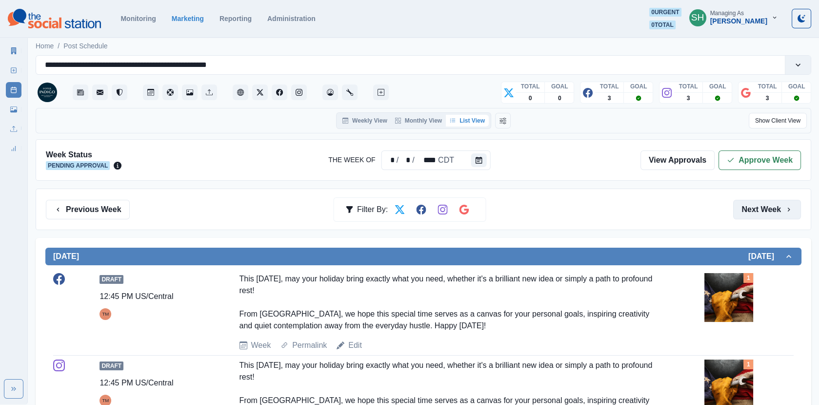
click at [798, 211] on button "Next Week" at bounding box center [768, 210] width 68 height 20
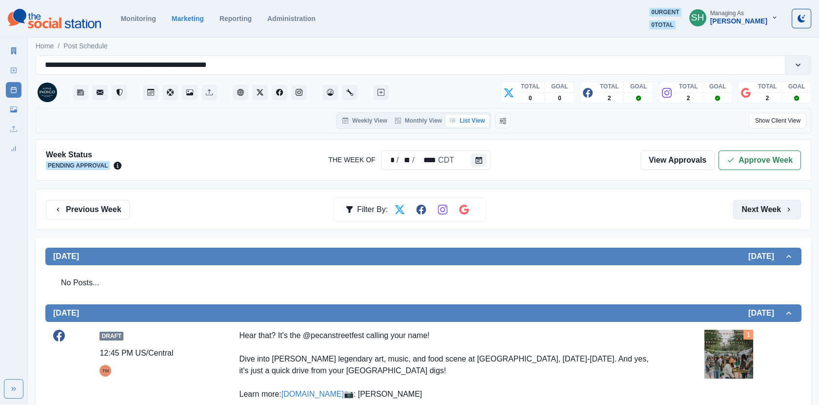
click at [798, 212] on button "Next Week" at bounding box center [768, 210] width 68 height 20
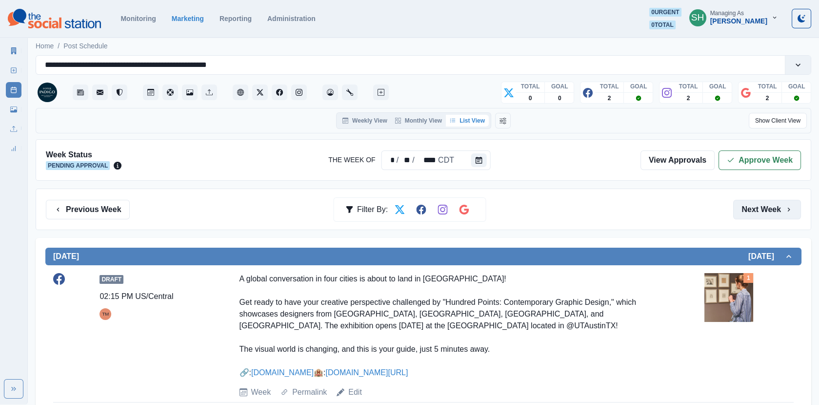
click at [794, 210] on button "Next Week" at bounding box center [768, 210] width 68 height 20
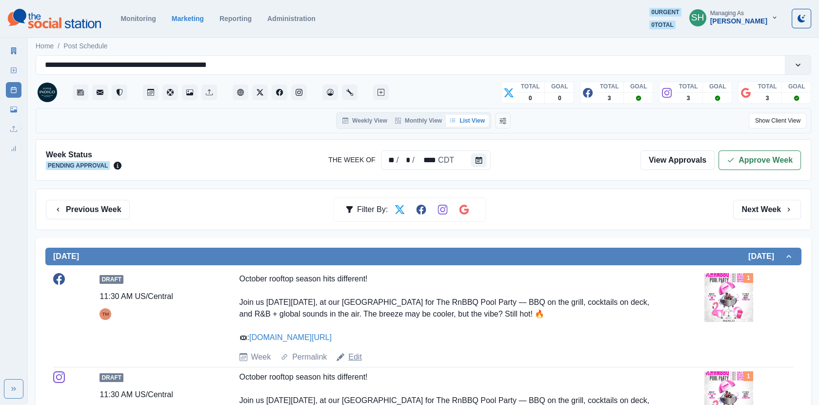
click at [359, 356] on link "Edit" at bounding box center [355, 357] width 14 height 12
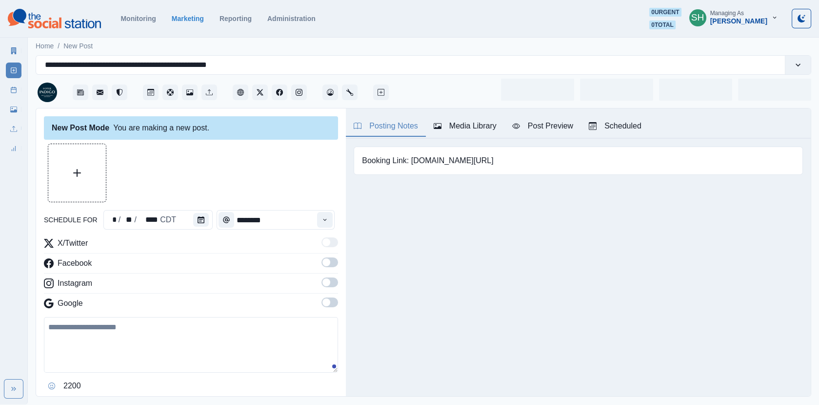
type input "********"
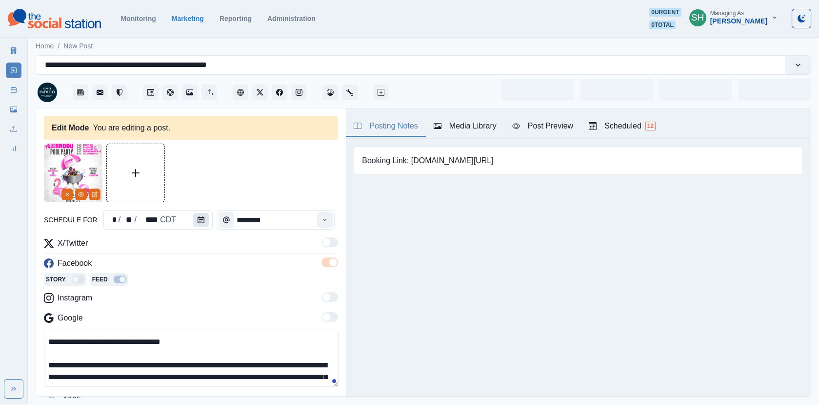
click at [198, 216] on icon "Calendar" at bounding box center [201, 219] width 7 height 7
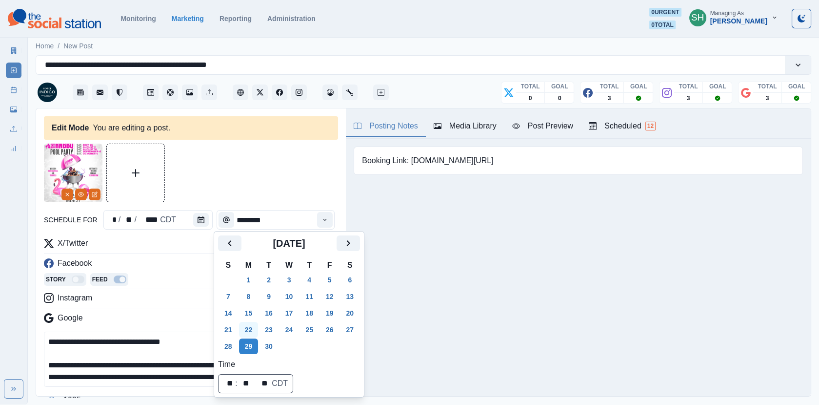
click at [253, 323] on button "22" at bounding box center [249, 330] width 20 height 16
click at [246, 182] on div at bounding box center [191, 172] width 294 height 59
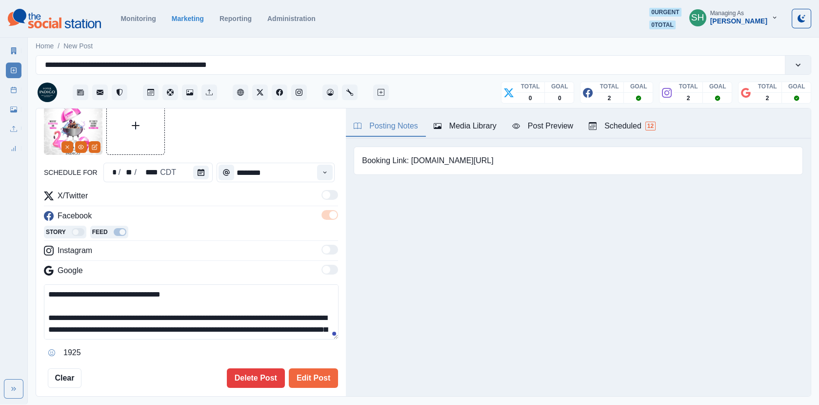
scroll to position [103, 0]
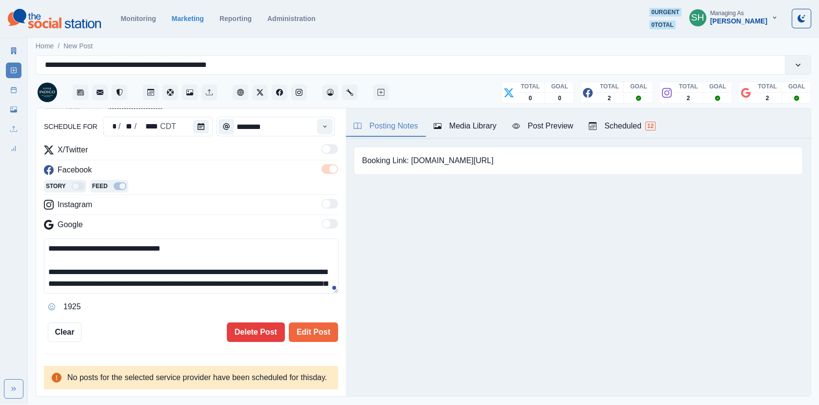
click at [86, 258] on textarea "**********" at bounding box center [191, 265] width 295 height 55
type textarea "**********"
click at [325, 322] on button "Edit Post" at bounding box center [313, 332] width 49 height 20
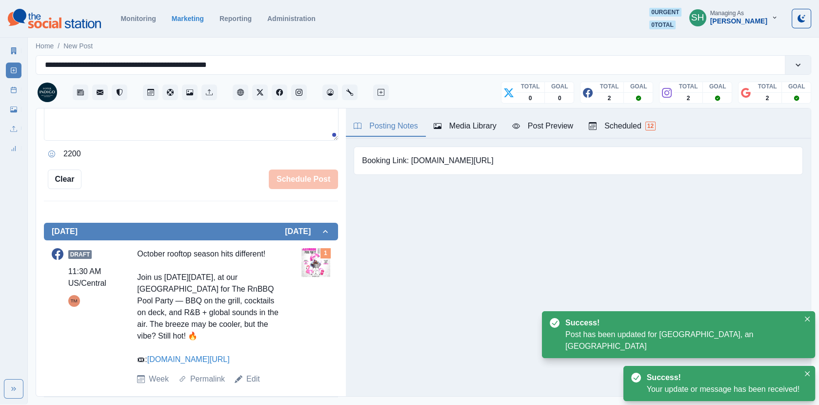
scroll to position [247, 0]
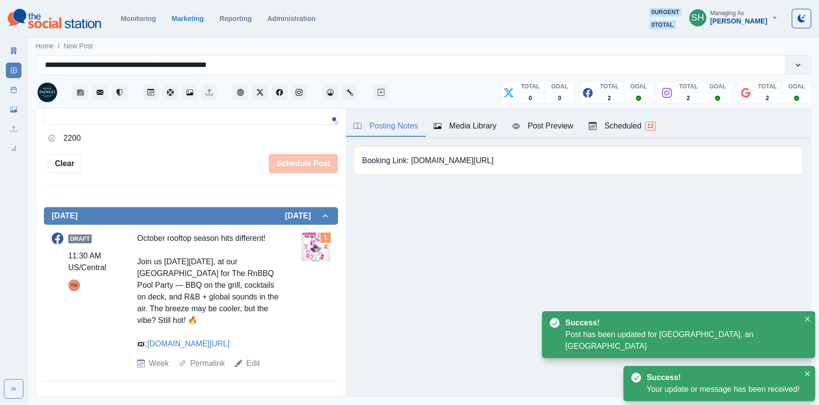
click at [621, 123] on div "Scheduled 12" at bounding box center [622, 126] width 67 height 12
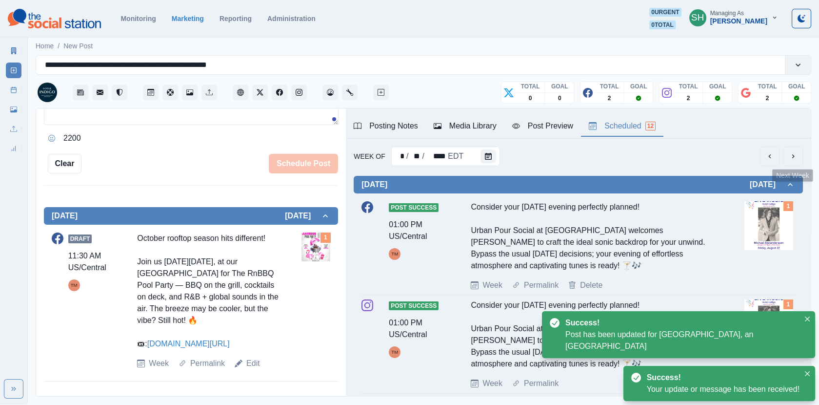
click at [790, 157] on icon "next" at bounding box center [794, 156] width 8 height 8
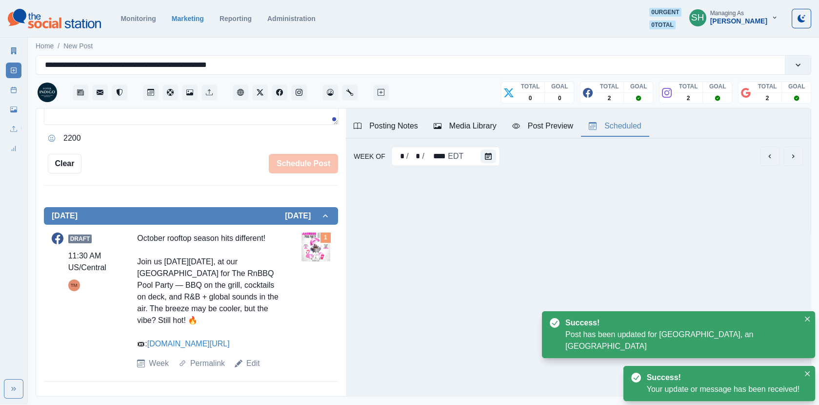
click at [790, 157] on icon "next" at bounding box center [794, 156] width 8 height 8
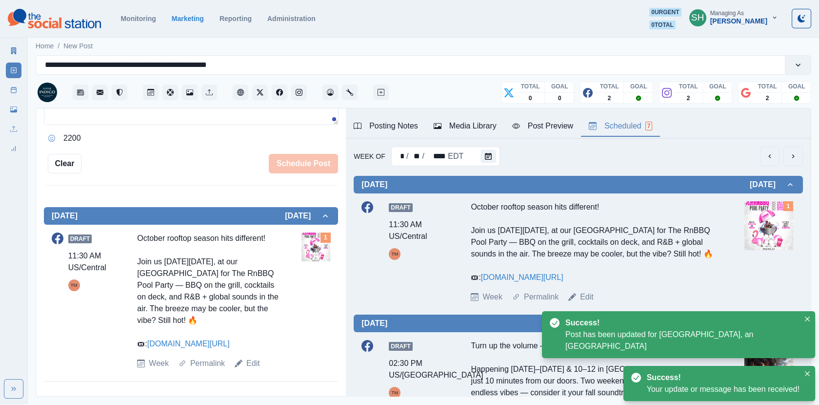
click at [790, 157] on icon "next" at bounding box center [794, 156] width 8 height 8
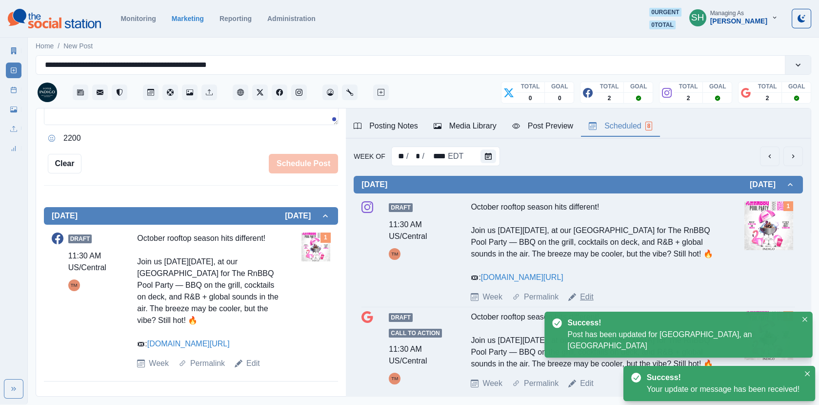
click at [589, 303] on link "Edit" at bounding box center [587, 297] width 14 height 12
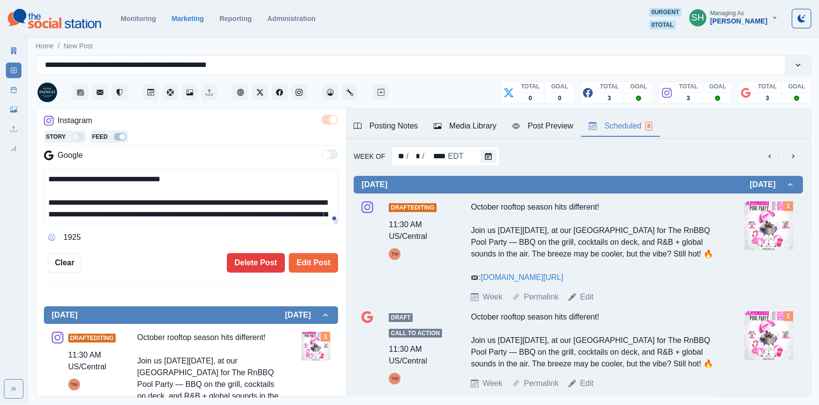
scroll to position [52, 0]
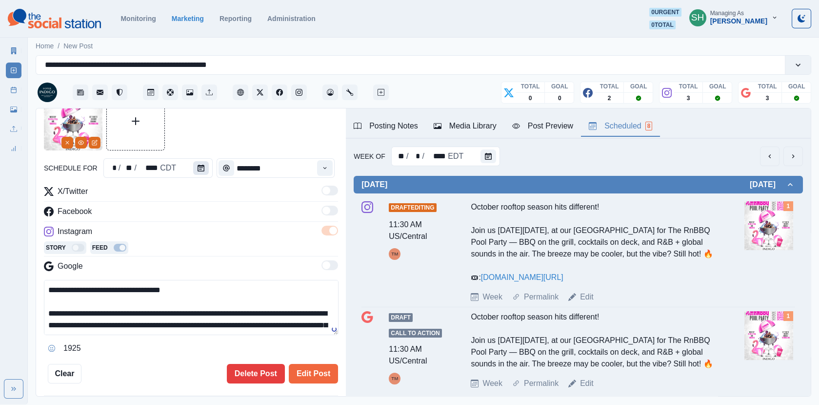
click at [193, 167] on button "Calendar" at bounding box center [201, 168] width 16 height 14
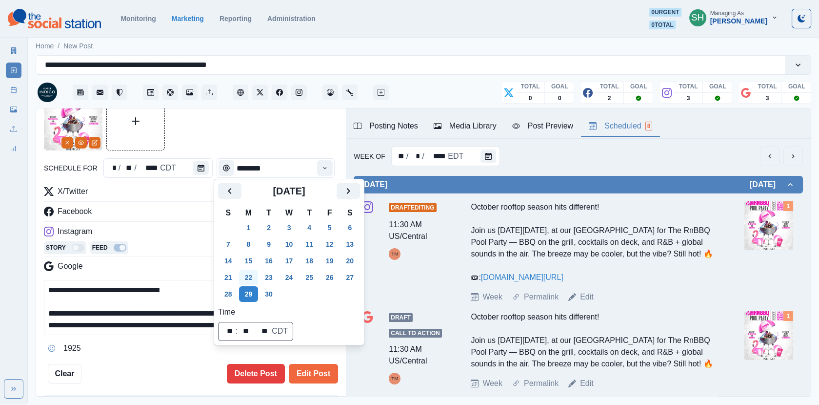
click at [251, 275] on button "22" at bounding box center [249, 277] width 20 height 16
click at [172, 244] on div "Story Feed" at bounding box center [191, 248] width 294 height 15
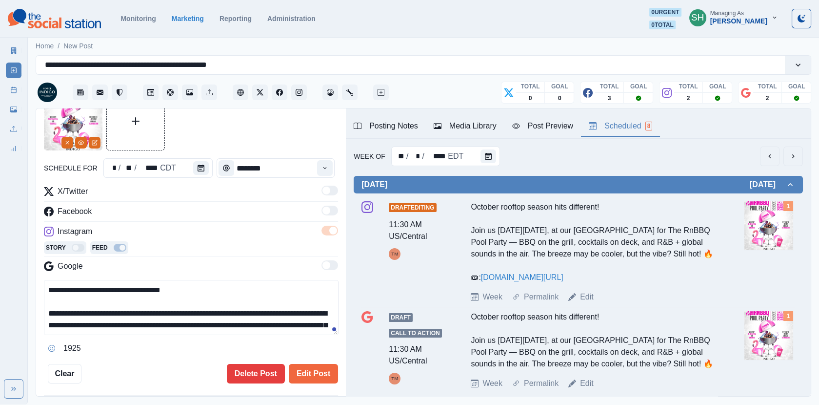
click at [87, 309] on textarea "**********" at bounding box center [191, 307] width 295 height 55
type textarea "**********"
click at [305, 365] on button "Edit Post" at bounding box center [313, 374] width 49 height 20
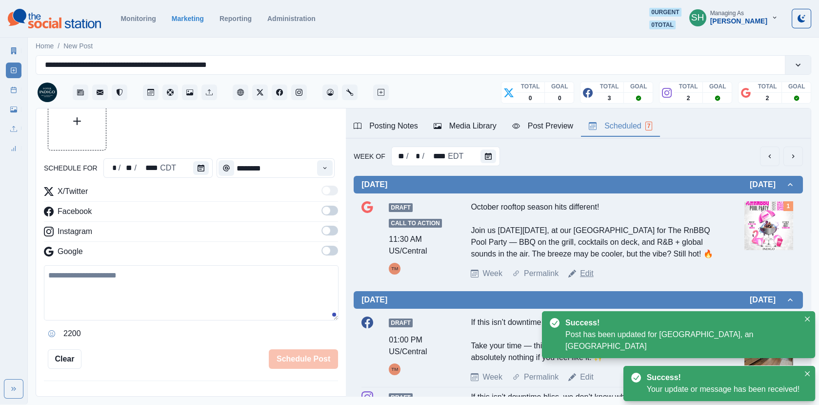
click at [589, 279] on link "Edit" at bounding box center [587, 273] width 14 height 12
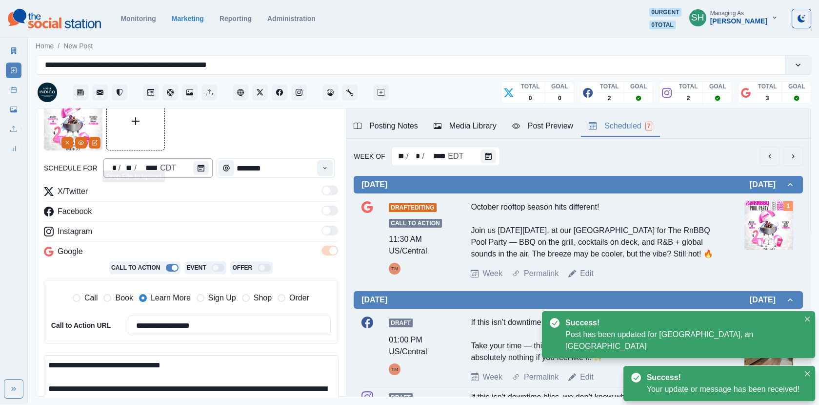
click at [189, 167] on div "**********" at bounding box center [191, 275] width 294 height 367
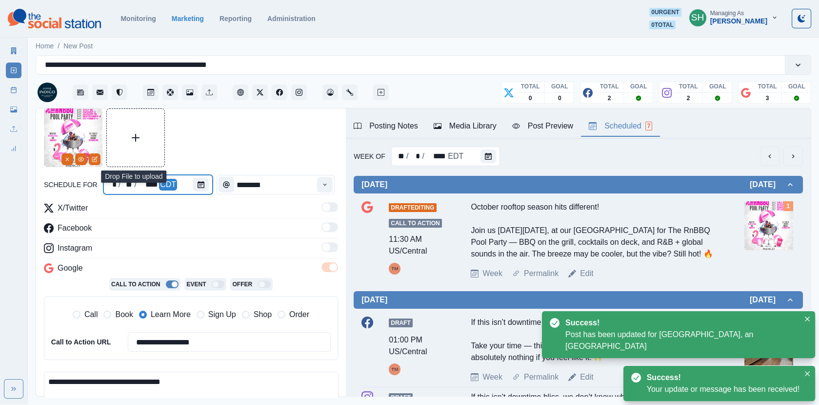
click at [197, 192] on div at bounding box center [203, 185] width 20 height 20
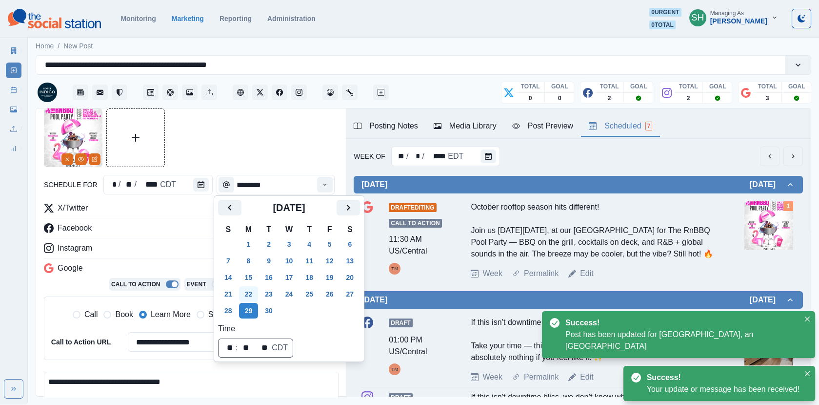
click at [247, 294] on button "22" at bounding box center [249, 294] width 20 height 16
click at [263, 114] on div at bounding box center [191, 137] width 294 height 59
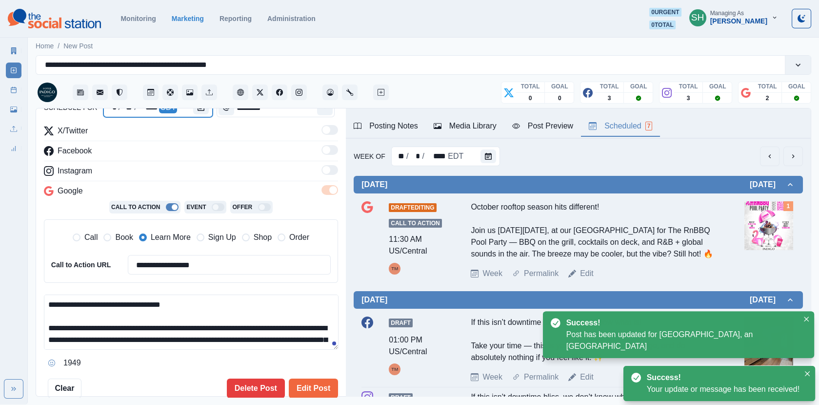
scroll to position [122, 0]
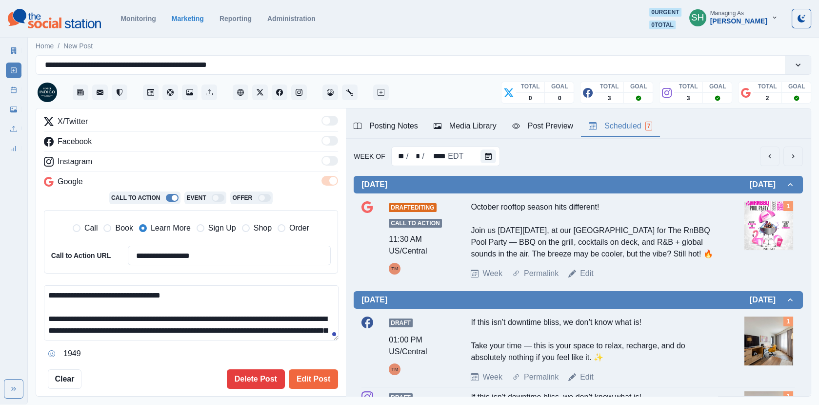
click at [85, 314] on textarea "**********" at bounding box center [191, 312] width 295 height 55
type textarea "**********"
click at [306, 375] on button "Edit Post" at bounding box center [313, 379] width 49 height 20
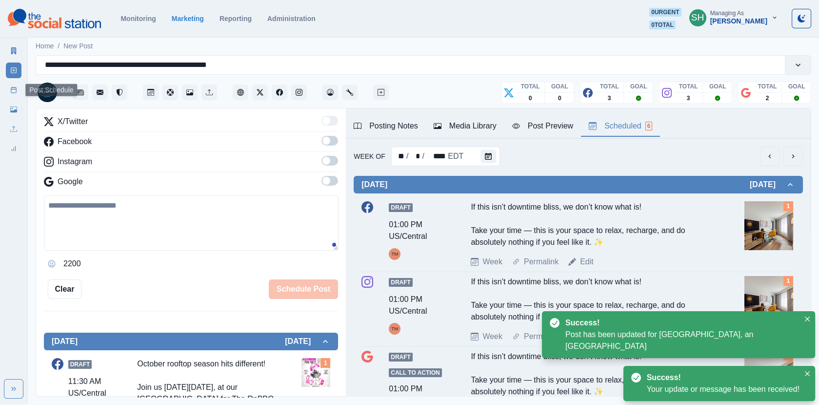
click at [10, 91] on link "Post Schedule" at bounding box center [14, 90] width 16 height 16
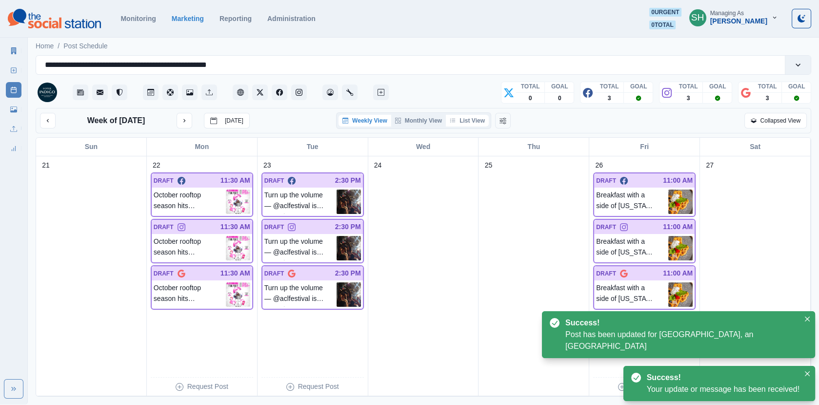
click at [470, 117] on button "List View" at bounding box center [467, 121] width 43 height 12
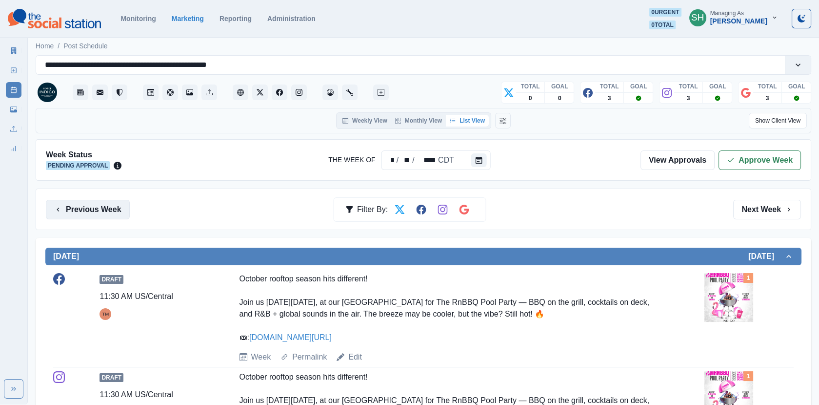
click at [108, 207] on button "Previous Week" at bounding box center [88, 210] width 84 height 20
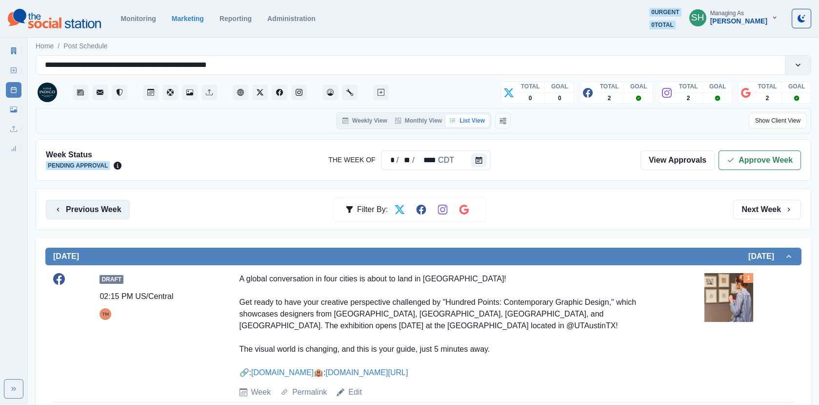
click at [108, 207] on button "Previous Week" at bounding box center [88, 210] width 84 height 20
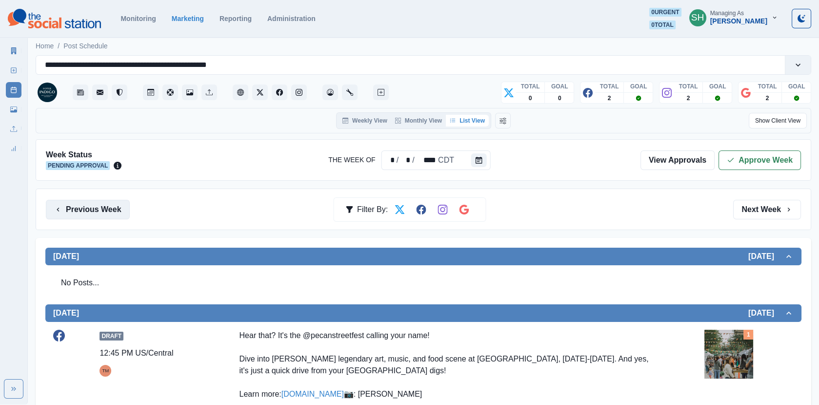
click at [108, 207] on button "Previous Week" at bounding box center [88, 210] width 84 height 20
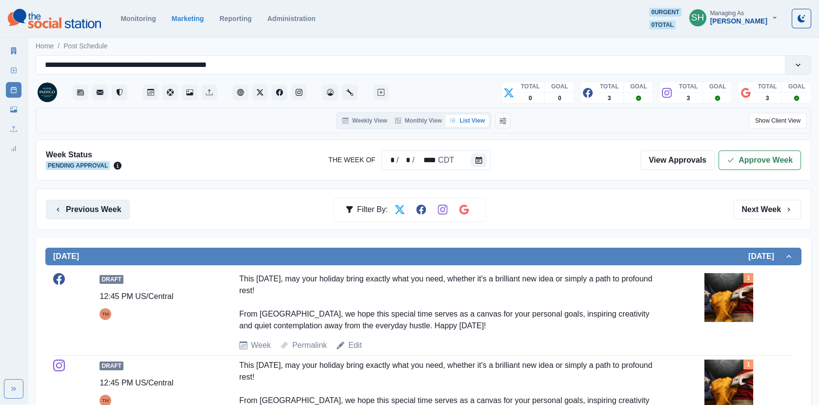
click at [108, 207] on button "Previous Week" at bounding box center [88, 210] width 84 height 20
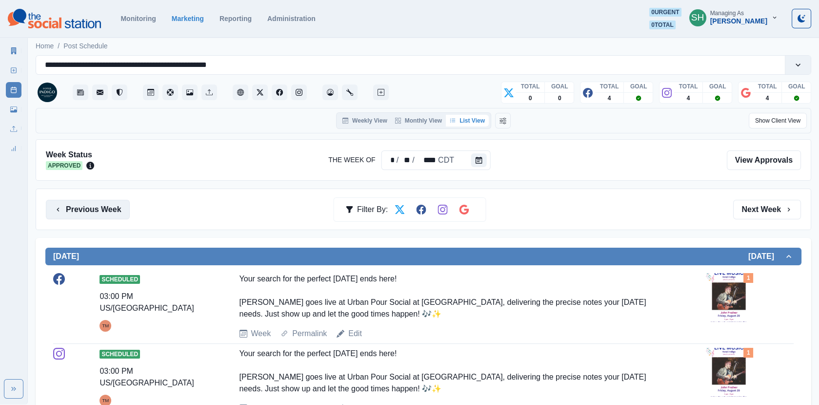
click at [108, 207] on button "Previous Week" at bounding box center [88, 210] width 84 height 20
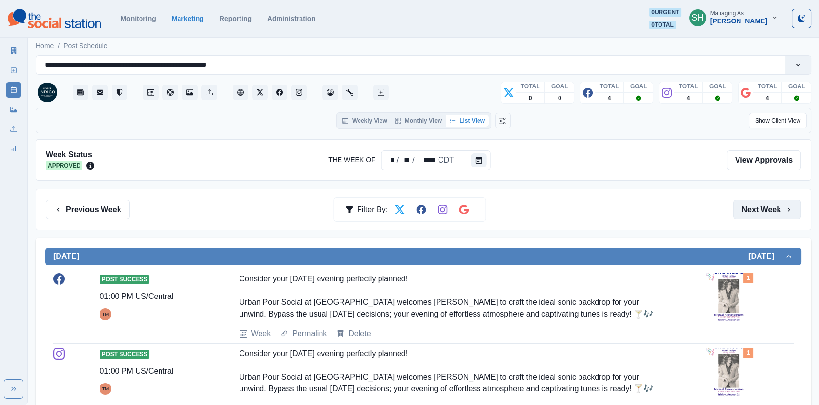
click at [770, 208] on button "Next Week" at bounding box center [768, 210] width 68 height 20
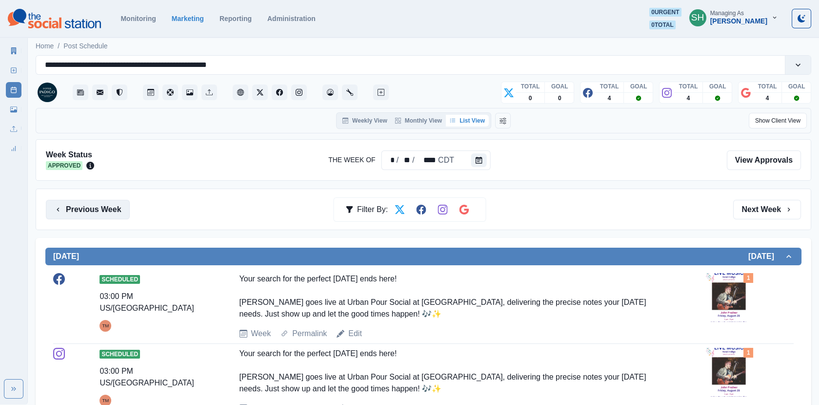
click at [115, 211] on button "Previous Week" at bounding box center [88, 210] width 84 height 20
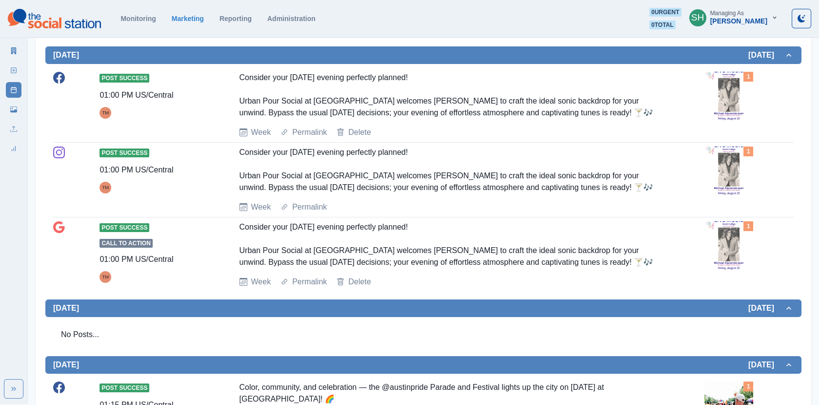
scroll to position [1, 0]
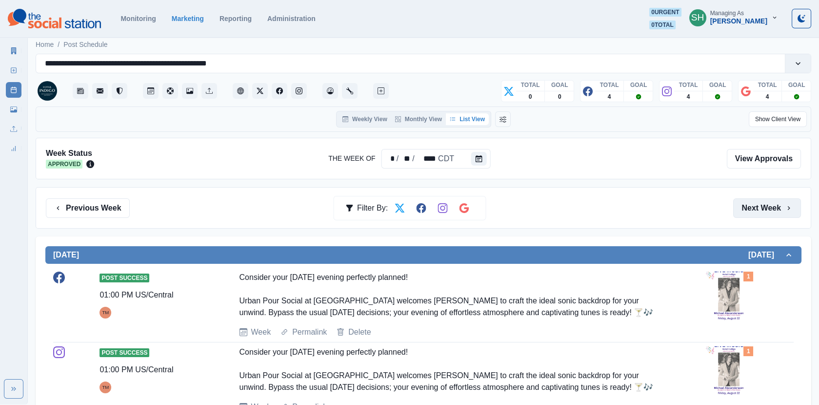
click at [753, 199] on button "Next Week" at bounding box center [768, 208] width 68 height 20
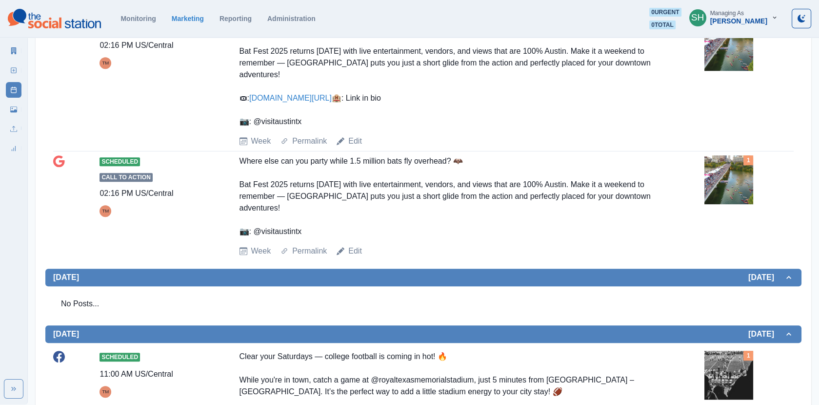
scroll to position [1218, 0]
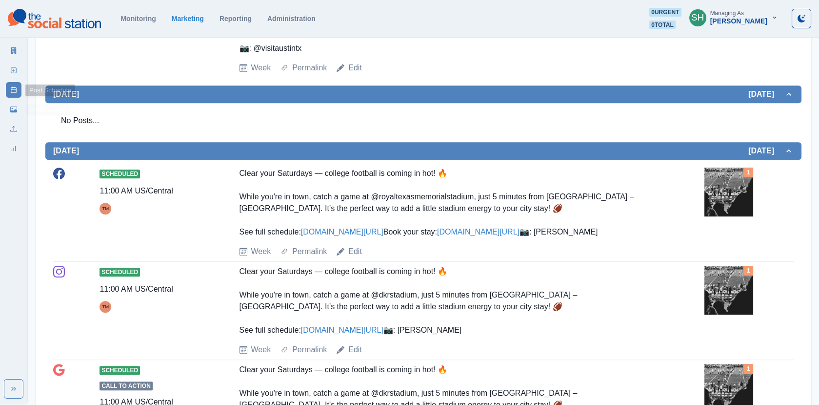
click at [17, 118] on div "Uploads" at bounding box center [14, 127] width 16 height 20
click at [14, 114] on link "Media Library" at bounding box center [14, 110] width 16 height 16
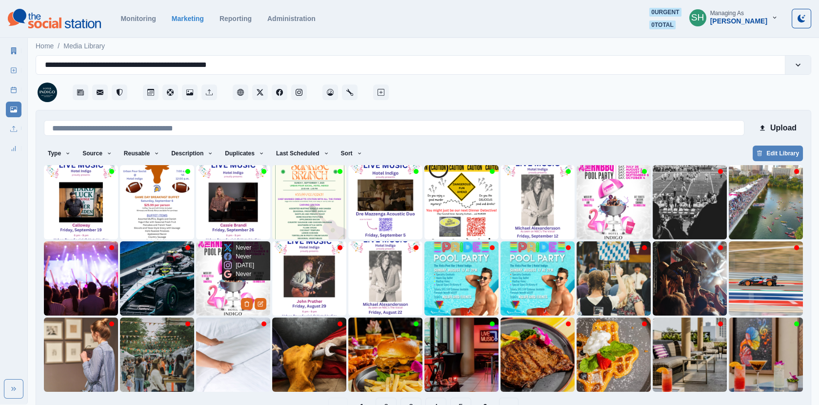
click at [213, 289] on img at bounding box center [233, 278] width 74 height 74
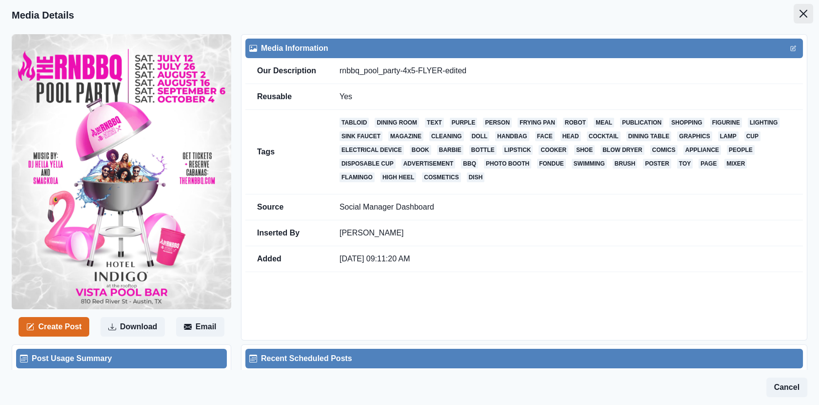
click at [804, 16] on icon "Close" at bounding box center [804, 14] width 8 height 8
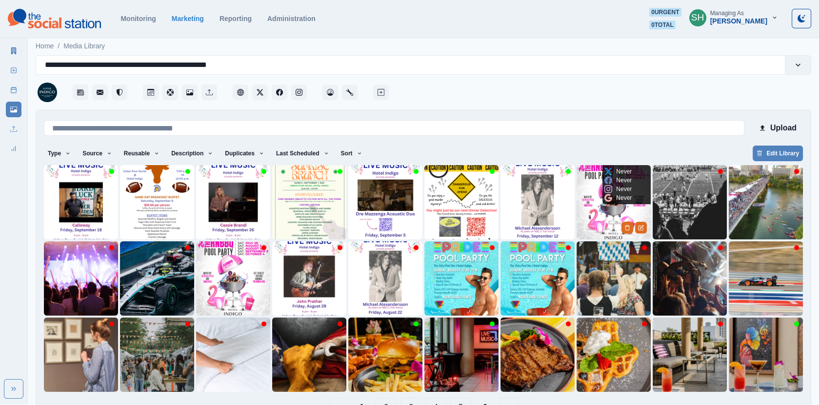
click at [615, 210] on img at bounding box center [614, 202] width 74 height 74
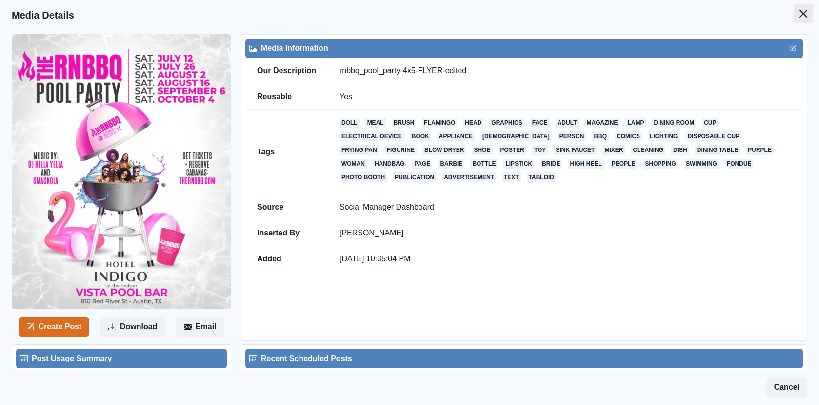
click at [801, 13] on icon "Close" at bounding box center [804, 14] width 8 height 8
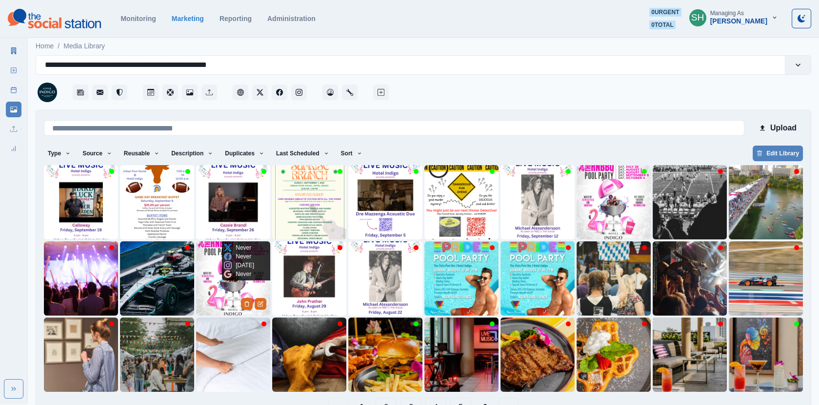
click at [245, 296] on img at bounding box center [233, 278] width 74 height 74
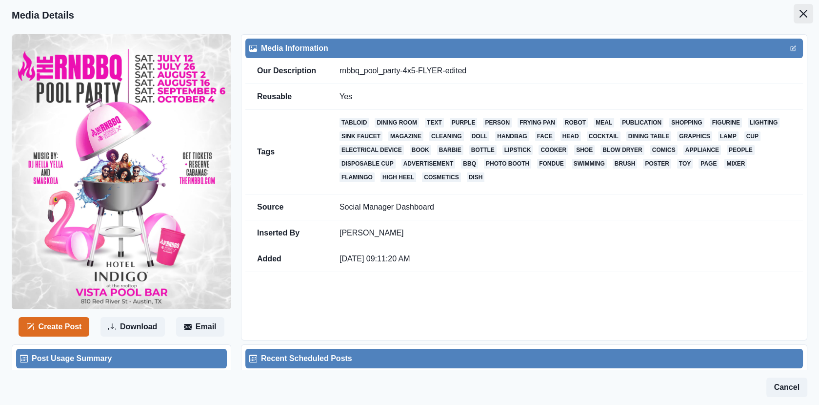
click at [810, 9] on button "Close" at bounding box center [804, 14] width 20 height 20
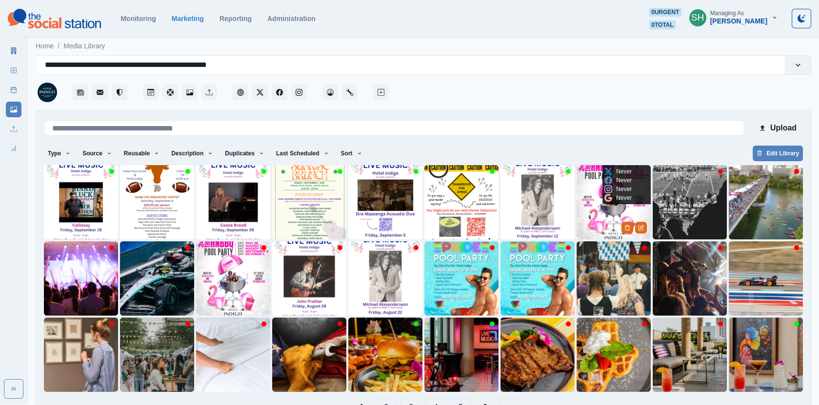
click at [621, 192] on p "Never" at bounding box center [624, 188] width 16 height 9
click at [601, 225] on img at bounding box center [614, 202] width 74 height 74
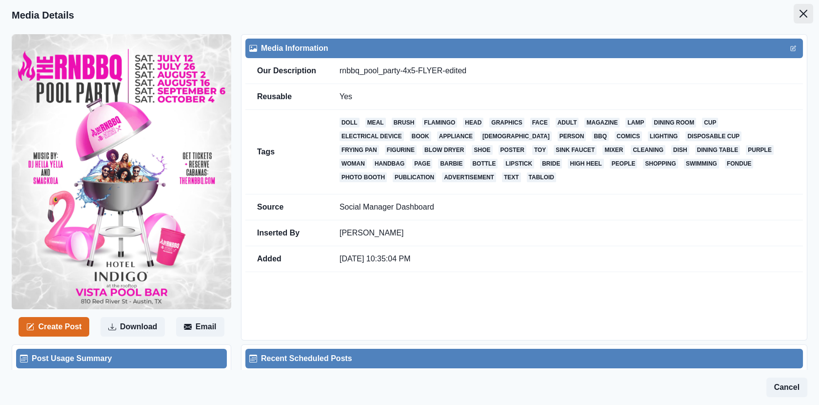
click at [796, 15] on button "Close" at bounding box center [804, 14] width 20 height 20
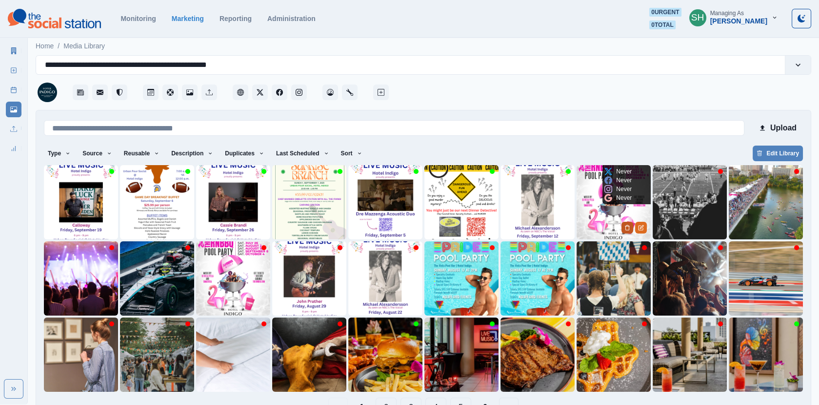
click at [626, 228] on icon "Delete Media" at bounding box center [627, 227] width 3 height 5
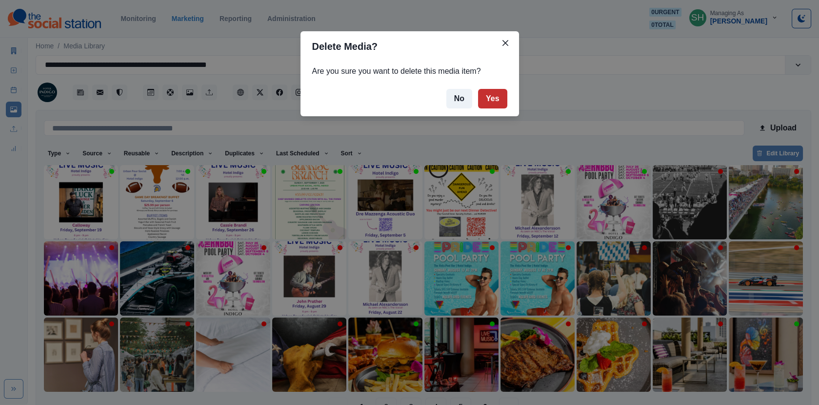
click at [496, 107] on button "Yes" at bounding box center [492, 99] width 29 height 20
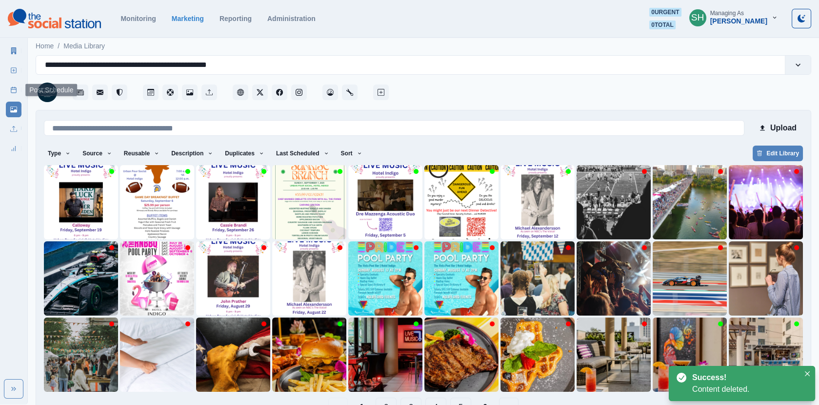
click at [19, 96] on link "Post Schedule" at bounding box center [14, 90] width 16 height 16
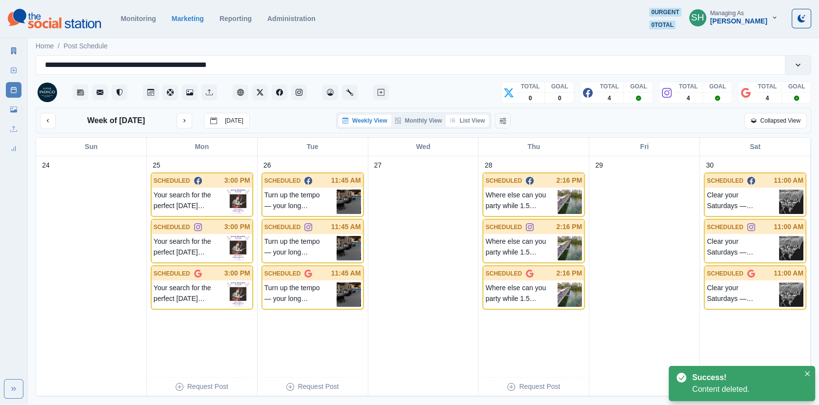
click at [476, 122] on button "List View" at bounding box center [467, 121] width 43 height 12
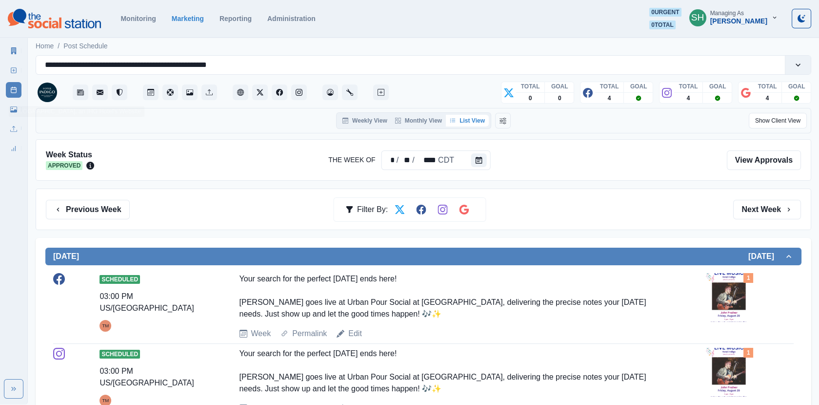
click at [12, 66] on link "New Post" at bounding box center [14, 70] width 16 height 16
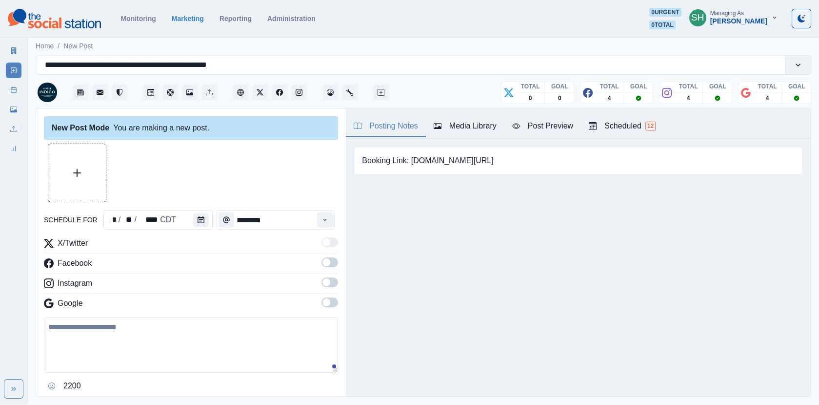
click at [462, 129] on div "Media Library" at bounding box center [465, 126] width 63 height 12
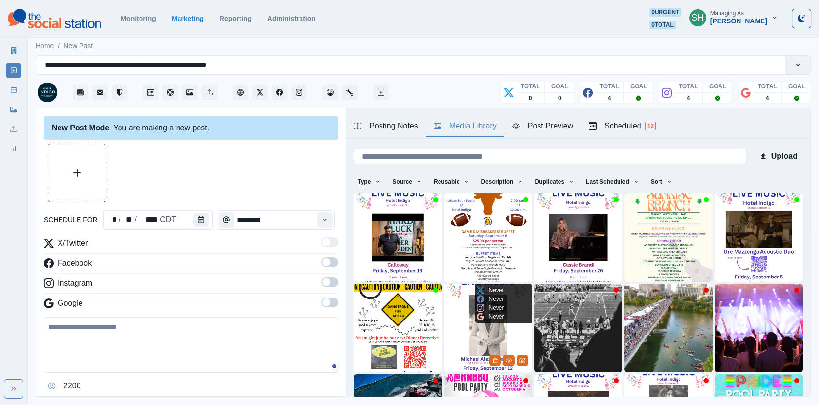
click at [512, 337] on img at bounding box center [488, 328] width 88 height 88
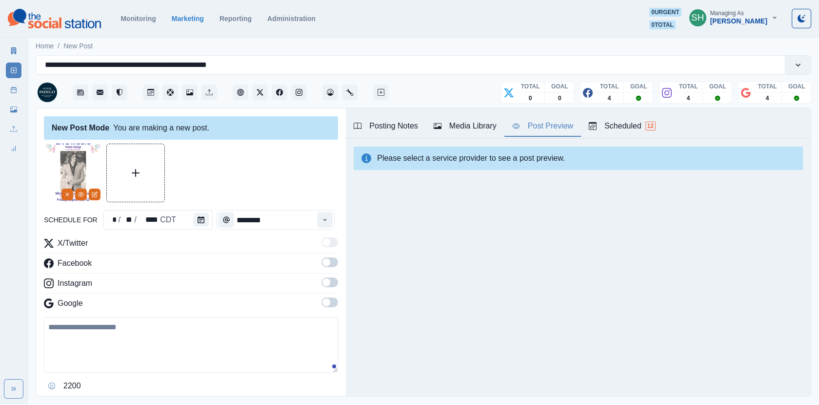
click at [535, 124] on div "Post Preview" at bounding box center [542, 126] width 61 height 12
click at [330, 263] on span at bounding box center [327, 262] width 8 height 8
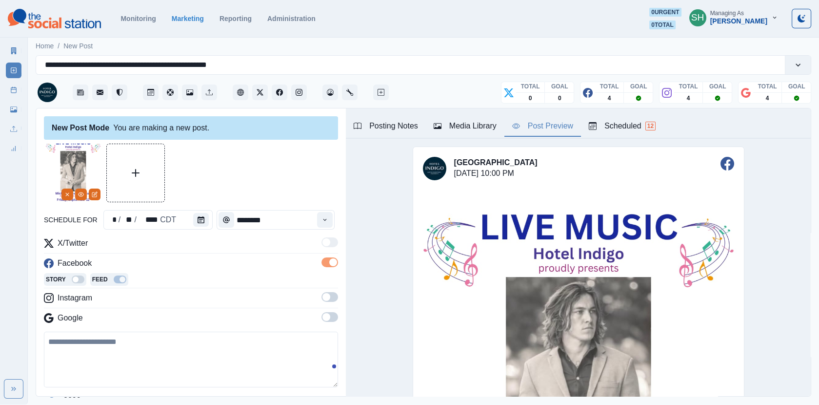
click at [330, 298] on span at bounding box center [327, 297] width 8 height 8
click at [327, 329] on span at bounding box center [327, 331] width 8 height 8
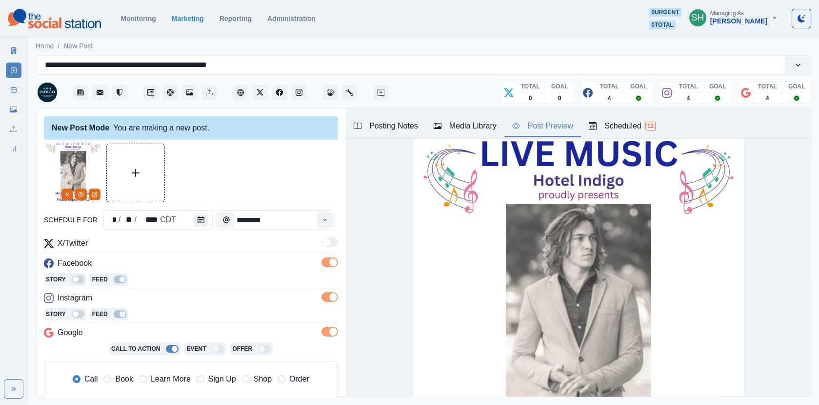
scroll to position [96, 0]
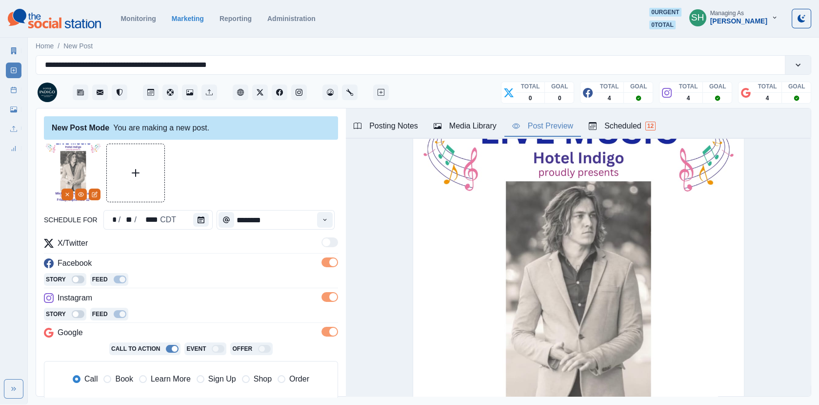
click at [639, 123] on div "Scheduled 12" at bounding box center [622, 126] width 67 height 12
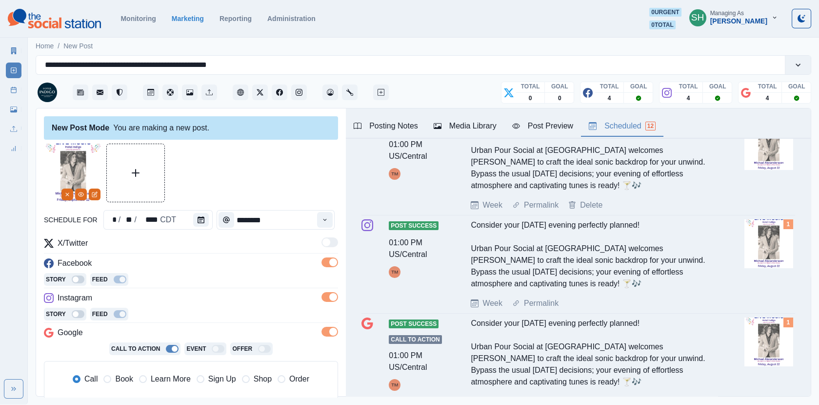
scroll to position [73, 0]
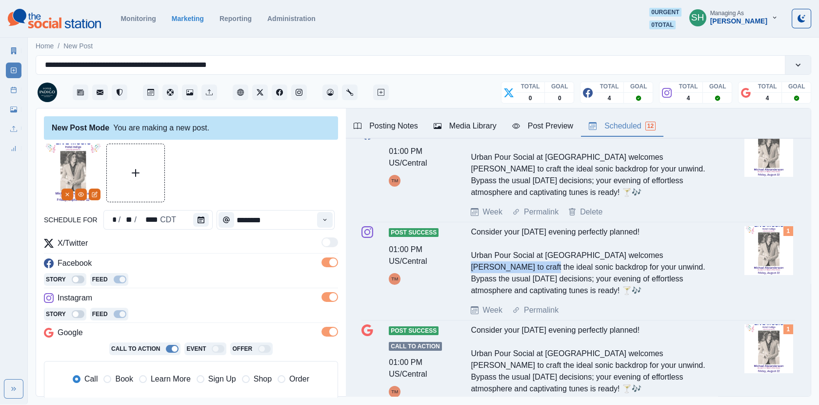
drag, startPoint x: 711, startPoint y: 257, endPoint x: 630, endPoint y: 257, distance: 81.0
click at [630, 257] on div "Consider your [DATE] evening perfectly planned! Urban Pour Social at [GEOGRAPHI…" at bounding box center [592, 261] width 242 height 70
copy div "[PERSON_NAME]"
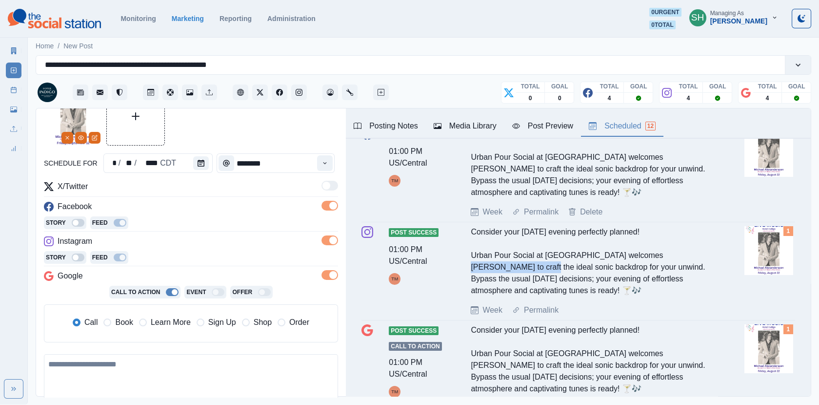
scroll to position [80, 0]
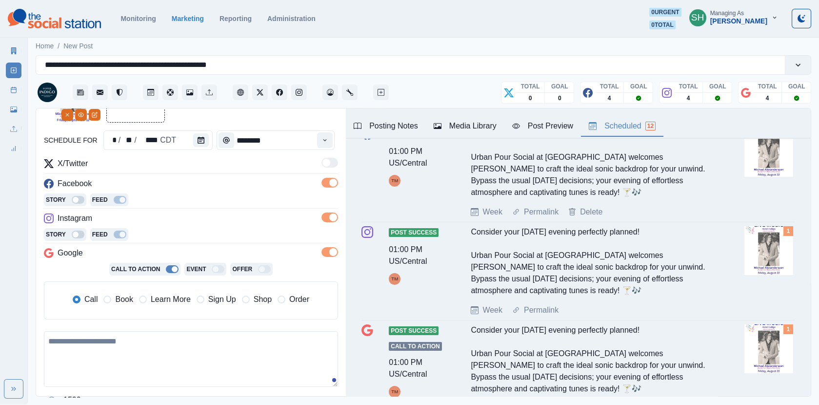
click at [115, 348] on textarea at bounding box center [191, 359] width 294 height 56
paste textarea "**********"
type textarea "**********"
click at [210, 143] on div "schedule for * / ** / **** CDT ********" at bounding box center [191, 140] width 294 height 20
click at [199, 140] on icon "Calendar" at bounding box center [201, 140] width 7 height 7
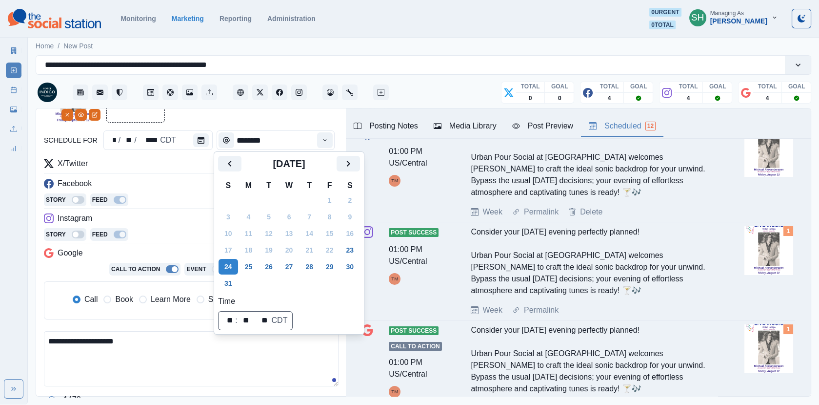
click at [469, 126] on div "Media Library" at bounding box center [465, 126] width 63 height 12
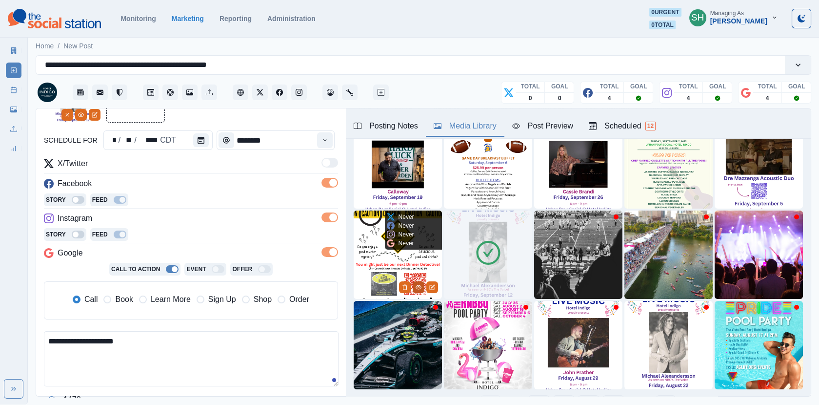
click at [416, 285] on icon "View Media" at bounding box center [419, 287] width 6 height 6
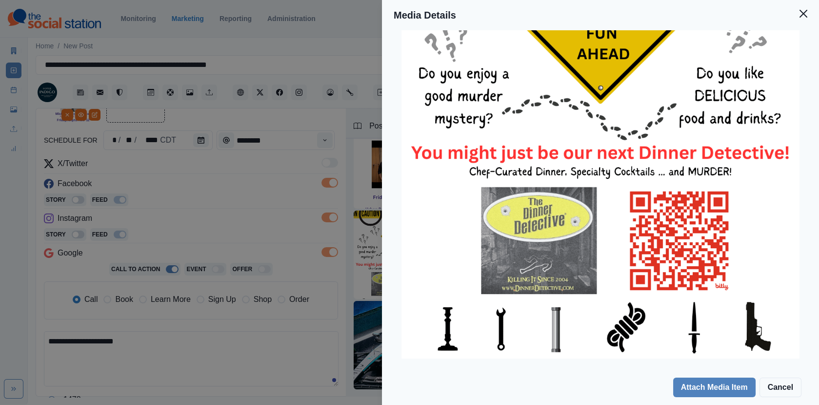
scroll to position [0, 0]
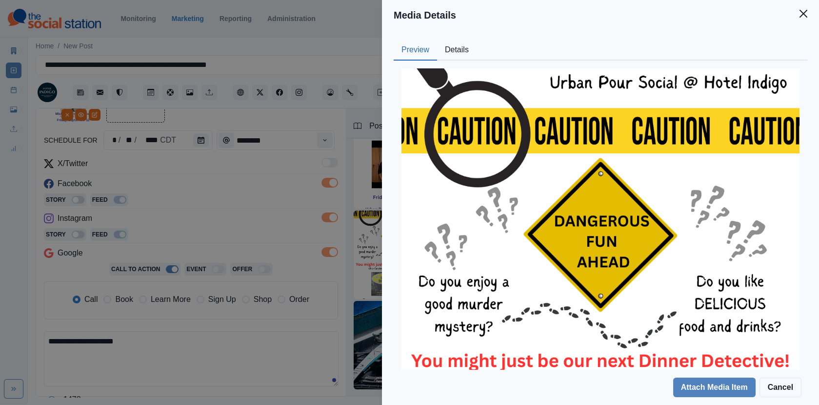
click at [278, 138] on div "Media Details Preview Details Our Description Delicious Food and Dangerous Fun …" at bounding box center [409, 202] width 819 height 405
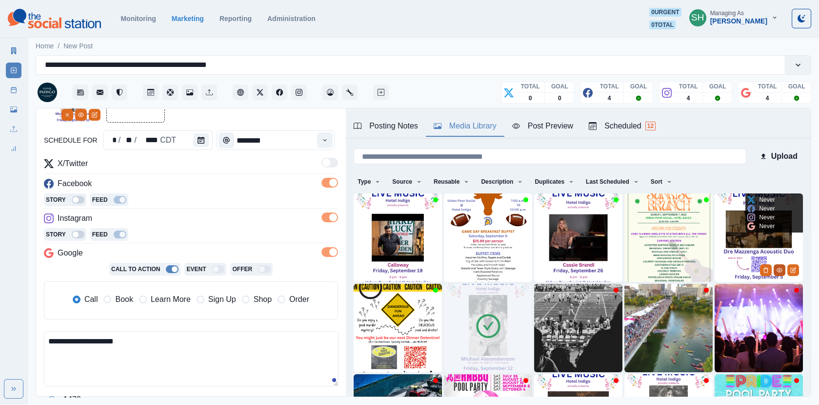
click at [782, 270] on icon "View Media" at bounding box center [780, 270] width 6 height 6
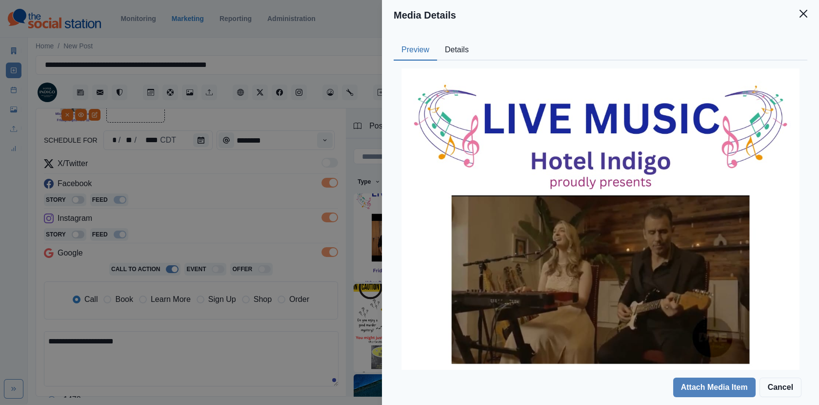
scroll to position [208, 0]
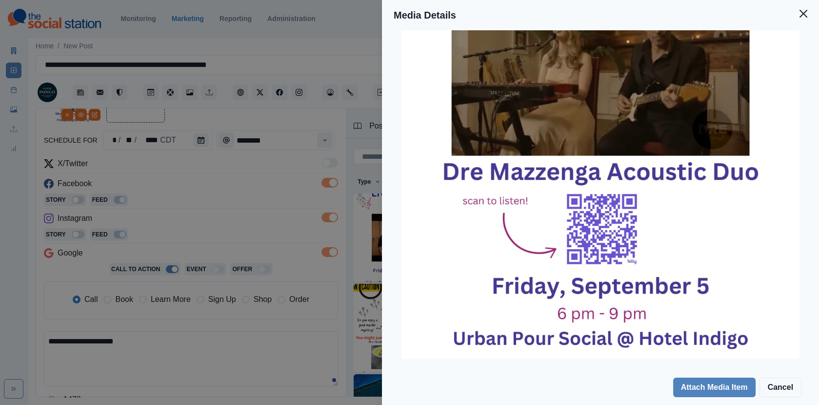
click at [280, 193] on div "Media Details Preview Details Our Description [PERSON_NAME] Duo Announcement [D…" at bounding box center [409, 202] width 819 height 405
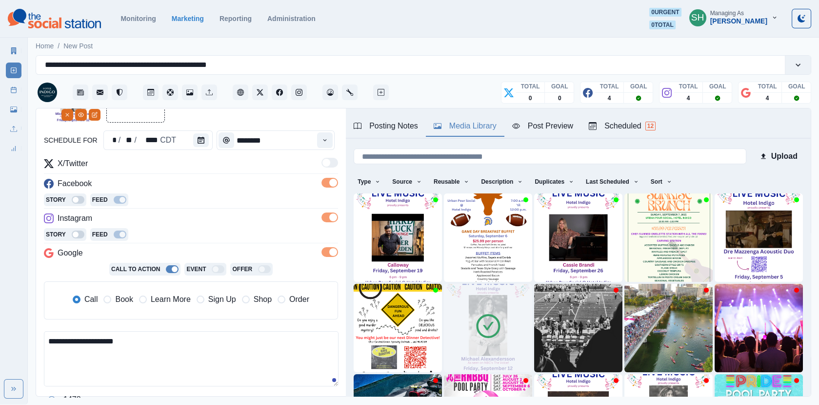
click at [477, 336] on icon at bounding box center [488, 325] width 27 height 27
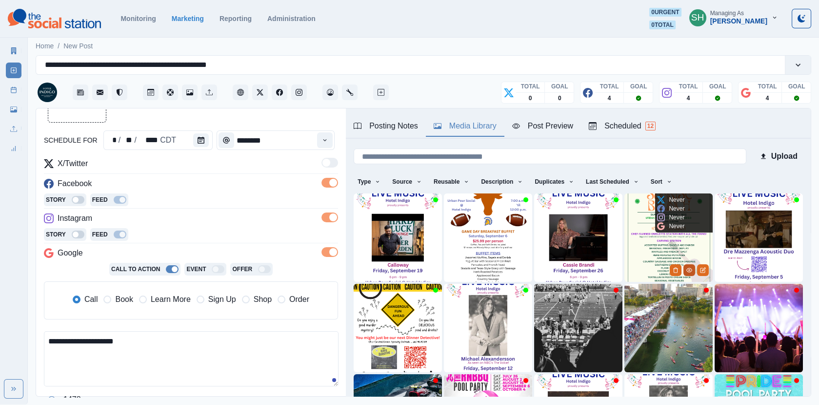
click at [688, 270] on icon "View Media" at bounding box center [690, 270] width 6 height 6
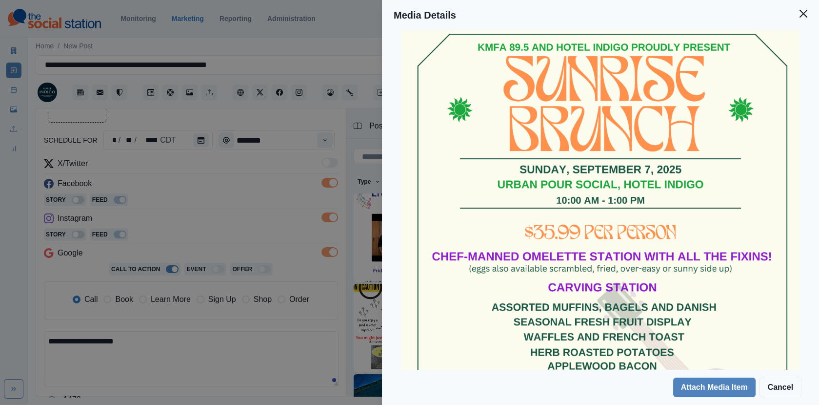
scroll to position [49, 0]
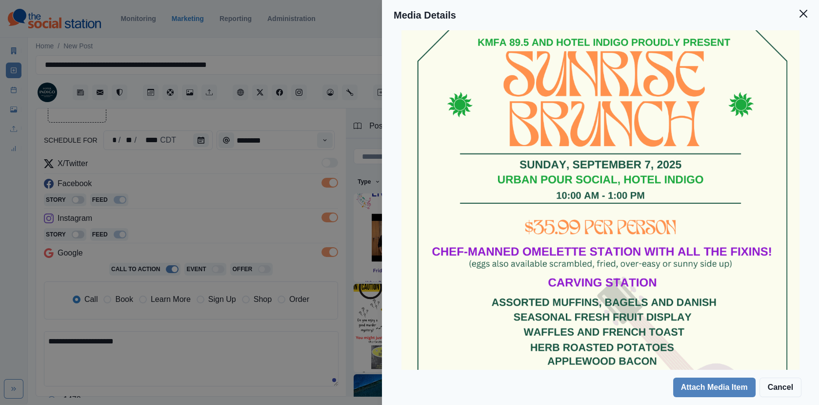
click at [310, 204] on div "Media Details Preview Details Our Description Sunrise Brunch [DATE]-edited Reus…" at bounding box center [409, 202] width 819 height 405
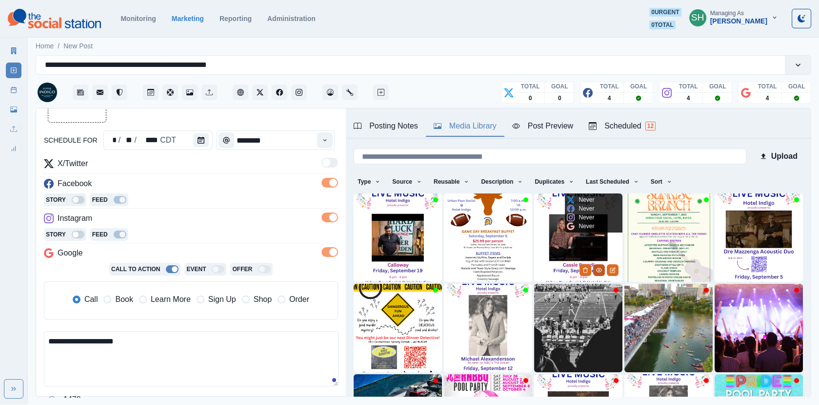
click at [600, 270] on icon "View Media" at bounding box center [599, 270] width 6 height 6
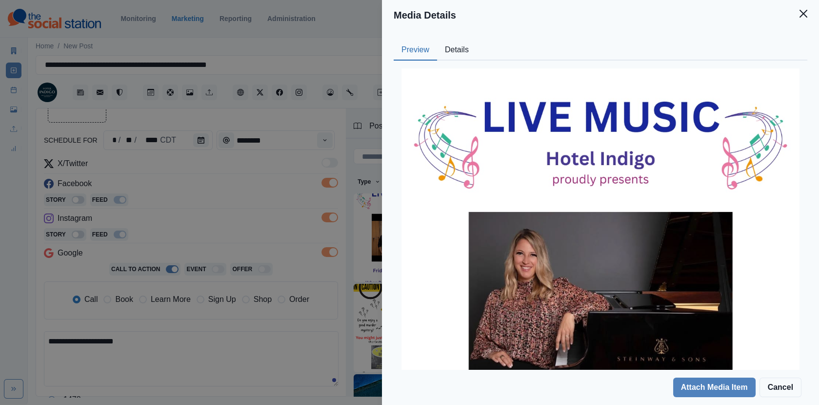
scroll to position [208, 0]
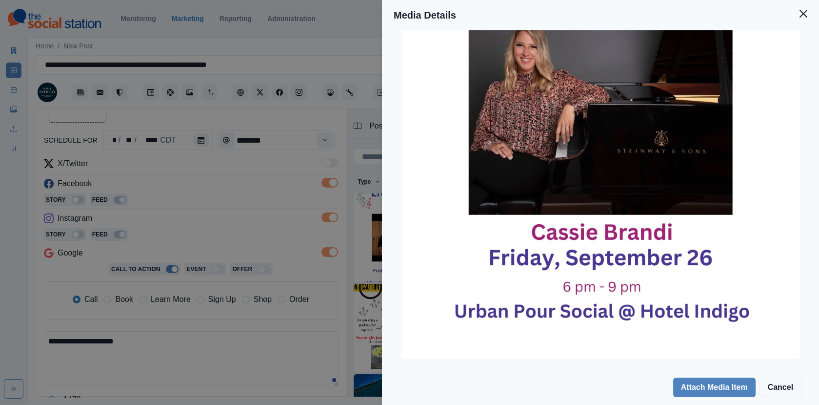
click at [320, 232] on div "Media Details Preview Details Our Description [PERSON_NAME] Announcement [DATE]…" at bounding box center [409, 202] width 819 height 405
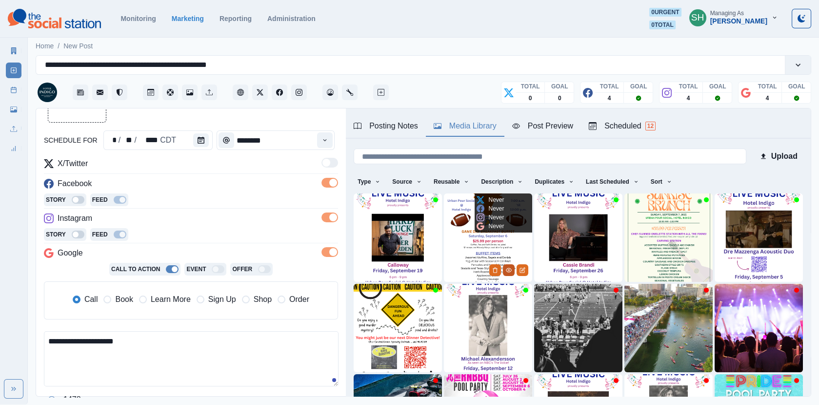
click at [508, 269] on icon "View Media" at bounding box center [509, 270] width 6 height 6
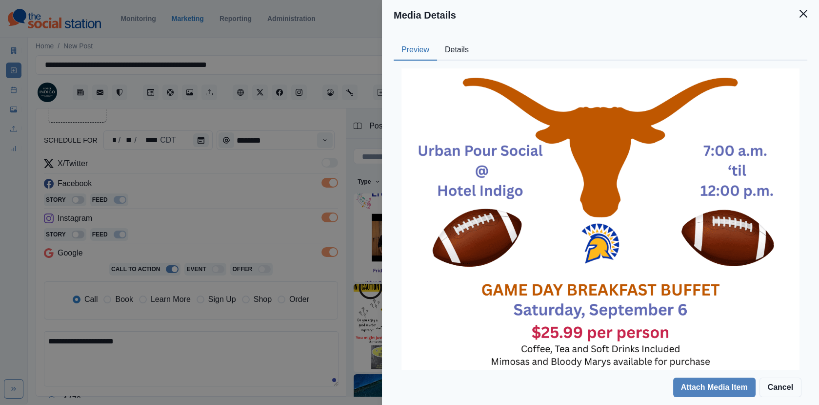
scroll to position [105, 0]
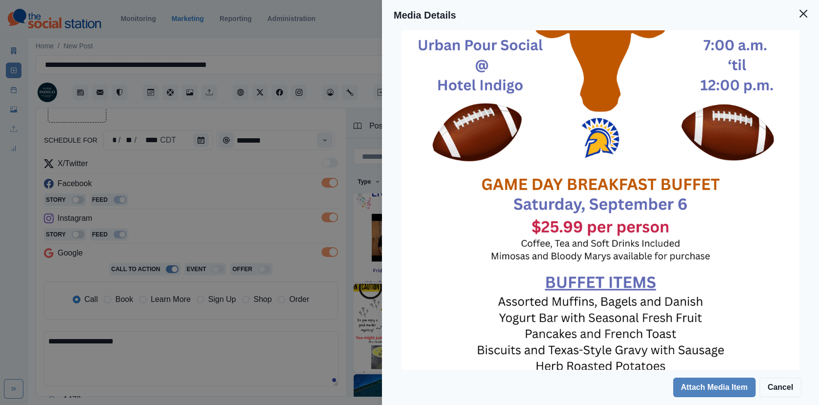
click at [337, 223] on div "Media Details Preview Details Our Description UT Buffet Breakfast Announcement …" at bounding box center [409, 202] width 819 height 405
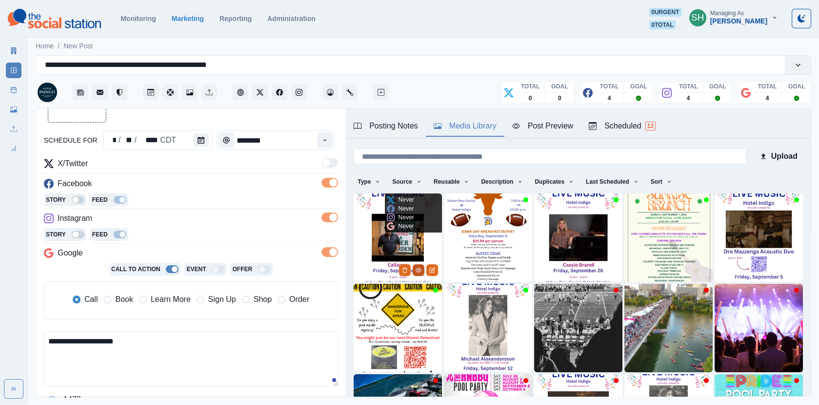
click at [419, 269] on circle "View Media" at bounding box center [418, 269] width 1 height 1
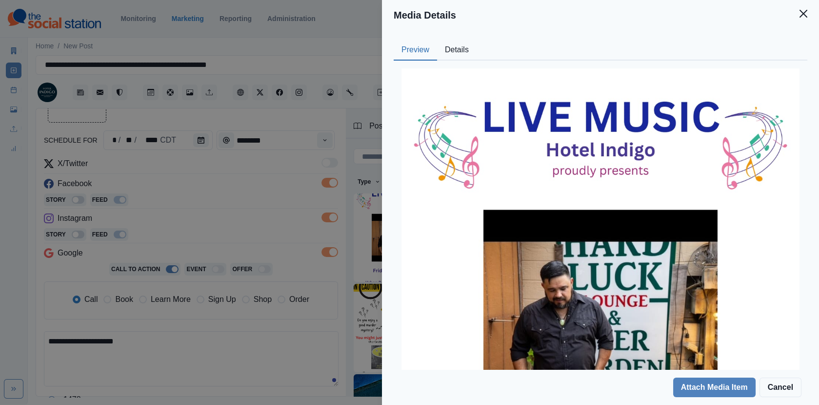
scroll to position [208, 0]
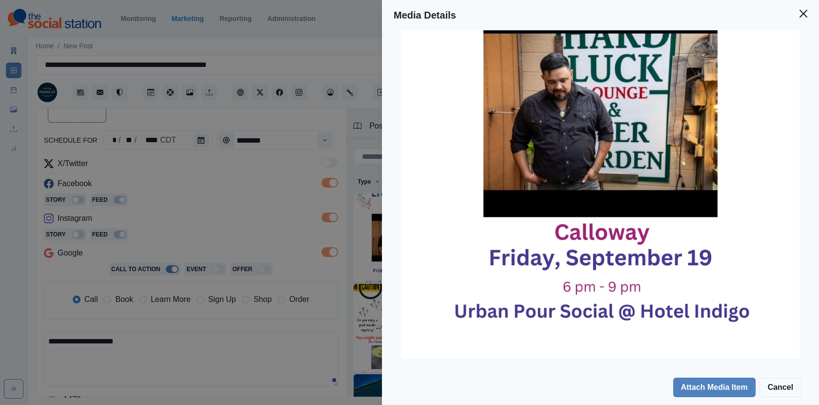
click at [375, 193] on div "Media Details Preview Details Our Description [PERSON_NAME] Announcement [DATE]…" at bounding box center [409, 202] width 819 height 405
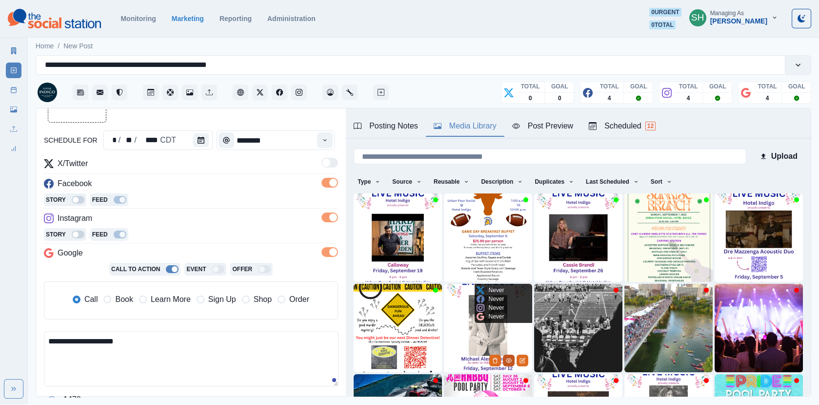
click at [510, 360] on icon "View Media" at bounding box center [509, 360] width 6 height 6
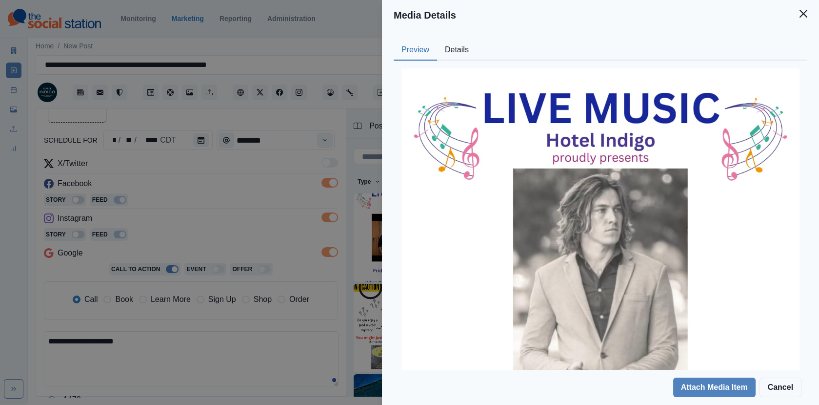
click at [302, 155] on div "Media Details Preview Details Our Description [PERSON_NAME] Announcement [DATE]…" at bounding box center [409, 202] width 819 height 405
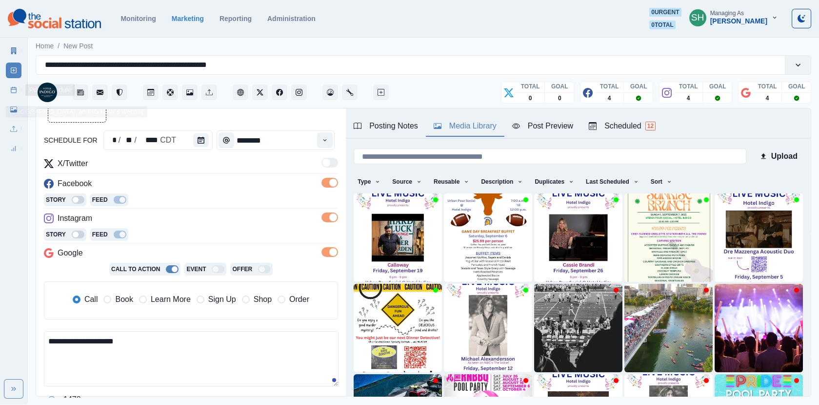
click at [9, 91] on link "Post Schedule" at bounding box center [14, 90] width 16 height 16
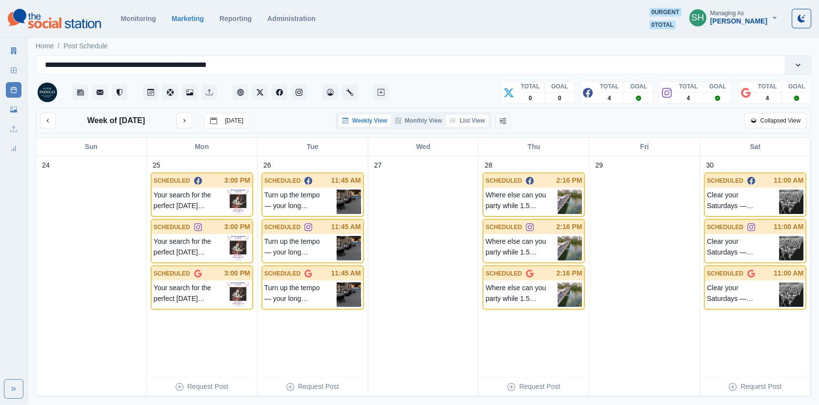
click at [474, 123] on button "List View" at bounding box center [467, 121] width 43 height 12
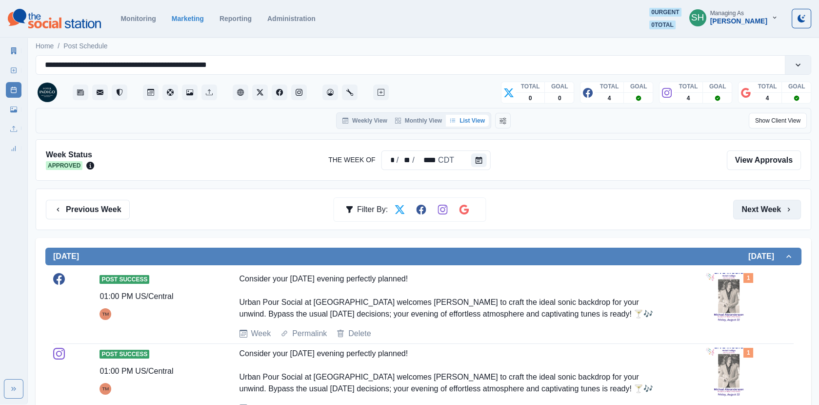
click at [751, 206] on button "Next Week" at bounding box center [768, 210] width 68 height 20
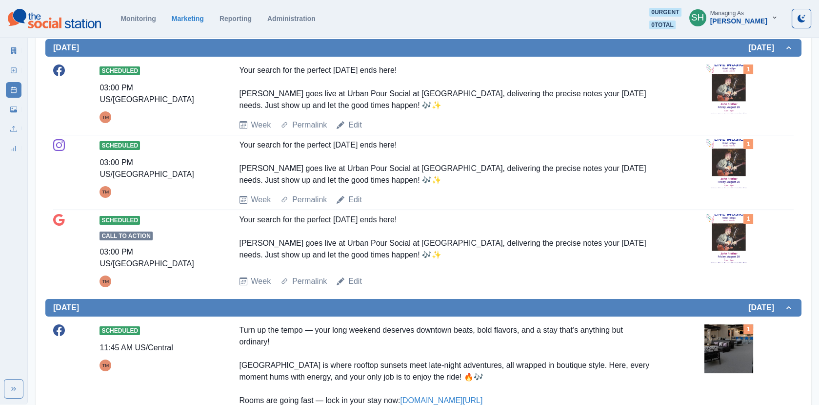
scroll to position [180, 0]
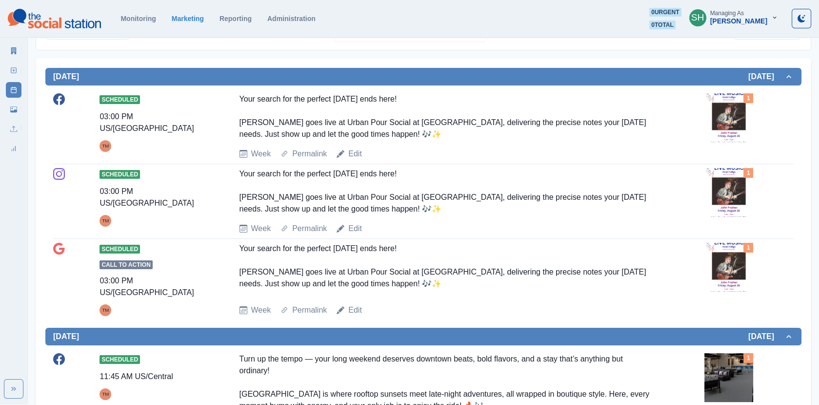
click at [725, 113] on img at bounding box center [729, 117] width 49 height 49
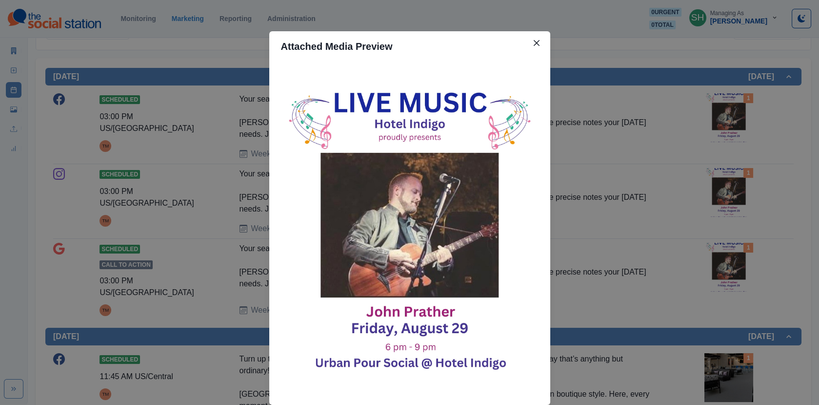
click at [637, 153] on div "Attached Media Preview" at bounding box center [409, 202] width 819 height 405
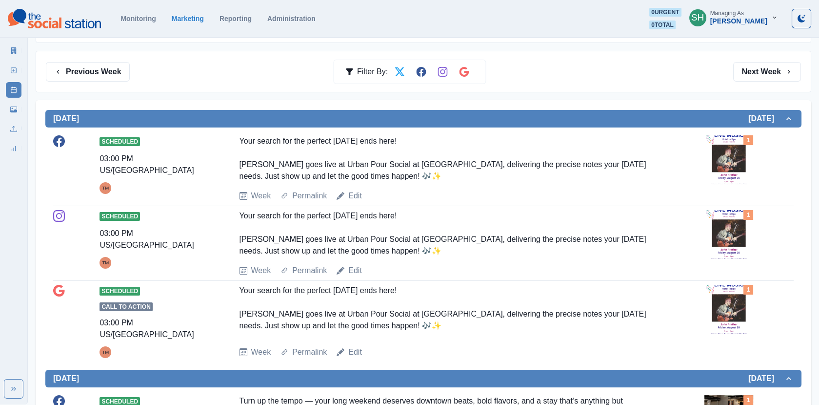
scroll to position [0, 0]
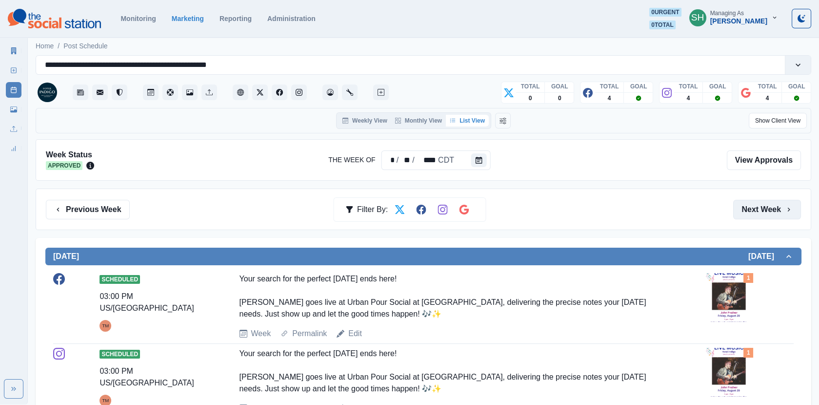
click at [770, 212] on button "Next Week" at bounding box center [768, 210] width 68 height 20
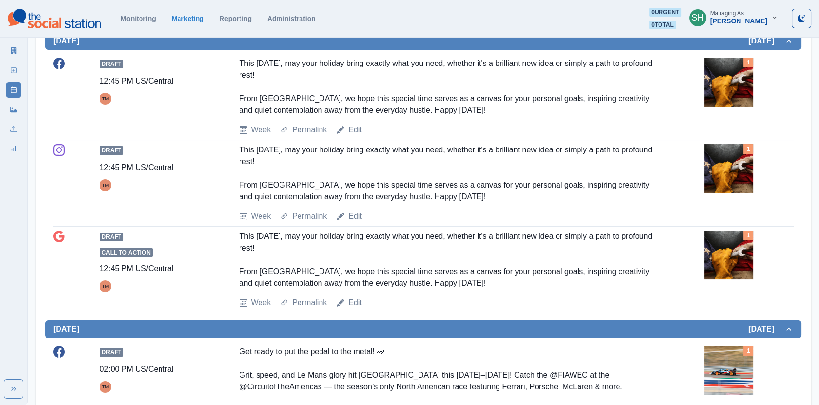
scroll to position [227, 0]
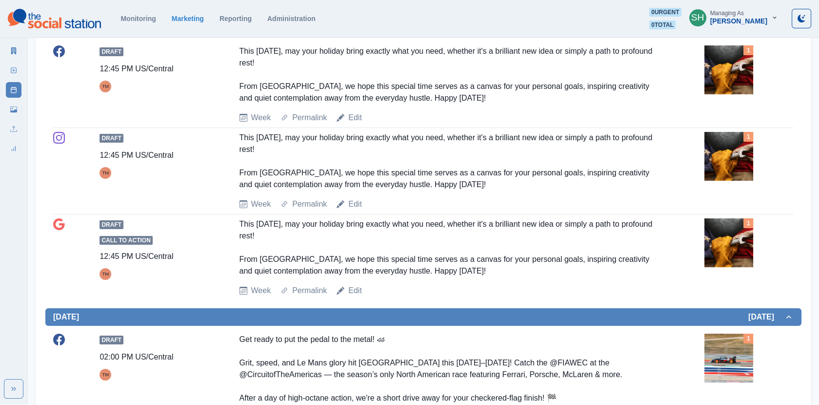
click at [713, 154] on img at bounding box center [729, 156] width 49 height 49
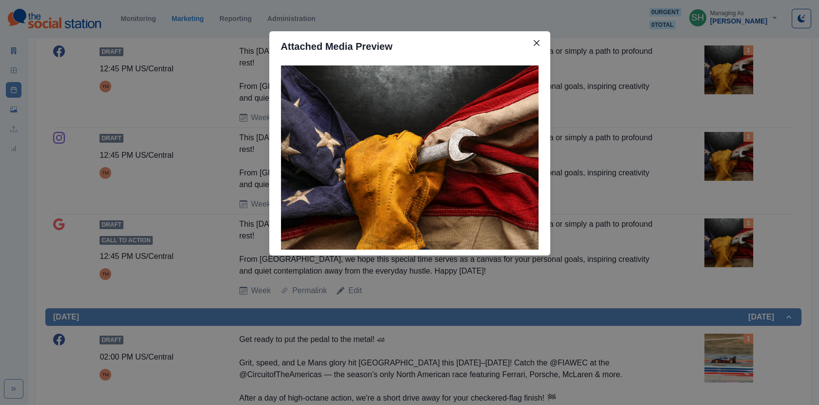
click at [665, 149] on div "Attached Media Preview" at bounding box center [409, 202] width 819 height 405
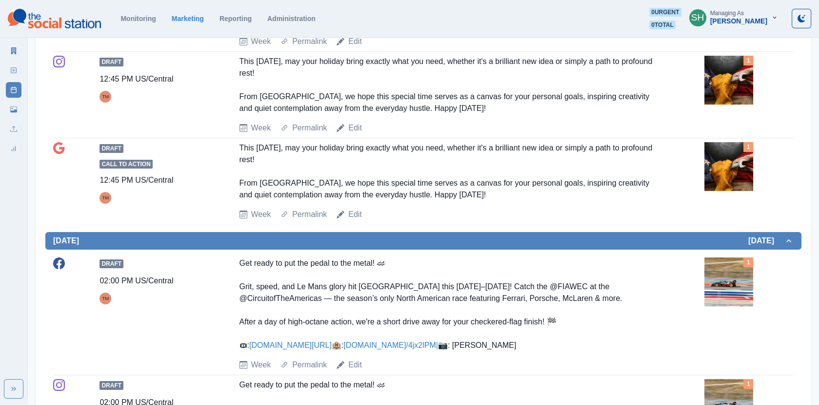
scroll to position [306, 0]
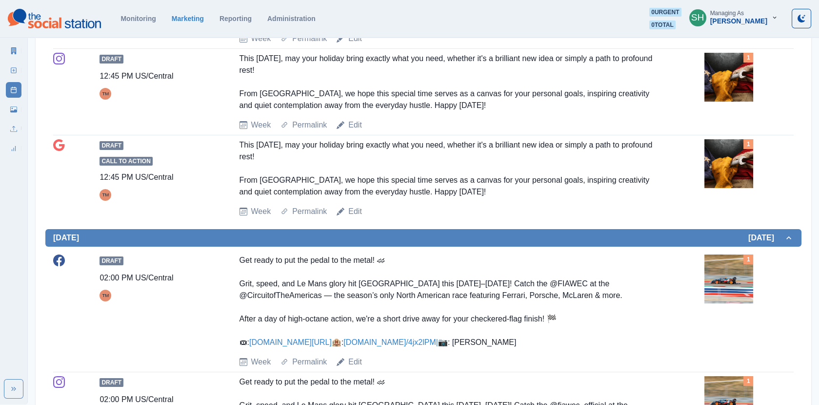
click at [737, 156] on img at bounding box center [729, 163] width 49 height 49
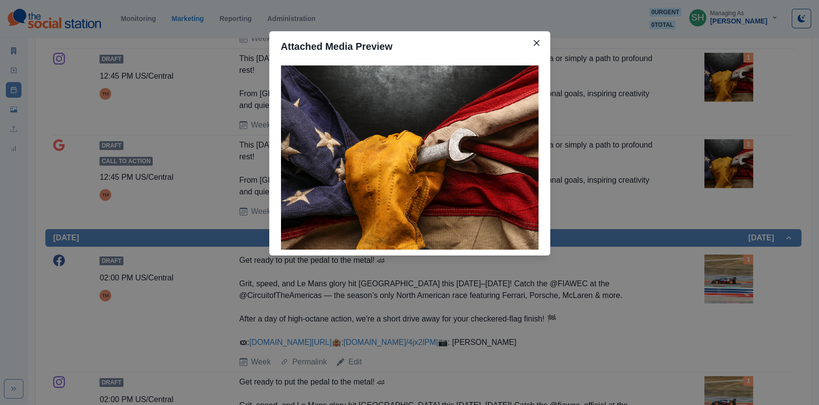
click at [737, 156] on div "Attached Media Preview" at bounding box center [409, 202] width 819 height 405
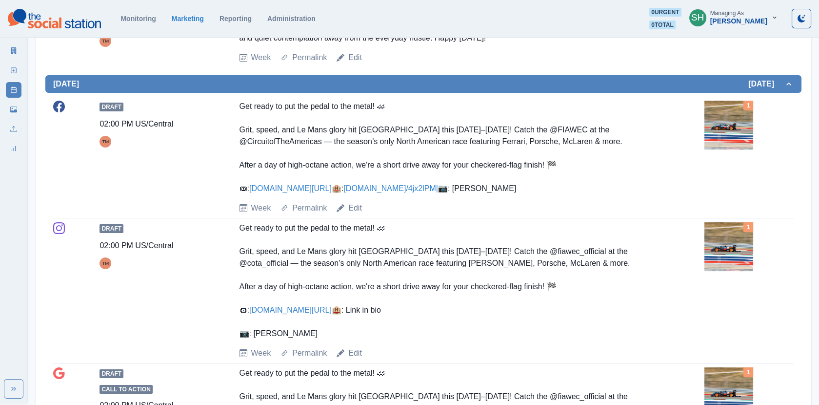
scroll to position [445, 0]
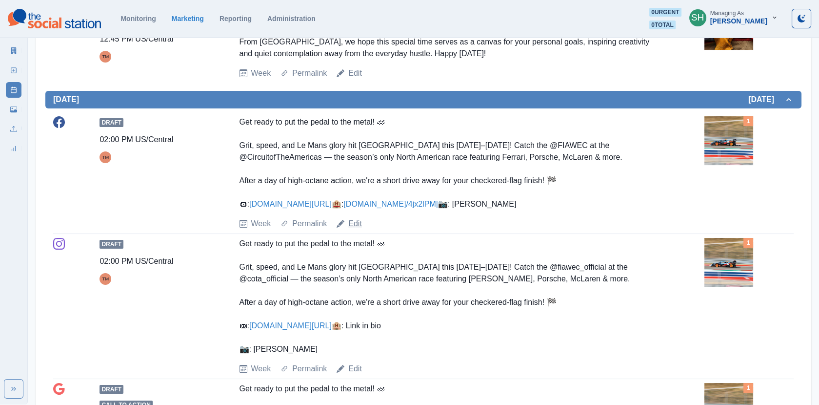
click at [352, 229] on link "Edit" at bounding box center [355, 224] width 14 height 12
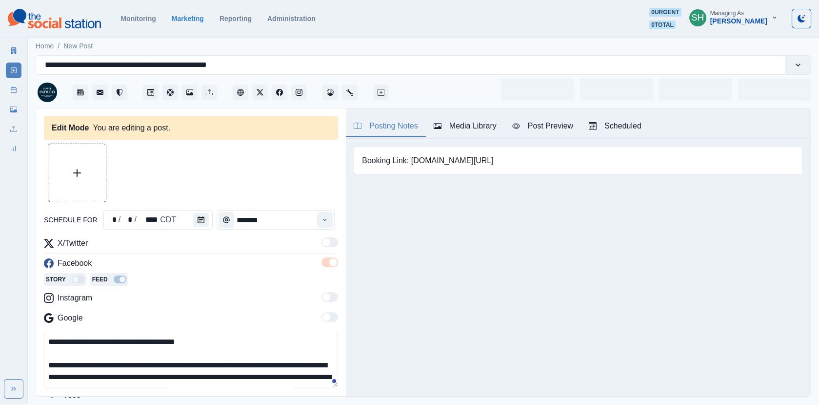
type input "*******"
type textarea "**********"
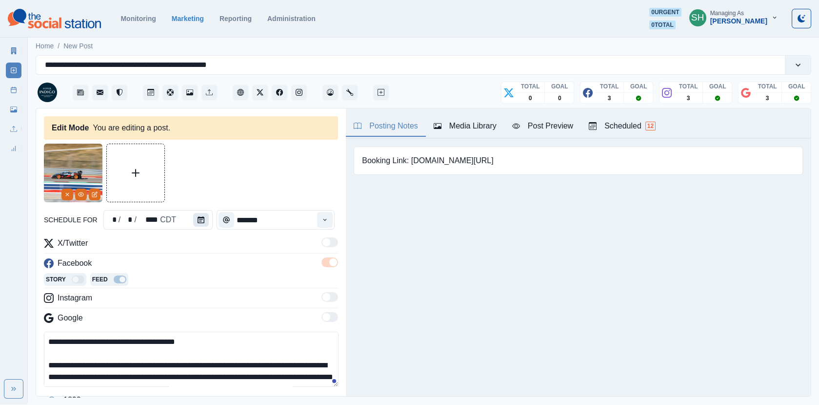
click at [194, 225] on button "Calendar" at bounding box center [201, 220] width 16 height 14
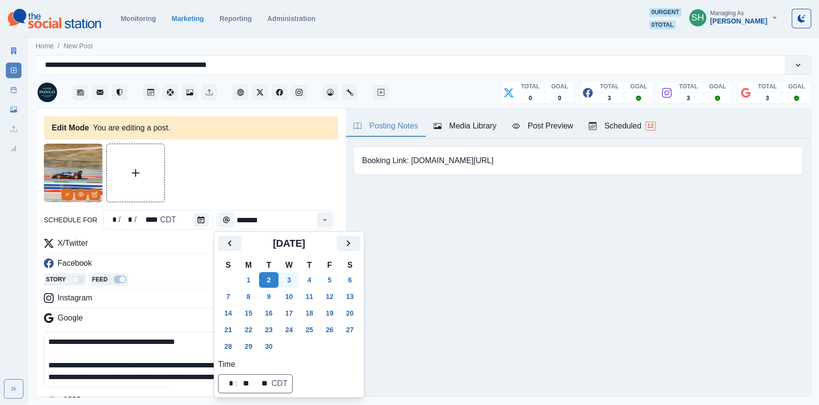
click at [295, 280] on button "3" at bounding box center [290, 280] width 20 height 16
click at [288, 198] on div at bounding box center [191, 172] width 294 height 59
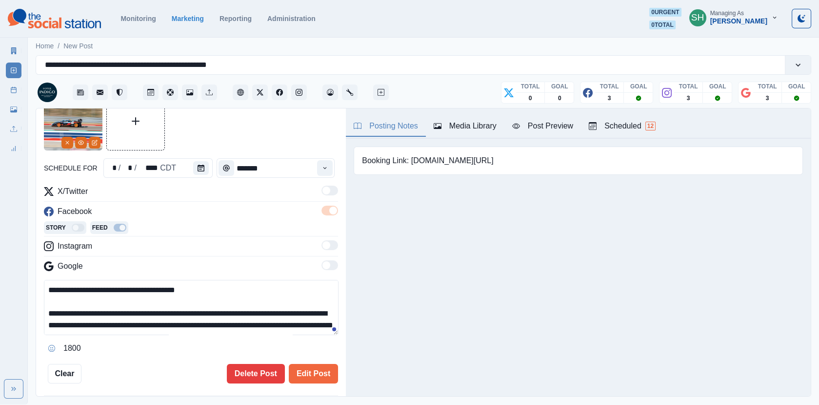
scroll to position [80, 0]
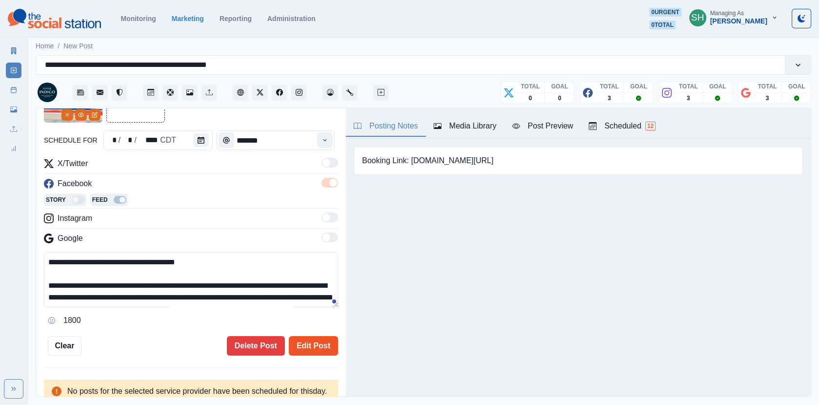
click at [324, 347] on button "Edit Post" at bounding box center [313, 346] width 49 height 20
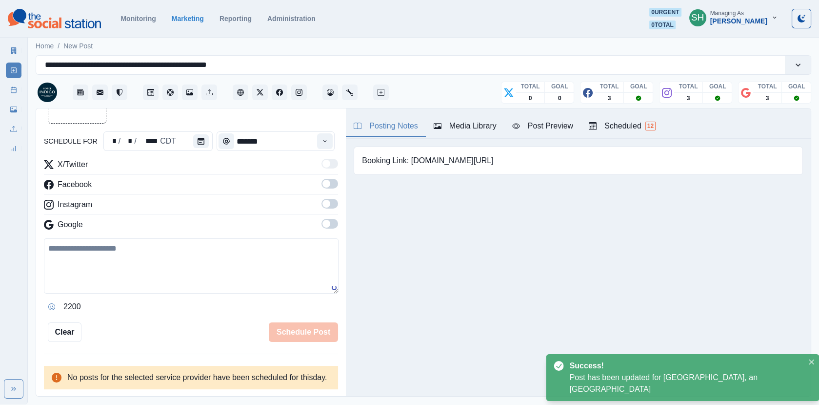
scroll to position [80, 0]
click at [626, 116] on button "Scheduled 12" at bounding box center [622, 126] width 82 height 20
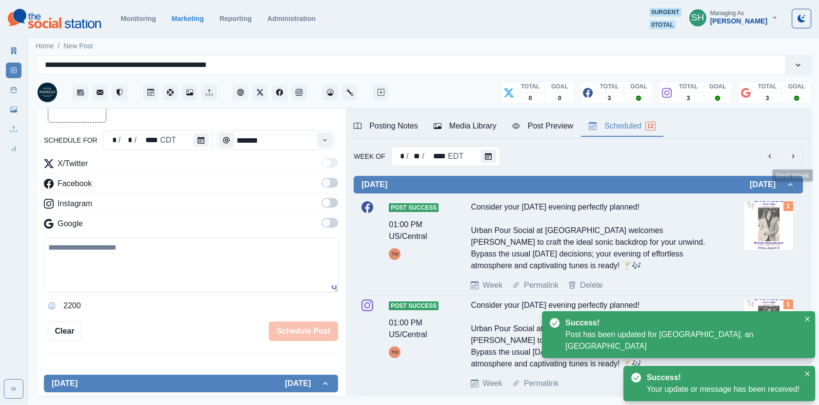
click at [793, 157] on icon "next" at bounding box center [794, 156] width 2 height 4
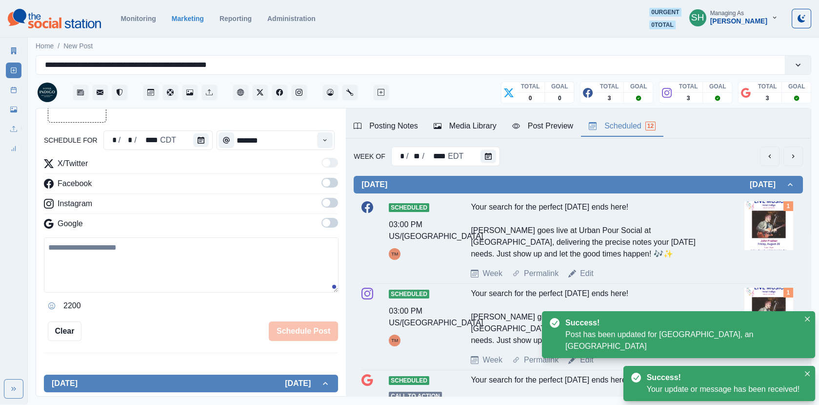
click at [793, 157] on icon "next" at bounding box center [794, 156] width 2 height 4
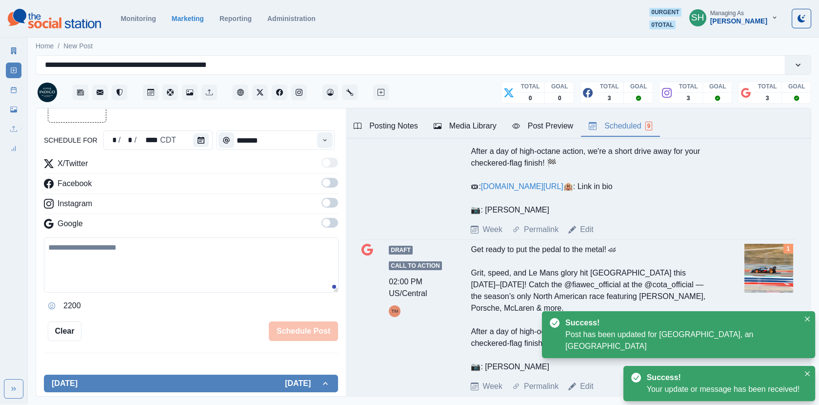
scroll to position [452, 0]
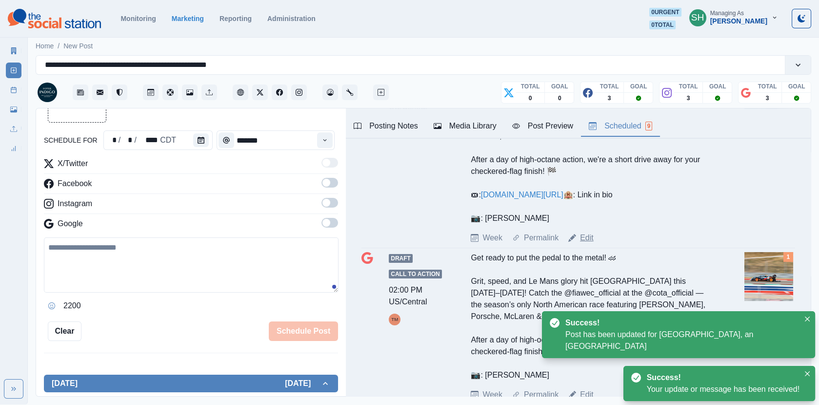
click at [589, 244] on link "Edit" at bounding box center [587, 238] width 14 height 12
type textarea "**********"
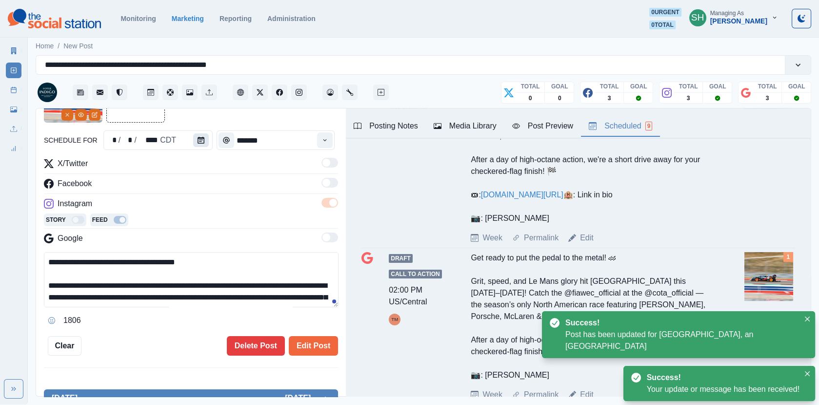
click at [201, 137] on icon "Calendar" at bounding box center [201, 140] width 7 height 7
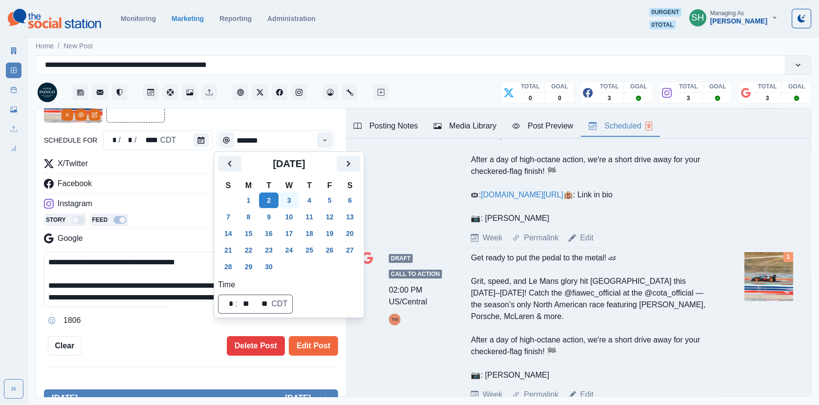
click at [293, 199] on button "3" at bounding box center [290, 200] width 20 height 16
click at [318, 330] on div "**********" at bounding box center [191, 209] width 294 height 291
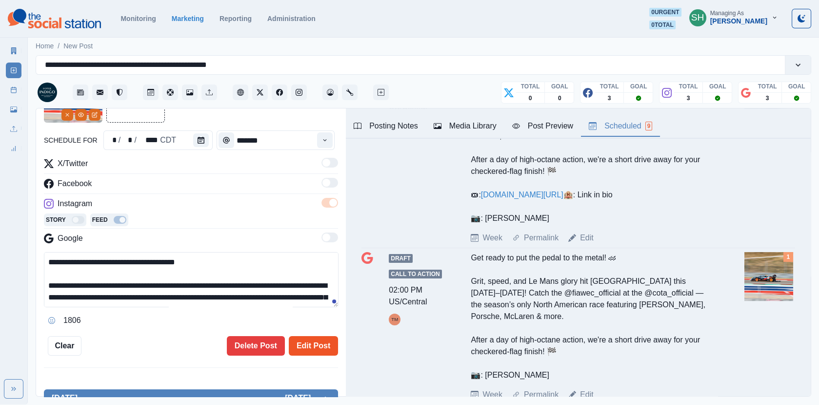
click at [318, 348] on button "Edit Post" at bounding box center [313, 346] width 49 height 20
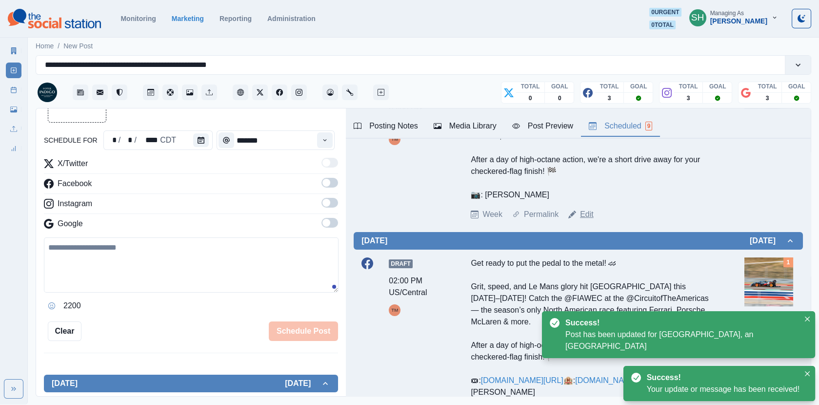
click at [587, 220] on link "Edit" at bounding box center [587, 214] width 14 height 12
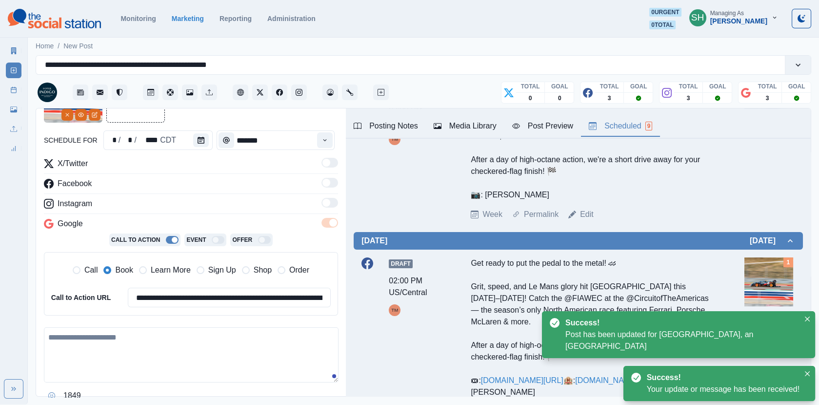
type textarea "**********"
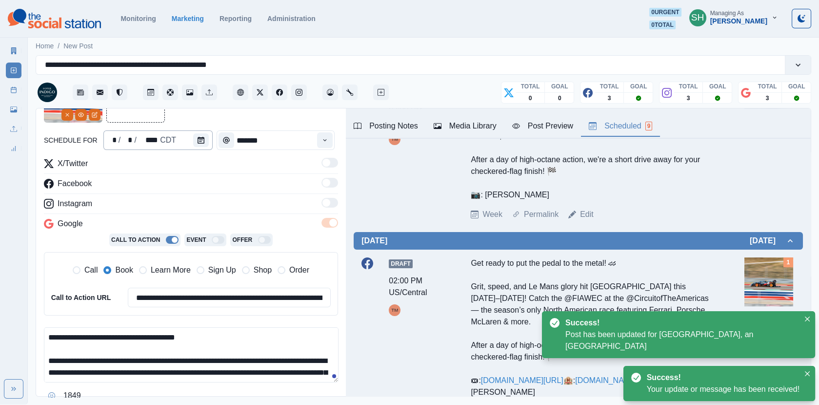
click at [190, 133] on div "**********" at bounding box center [191, 247] width 294 height 367
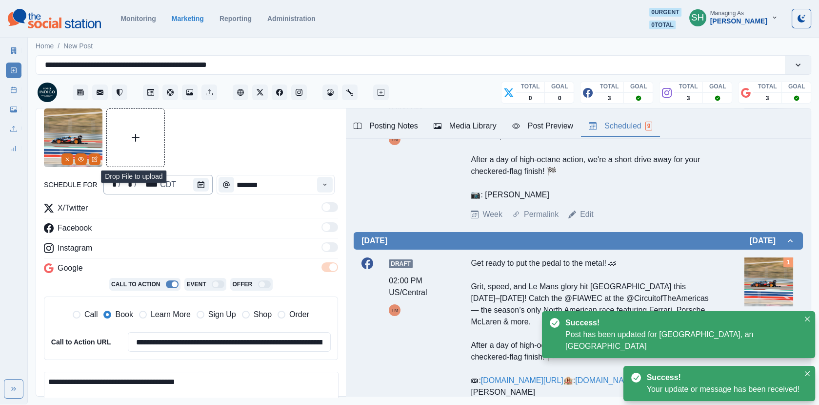
click at [178, 183] on div "* / * / **** CDT" at bounding box center [157, 185] width 109 height 20
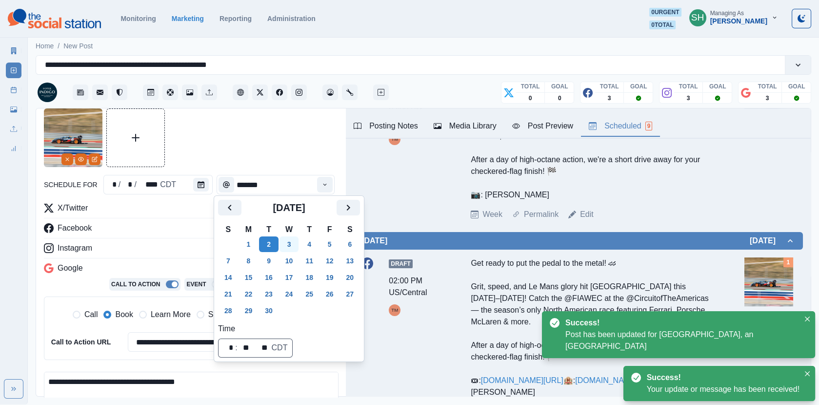
click at [286, 245] on button "3" at bounding box center [290, 244] width 20 height 16
click at [269, 147] on div at bounding box center [191, 137] width 294 height 59
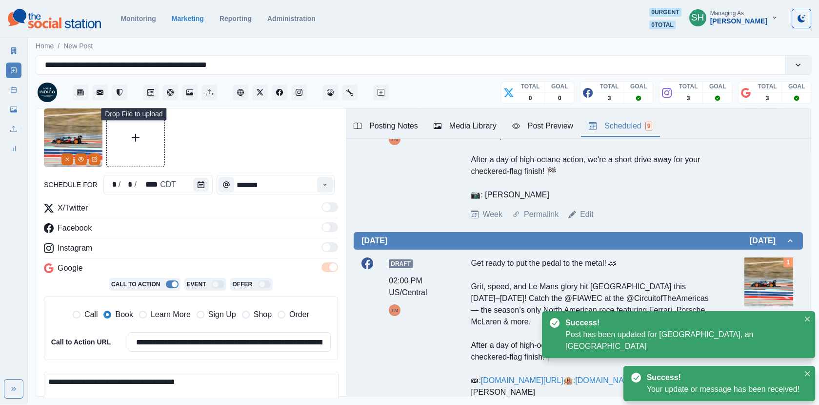
scroll to position [186, 0]
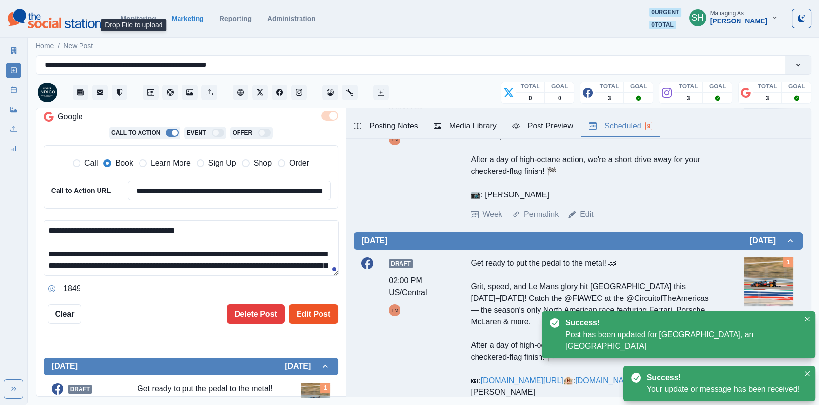
click at [311, 309] on button "Edit Post" at bounding box center [313, 314] width 49 height 20
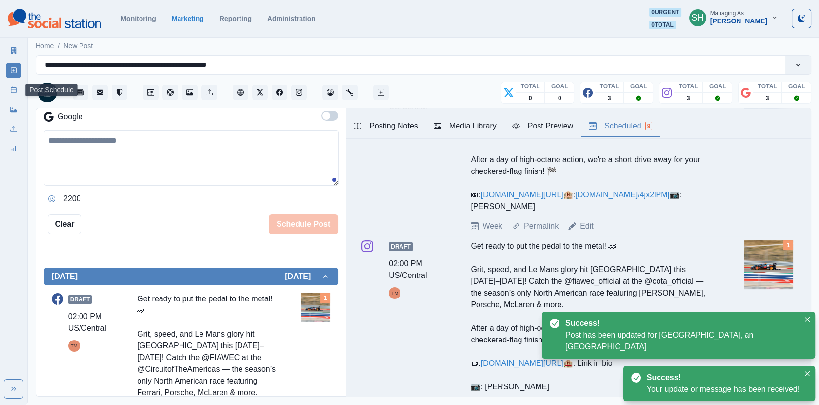
click at [17, 91] on link "Post Schedule" at bounding box center [14, 90] width 16 height 16
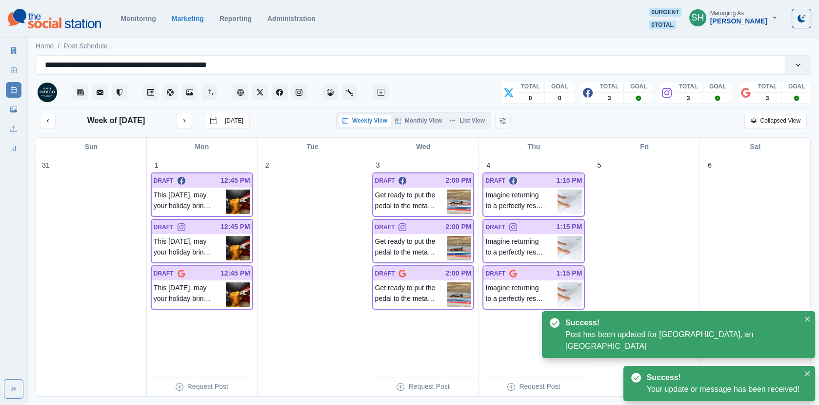
click at [468, 113] on div "Weekly View Monthly View List View" at bounding box center [413, 120] width 155 height 17
click at [470, 123] on button "List View" at bounding box center [467, 121] width 43 height 12
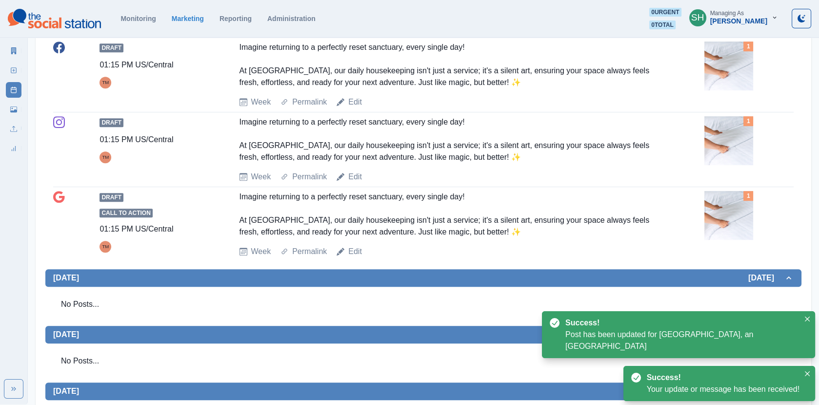
scroll to position [1021, 0]
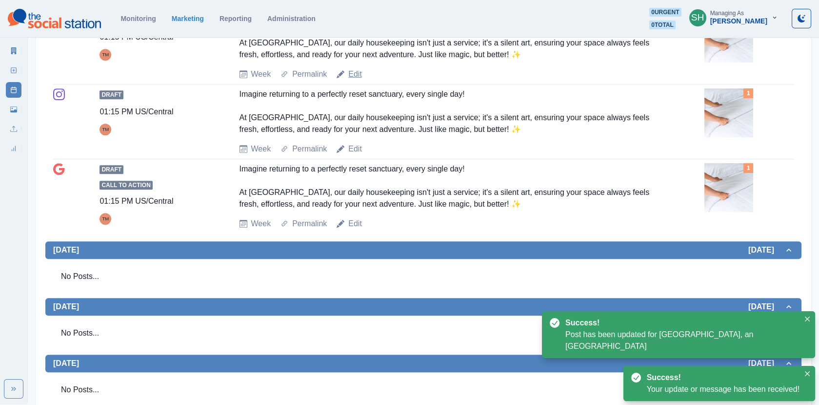
click at [351, 80] on link "Edit" at bounding box center [355, 74] width 14 height 12
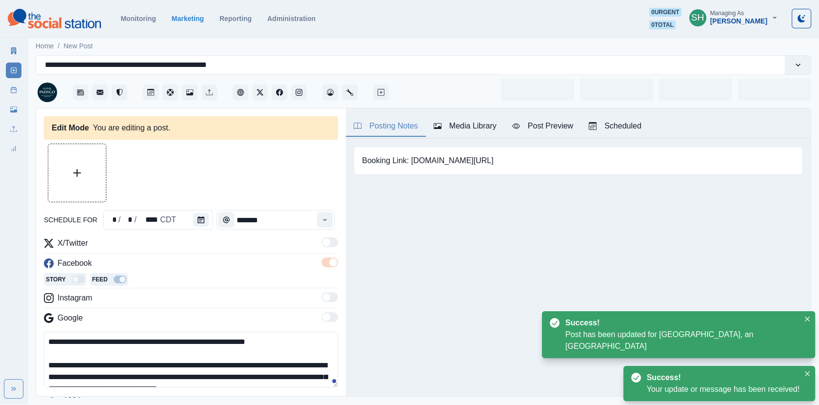
type input "*******"
type textarea "**********"
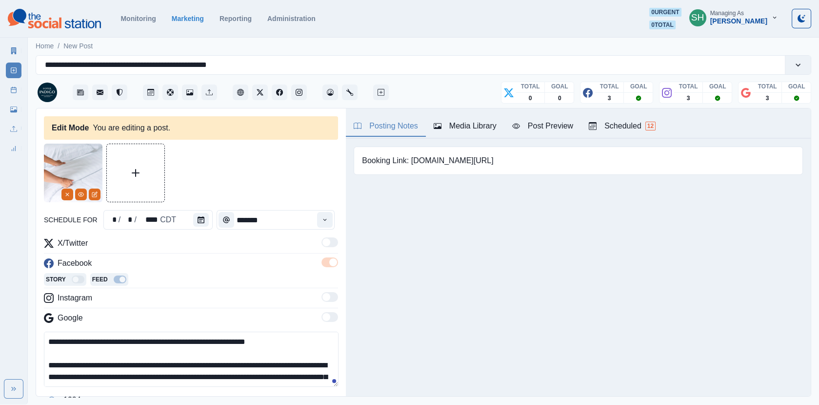
click at [217, 217] on div "Time" at bounding box center [227, 220] width 20 height 20
click at [196, 223] on button "Calendar" at bounding box center [201, 220] width 16 height 14
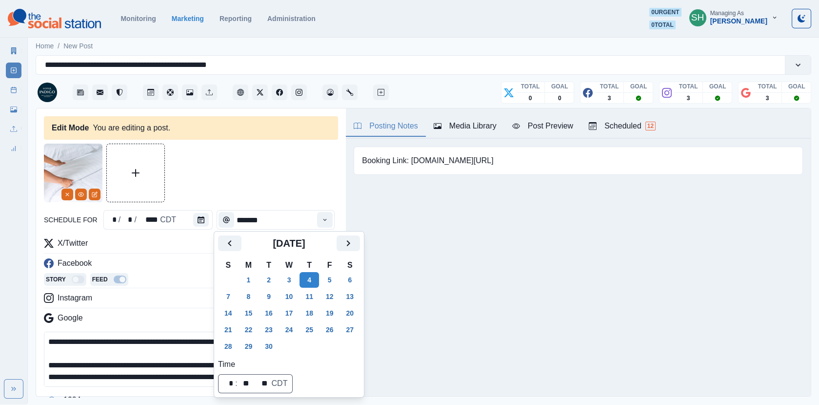
click at [295, 152] on div at bounding box center [191, 172] width 294 height 59
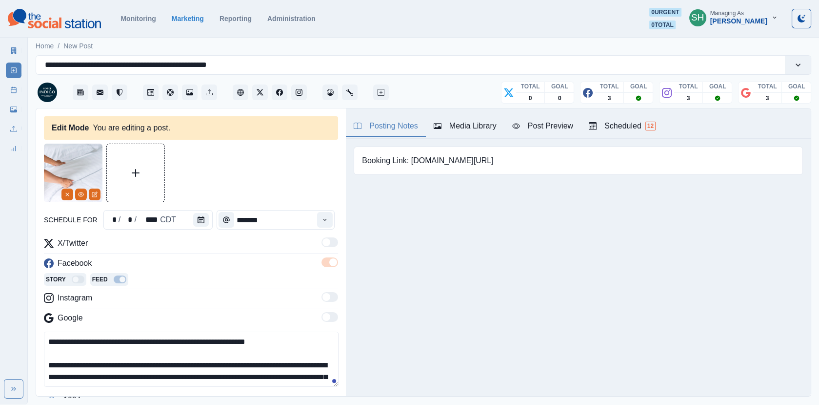
click at [473, 136] on button "Media Library" at bounding box center [465, 126] width 79 height 20
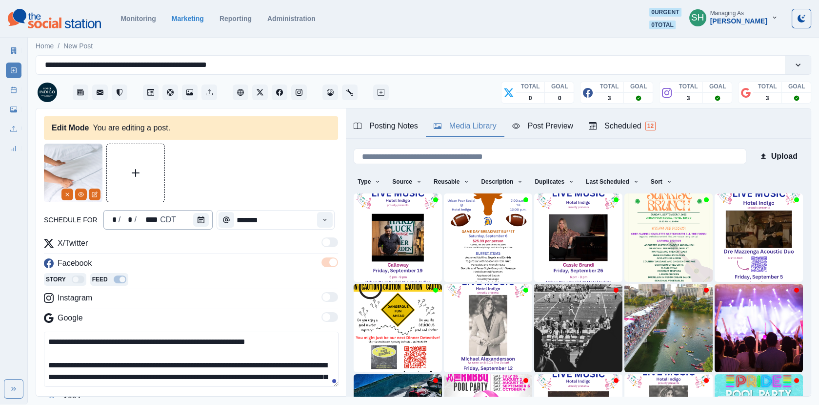
click at [188, 215] on div "* / * / **** CDT" at bounding box center [157, 220] width 109 height 20
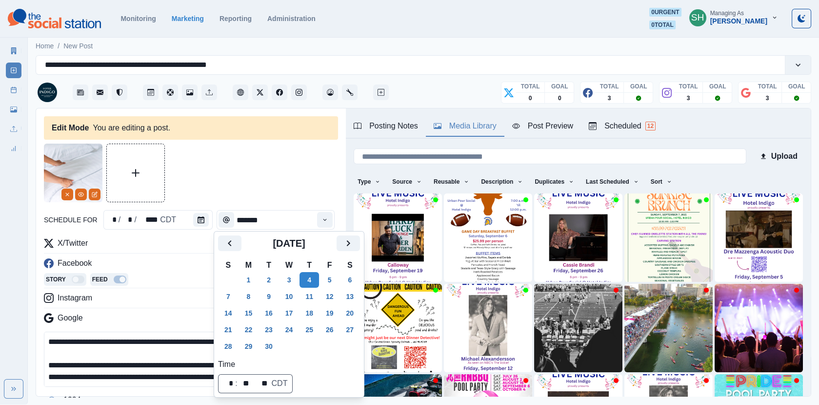
click at [206, 202] on div at bounding box center [191, 172] width 294 height 59
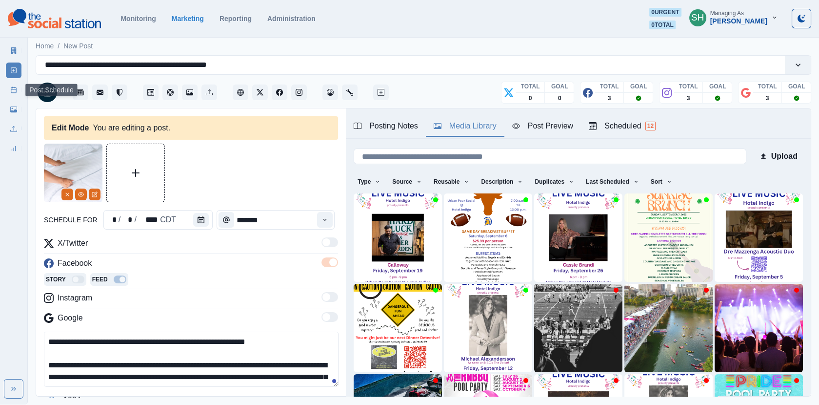
click at [9, 90] on link "Post Schedule" at bounding box center [14, 90] width 16 height 16
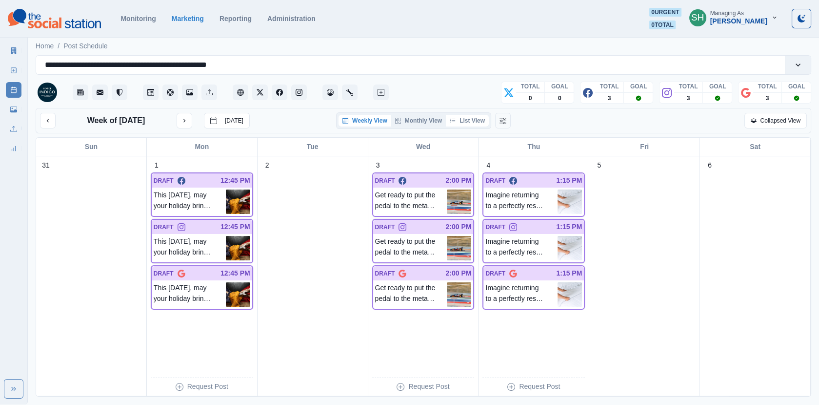
click at [484, 123] on button "List View" at bounding box center [467, 121] width 43 height 12
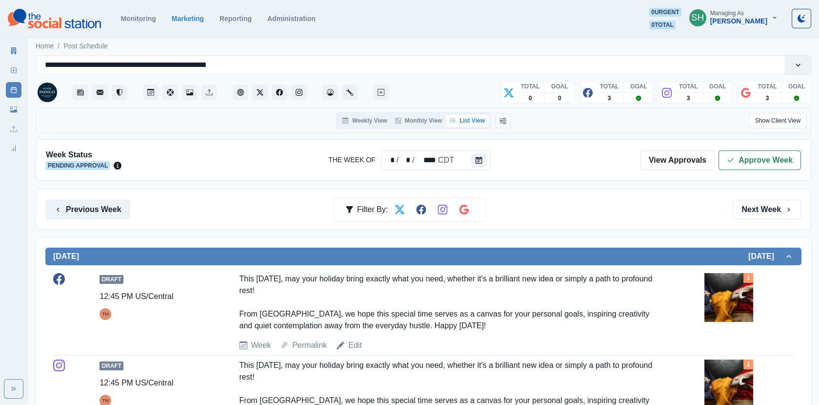
click at [107, 207] on button "Previous Week" at bounding box center [88, 210] width 84 height 20
